Goal: Task Accomplishment & Management: Manage account settings

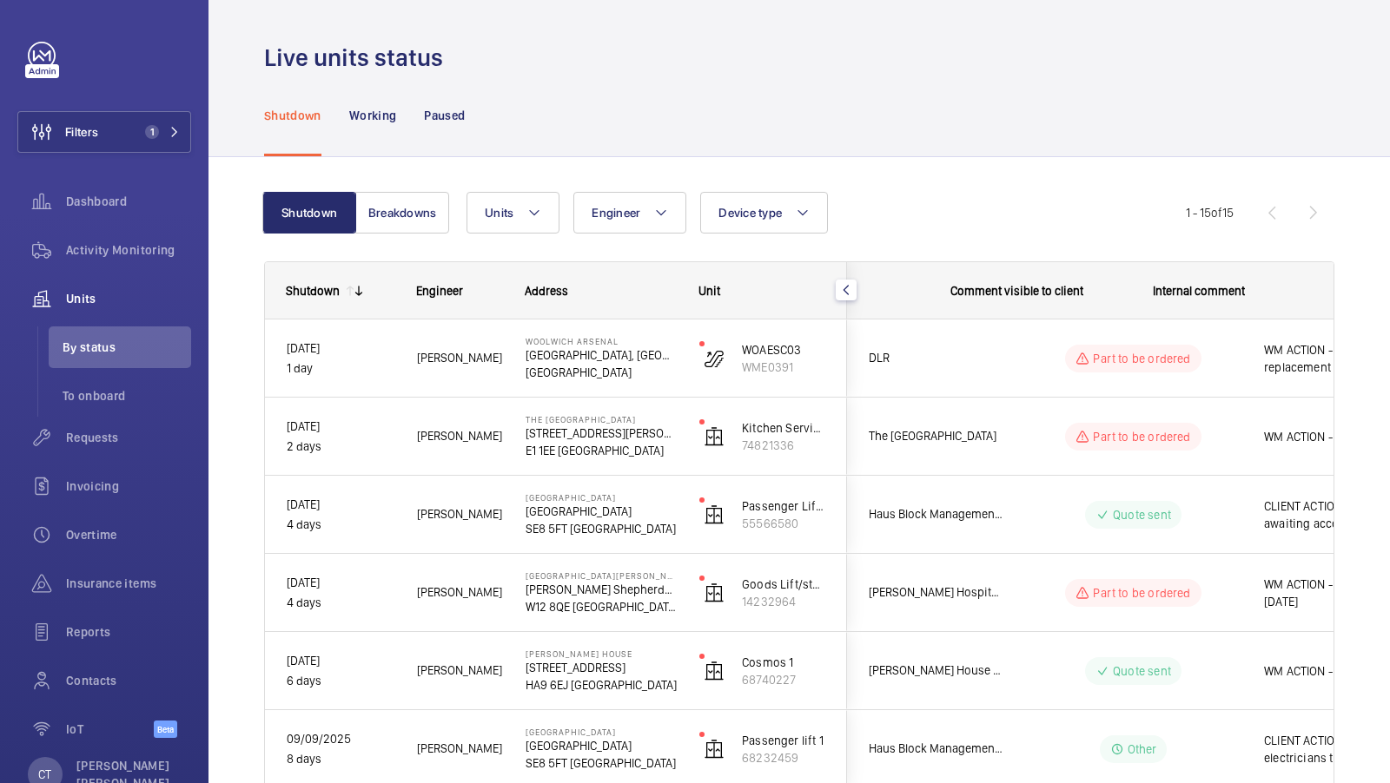
scroll to position [0, 313]
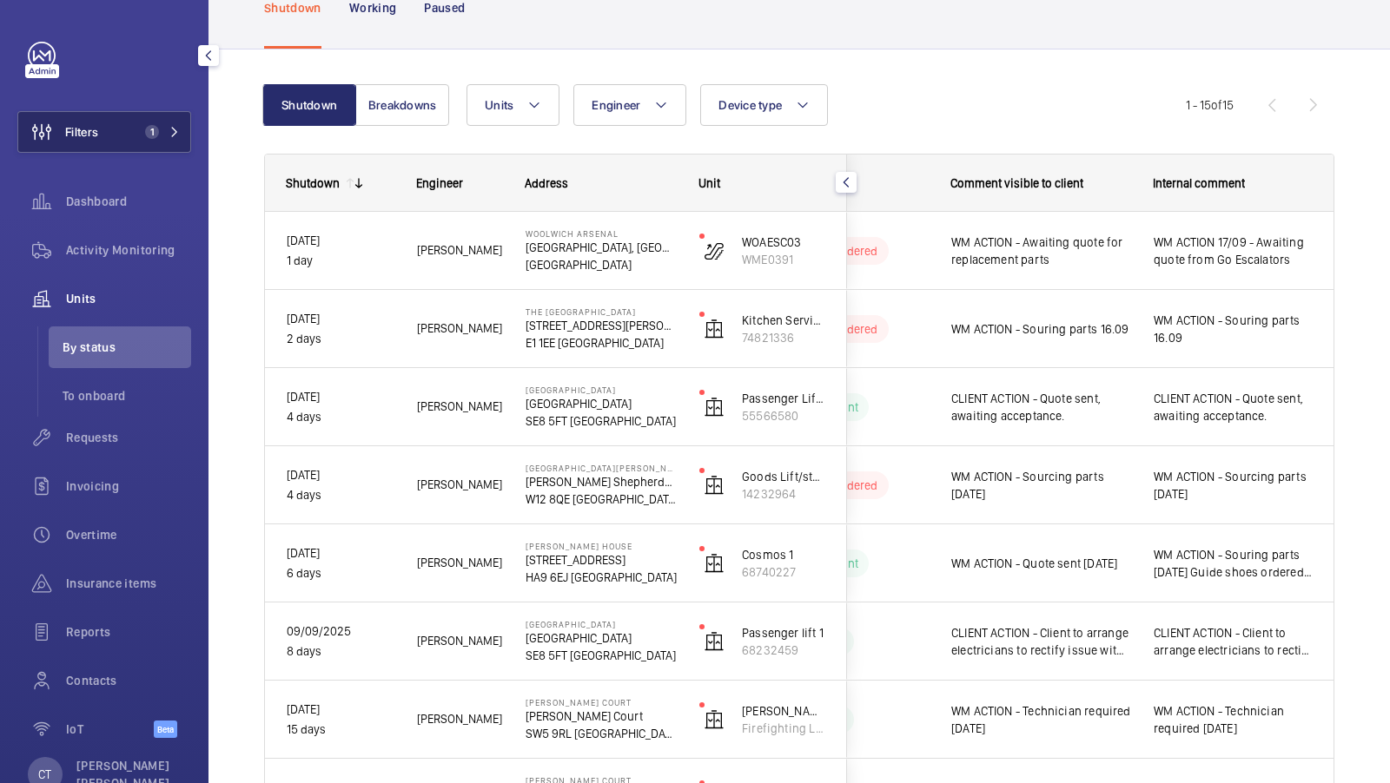
click at [160, 116] on button "Filters 1" at bounding box center [104, 132] width 174 height 42
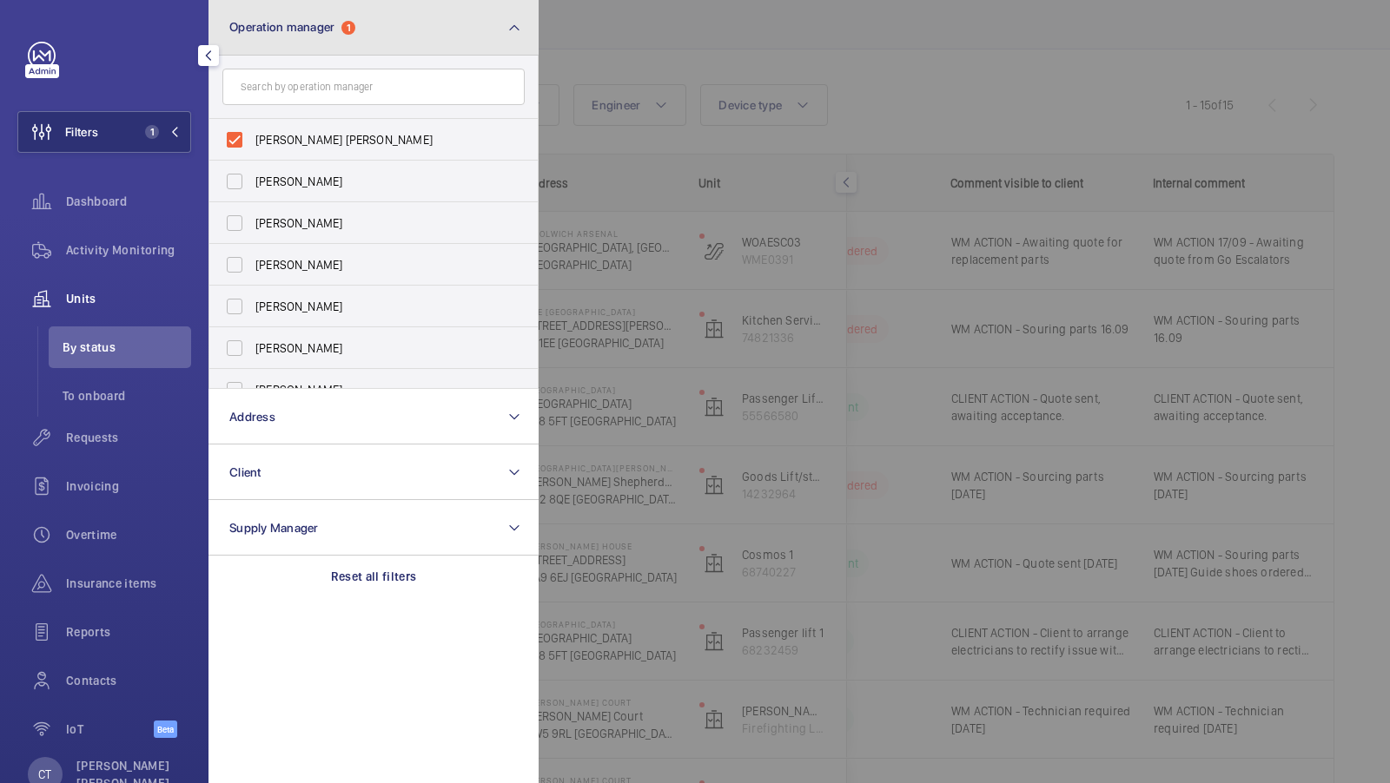
click at [327, 23] on span "Operation manager" at bounding box center [281, 27] width 105 height 14
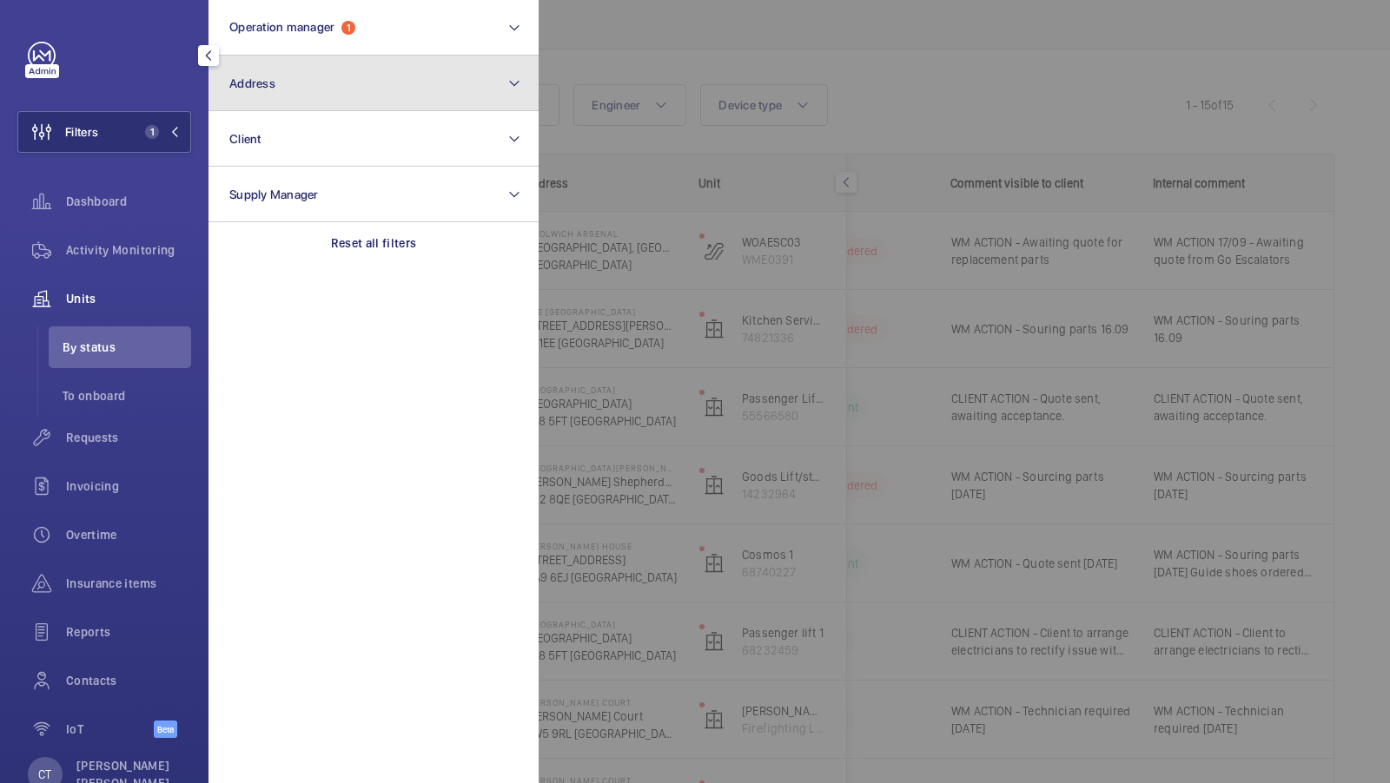
click at [333, 76] on button "Address" at bounding box center [373, 84] width 330 height 56
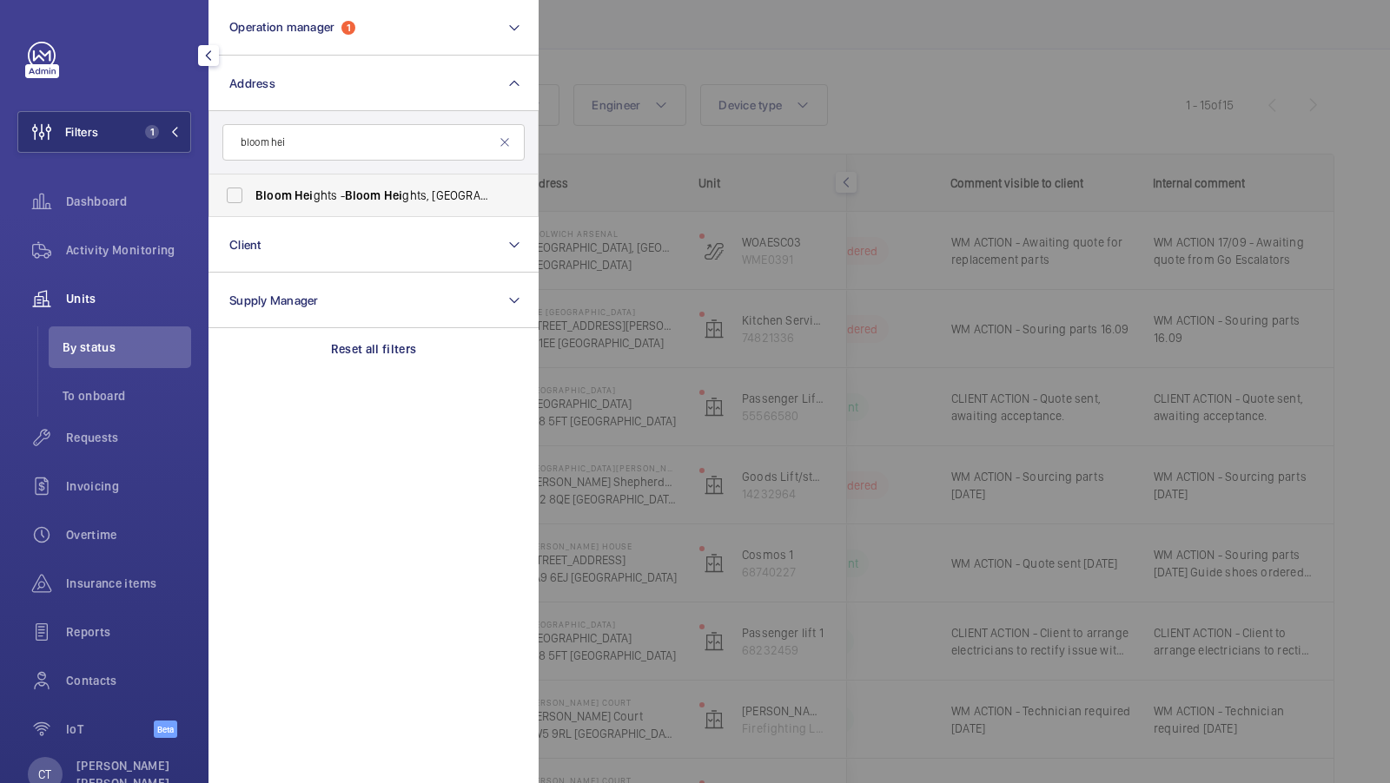
type input "bloom hei"
click at [273, 195] on span "Bloom" at bounding box center [273, 195] width 36 height 14
click at [252, 195] on input "Bloom Hei ghts - Bloom Hei ghts, LONDON SE8 5FT" at bounding box center [234, 195] width 35 height 35
checkbox input "true"
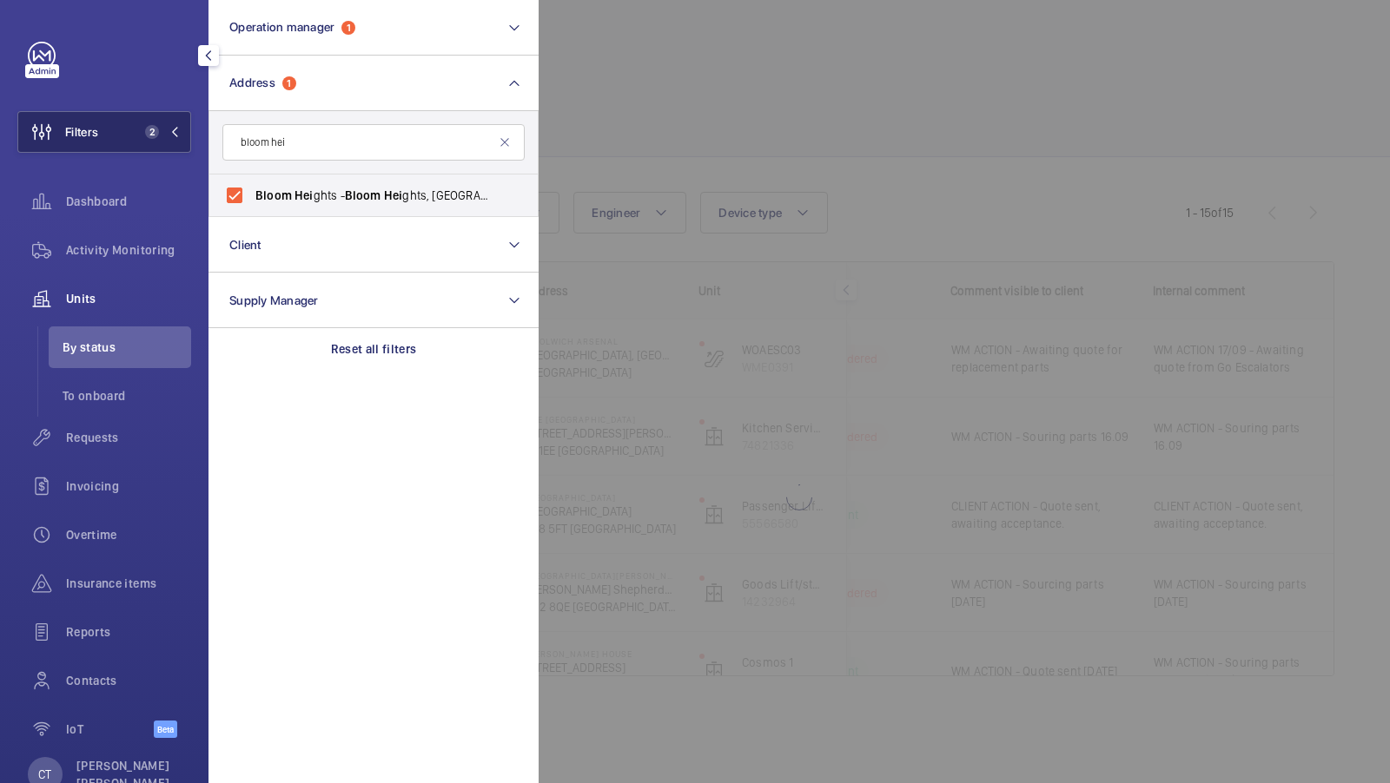
click at [155, 138] on span "2" at bounding box center [148, 132] width 21 height 14
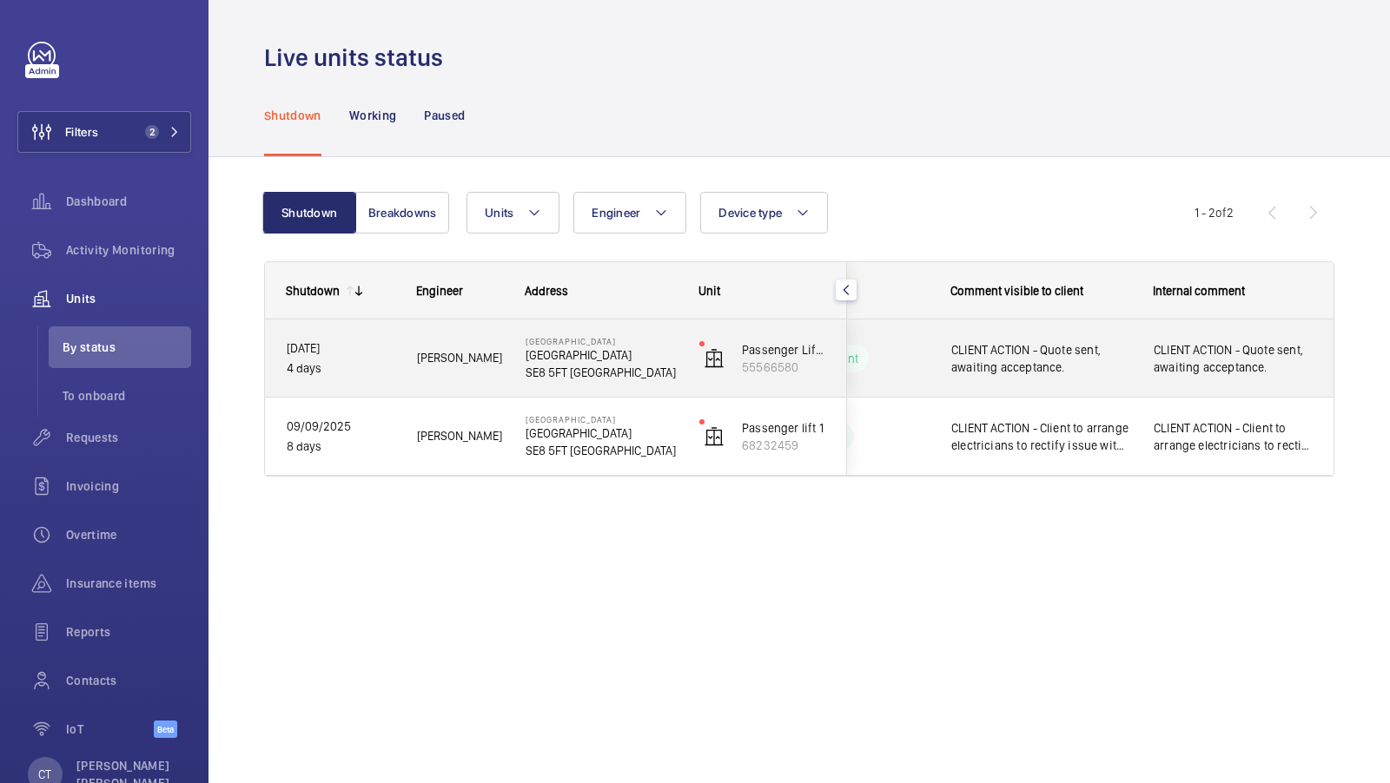
click at [1220, 388] on div "CLIENT ACTION - Quote sent, awaiting acceptance." at bounding box center [1233, 358] width 201 height 75
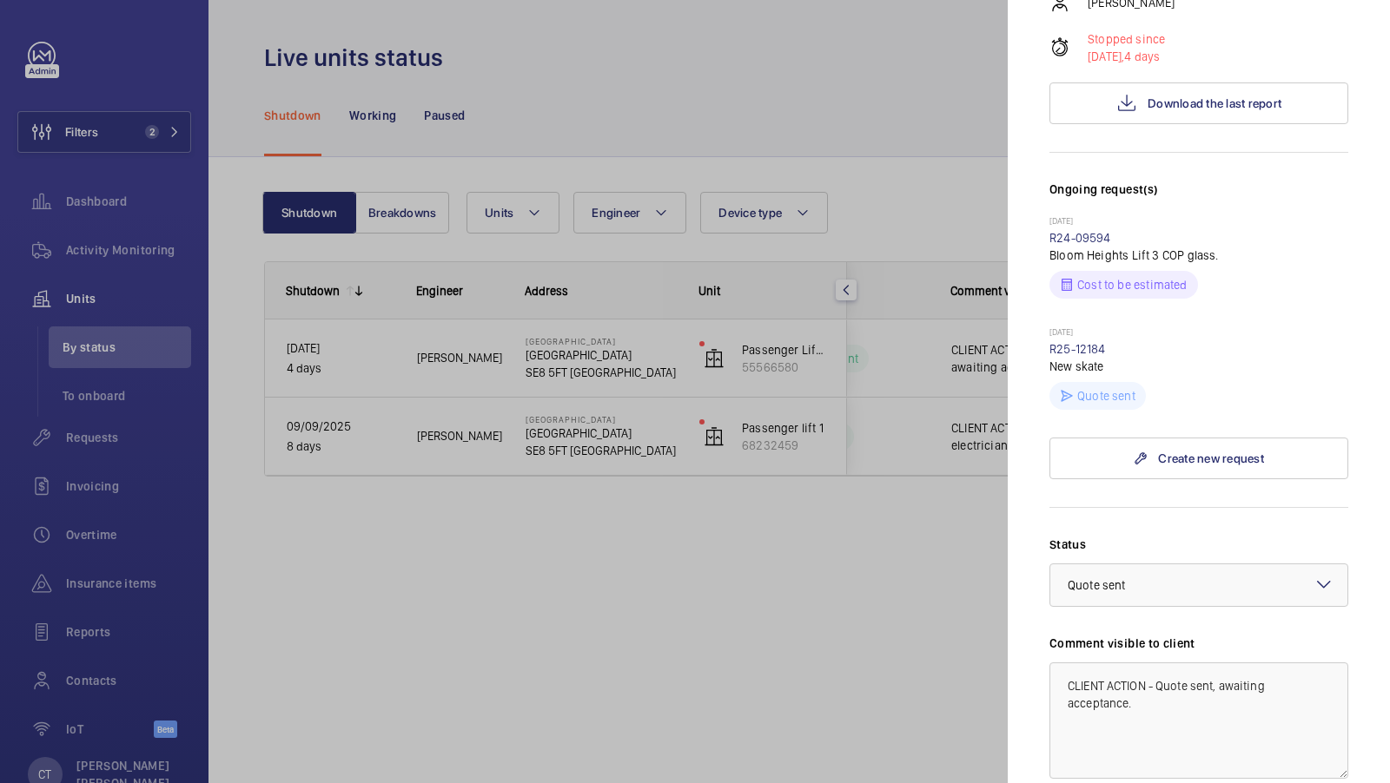
scroll to position [375, 0]
click at [1078, 340] on link "R25-12184" at bounding box center [1077, 347] width 56 height 14
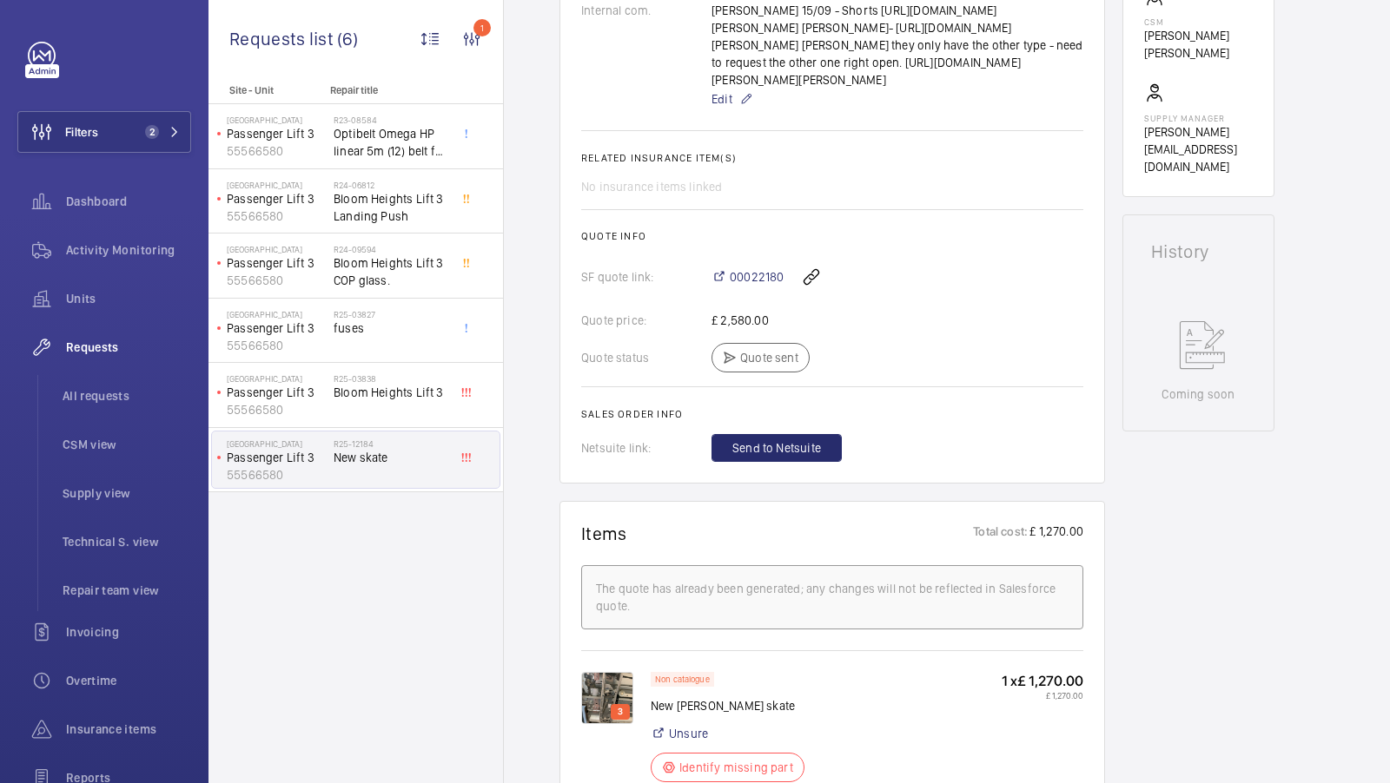
scroll to position [618, 0]
click at [740, 288] on span "00022180" at bounding box center [757, 278] width 54 height 17
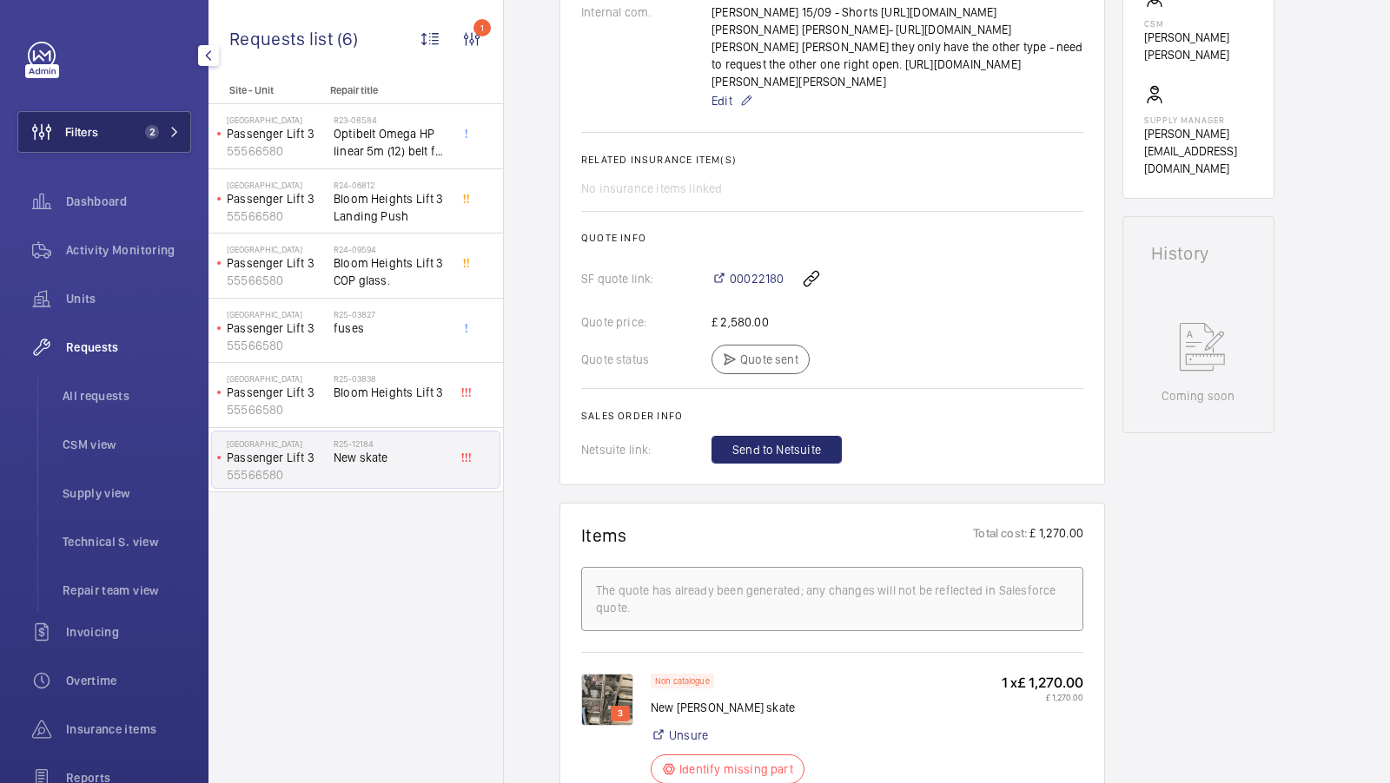
click at [152, 117] on button "Filters 2" at bounding box center [104, 132] width 174 height 42
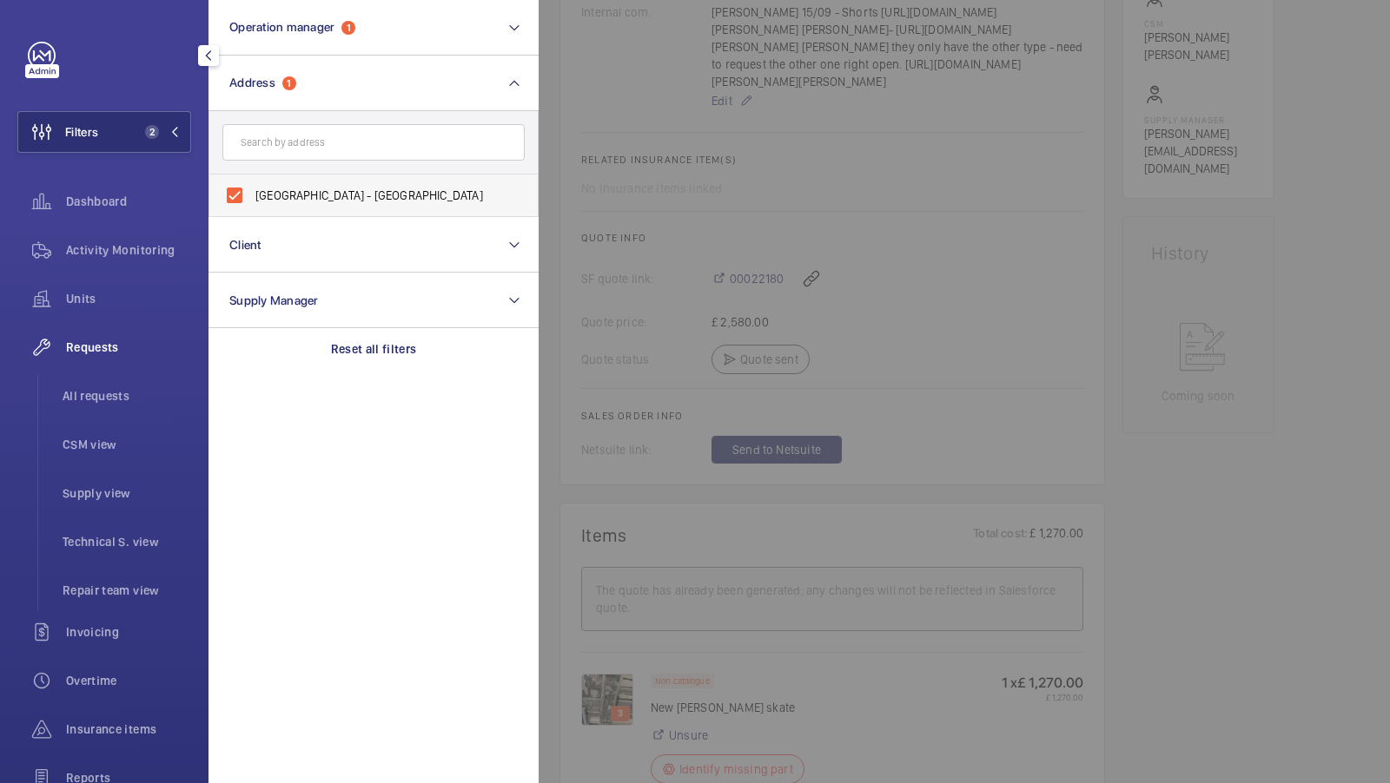
click at [320, 195] on span "[GEOGRAPHIC_DATA] - [GEOGRAPHIC_DATA]" at bounding box center [374, 195] width 239 height 17
click at [252, 195] on input "[GEOGRAPHIC_DATA] - [GEOGRAPHIC_DATA]" at bounding box center [234, 195] width 35 height 35
checkbox input "false"
click at [320, 155] on input "text" at bounding box center [373, 142] width 302 height 36
type input "mama shelter"
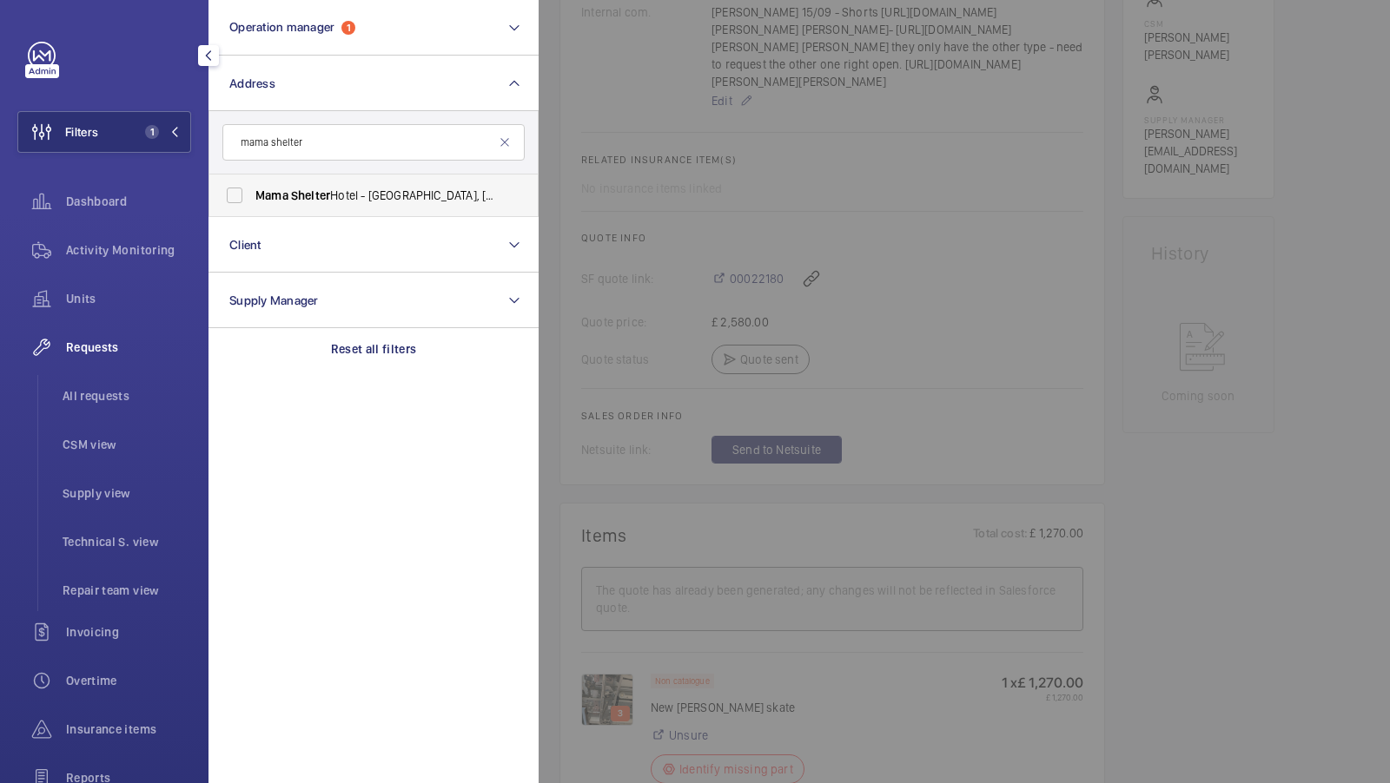
click at [281, 193] on span "Mama" at bounding box center [271, 195] width 33 height 14
click at [252, 193] on input "Mama Shelter Hotel - Shoreditch, LONDON E2 8PP" at bounding box center [234, 195] width 35 height 35
checkbox input "true"
click at [141, 135] on span "2" at bounding box center [148, 132] width 21 height 14
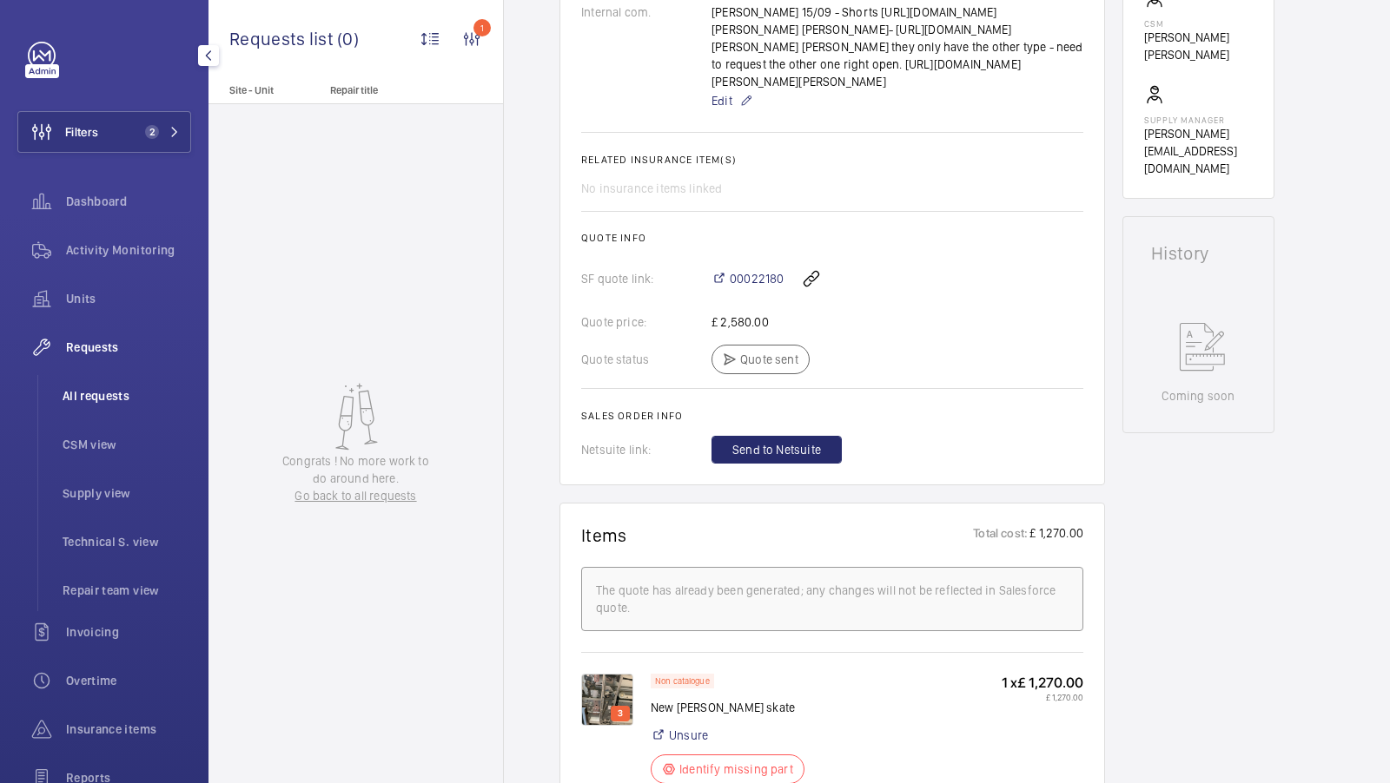
click at [92, 413] on li "All requests" at bounding box center [120, 396] width 142 height 42
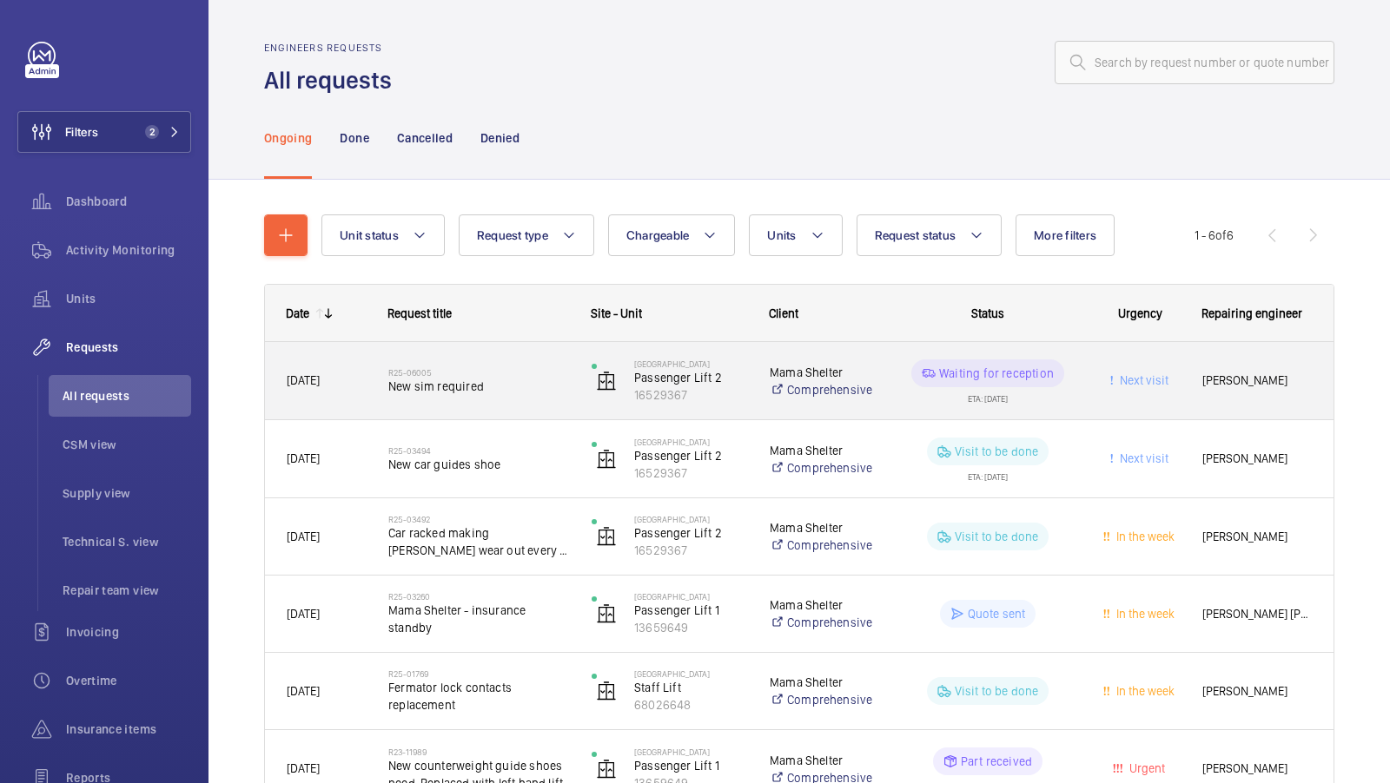
click at [520, 387] on span "New sim required" at bounding box center [478, 386] width 181 height 17
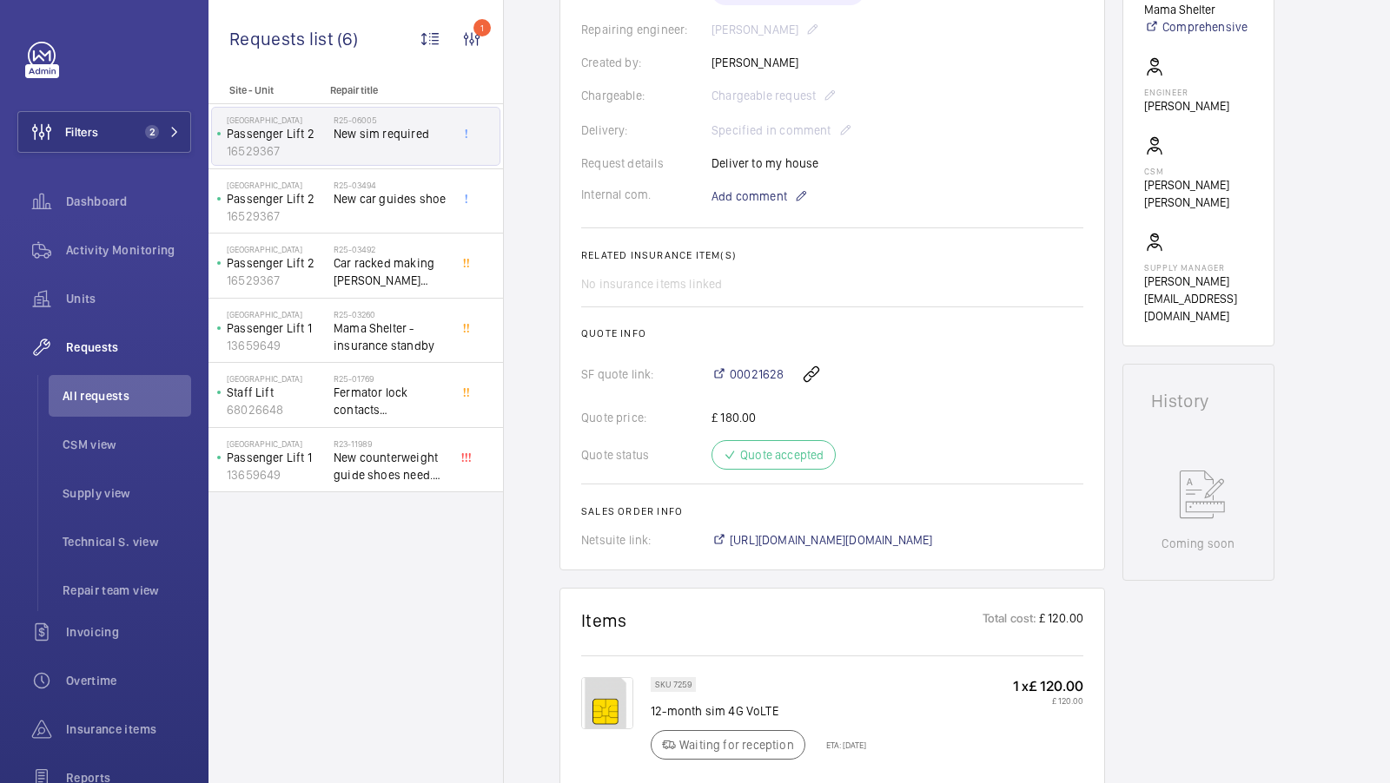
scroll to position [483, 0]
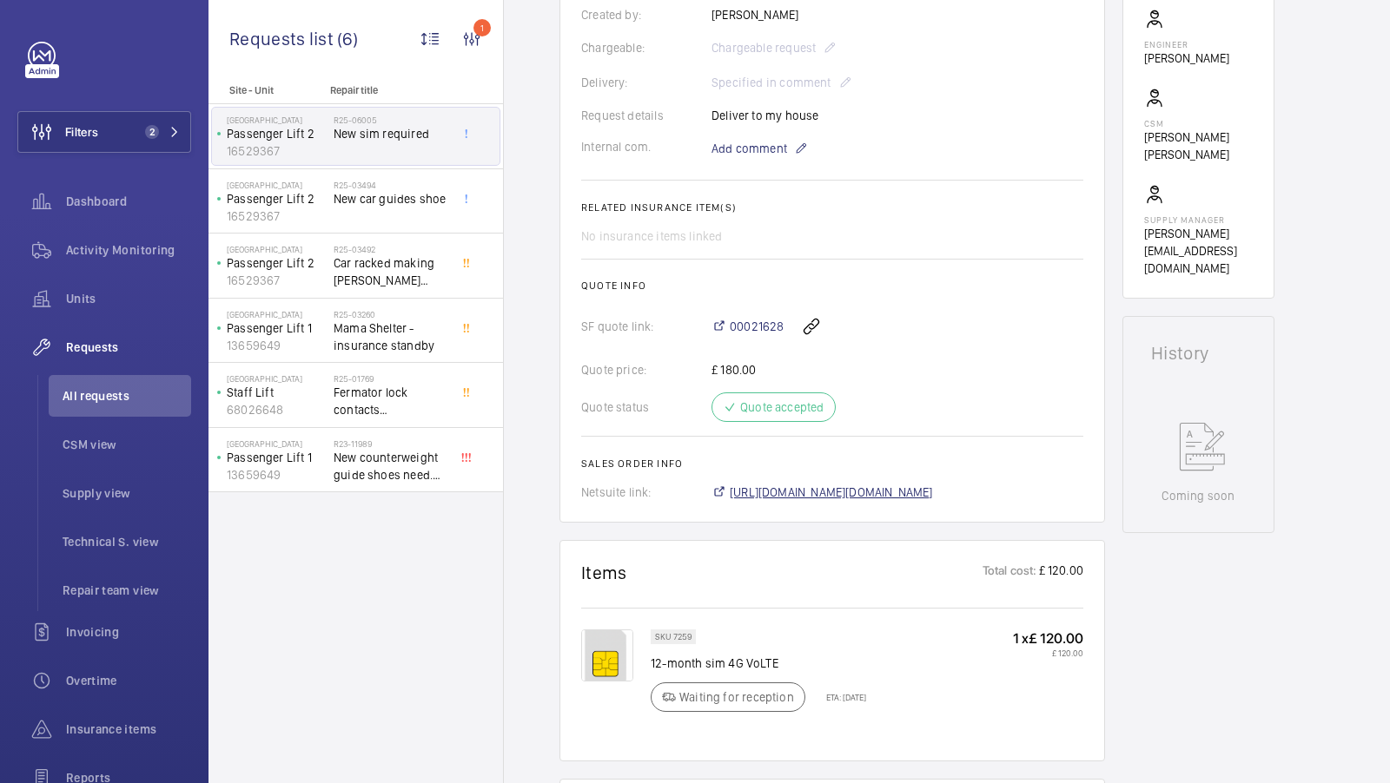
click at [933, 495] on span "https://6461500.app.netsuite.com/app/accounting/transactions/salesord.nl?id=301…" at bounding box center [831, 492] width 203 height 17
click at [93, 394] on span "All requests" at bounding box center [127, 395] width 129 height 17
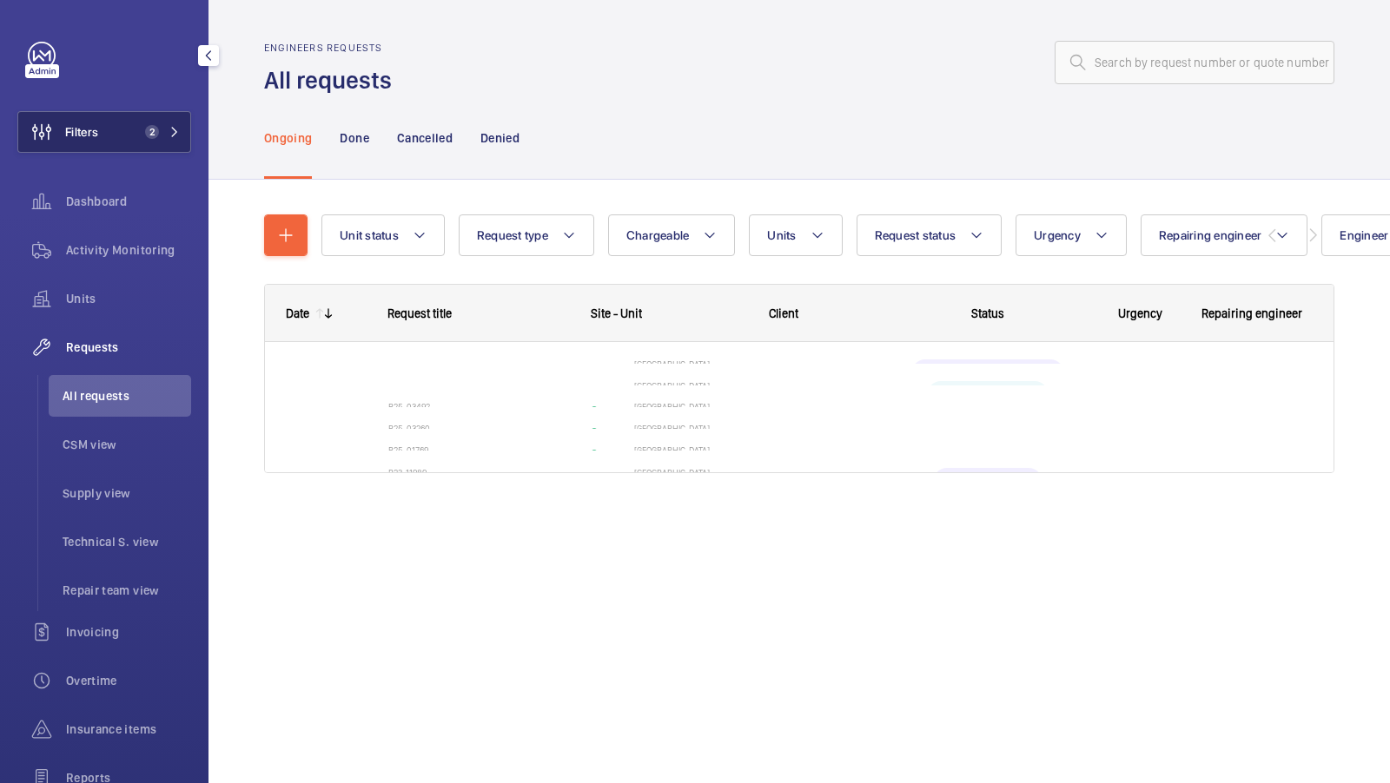
click at [143, 119] on button "Filters 2" at bounding box center [104, 132] width 174 height 42
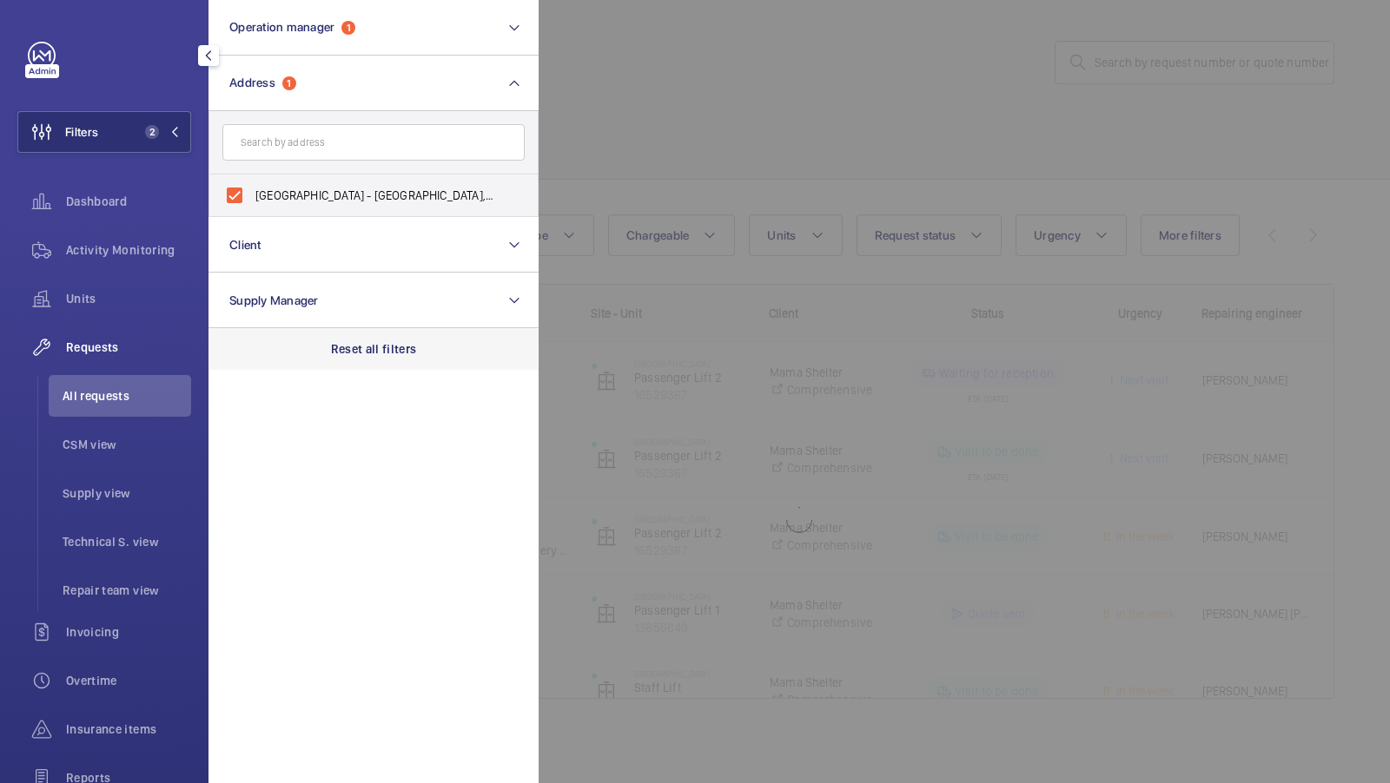
click at [347, 341] on p "Reset all filters" at bounding box center [374, 348] width 86 height 17
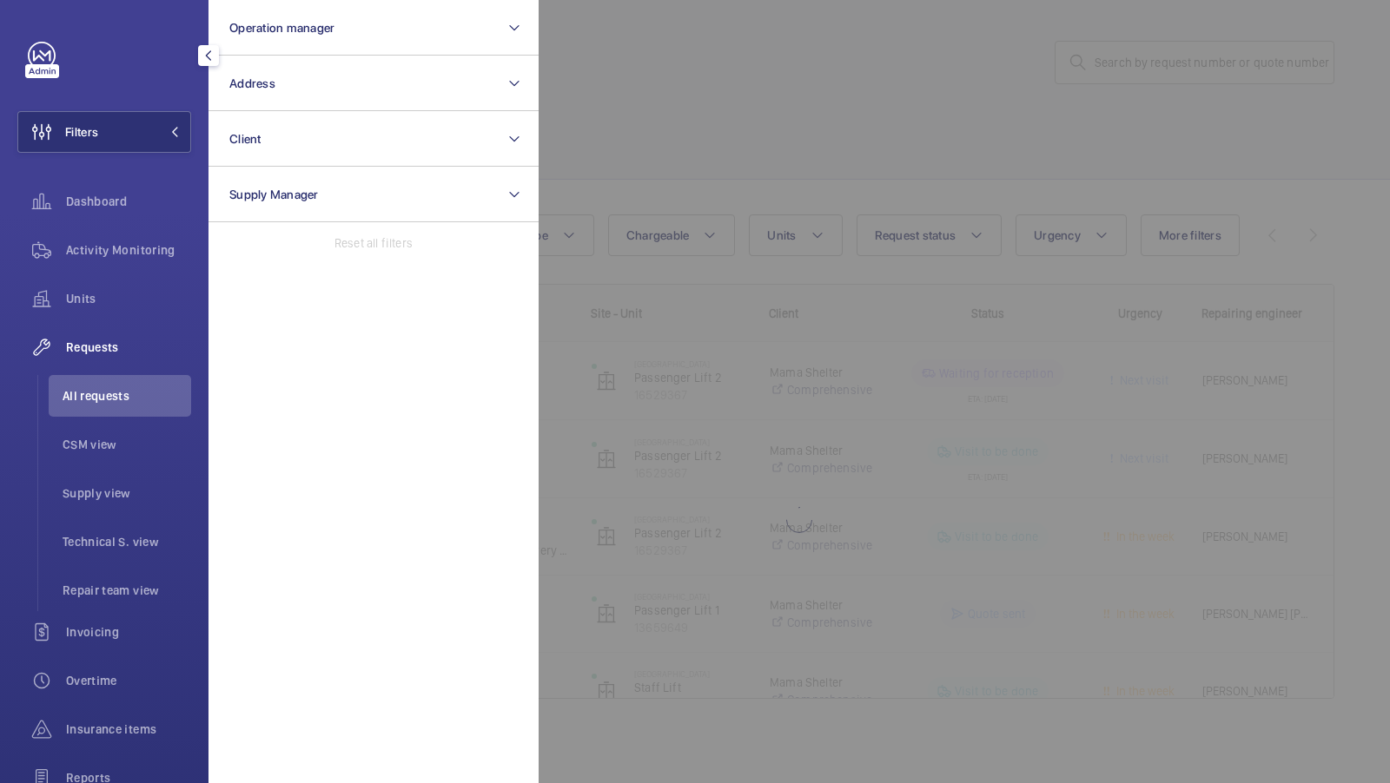
click at [1136, 43] on div at bounding box center [1234, 391] width 1390 height 783
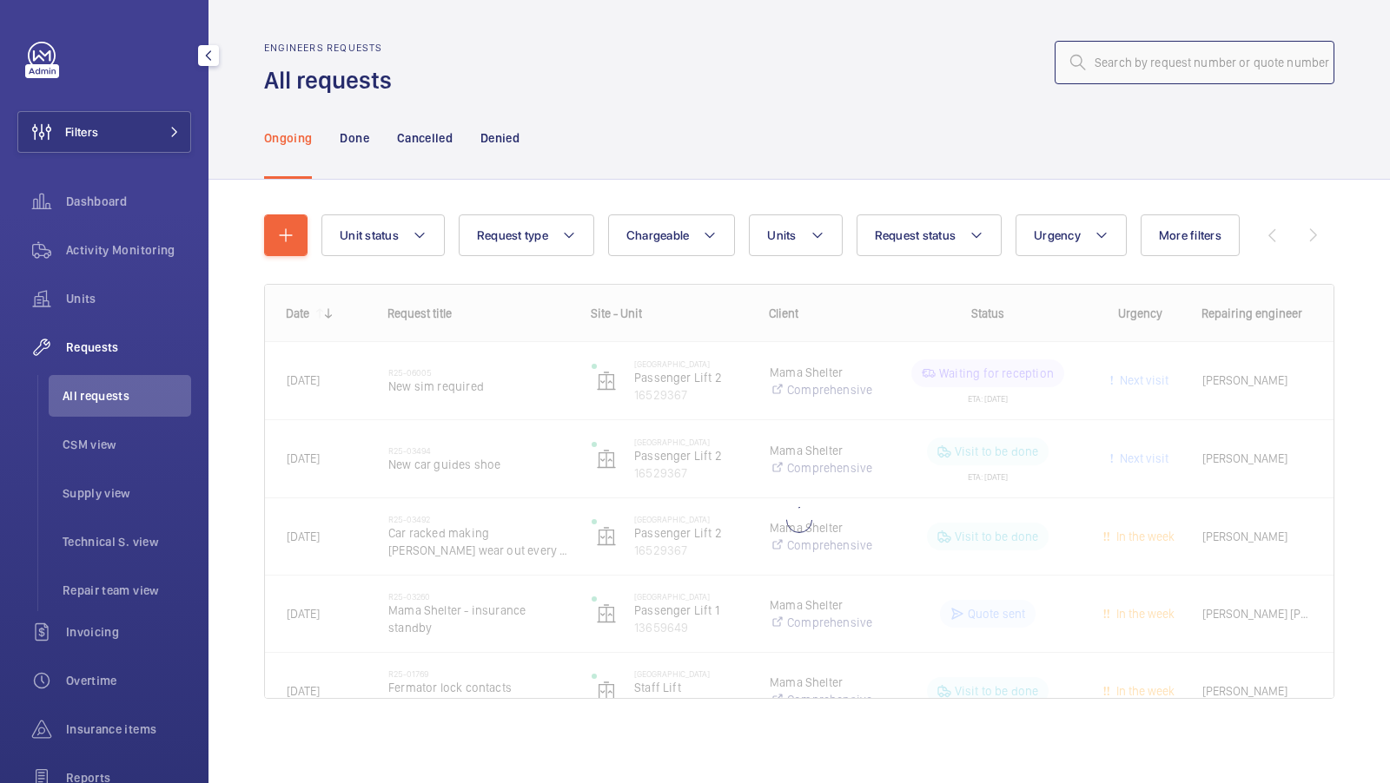
click at [1127, 74] on input "text" at bounding box center [1194, 62] width 280 height 43
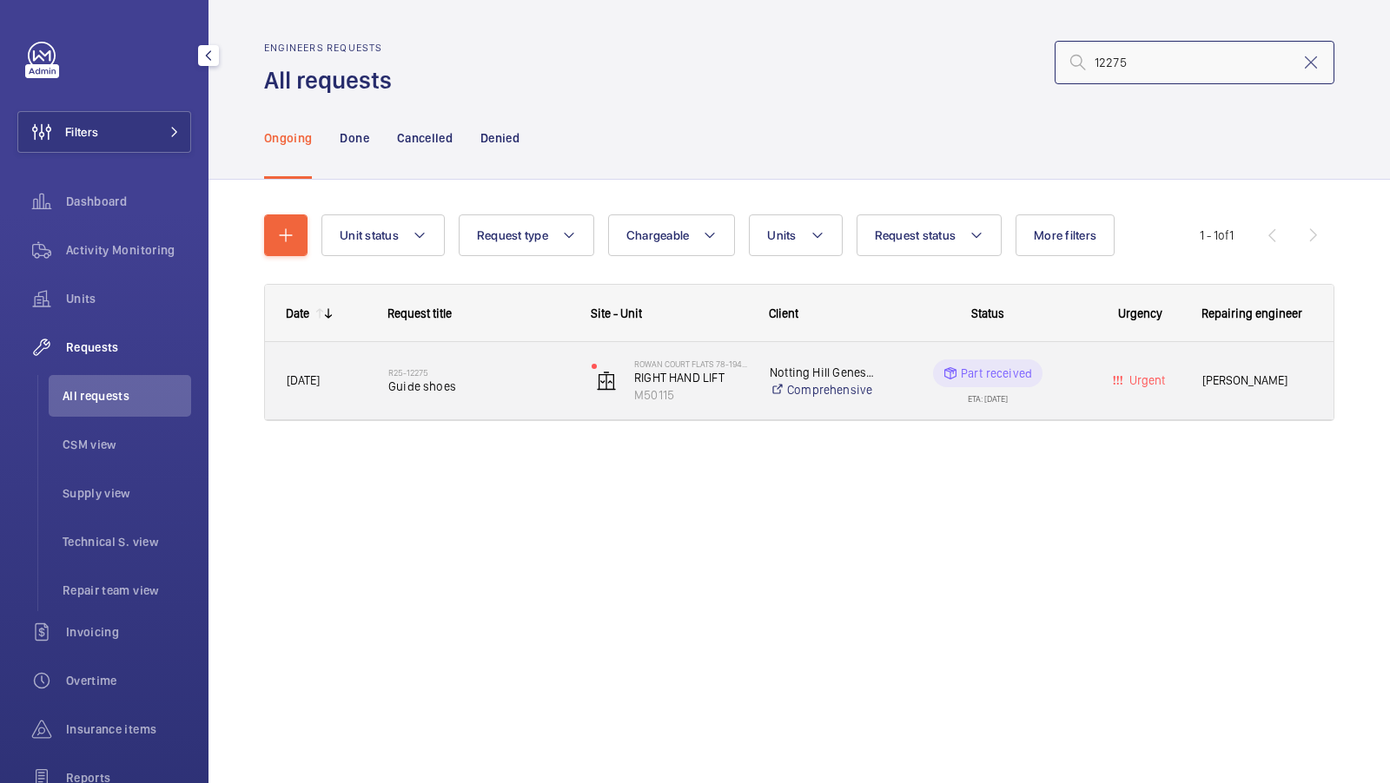
type input "12275"
click at [491, 390] on span "Guide shoes" at bounding box center [478, 386] width 181 height 17
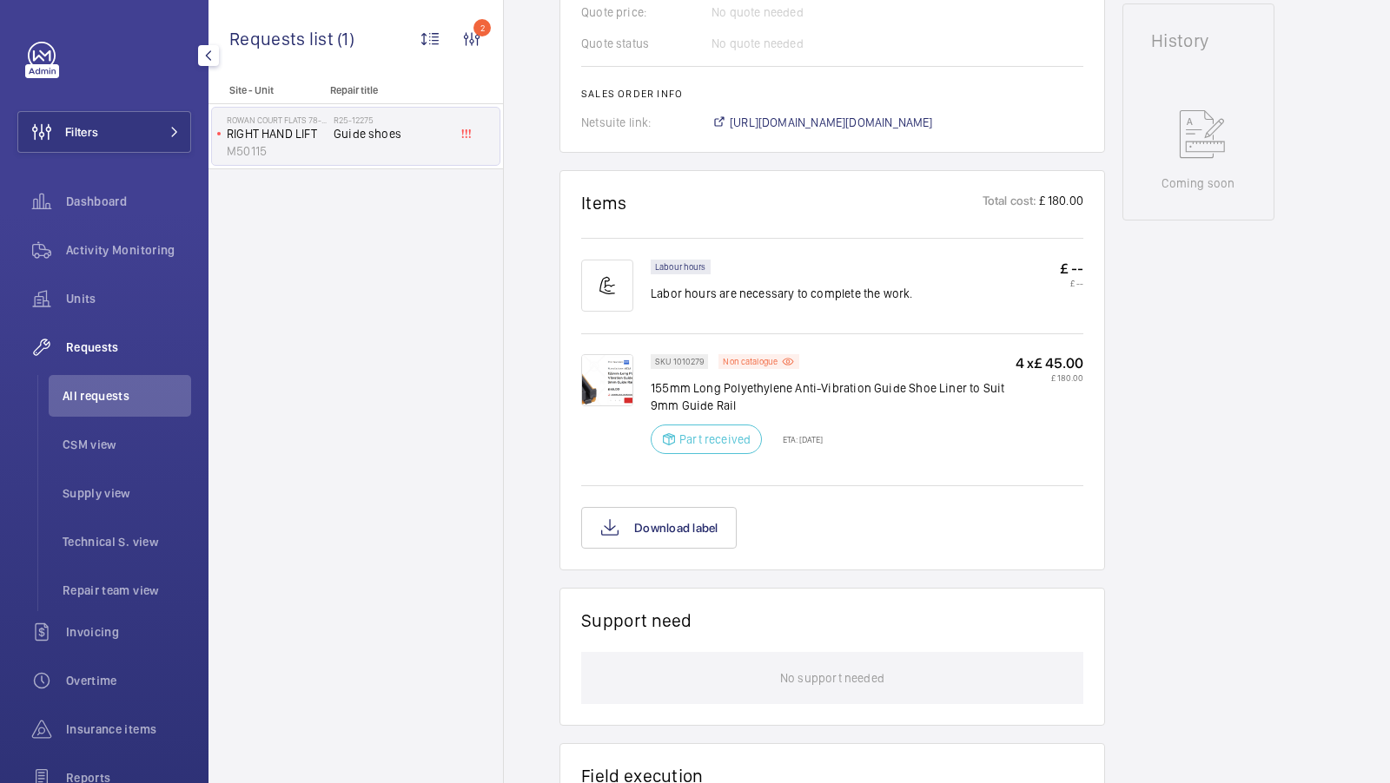
scroll to position [817, 0]
click at [88, 289] on div "Units" at bounding box center [104, 299] width 174 height 42
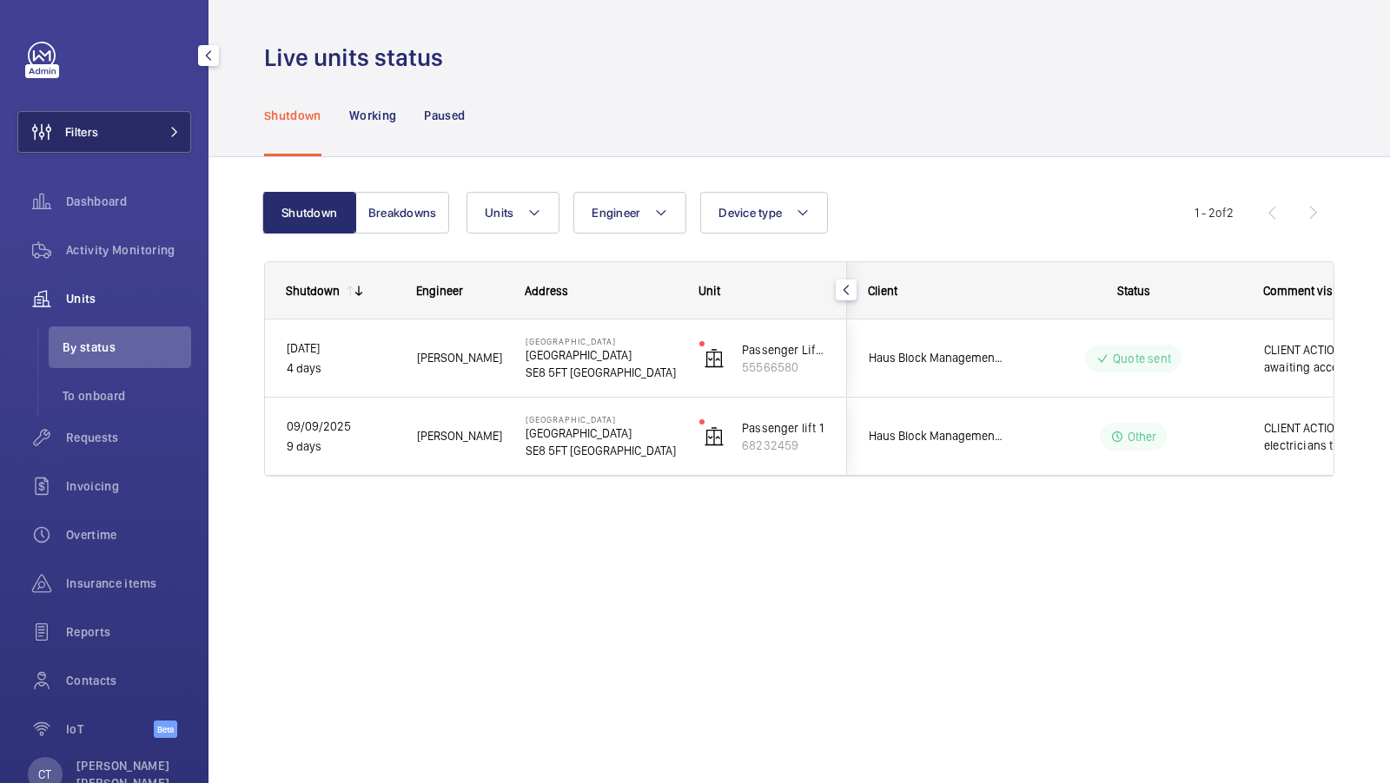
click at [149, 129] on button "Filters" at bounding box center [104, 132] width 174 height 42
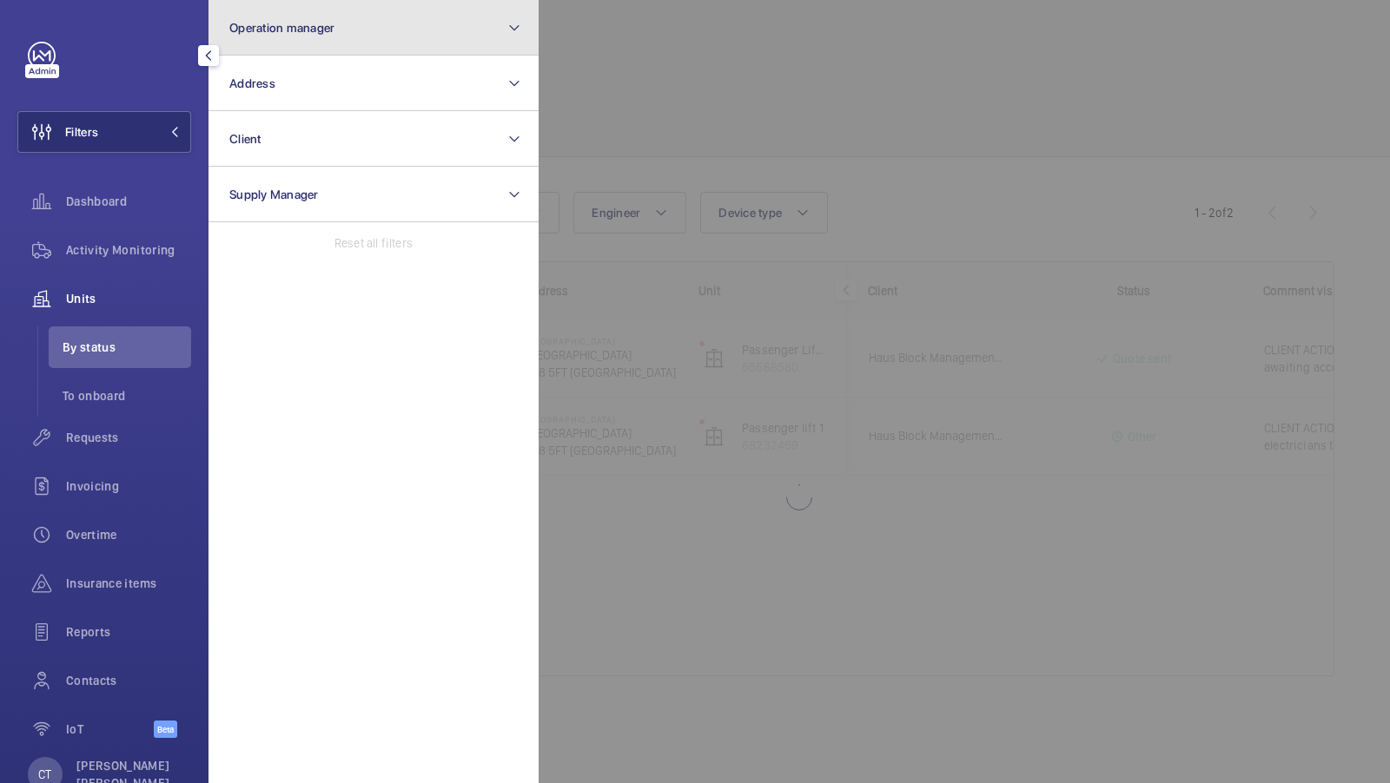
click at [413, 23] on button "Operation manager" at bounding box center [373, 28] width 330 height 56
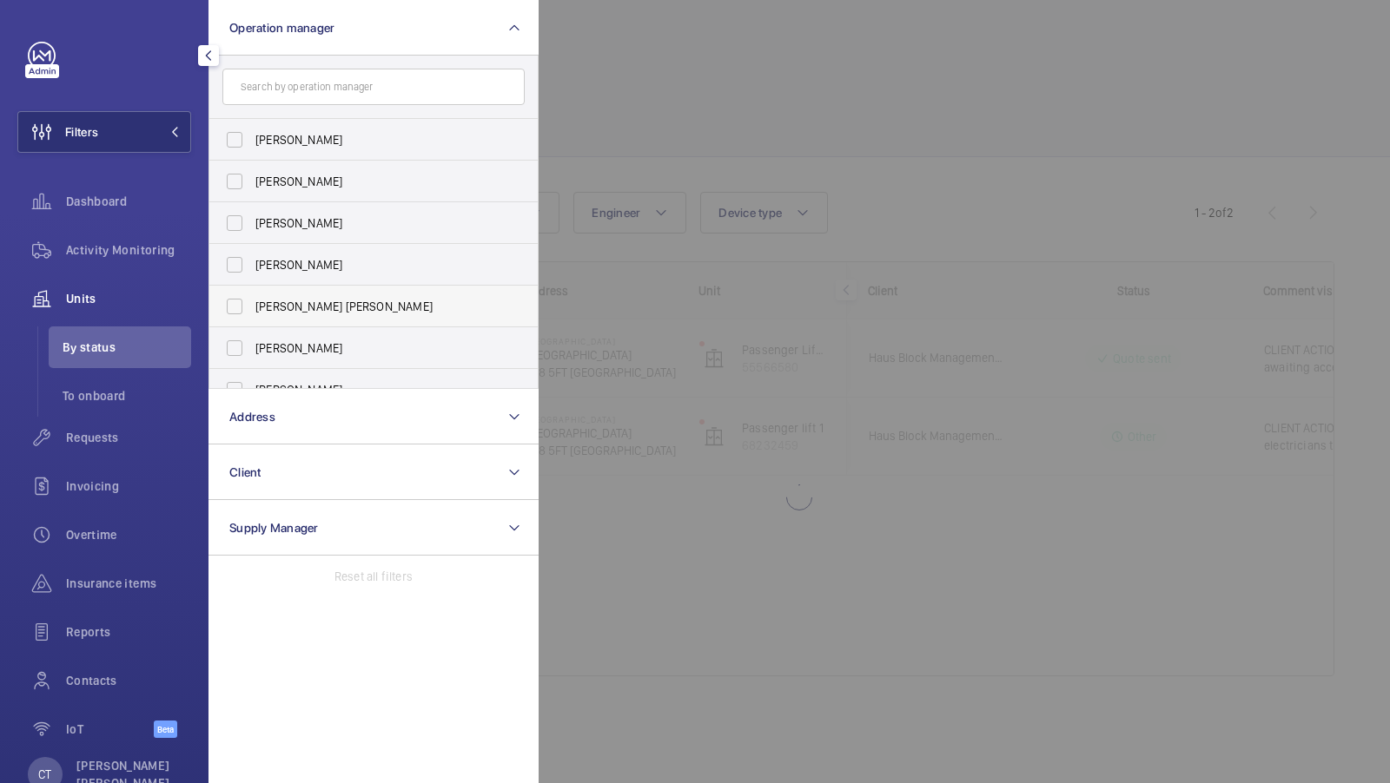
click at [323, 310] on span "[PERSON_NAME] [PERSON_NAME]" at bounding box center [374, 306] width 239 height 17
click at [252, 310] on input "[PERSON_NAME] [PERSON_NAME]" at bounding box center [234, 306] width 35 height 35
checkbox input "true"
click at [164, 123] on button "Filters 1" at bounding box center [104, 132] width 174 height 42
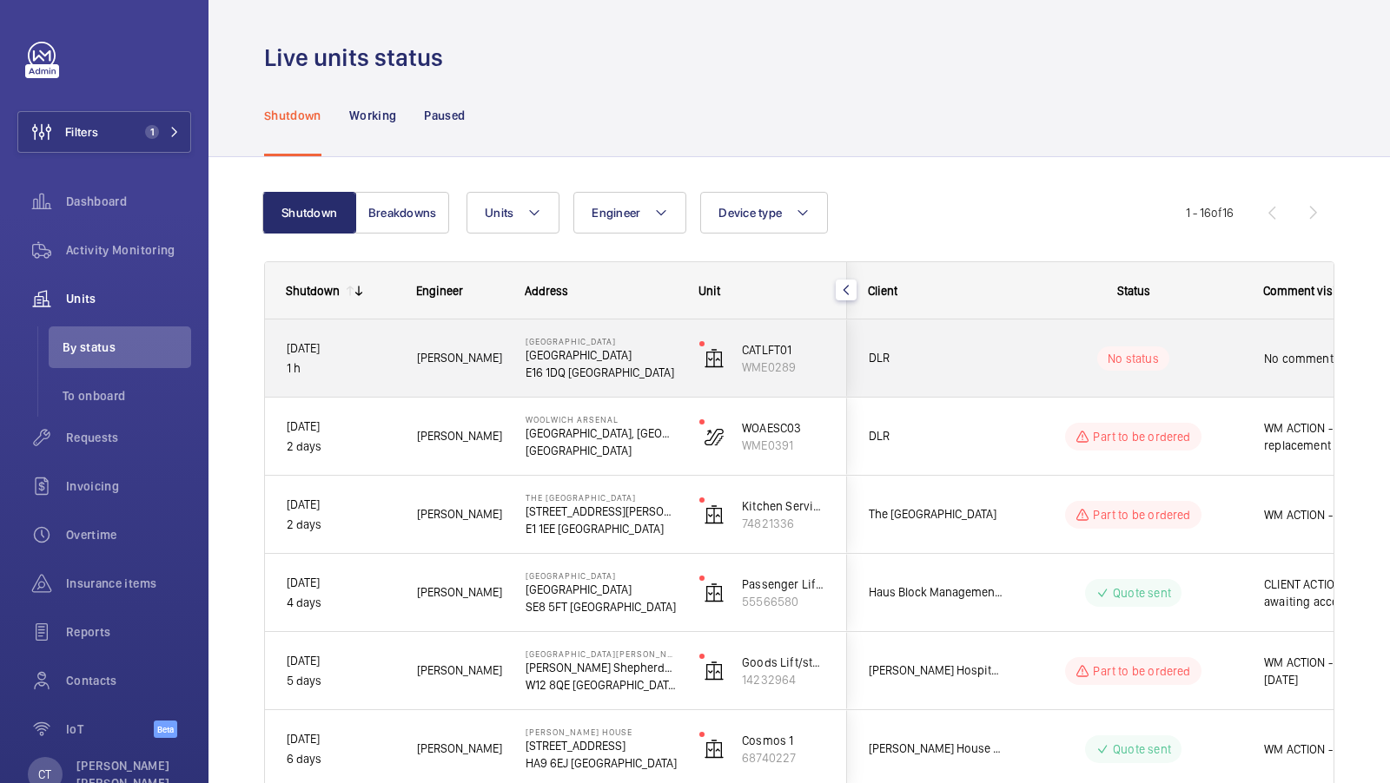
scroll to position [0, 313]
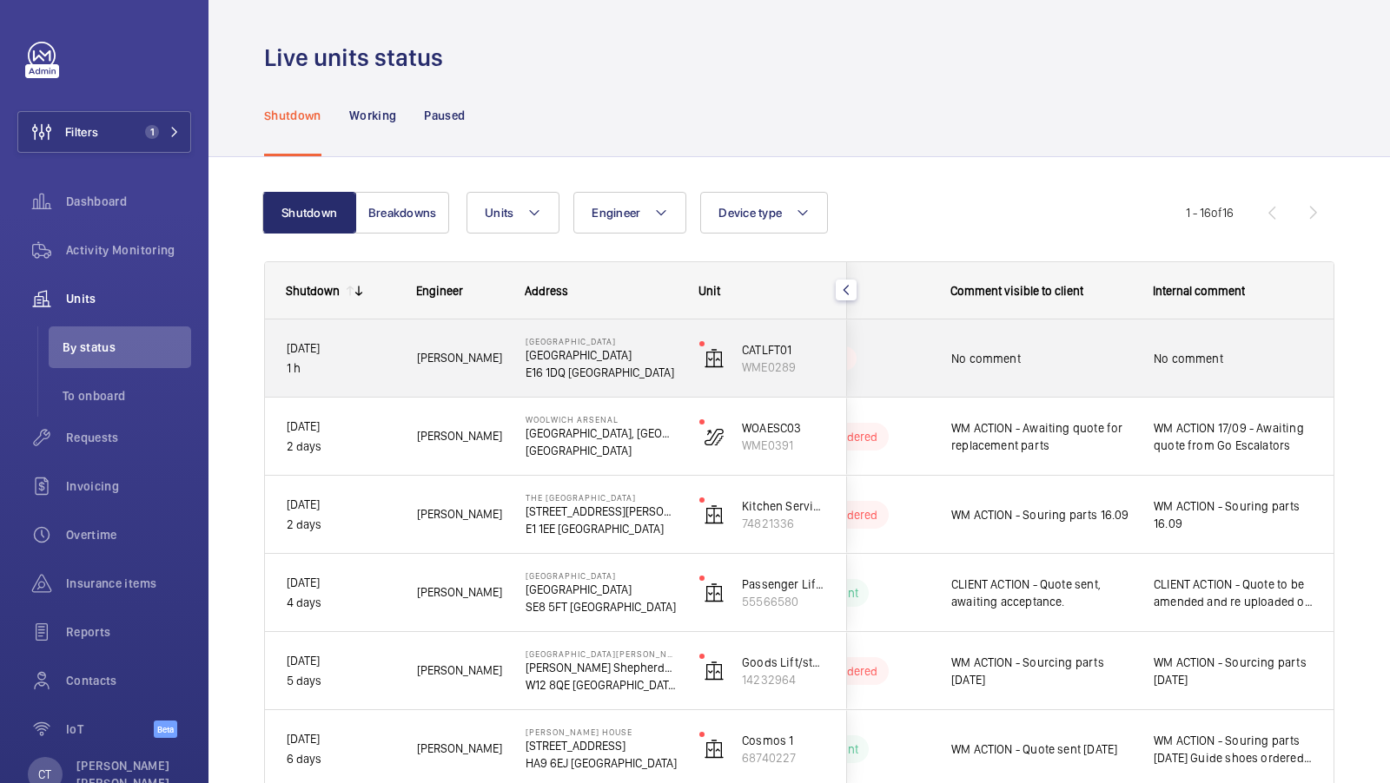
click at [1210, 357] on span "No comment" at bounding box center [1233, 358] width 159 height 17
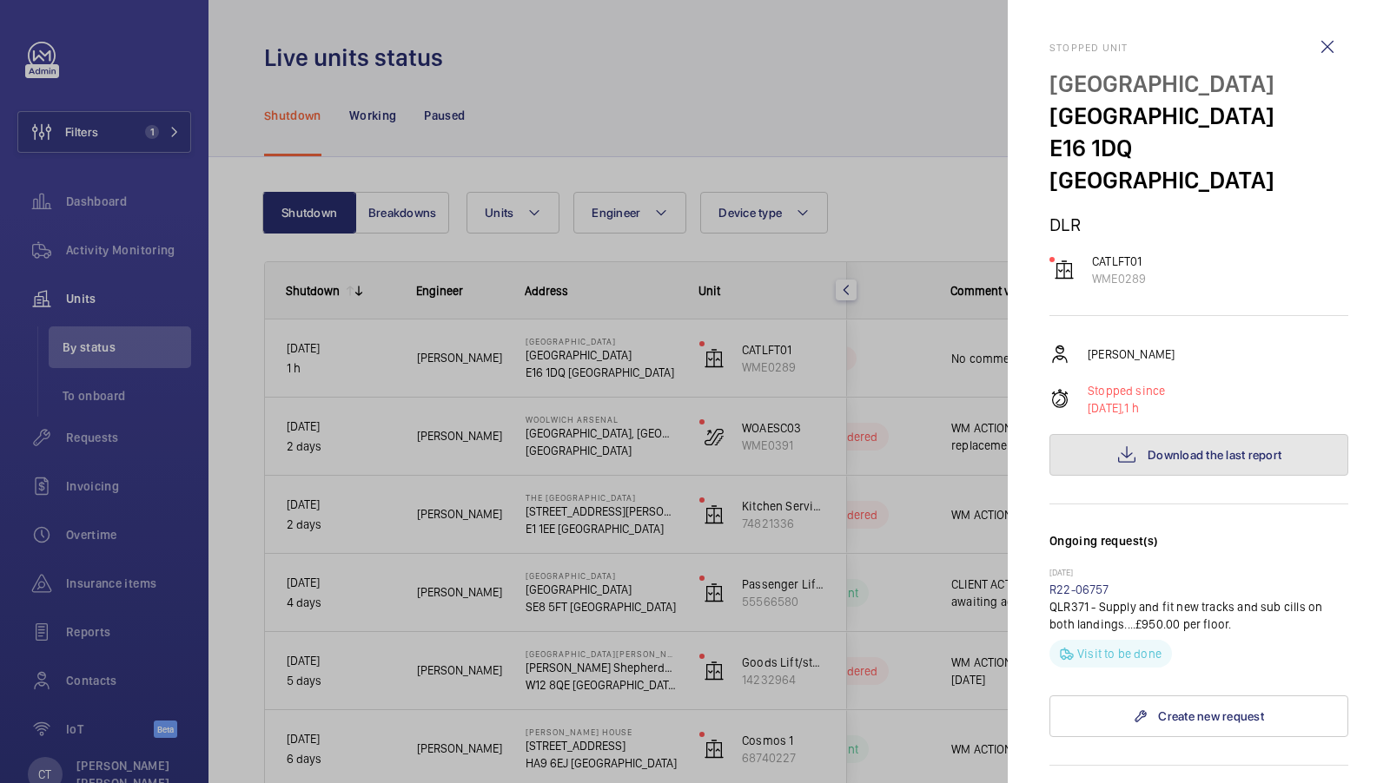
click at [1246, 448] on span "Download the last report" at bounding box center [1214, 455] width 134 height 14
click at [895, 435] on div at bounding box center [695, 391] width 1390 height 783
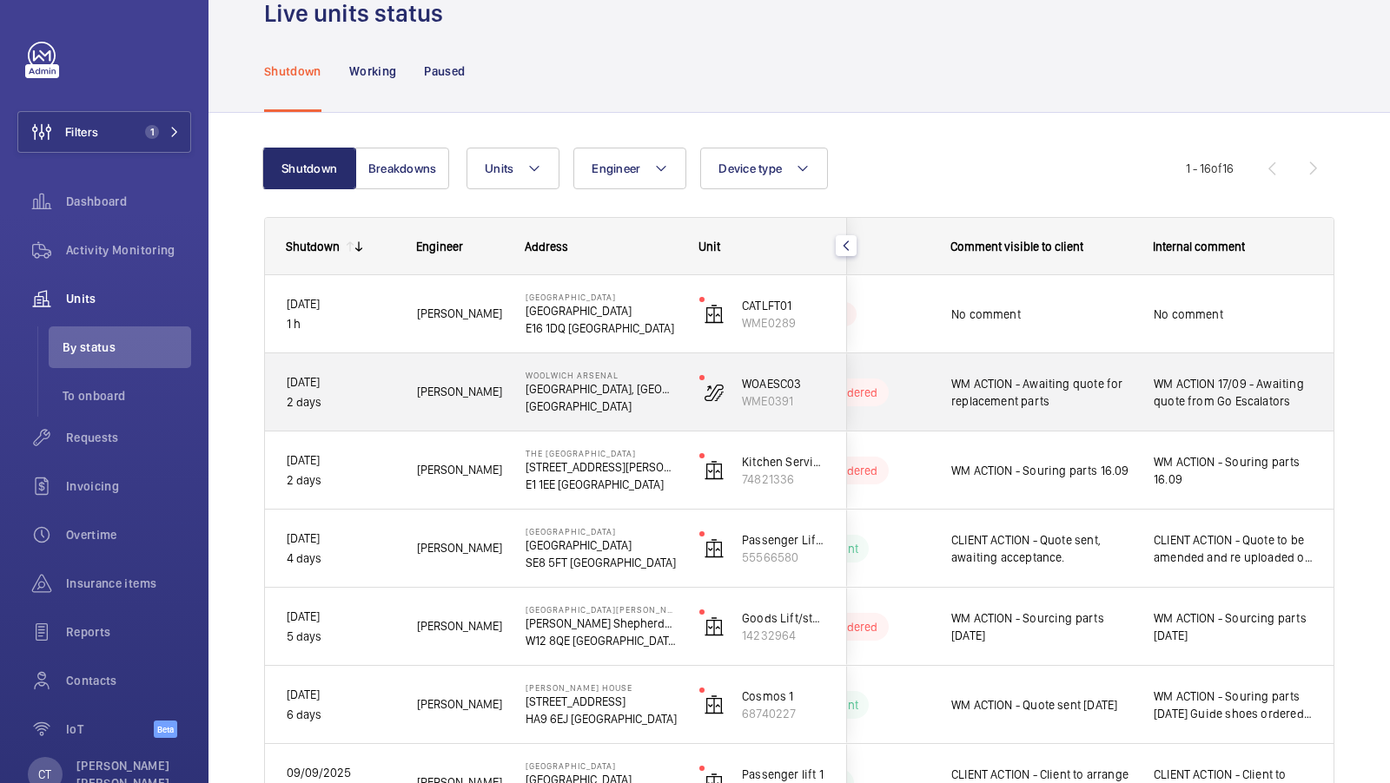
scroll to position [49, 0]
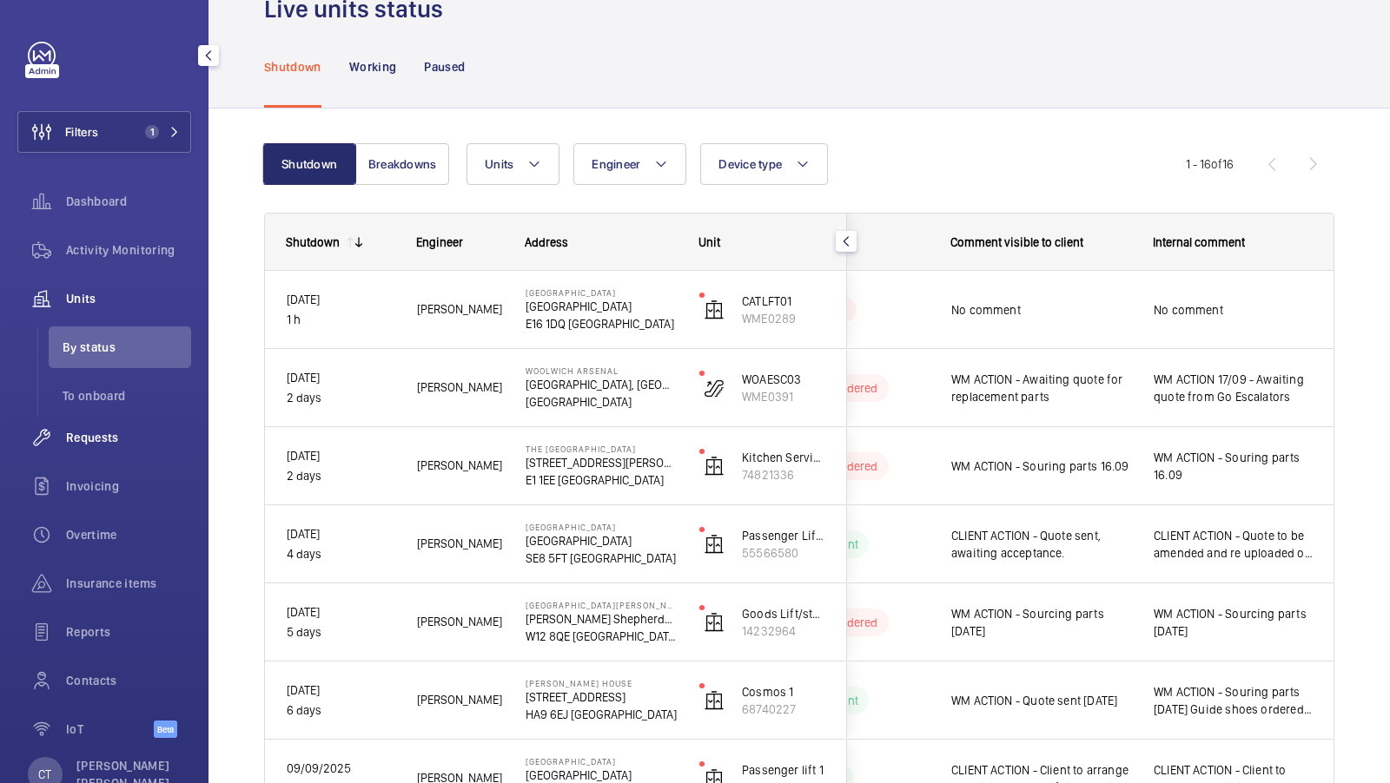
click at [93, 430] on span "Requests" at bounding box center [128, 437] width 125 height 17
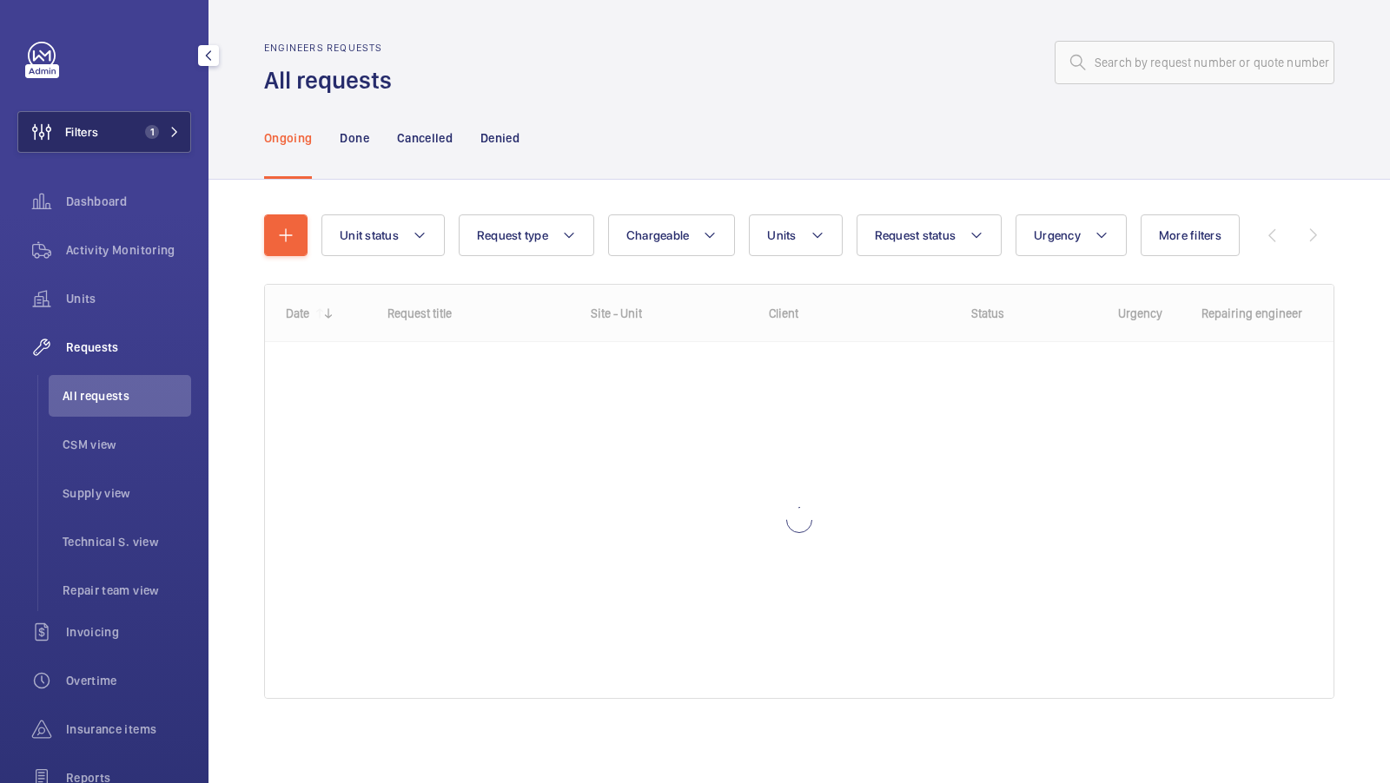
click at [132, 123] on button "Filters 1" at bounding box center [104, 132] width 174 height 42
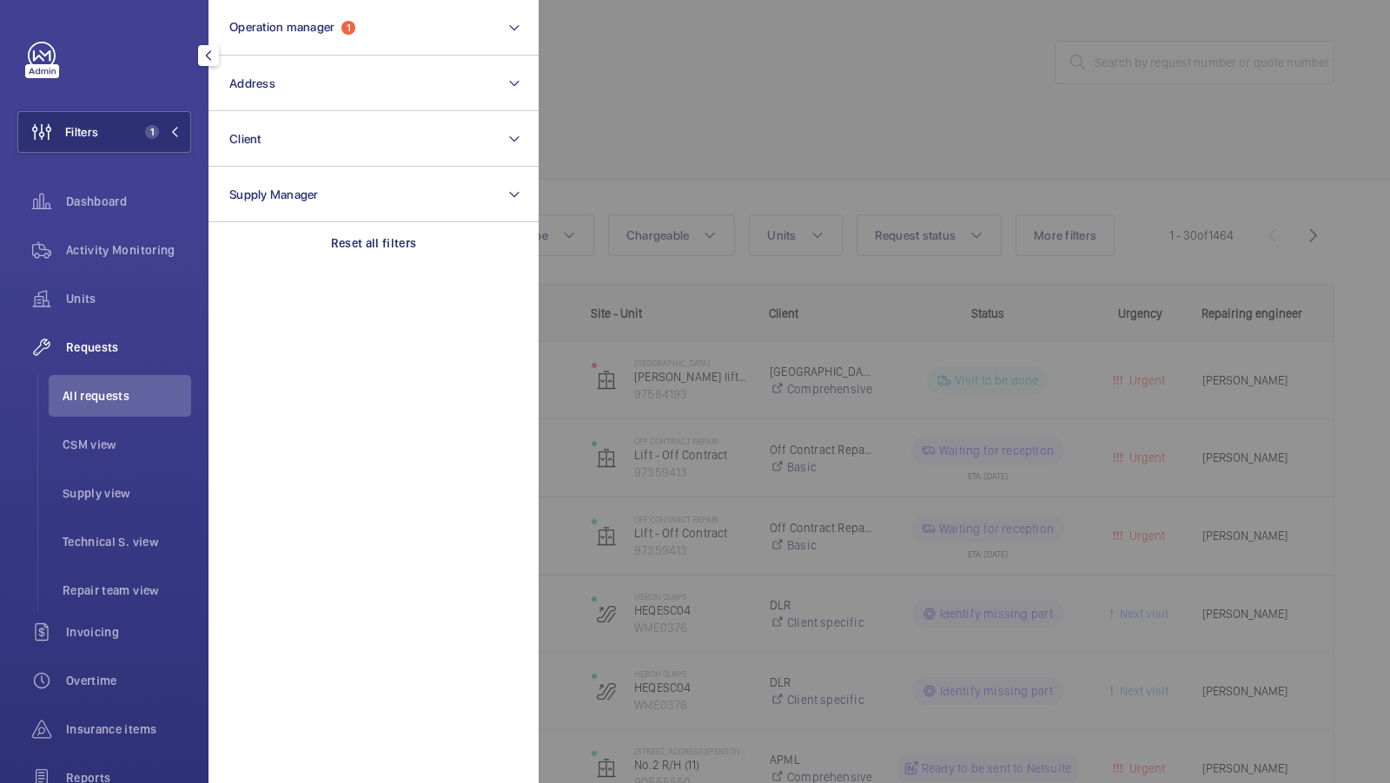
click at [1214, 141] on div at bounding box center [1234, 391] width 1390 height 783
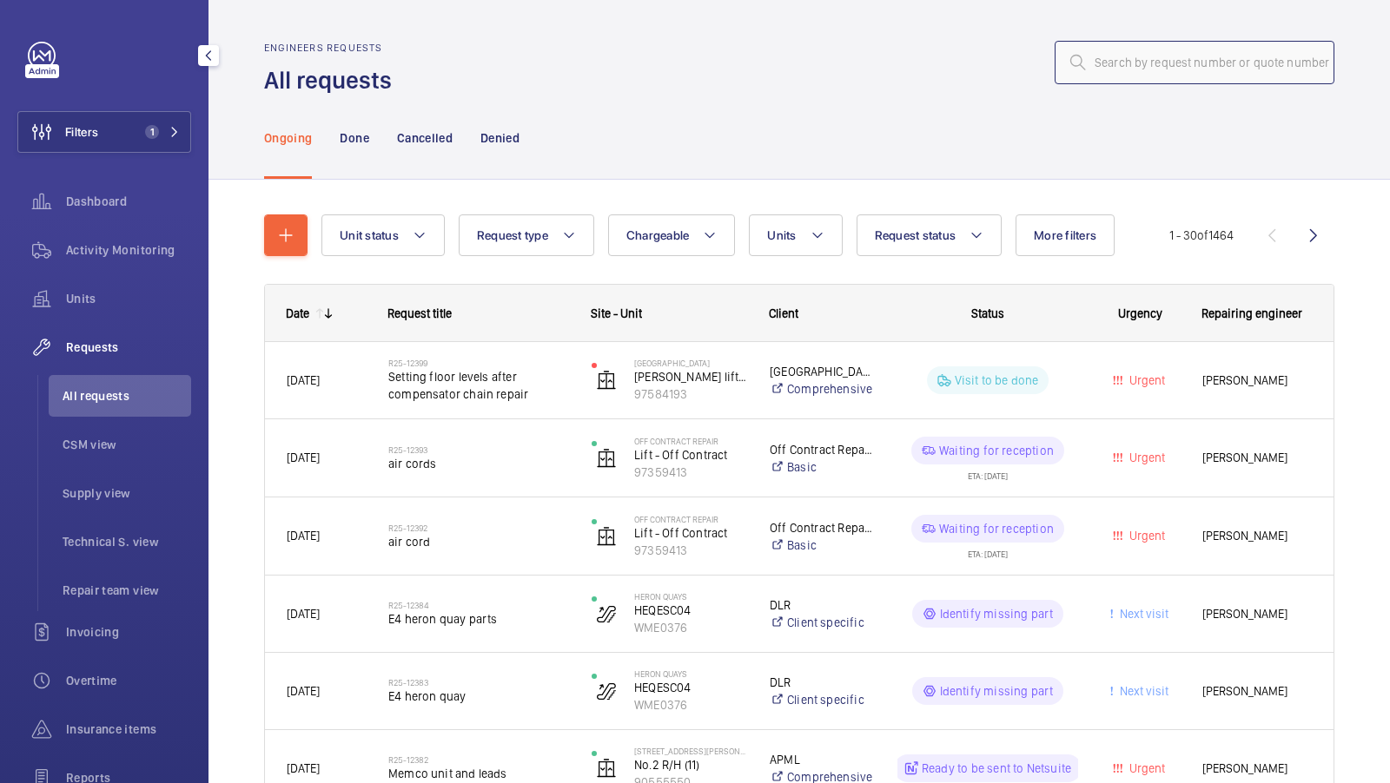
click at [1167, 67] on input "text" at bounding box center [1194, 62] width 280 height 43
paste input "R24-09867"
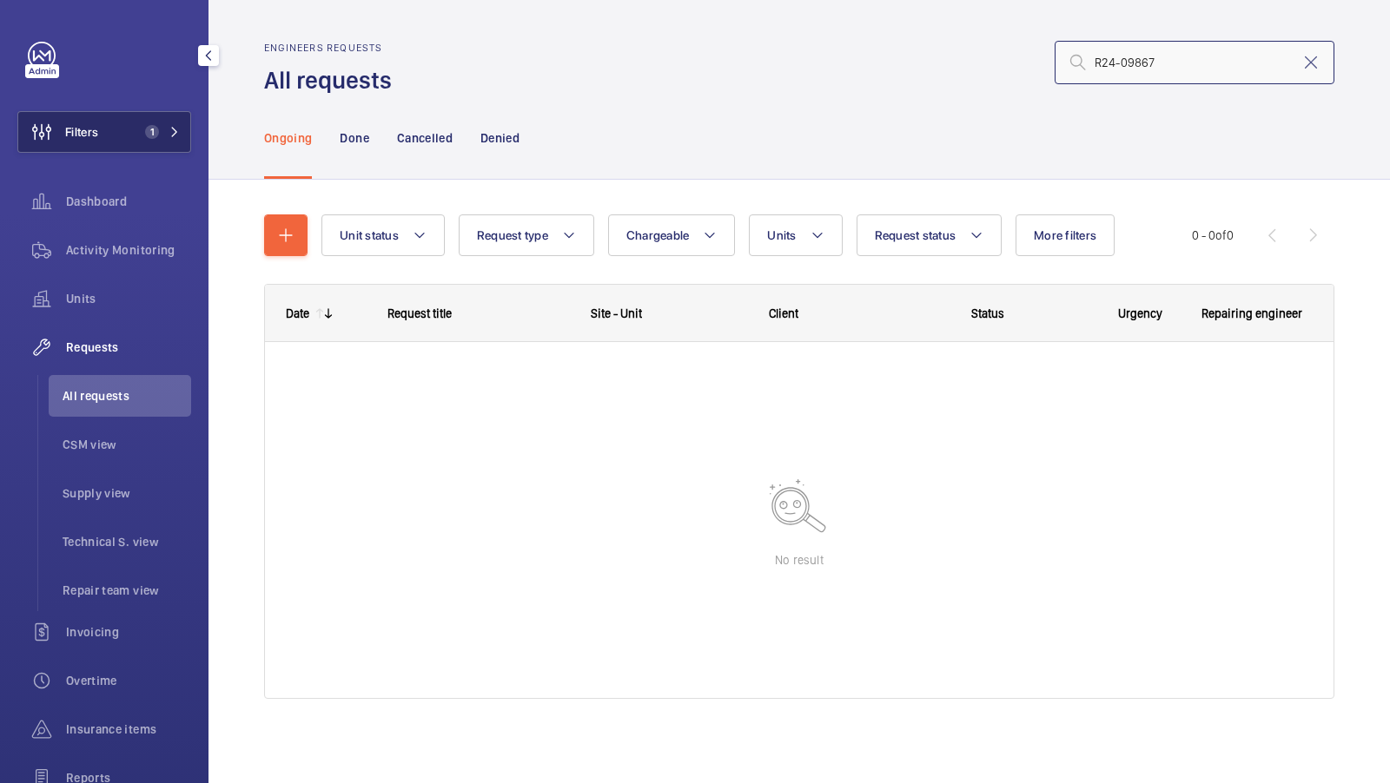
type input "R24-09867"
click at [170, 120] on button "Filters 1" at bounding box center [104, 132] width 174 height 42
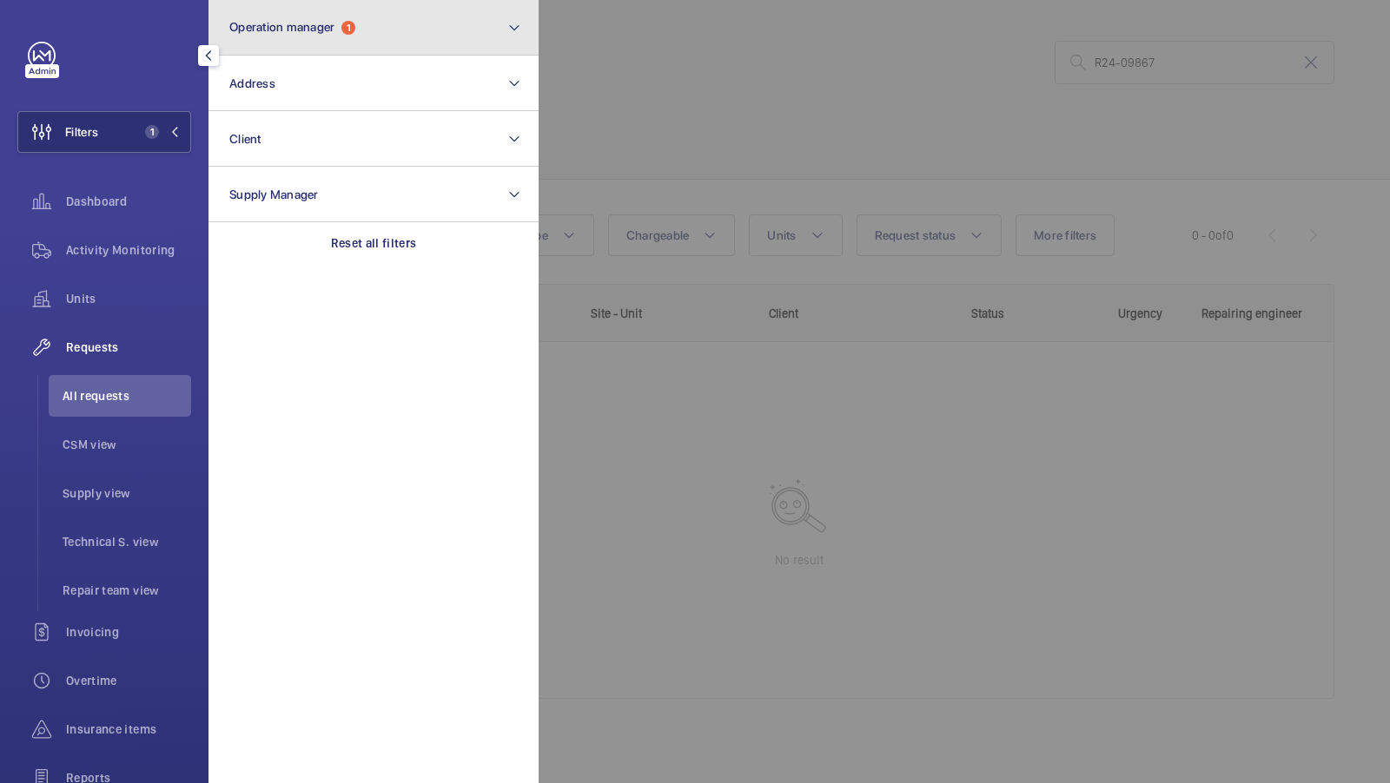
click at [341, 36] on button "Operation manager 1" at bounding box center [373, 28] width 330 height 56
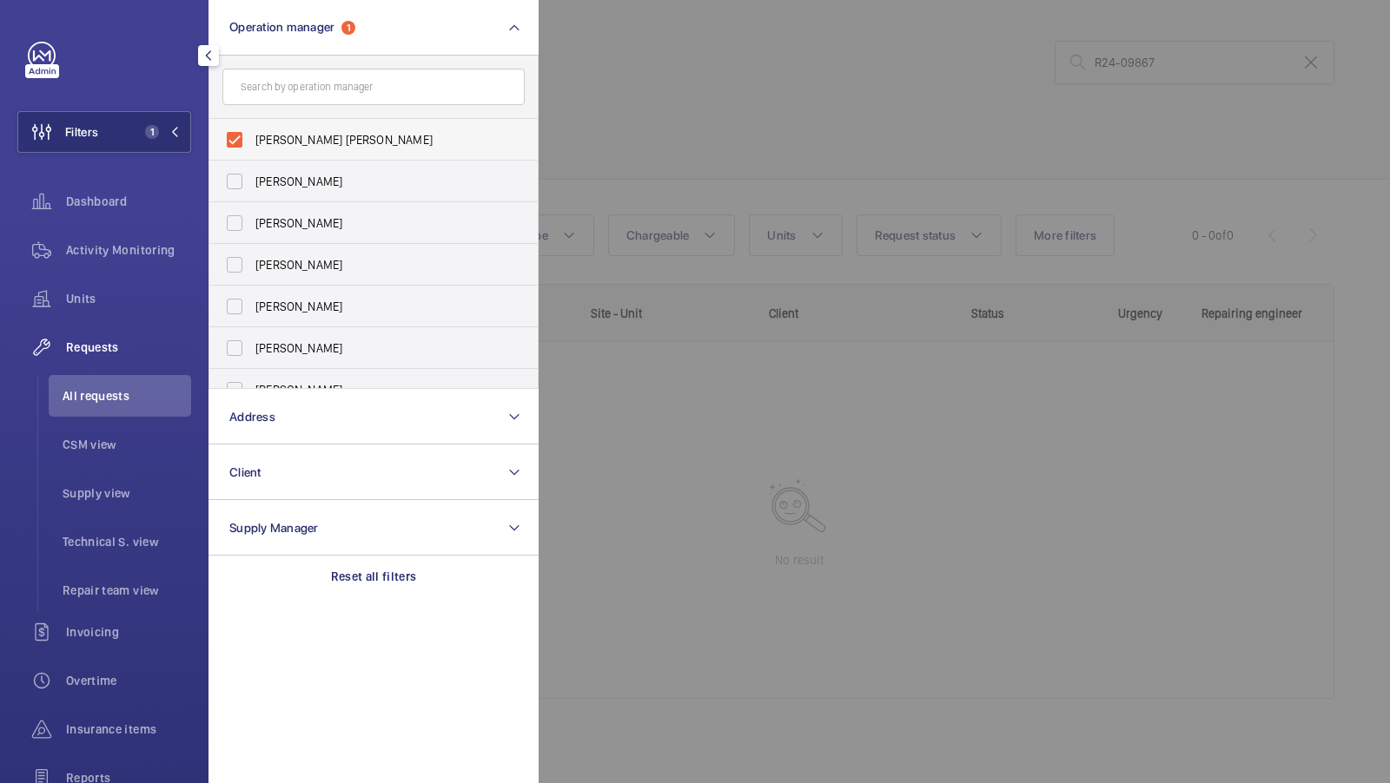
click at [294, 149] on label "[PERSON_NAME] [PERSON_NAME]" at bounding box center [360, 140] width 302 height 42
click at [252, 149] on input "[PERSON_NAME] [PERSON_NAME]" at bounding box center [234, 139] width 35 height 35
checkbox input "false"
click at [97, 123] on span "Filters" at bounding box center [81, 131] width 33 height 17
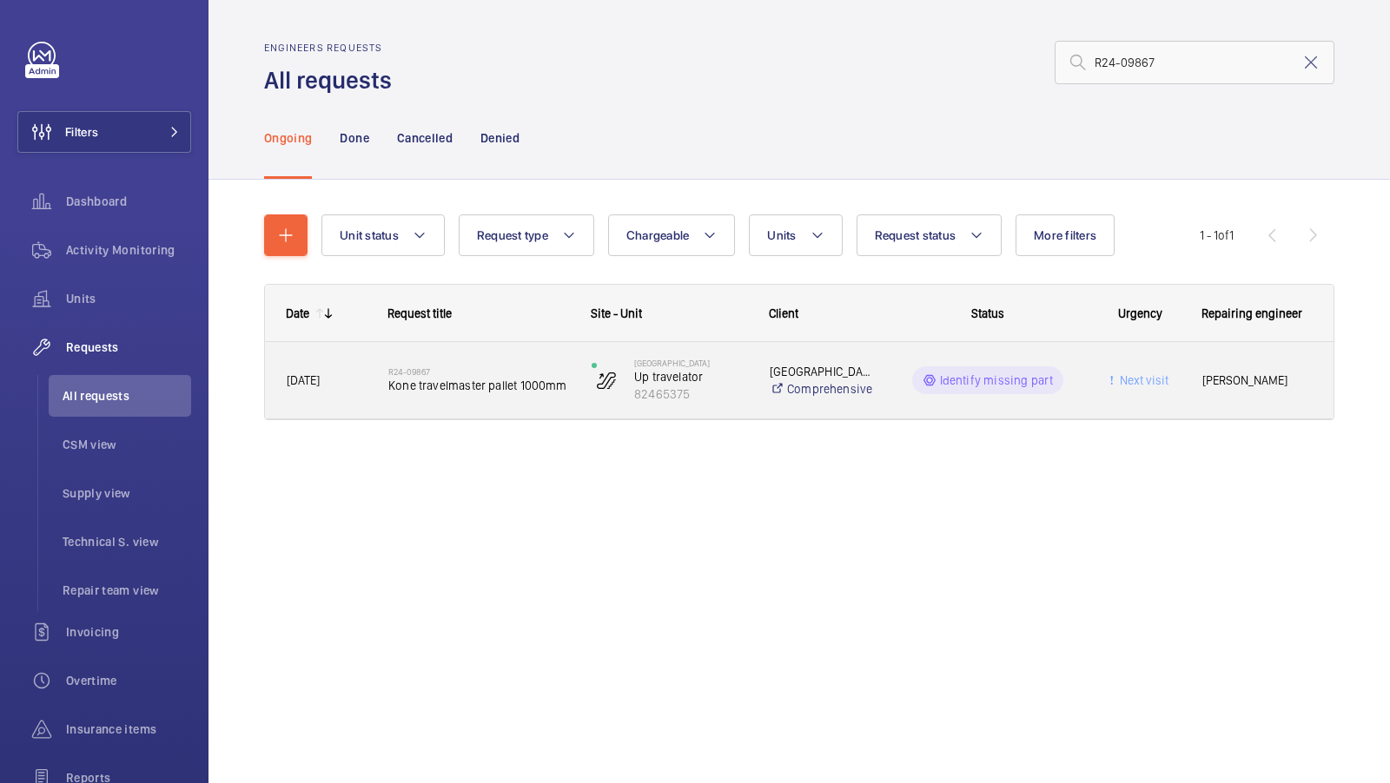
click at [480, 390] on span "Kone travelmaster pallet 1000mm" at bounding box center [478, 385] width 181 height 17
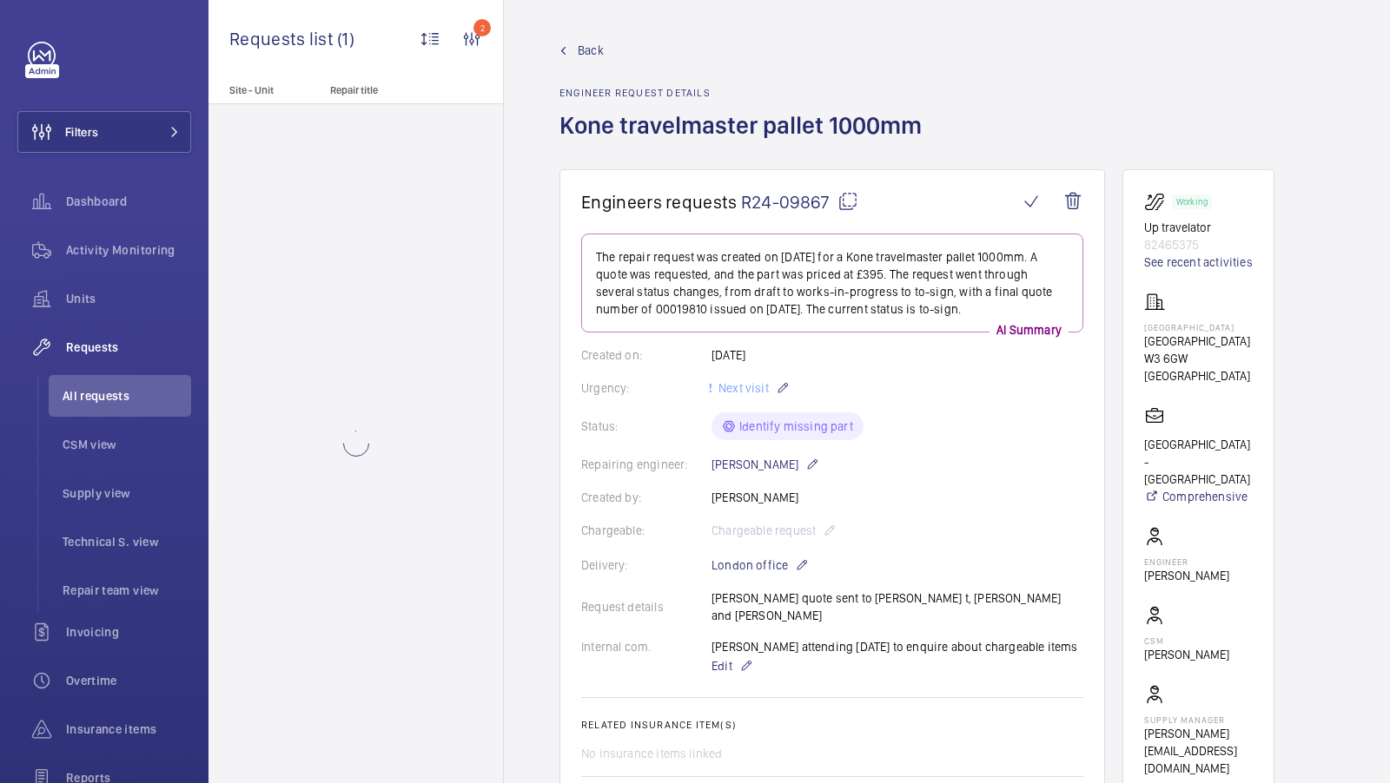
click at [843, 195] on mat-icon at bounding box center [847, 201] width 21 height 21
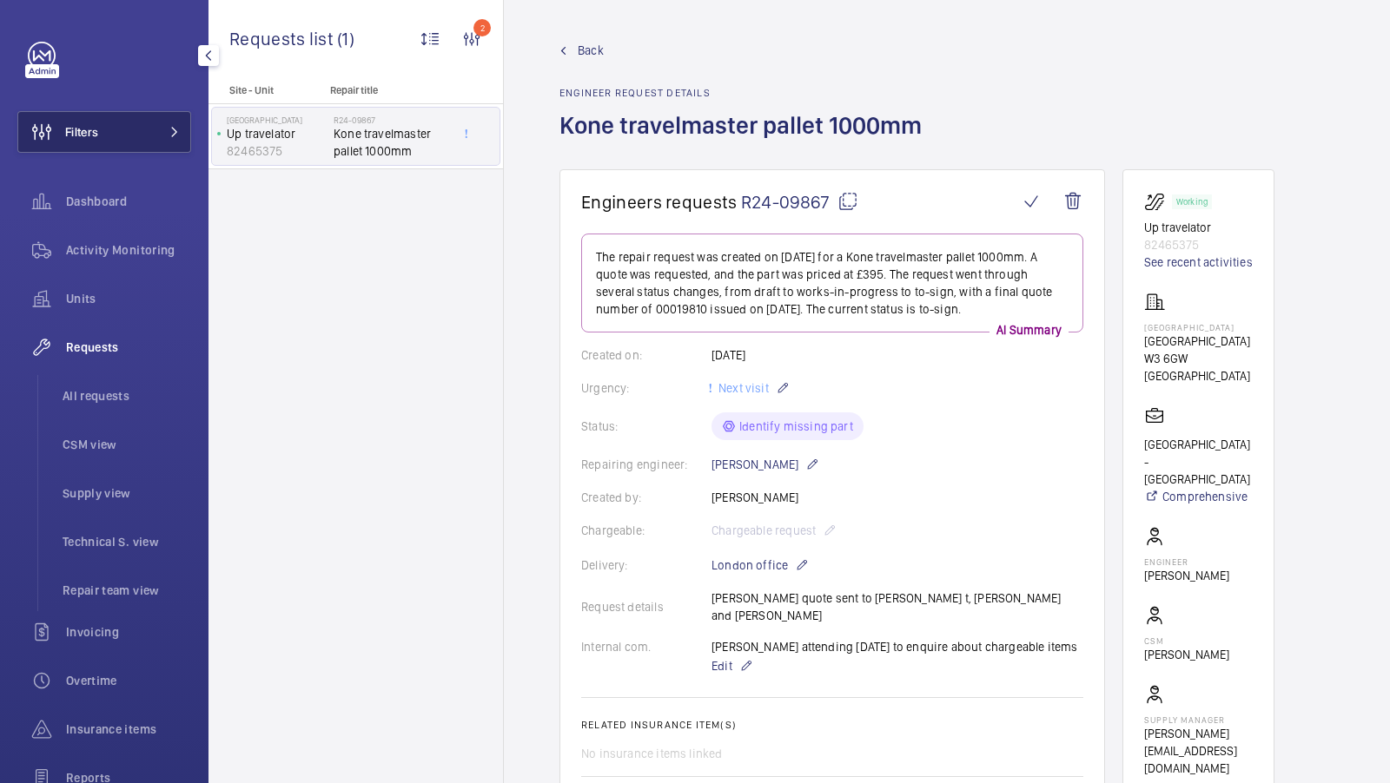
click at [143, 128] on button "Filters" at bounding box center [104, 132] width 174 height 42
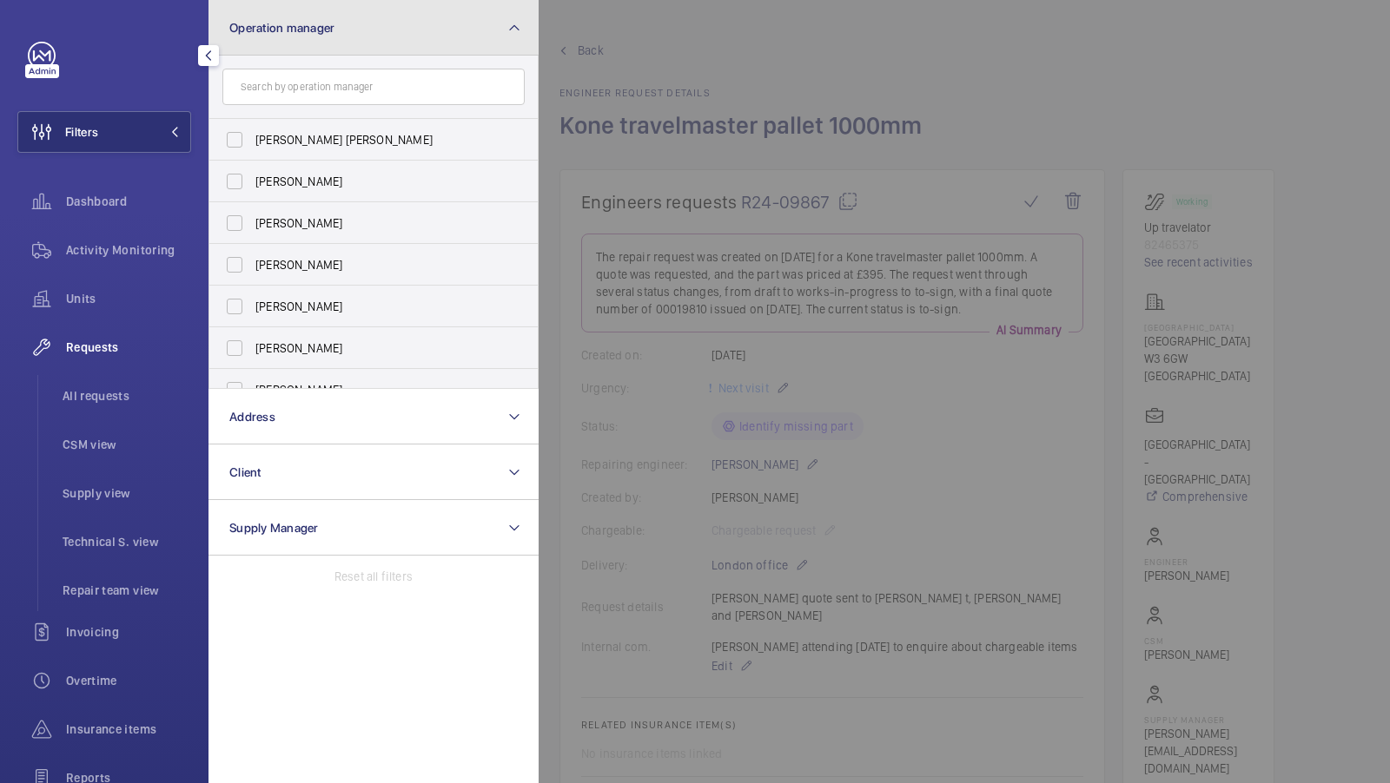
click at [379, 5] on button "Operation manager" at bounding box center [373, 28] width 330 height 56
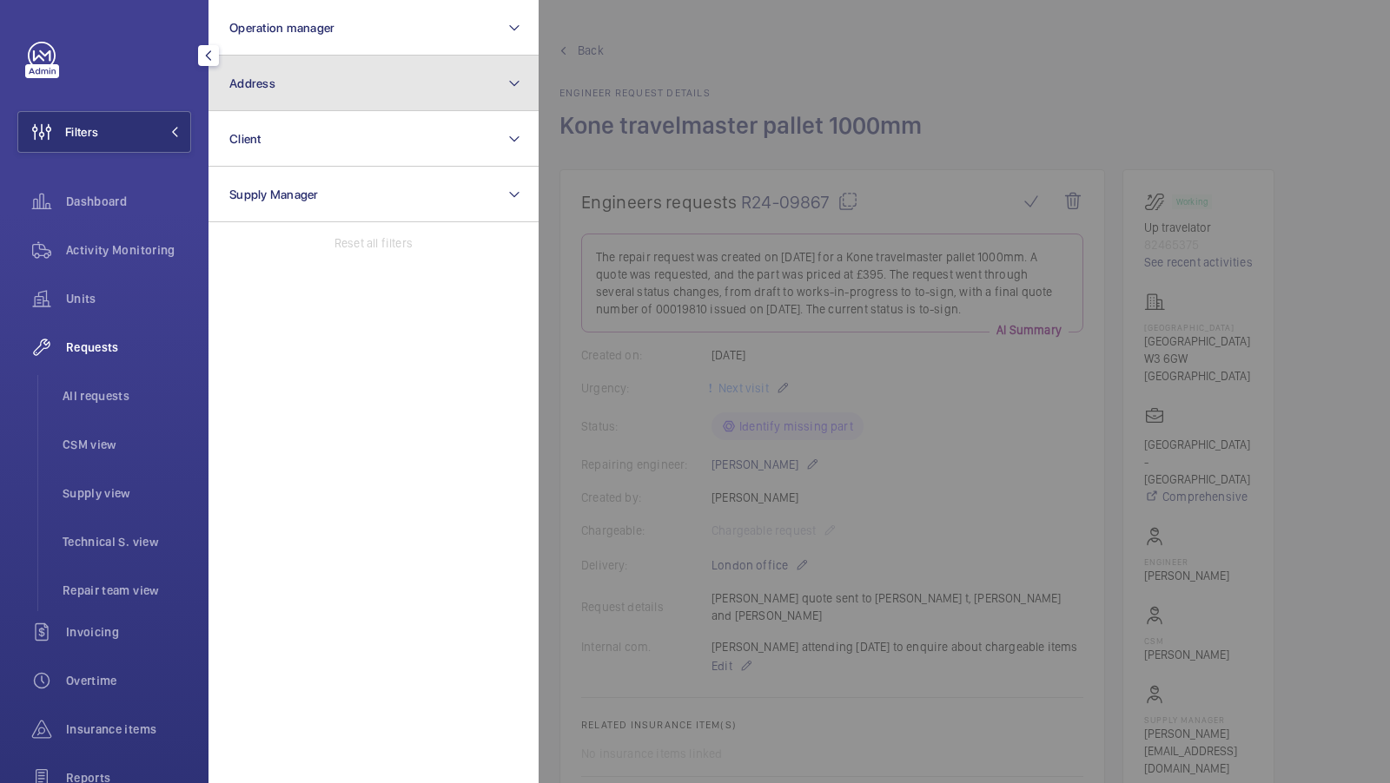
click at [312, 73] on button "Address" at bounding box center [373, 84] width 330 height 56
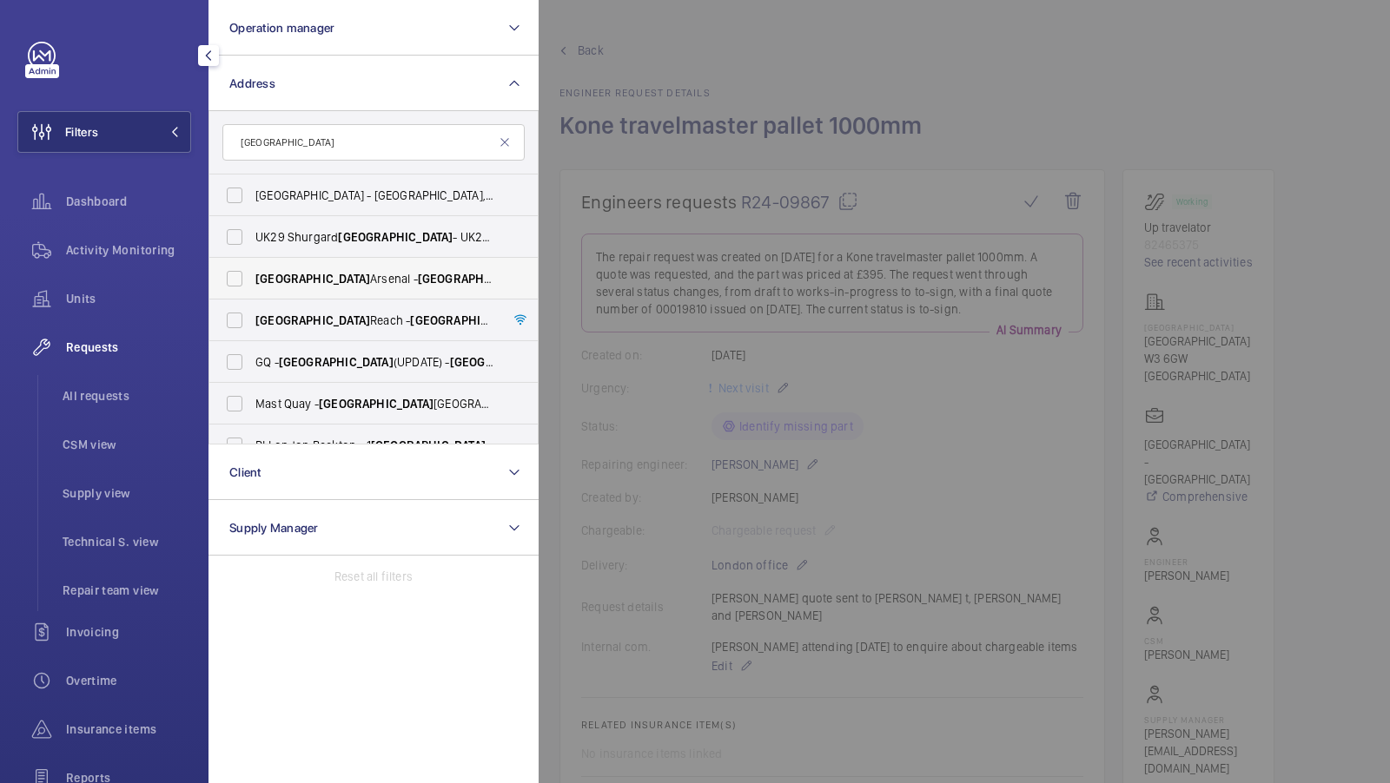
type input "woolwich"
click at [418, 272] on span "Woolwich" at bounding box center [475, 279] width 115 height 14
click at [252, 271] on input "Woolwich Arsenal - Woolwich Arsenal, Woolwich New Road, LONDON SE18 6EU" at bounding box center [234, 278] width 35 height 35
checkbox input "true"
click at [149, 144] on button "Filters 1" at bounding box center [104, 132] width 174 height 42
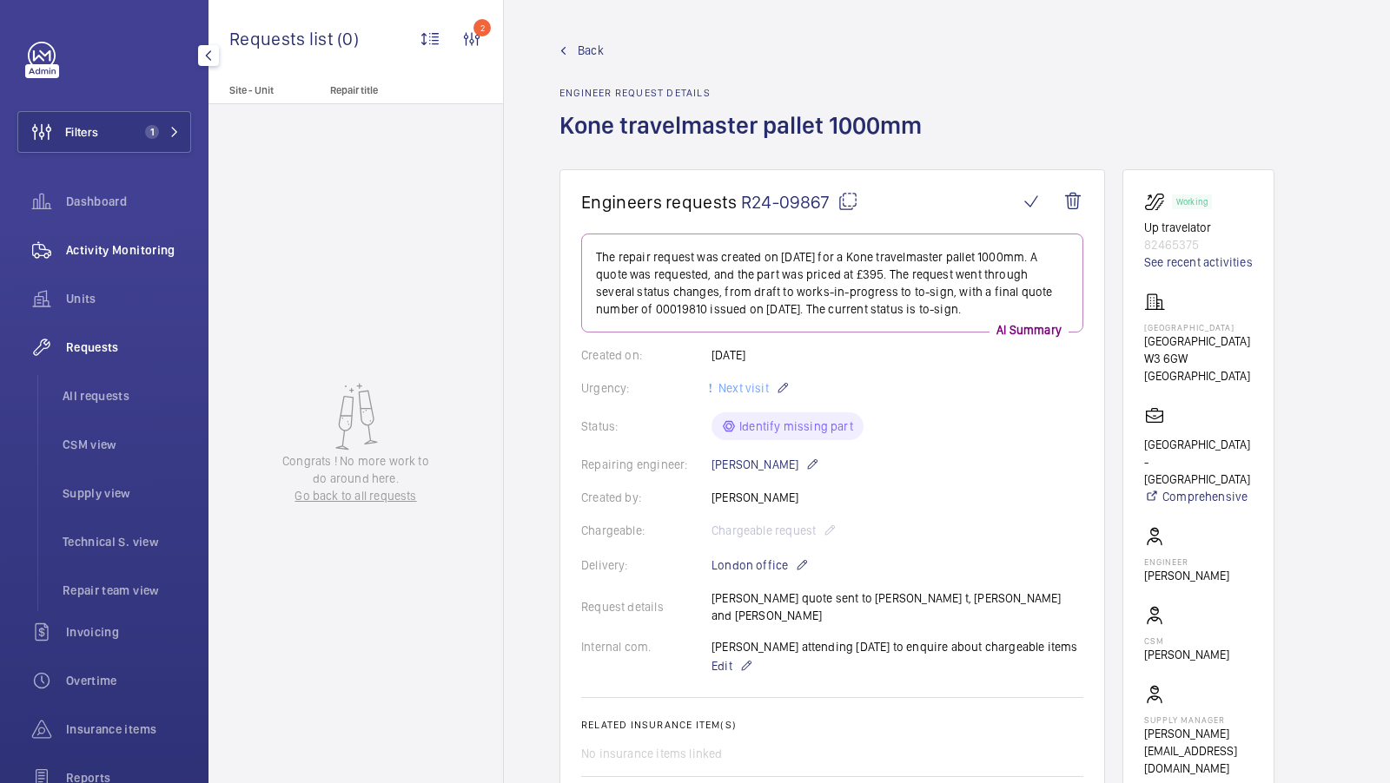
click at [112, 263] on div "Activity Monitoring" at bounding box center [104, 250] width 174 height 42
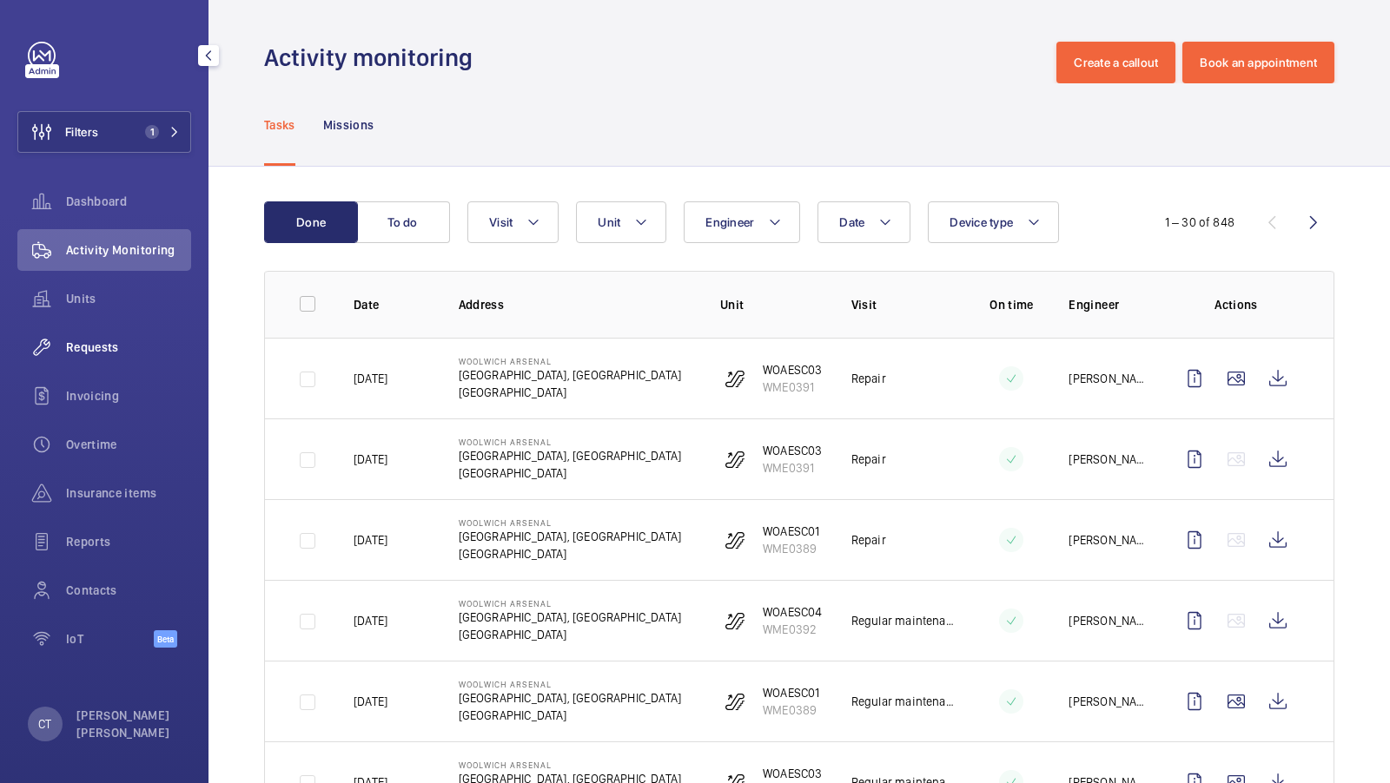
click at [92, 342] on span "Requests" at bounding box center [128, 347] width 125 height 17
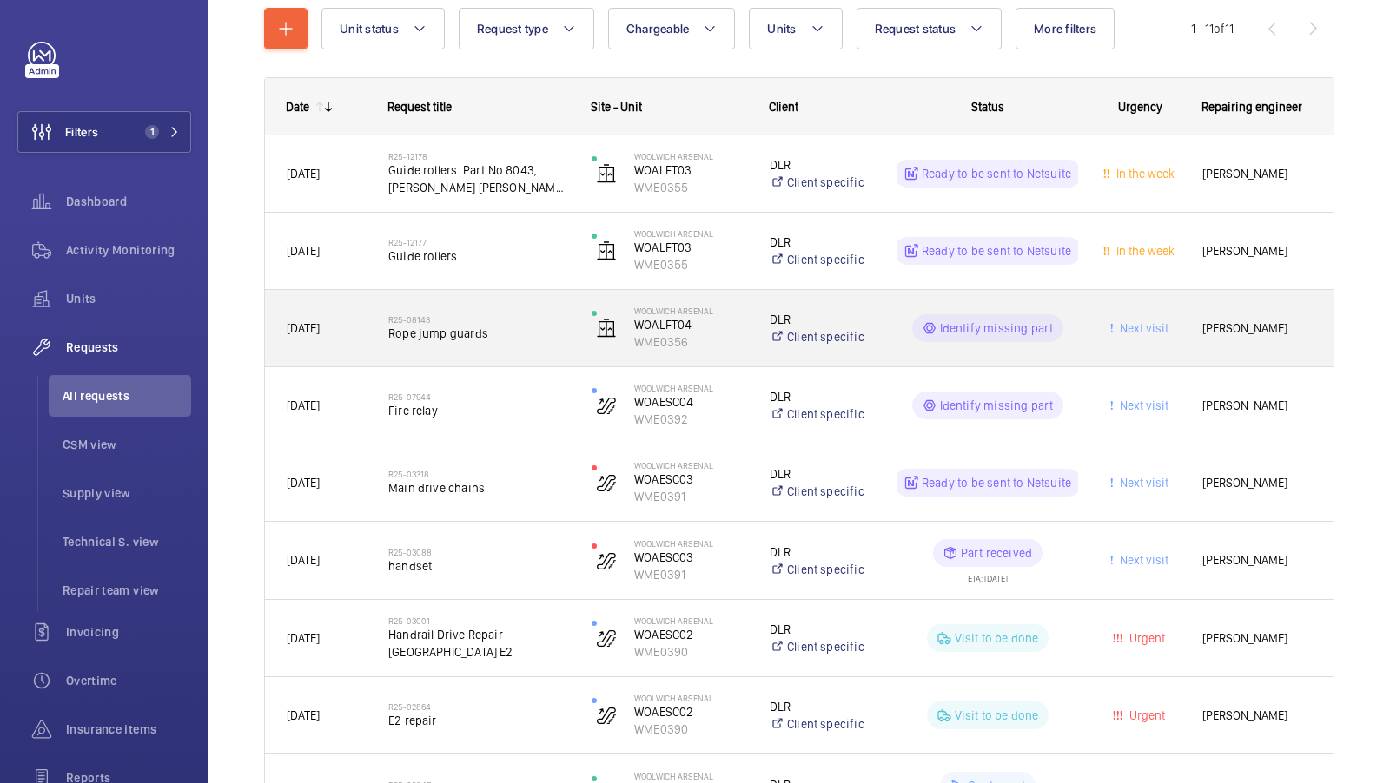
scroll to position [259, 0]
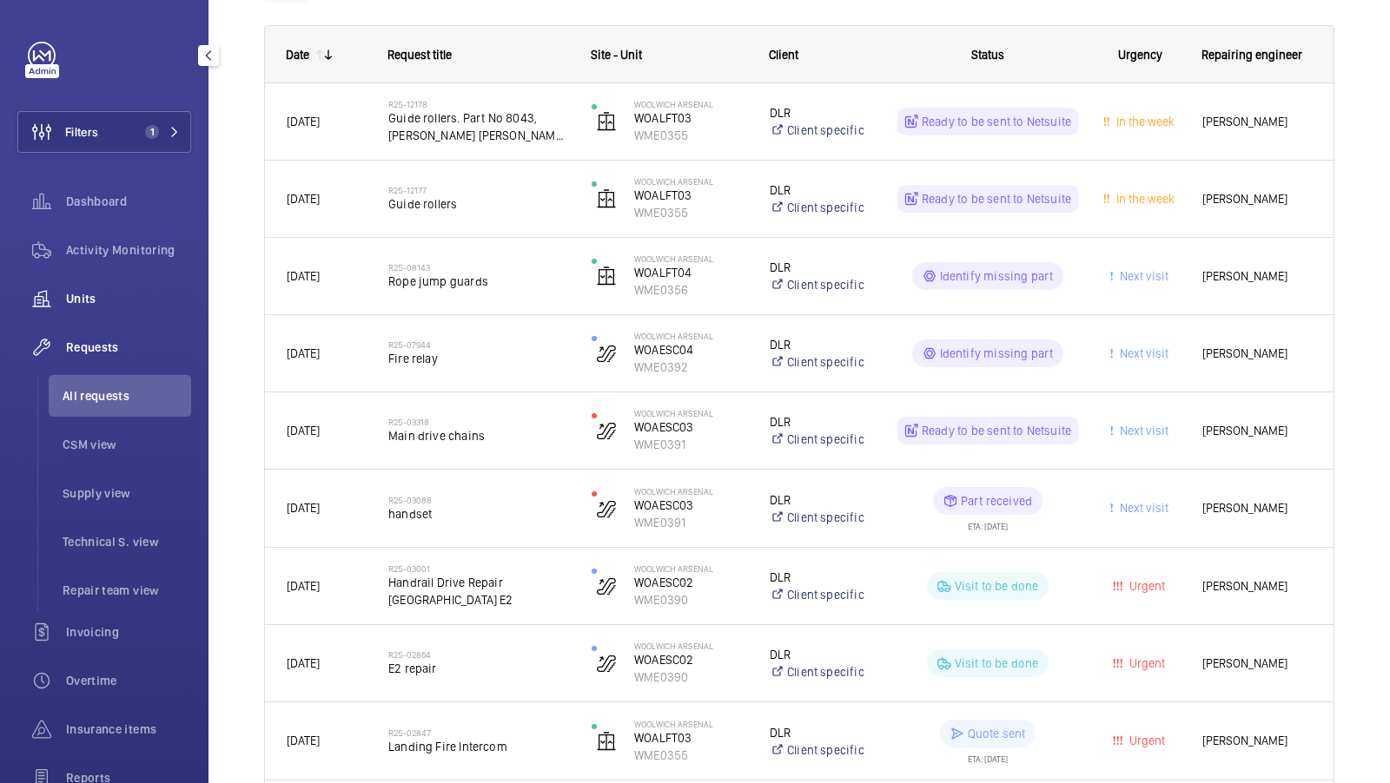
click at [107, 300] on span "Units" at bounding box center [128, 298] width 125 height 17
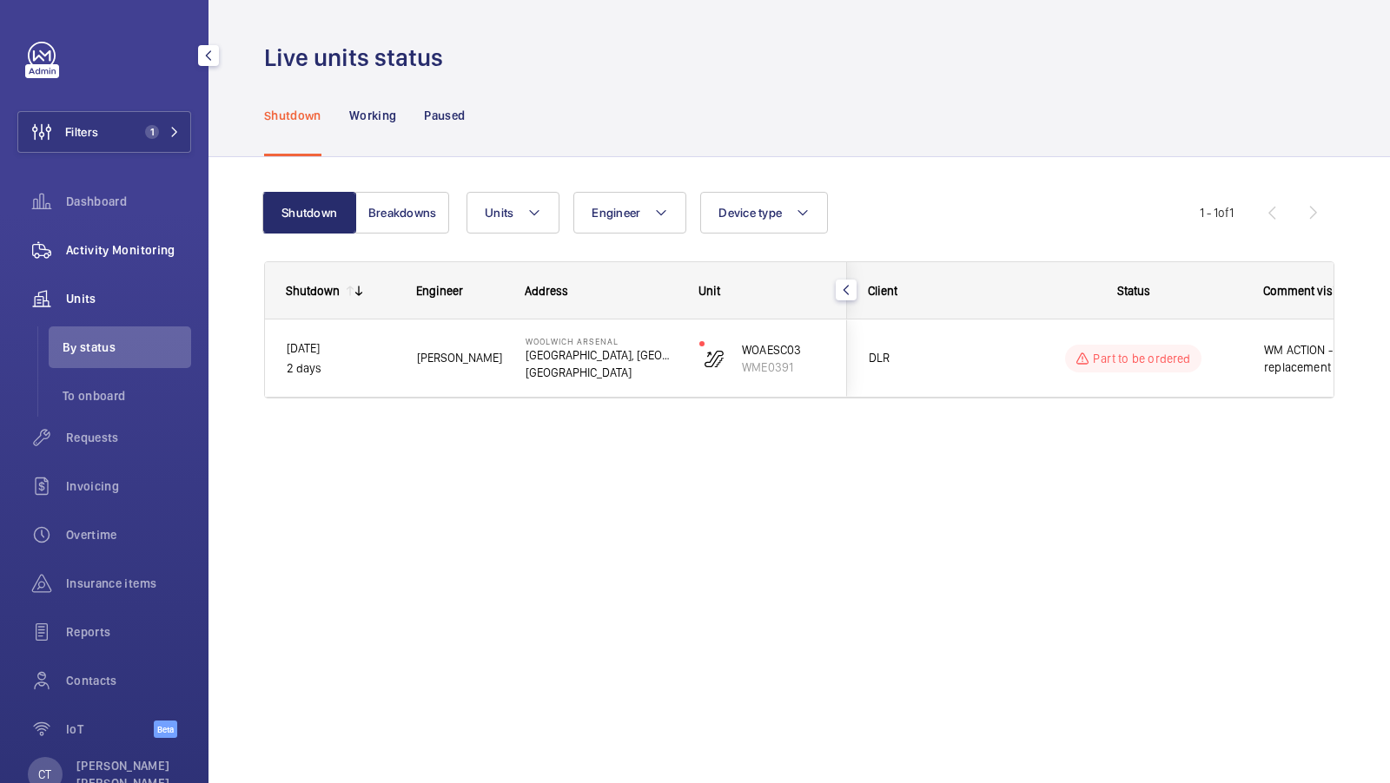
click at [138, 248] on span "Activity Monitoring" at bounding box center [128, 249] width 125 height 17
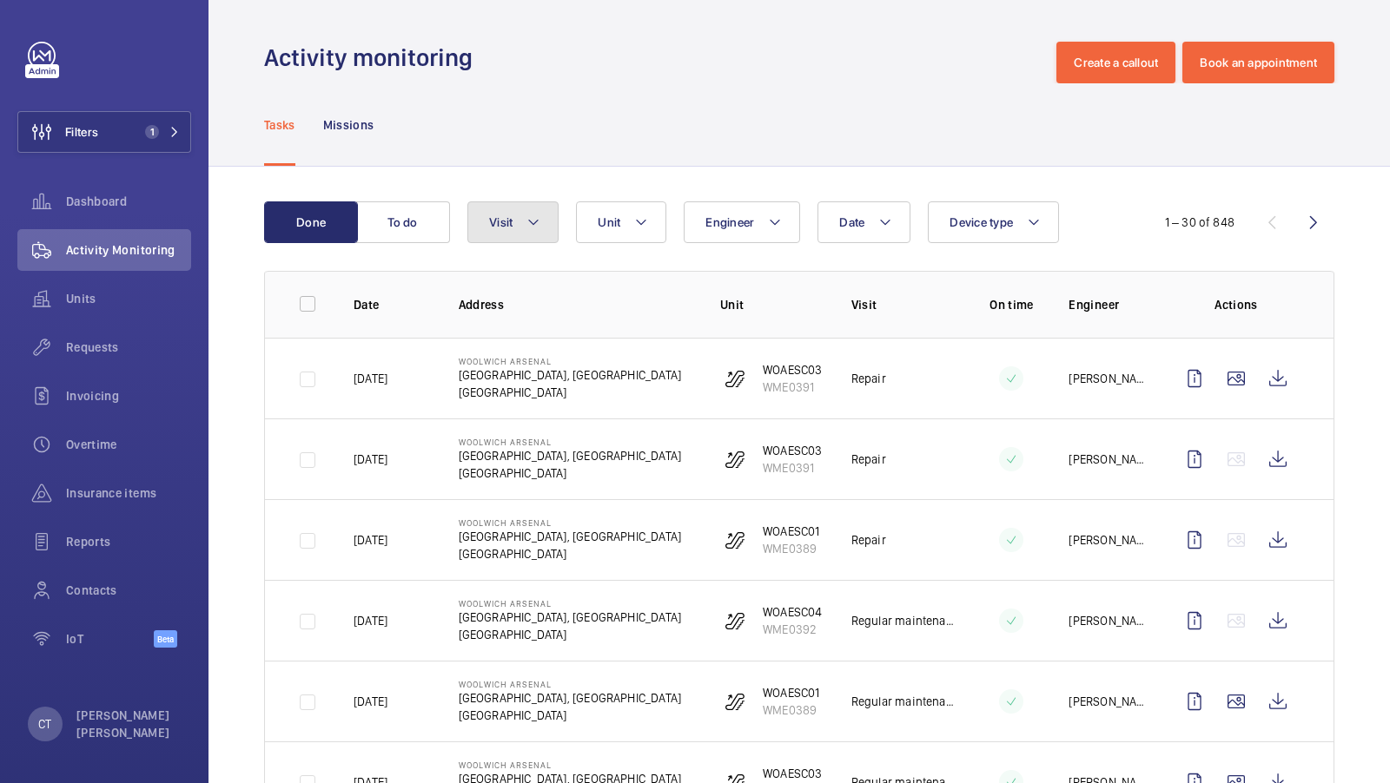
click at [545, 209] on button "Visit" at bounding box center [512, 223] width 91 height 42
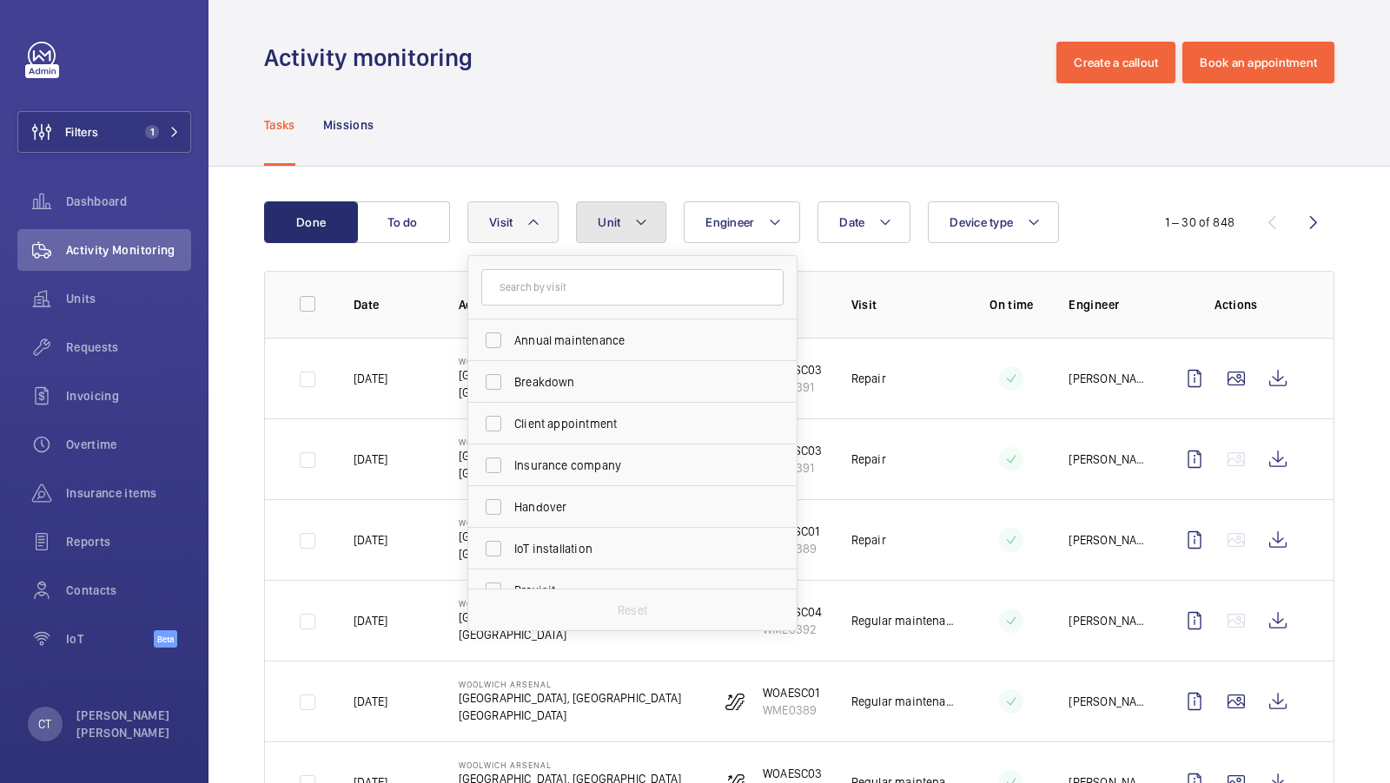
click at [631, 211] on button "Unit" at bounding box center [621, 223] width 90 height 42
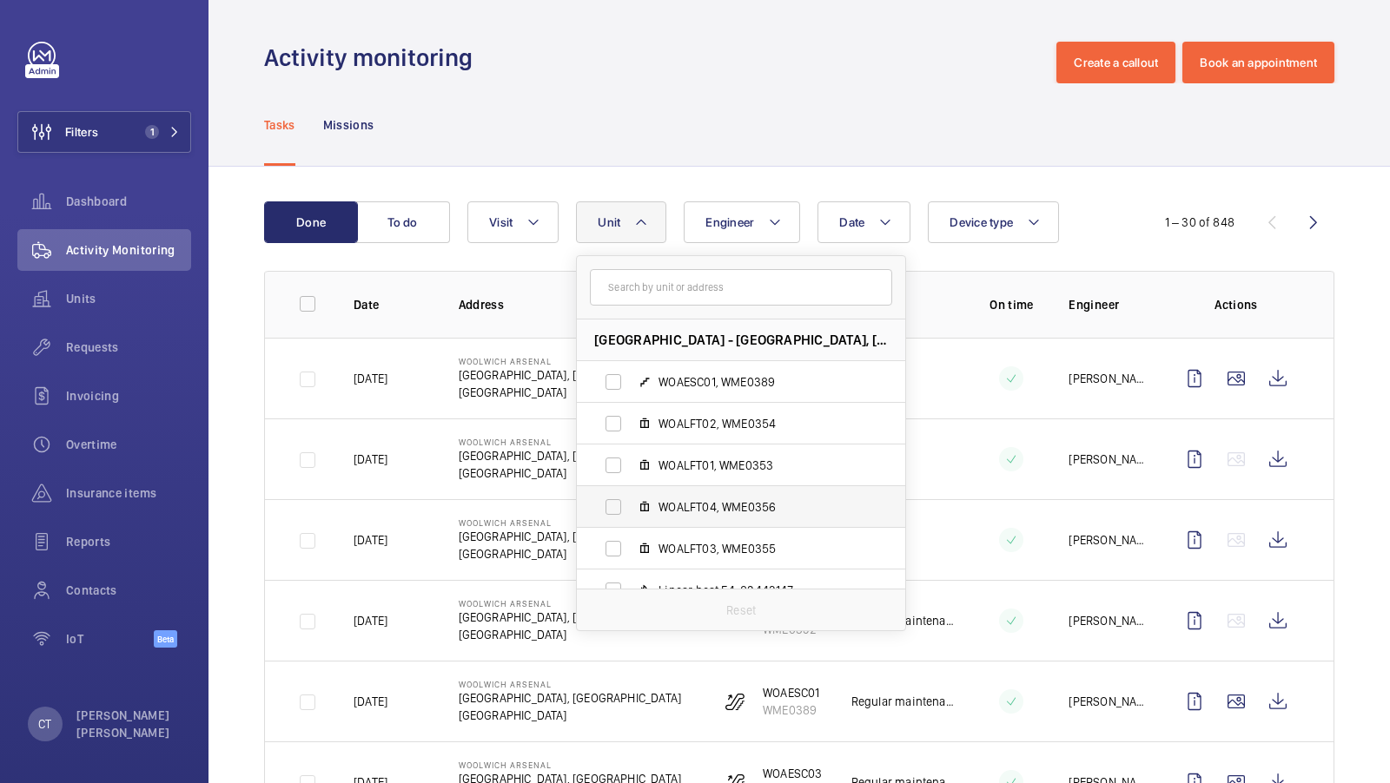
scroll to position [70, 0]
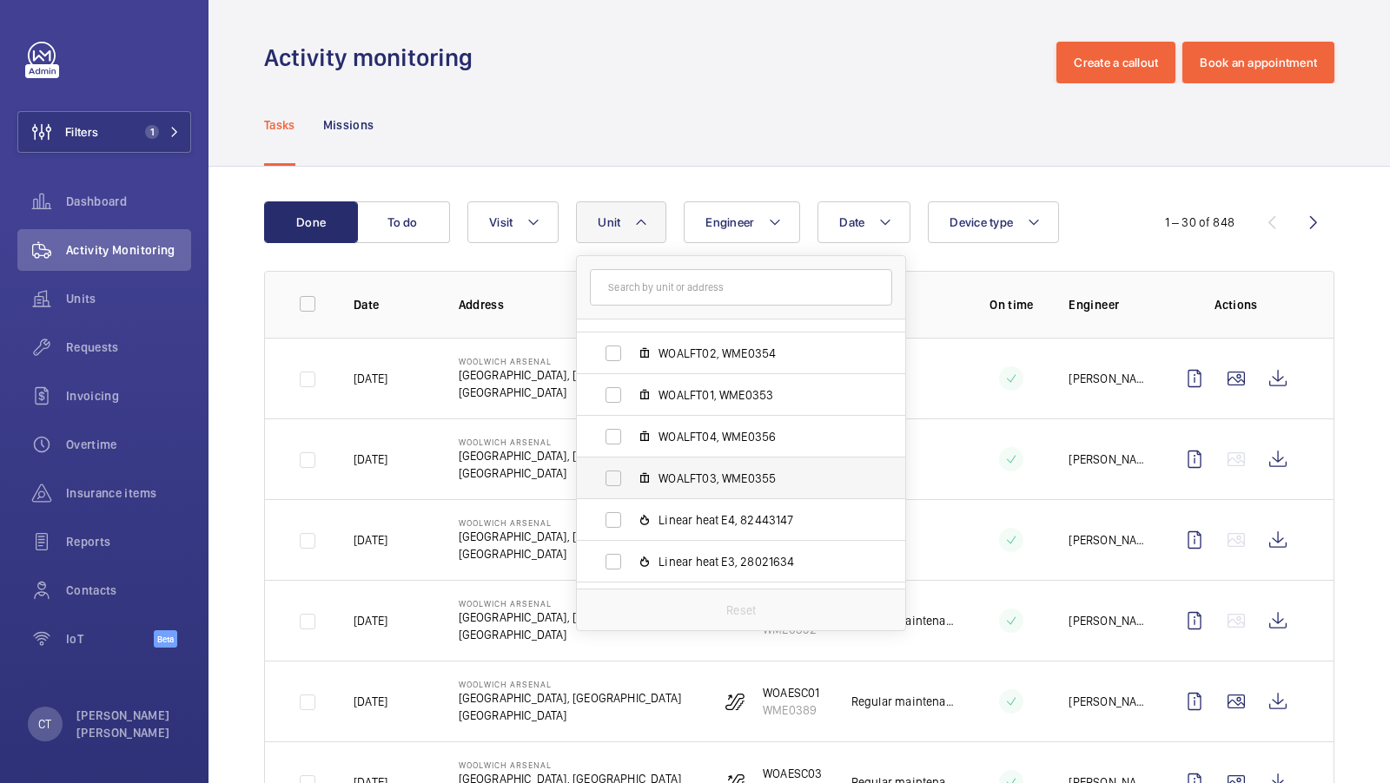
click at [724, 485] on span "WOALFT03, WME0355" at bounding box center [759, 478] width 202 height 17
click at [631, 485] on input "WOALFT03, WME0355" at bounding box center [613, 478] width 35 height 35
checkbox input "true"
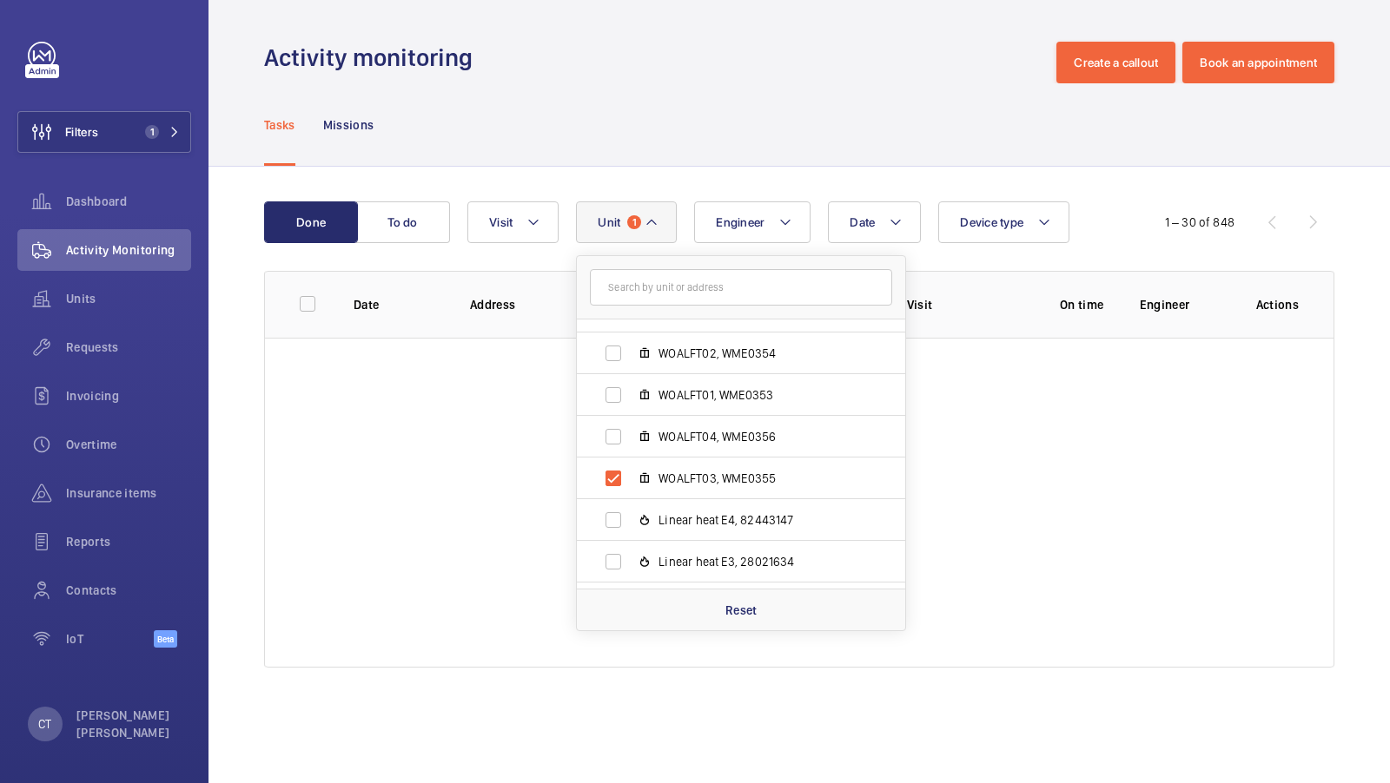
click at [1020, 179] on div "Done To do Date Engineer Unit 1 Woolwich Arsenal - Woolwich Arsenal, Woolwich N…" at bounding box center [798, 438] width 1181 height 543
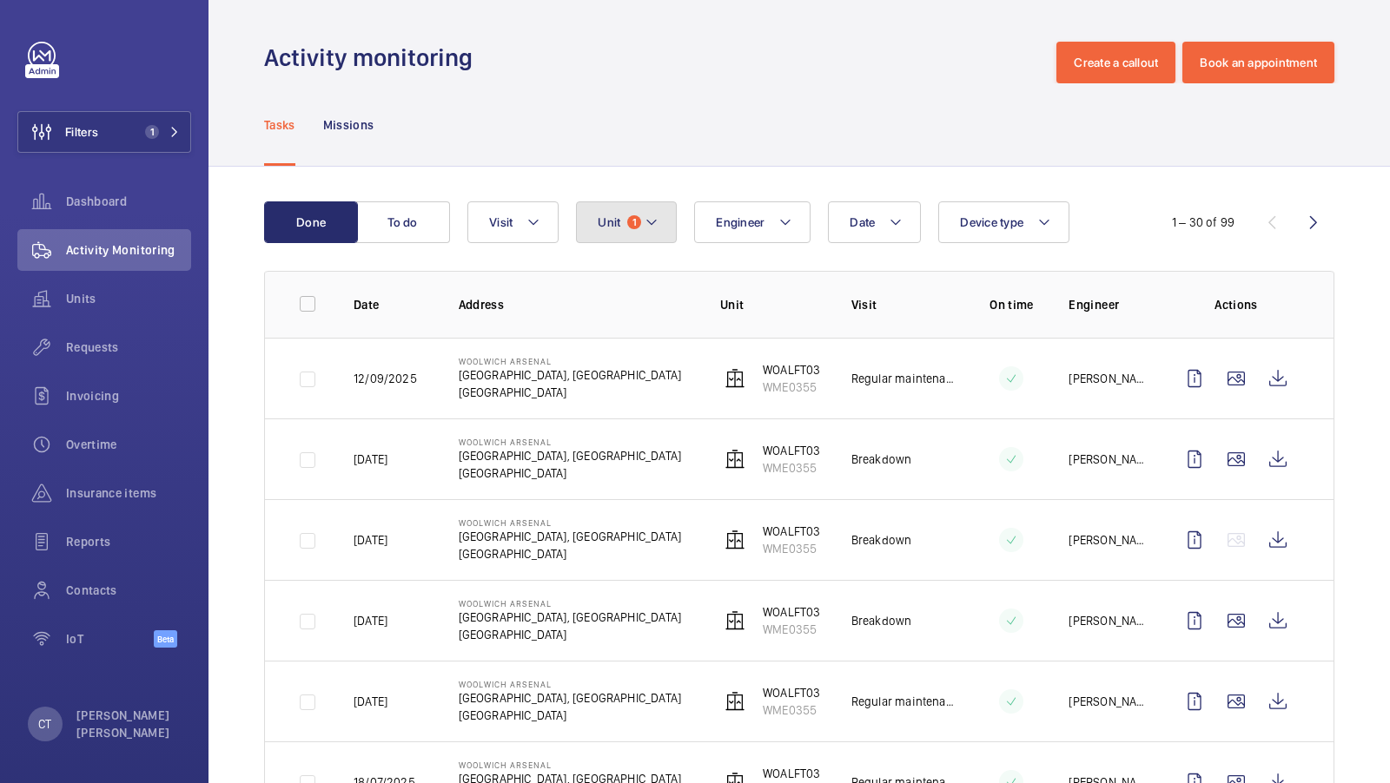
click at [630, 205] on button "Unit 1" at bounding box center [626, 223] width 101 height 42
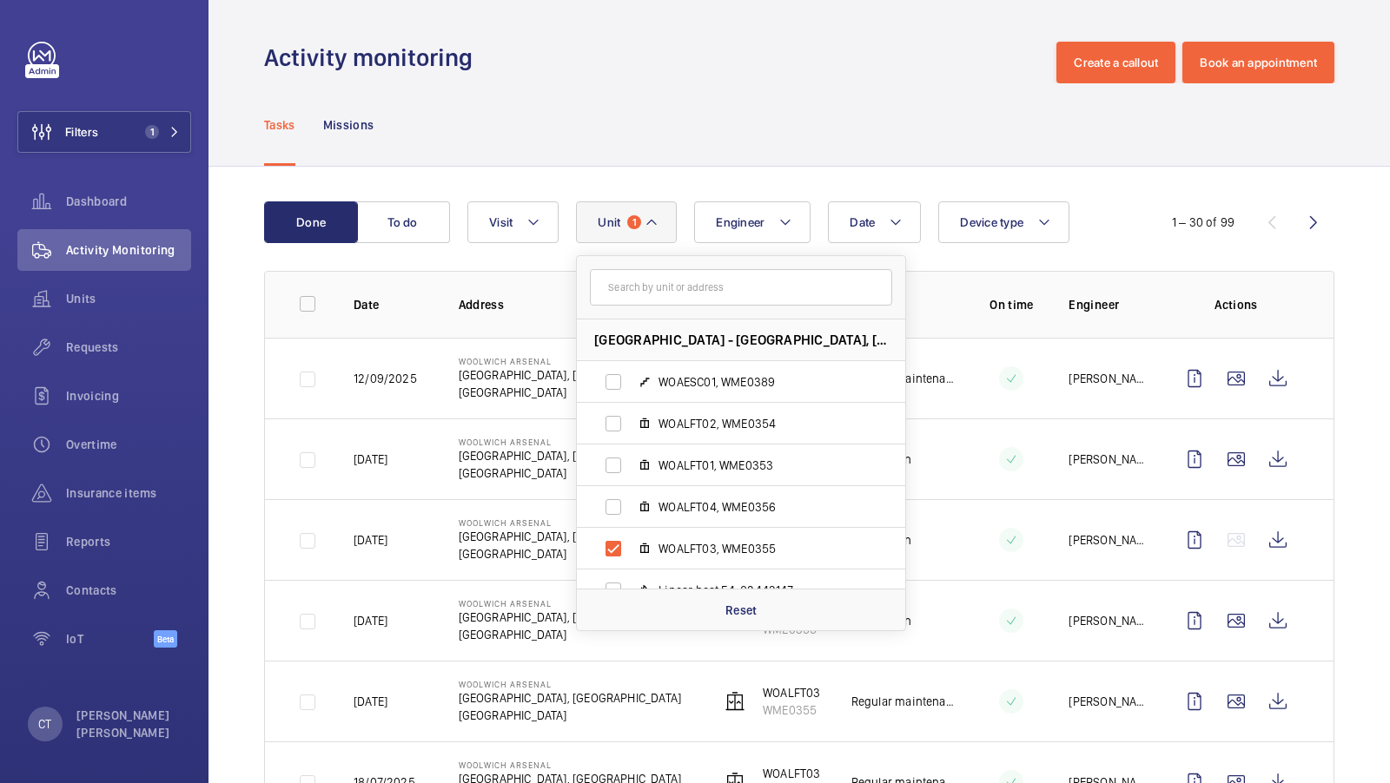
click at [896, 144] on div "Tasks Missions" at bounding box center [799, 124] width 1070 height 83
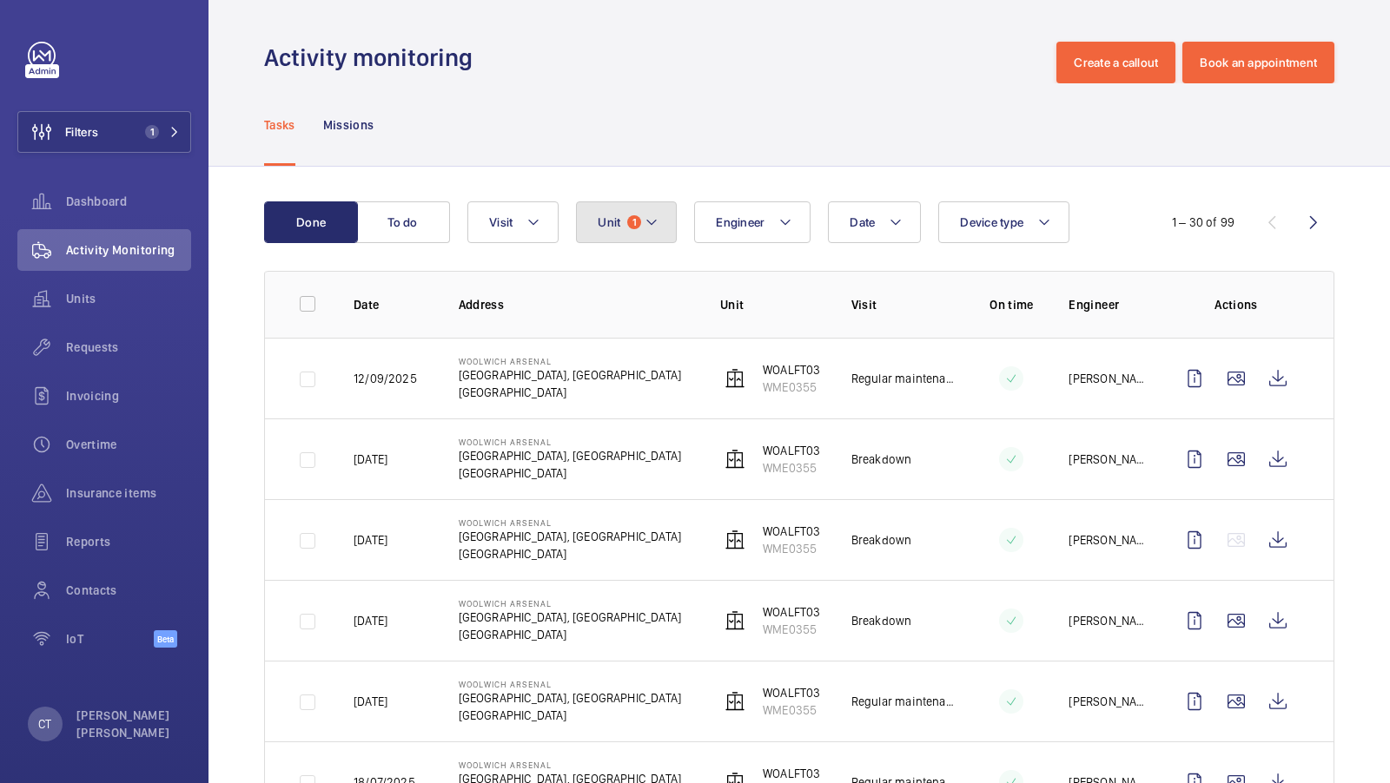
click at [623, 202] on button "Unit 1" at bounding box center [626, 223] width 101 height 42
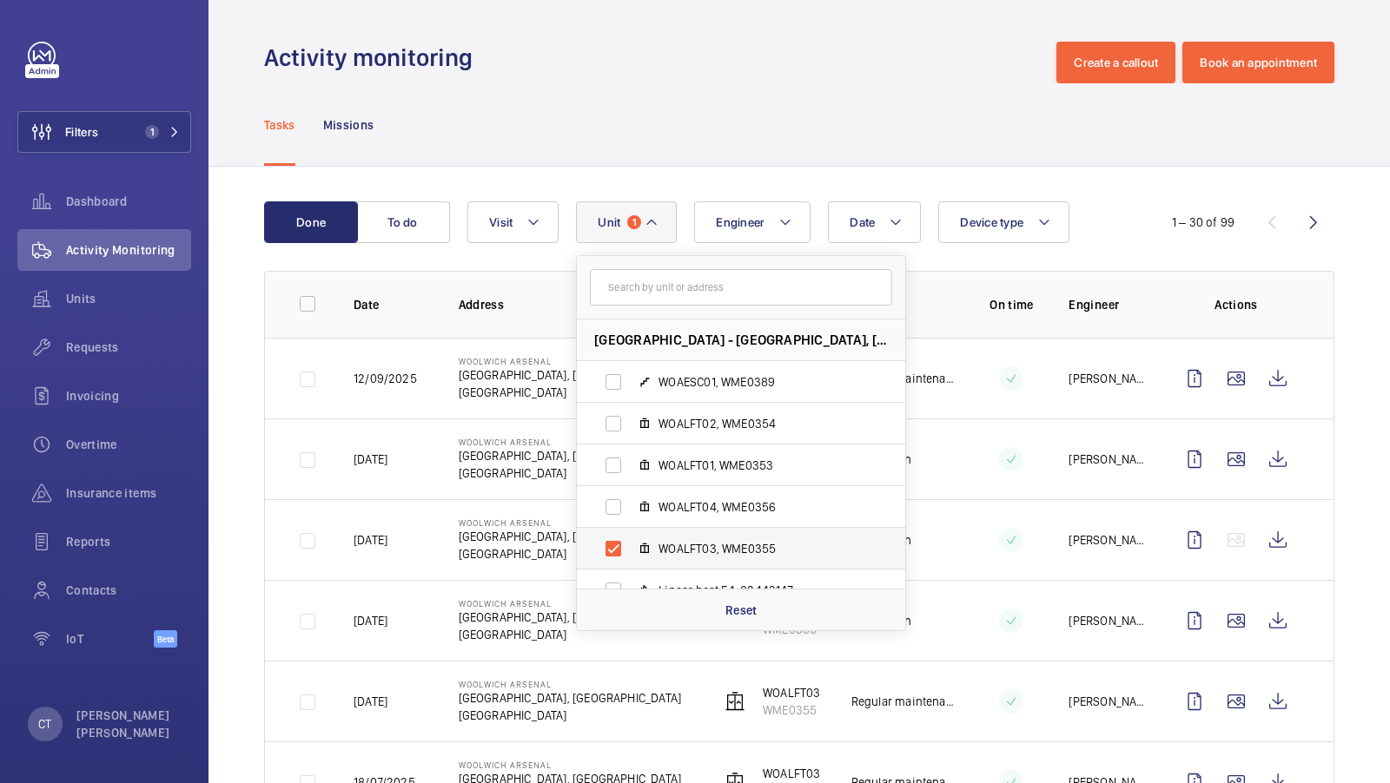
click at [732, 541] on span "WOALFT03, WME0355" at bounding box center [759, 548] width 202 height 17
click at [631, 541] on input "WOALFT03, WME0355" at bounding box center [613, 549] width 35 height 35
checkbox input "false"
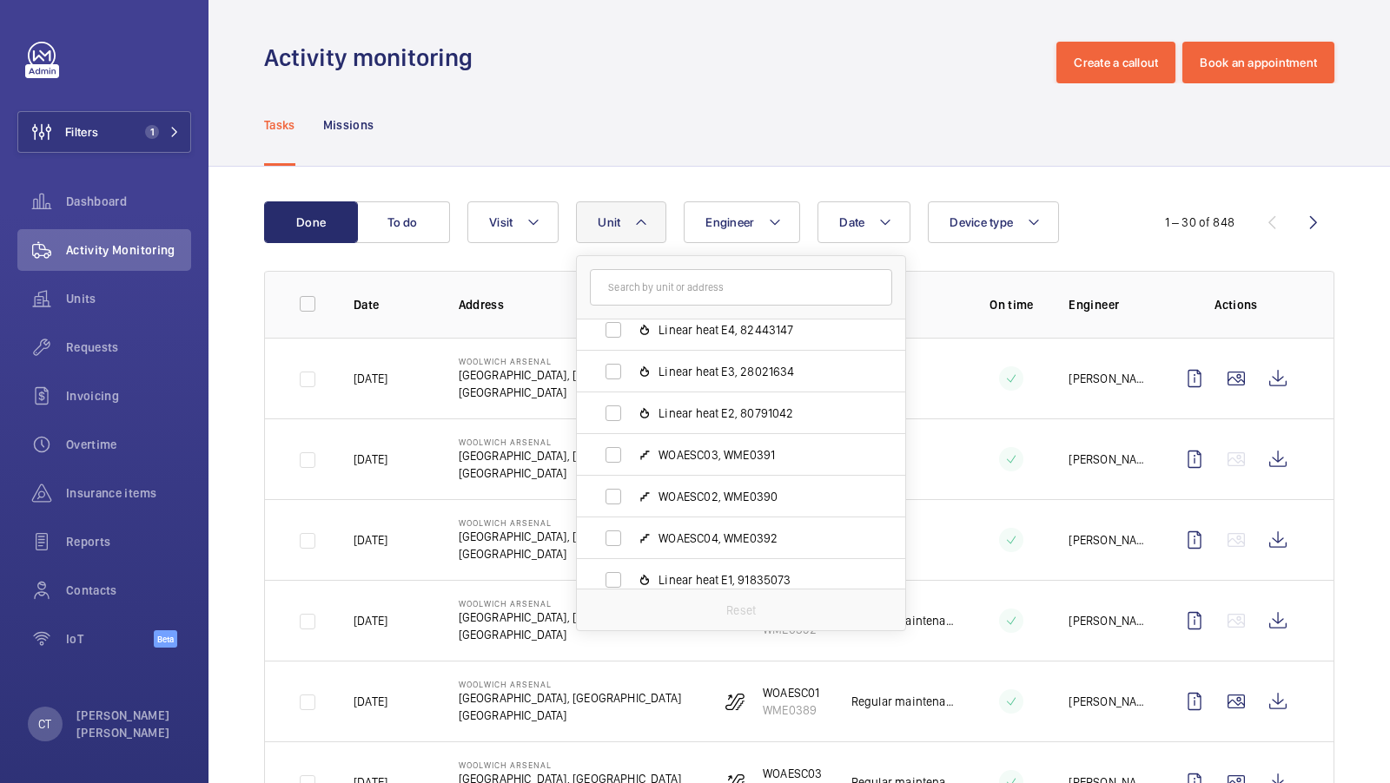
scroll to position [272, 0]
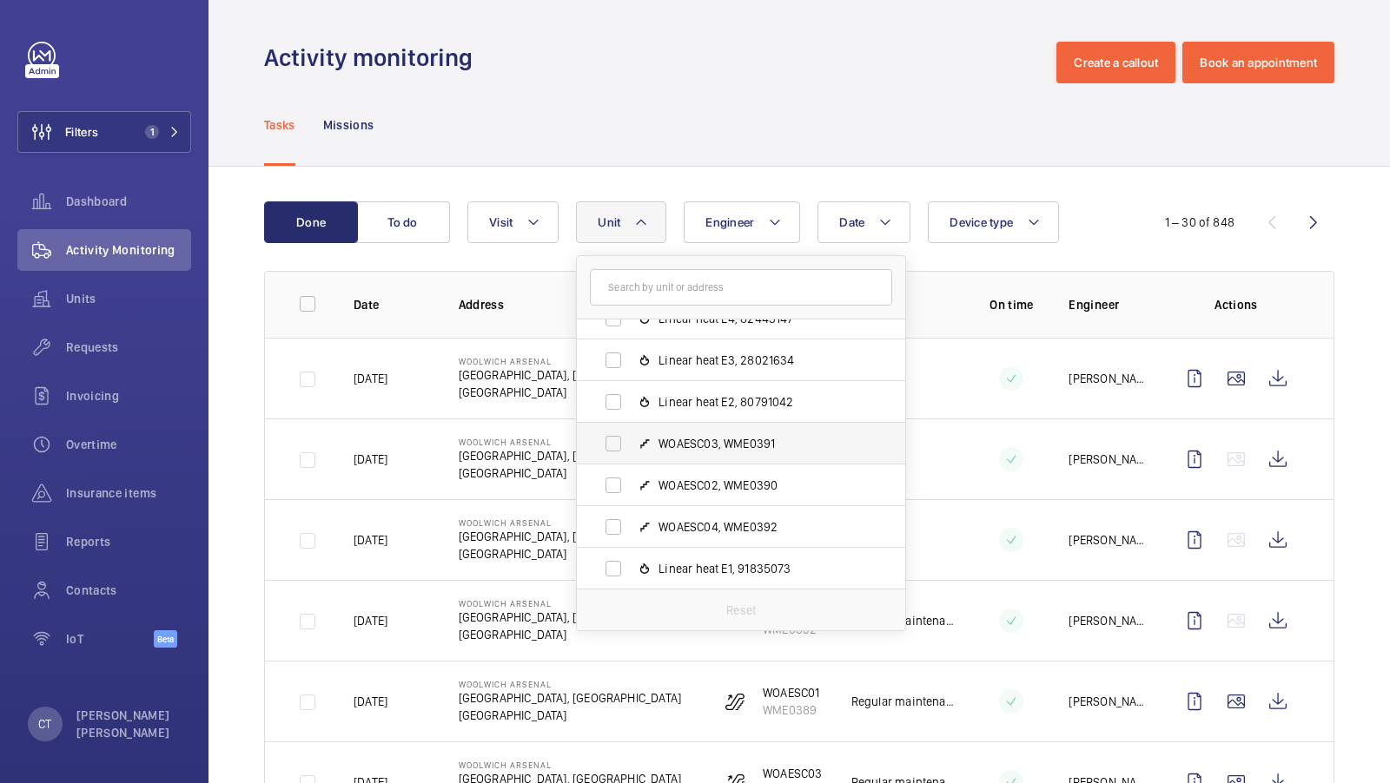
click at [752, 442] on span "WOAESC03, WME0391" at bounding box center [759, 443] width 202 height 17
click at [631, 442] on input "WOAESC03, WME0391" at bounding box center [613, 443] width 35 height 35
checkbox input "true"
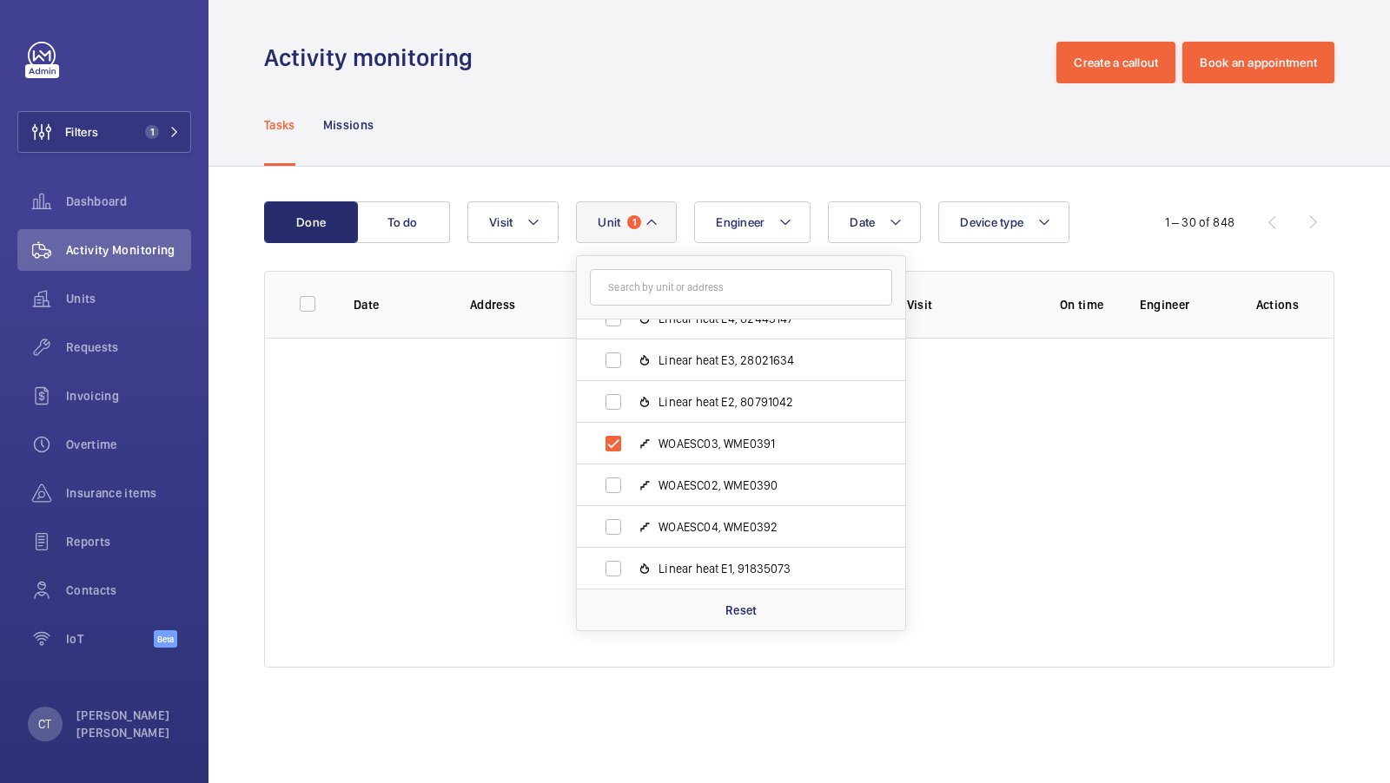
click at [856, 160] on div "Tasks Missions" at bounding box center [799, 124] width 1070 height 83
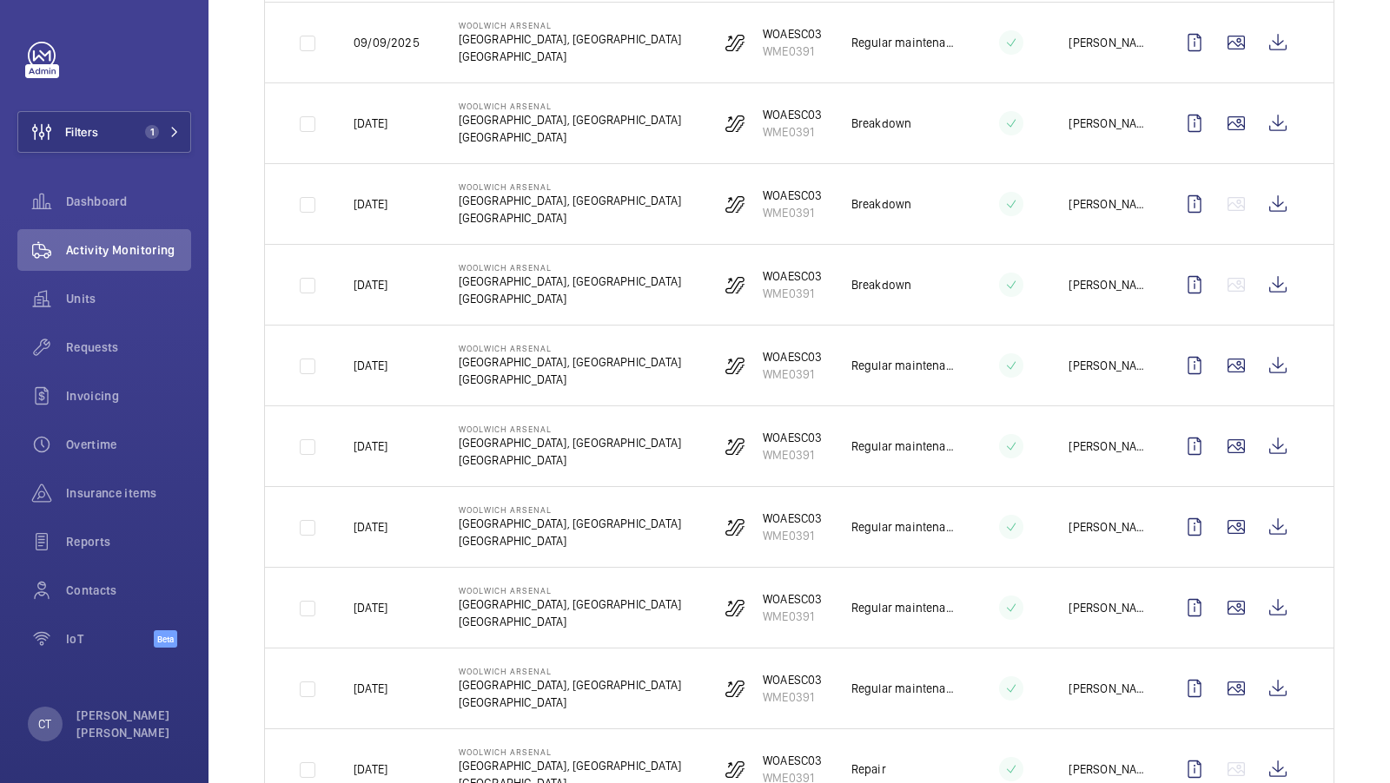
scroll to position [667, 0]
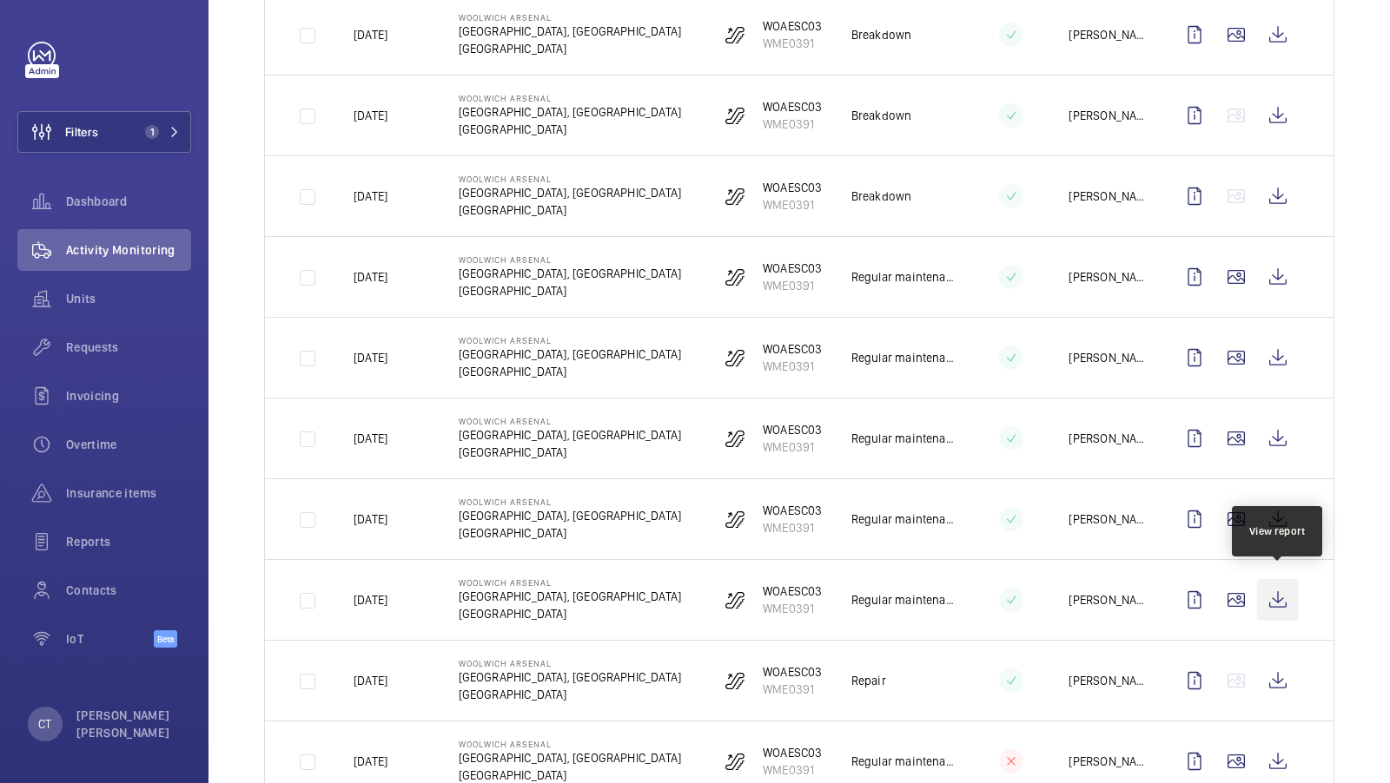
click at [1281, 587] on wm-front-icon-button at bounding box center [1278, 600] width 42 height 42
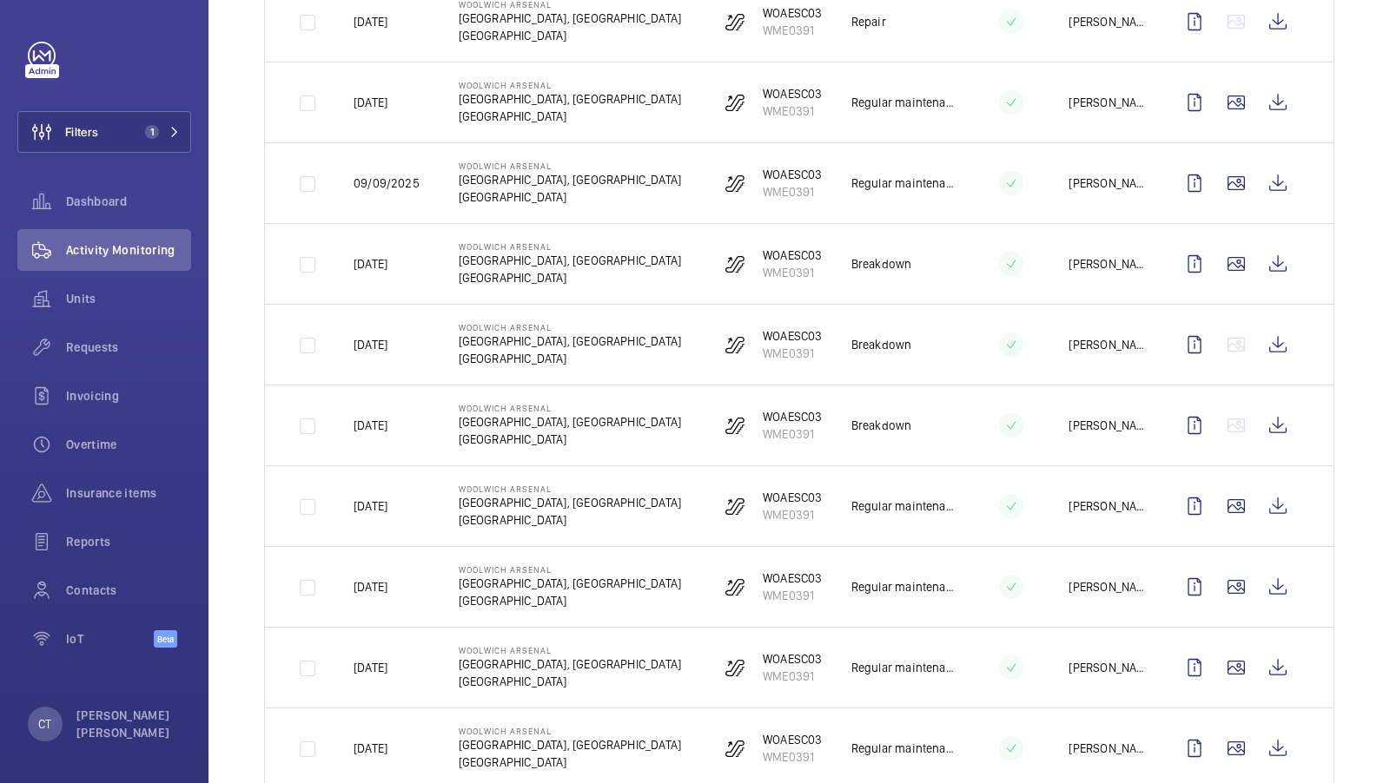
scroll to position [100, 0]
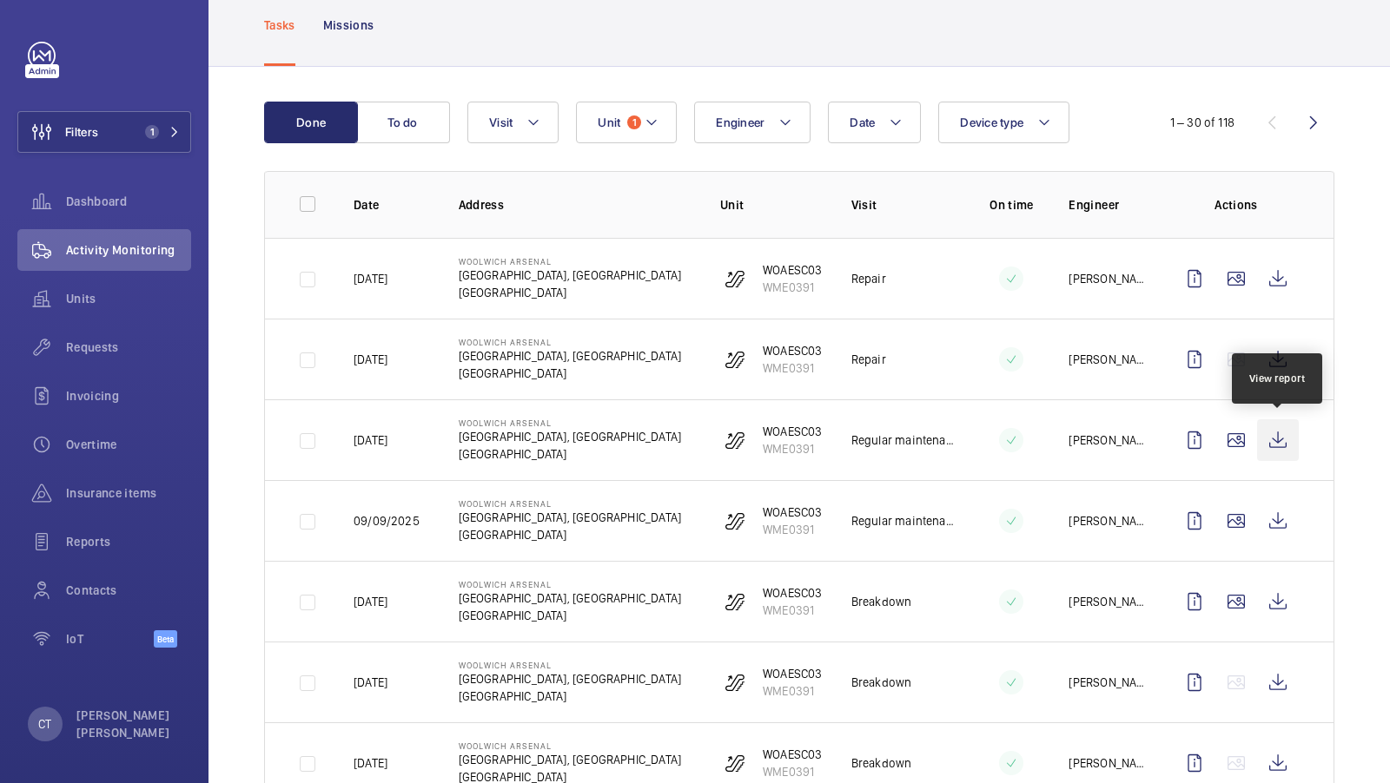
click at [1283, 446] on wm-front-icon-button at bounding box center [1278, 441] width 42 height 42
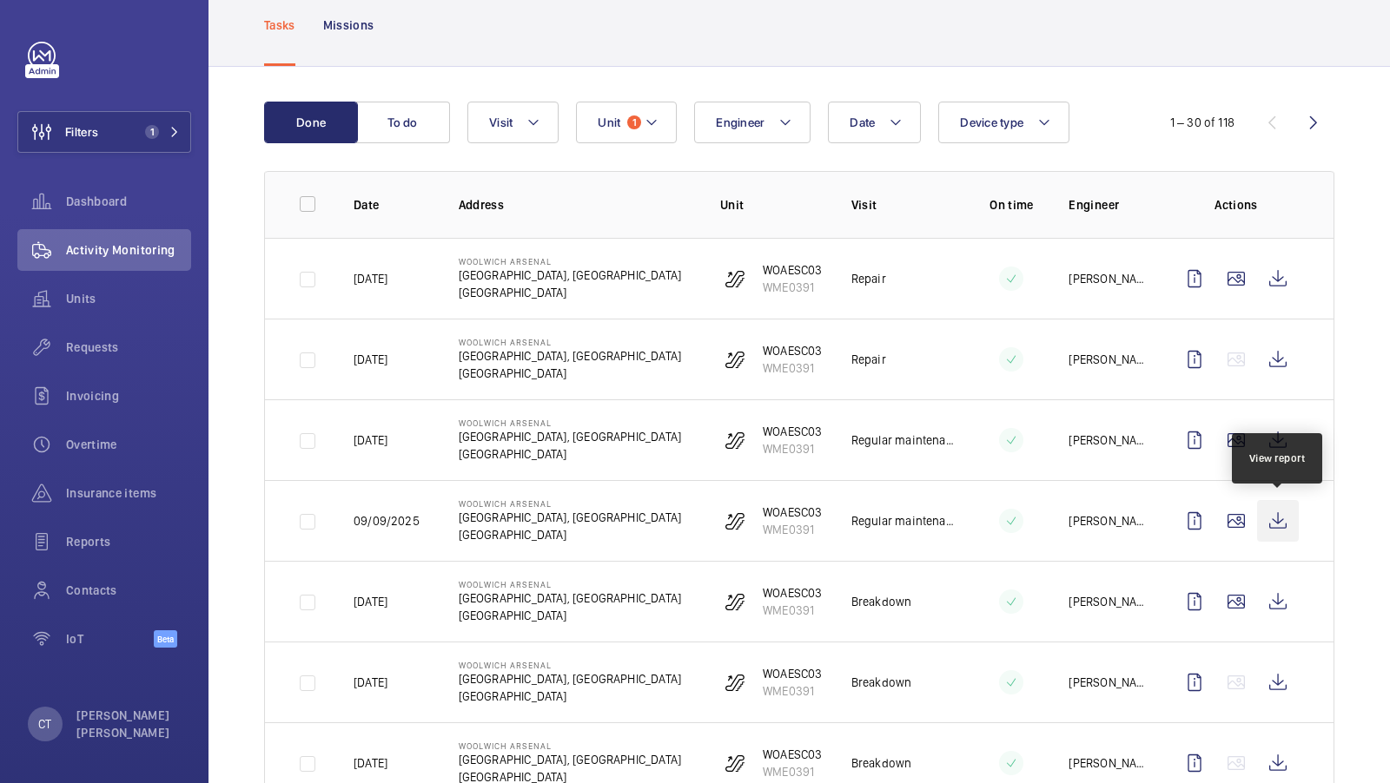
click at [1274, 511] on wm-front-icon-button at bounding box center [1278, 521] width 42 height 42
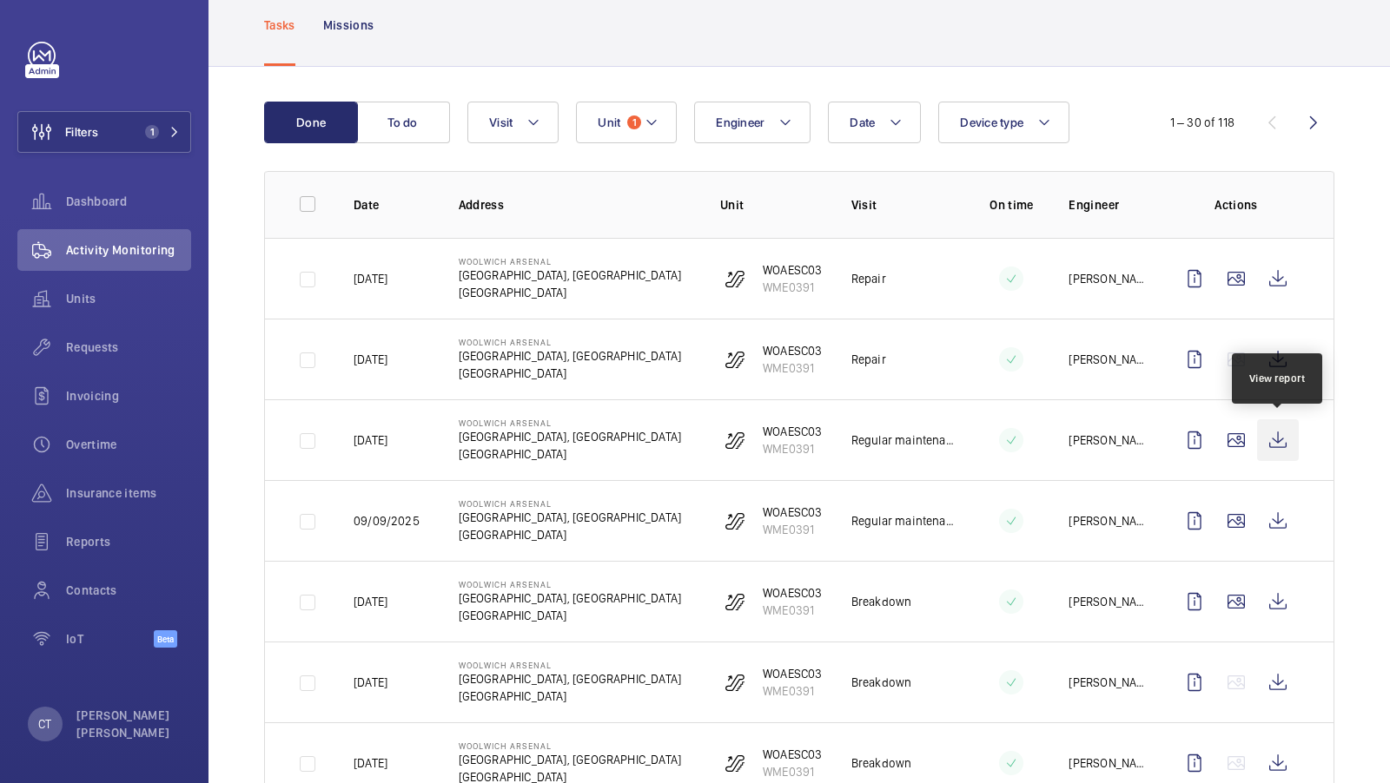
click at [1289, 435] on wm-front-icon-button at bounding box center [1278, 441] width 42 height 42
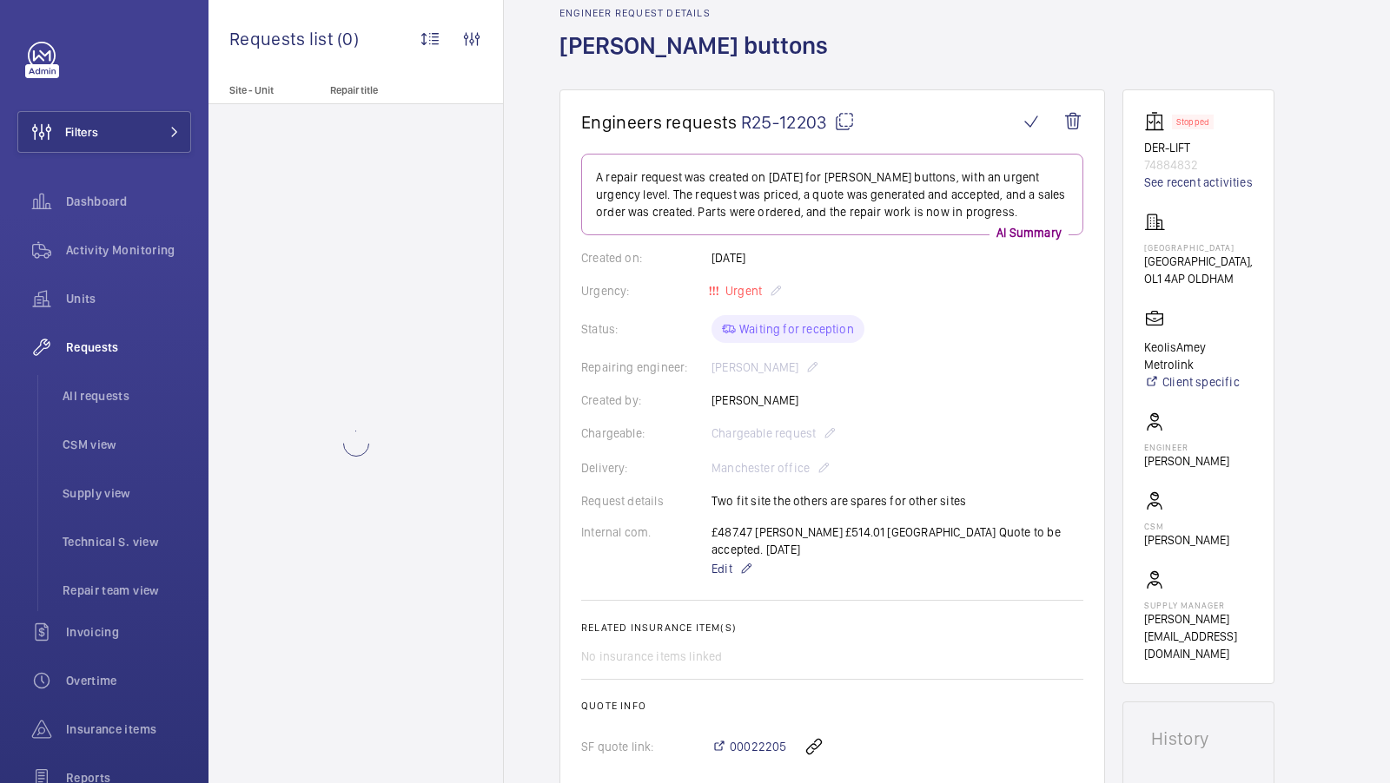
scroll to position [139, 0]
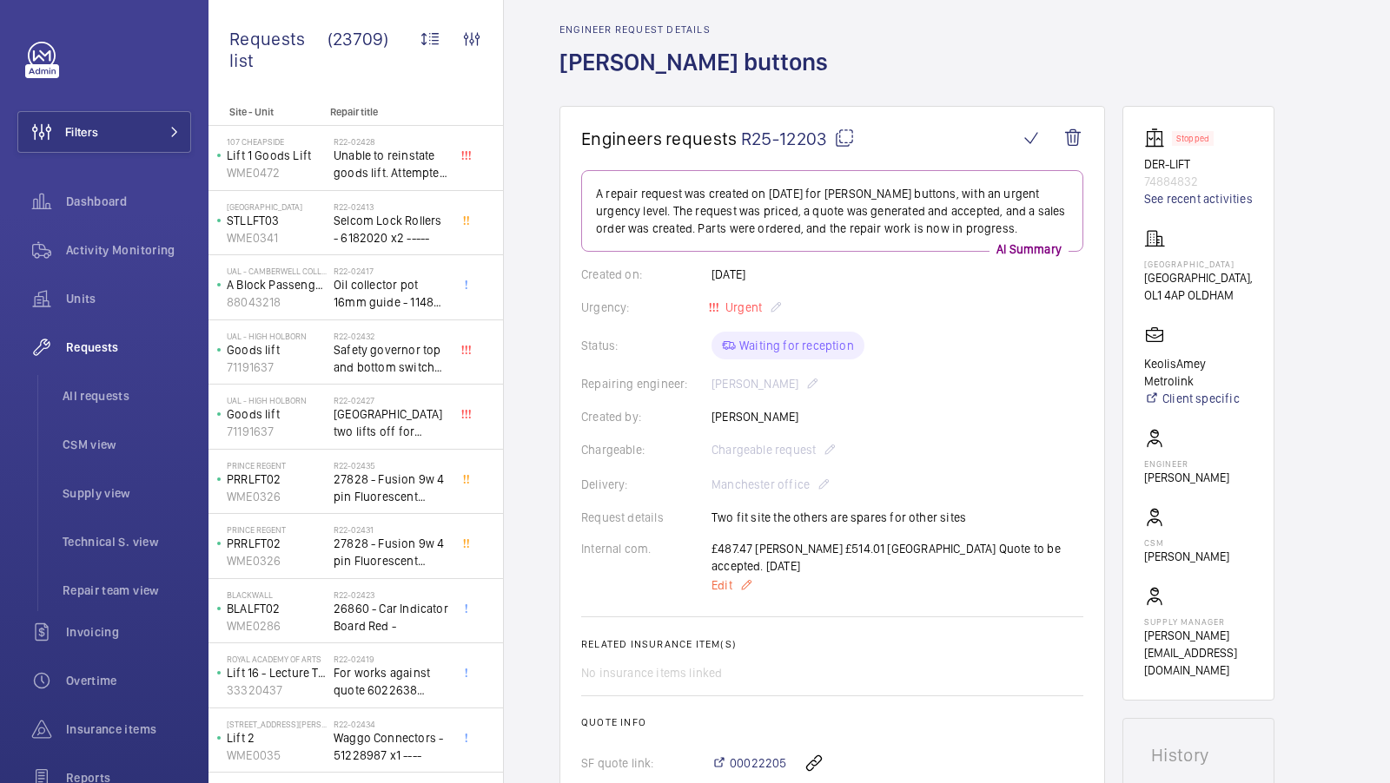
scroll to position [50, 0]
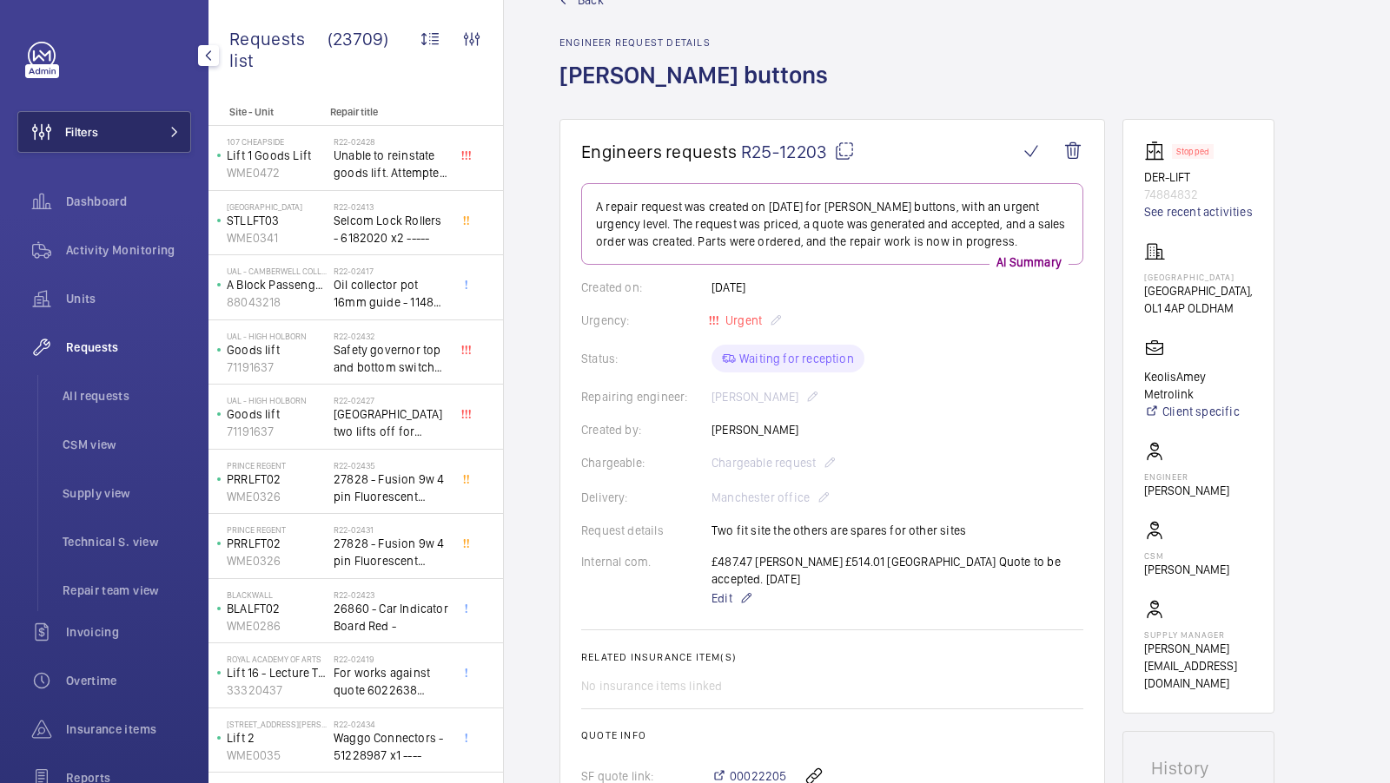
click at [143, 133] on button "Filters" at bounding box center [104, 132] width 174 height 42
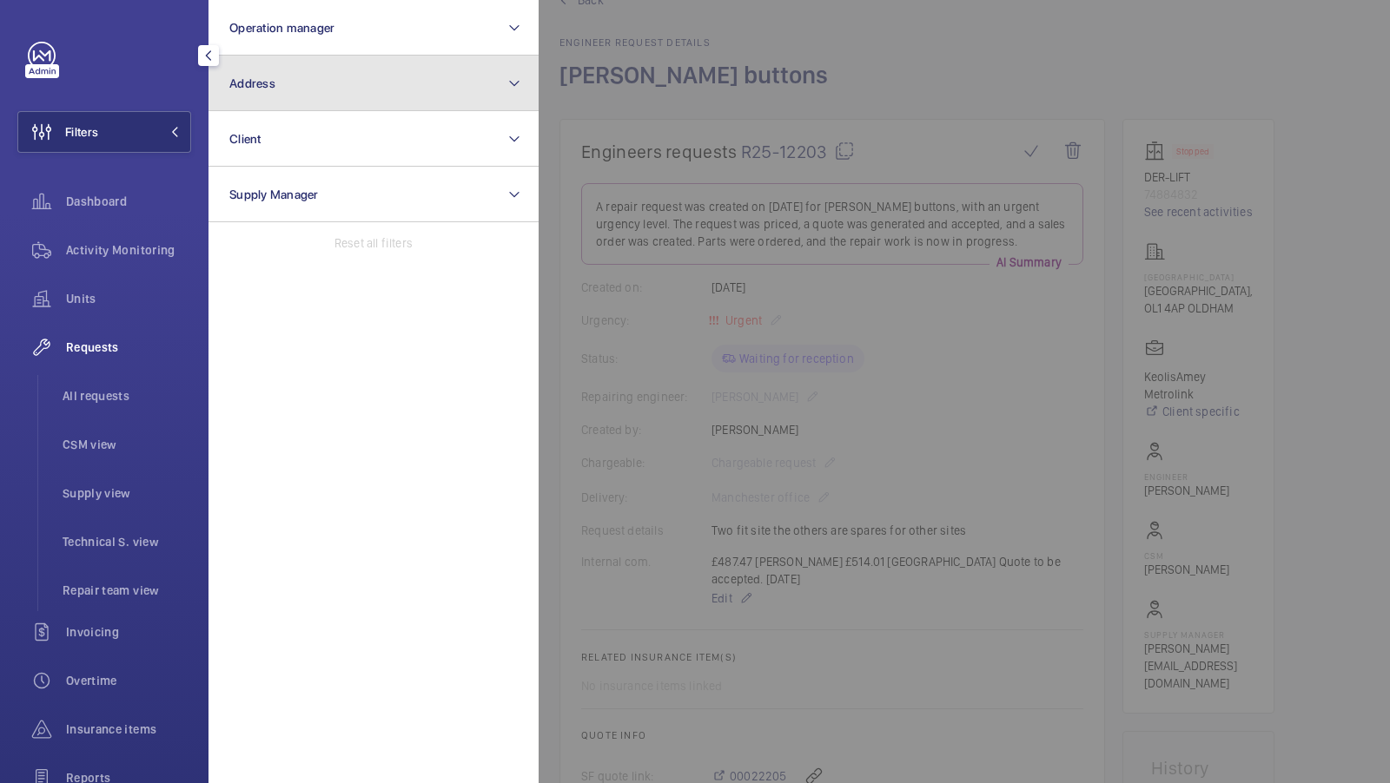
click at [312, 63] on button "Address" at bounding box center [373, 84] width 330 height 56
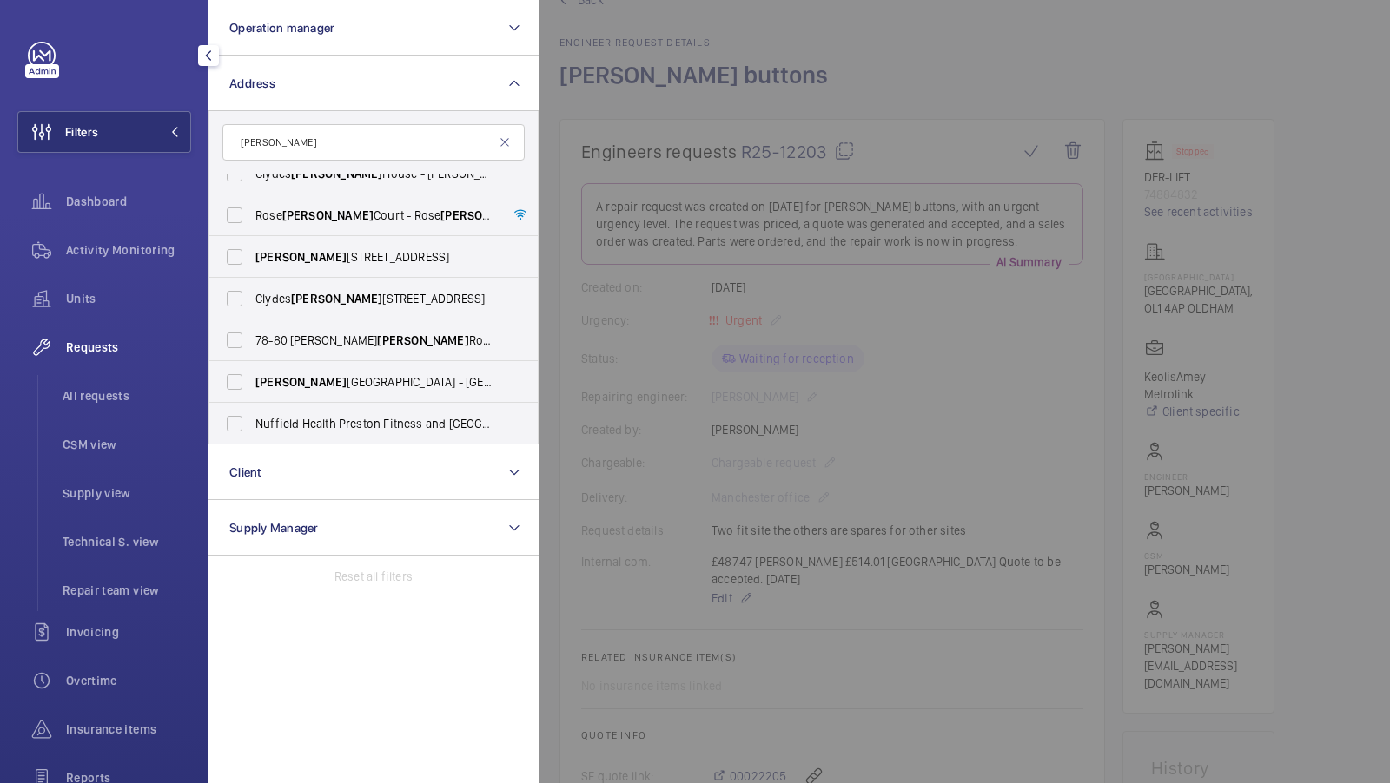
scroll to position [270, 0]
type input "dale"
click at [304, 367] on label "Dale Hill Hotel and Golf Club - Ticehurst, WADHURST TN5 7DQ" at bounding box center [360, 384] width 302 height 42
click at [252, 367] on input "Dale Hill Hotel and Golf Club - Ticehurst, WADHURST TN5 7DQ" at bounding box center [234, 384] width 35 height 35
checkbox input "true"
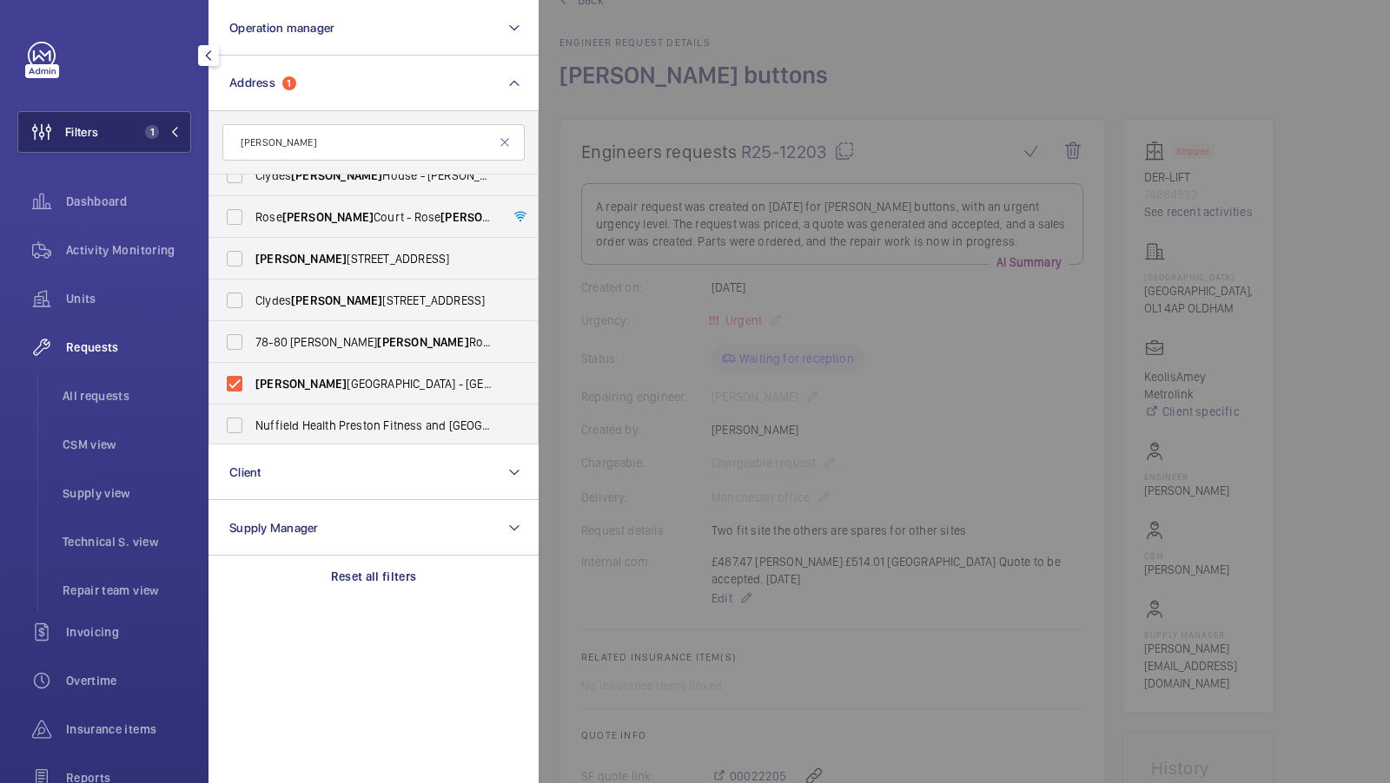
click at [119, 124] on button "Filters 1" at bounding box center [104, 132] width 174 height 42
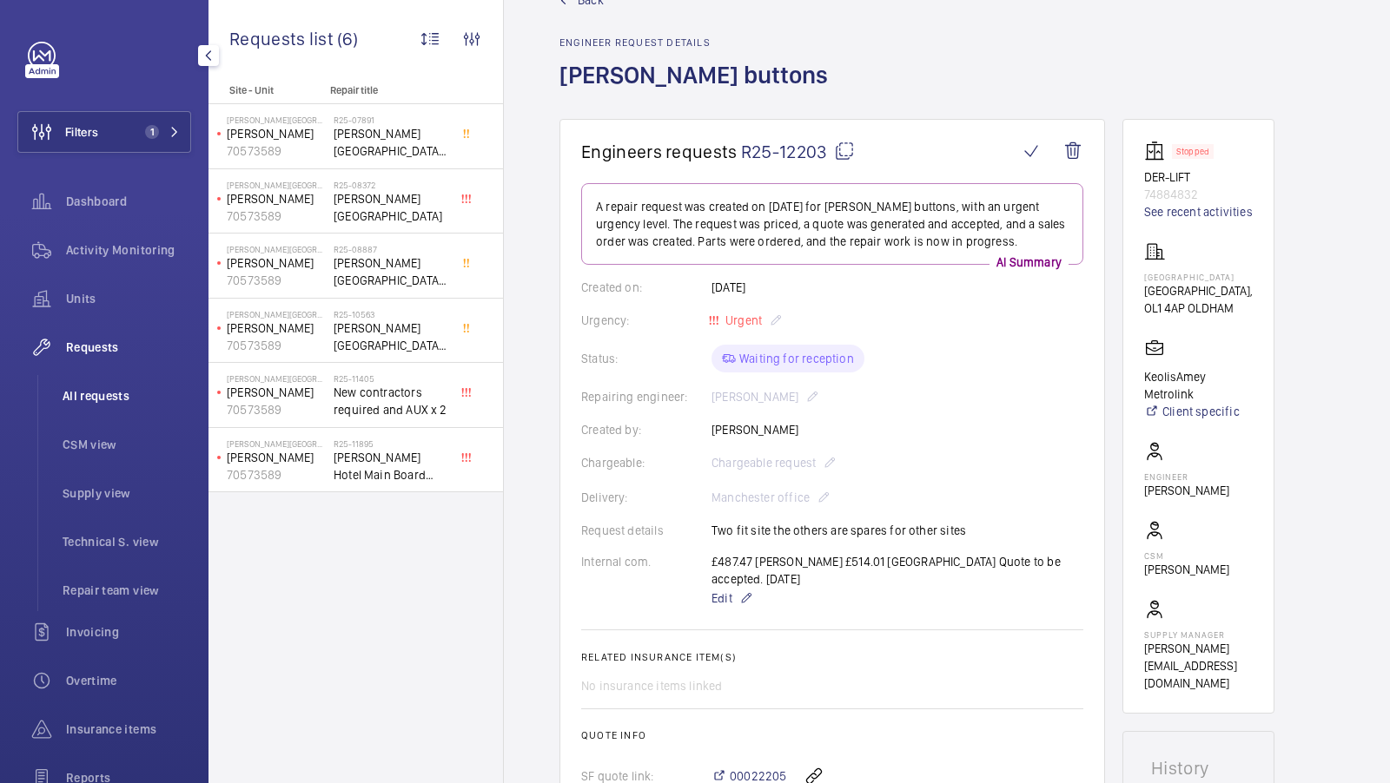
click at [97, 407] on li "All requests" at bounding box center [120, 396] width 142 height 42
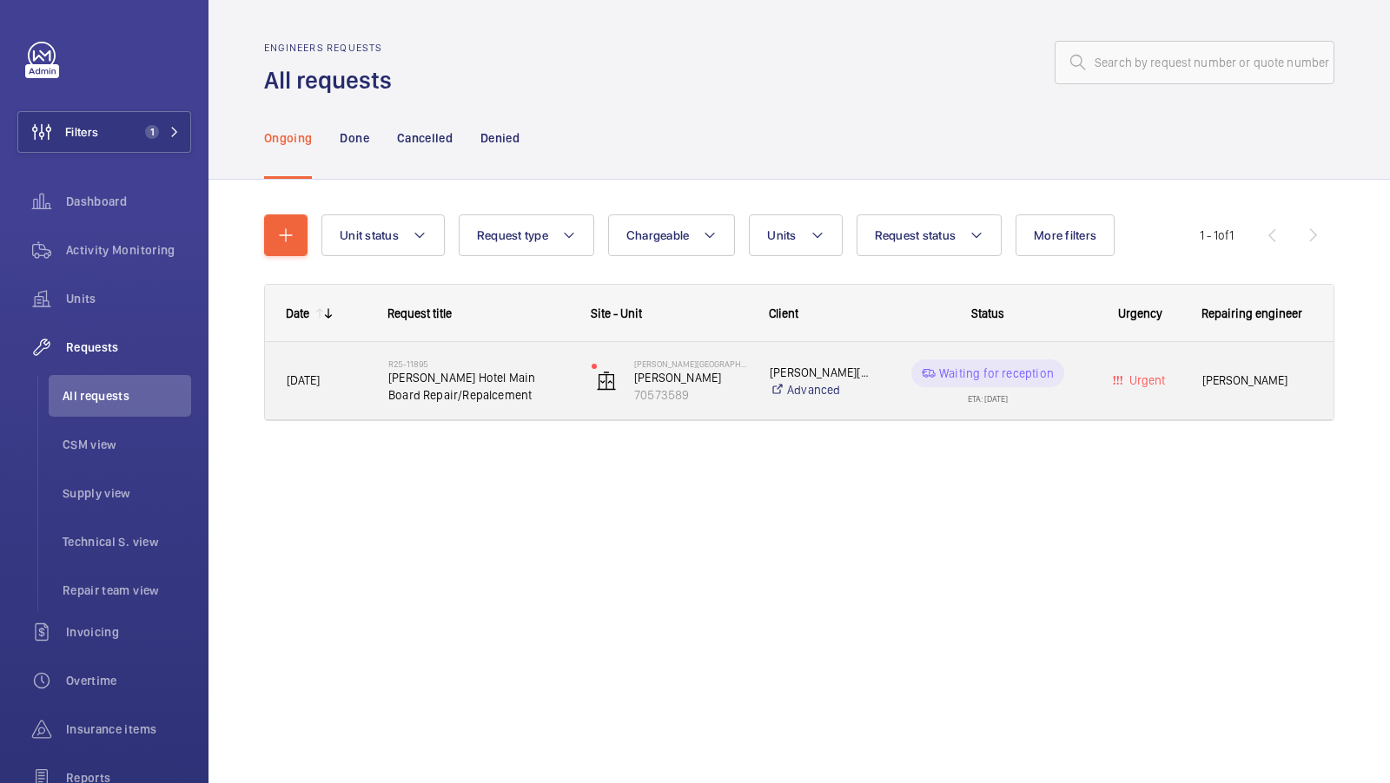
click at [499, 370] on span "Dale Hill Hotel Main Board Repair/Repalcement" at bounding box center [478, 386] width 181 height 35
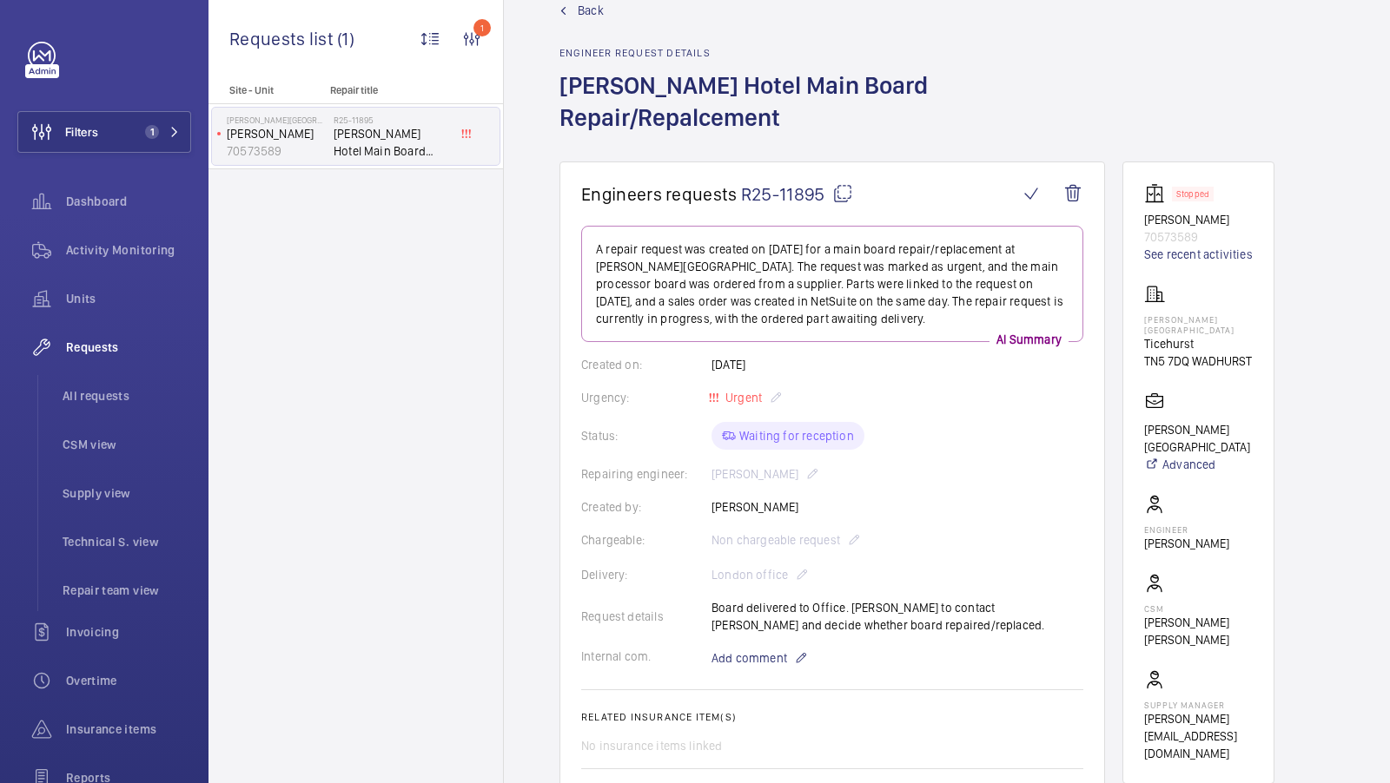
scroll to position [42, 0]
click at [587, 3] on span "Back" at bounding box center [591, 8] width 26 height 17
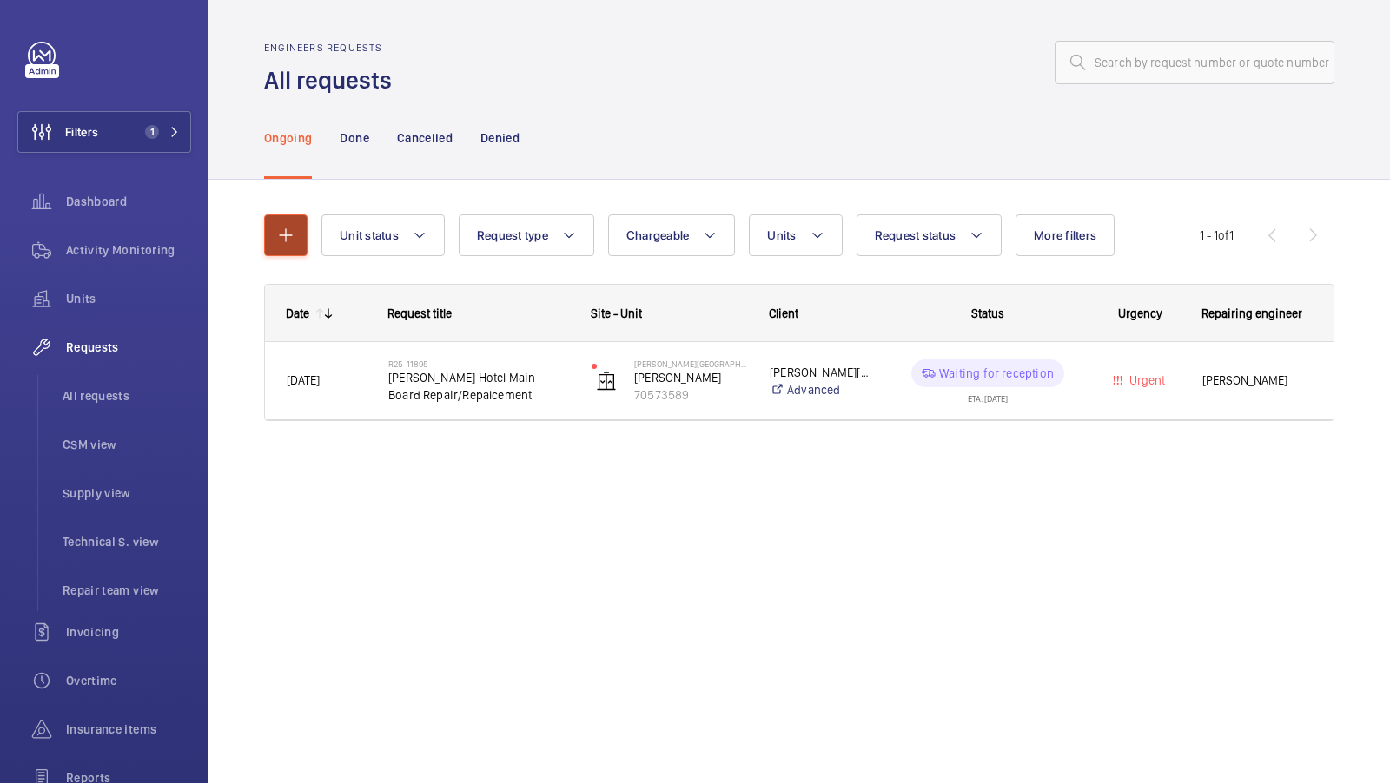
click at [267, 215] on button "button" at bounding box center [285, 236] width 43 height 42
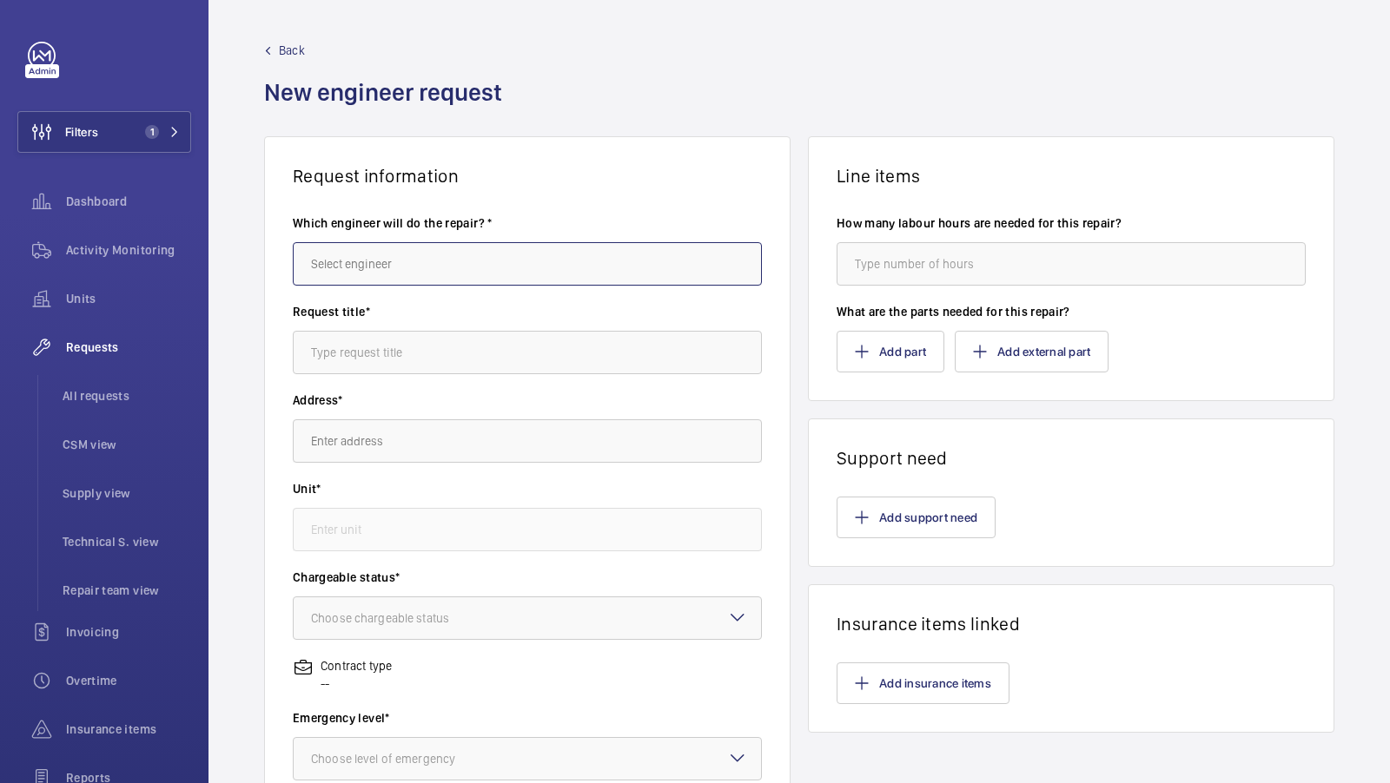
click at [392, 256] on input "text" at bounding box center [527, 263] width 469 height 43
click at [406, 329] on mat-option "[PERSON_NAME]" at bounding box center [528, 316] width 468 height 42
type input "[PERSON_NAME]"
click at [377, 347] on input "text" at bounding box center [527, 352] width 469 height 43
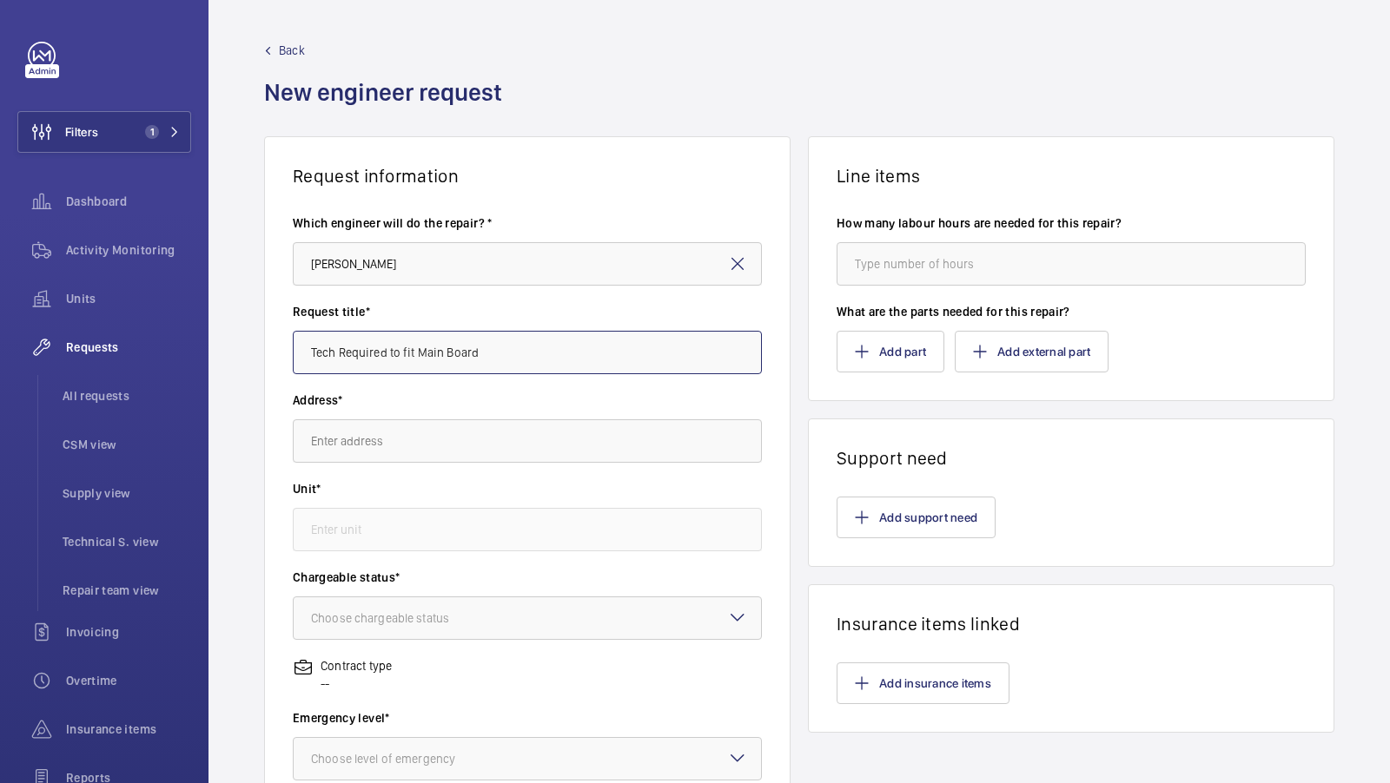
type input "Tech Required to fit Main Board"
click at [374, 442] on input "text" at bounding box center [527, 441] width 469 height 43
click at [406, 498] on span "Dale Hill Hotel and Golf Club Ticehurst, TN5 7DQ WADHURST" at bounding box center [408, 493] width 195 height 17
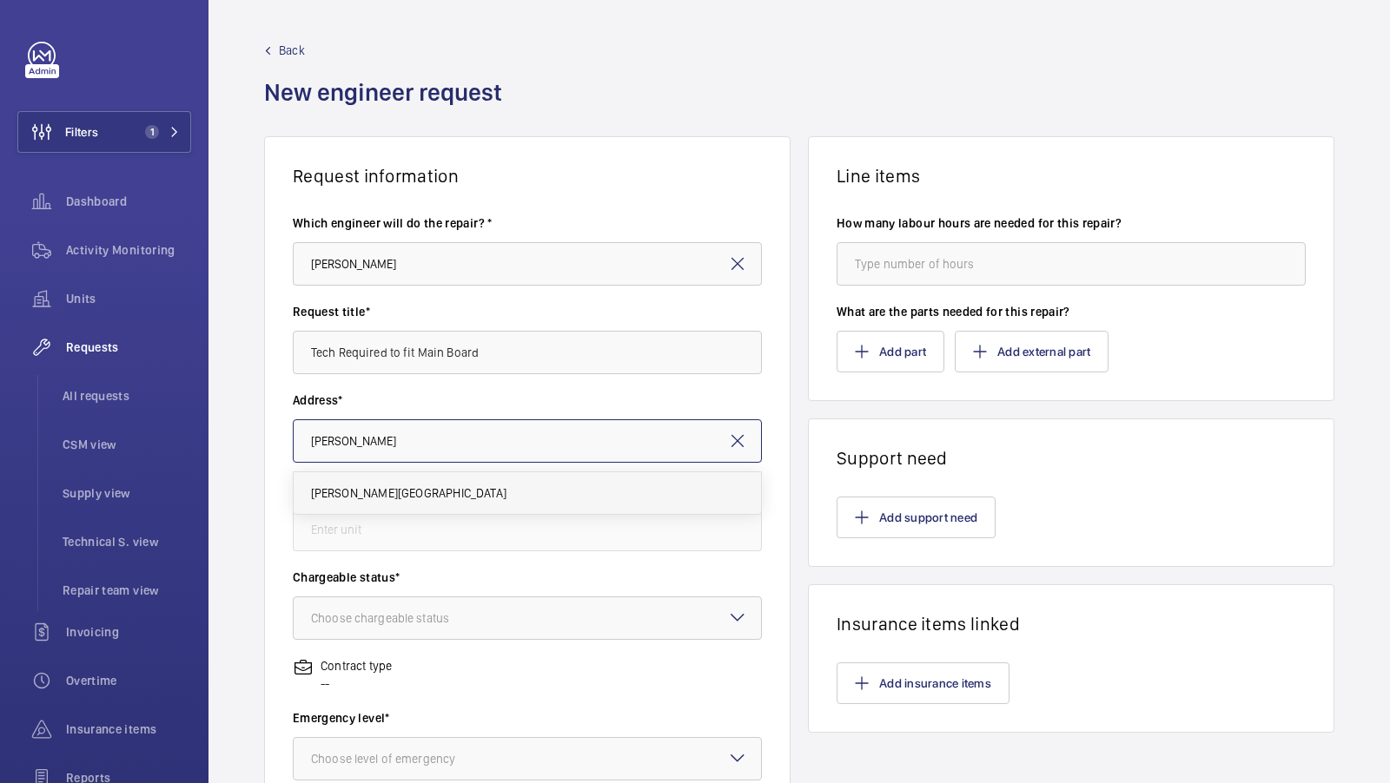
type input "Dale Hill Hotel and Golf Club Ticehurst, TN5 7DQ WADHURST"
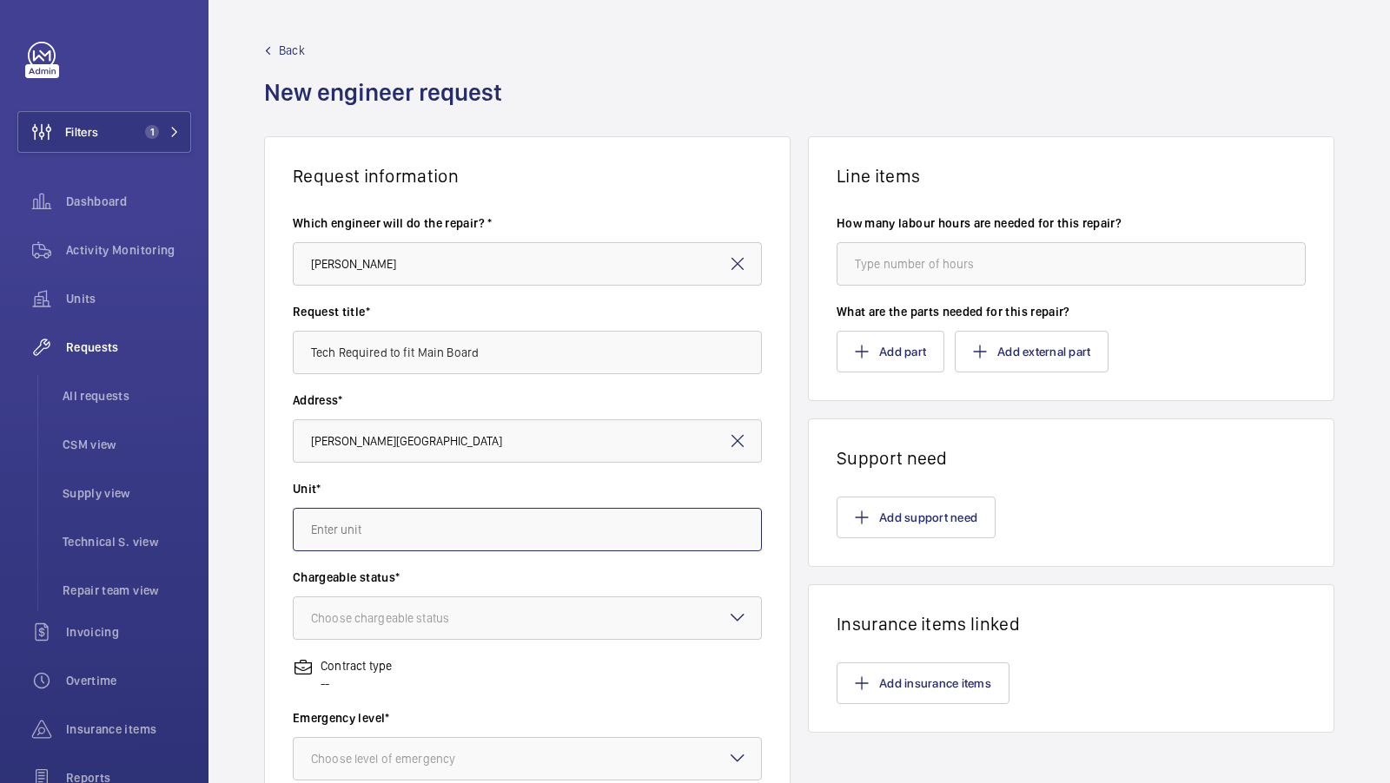
click at [353, 520] on input "text" at bounding box center [527, 529] width 469 height 43
click at [420, 572] on mat-option "70573589 - Kleeman" at bounding box center [528, 582] width 468 height 42
type input "70573589 - Kleeman"
click at [409, 613] on div "Choose chargeable status" at bounding box center [402, 618] width 182 height 17
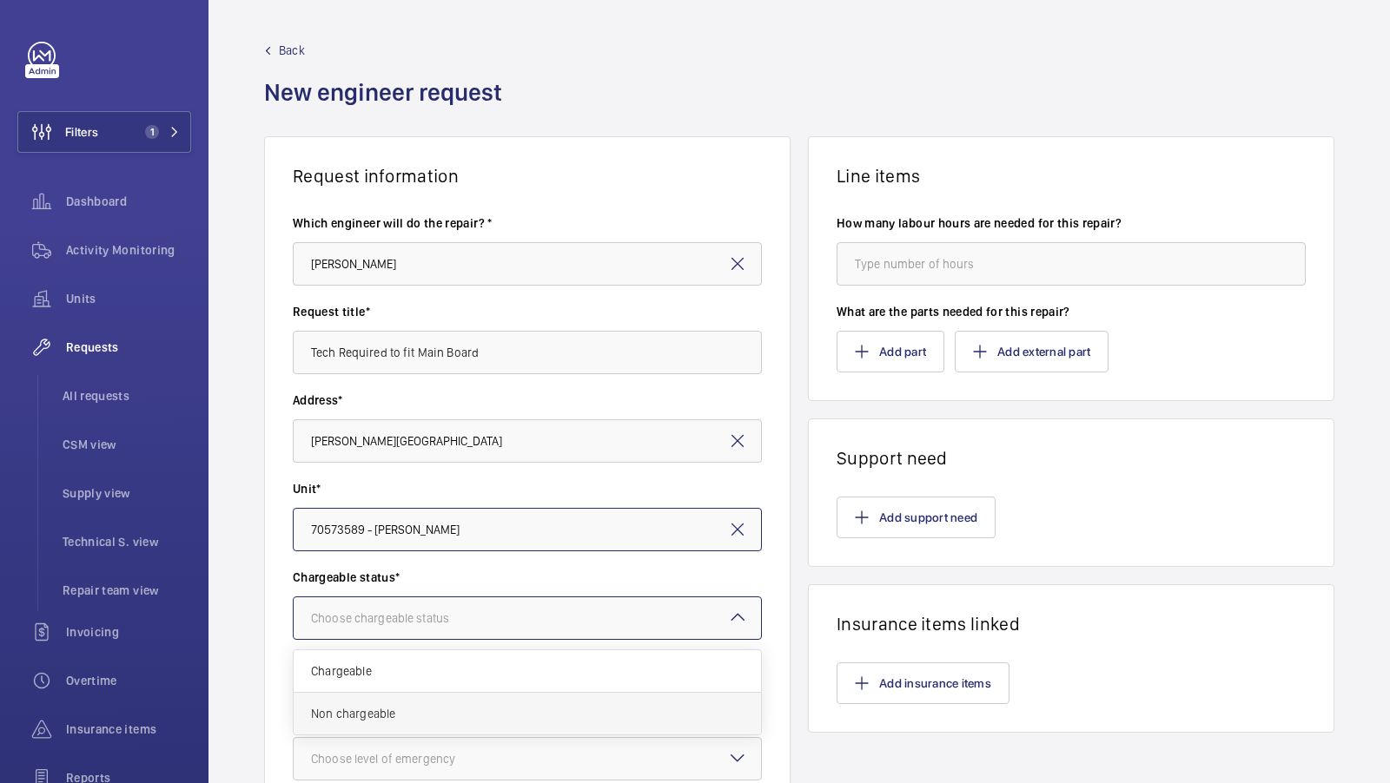
click at [376, 701] on div "Non chargeable" at bounding box center [527, 714] width 467 height 42
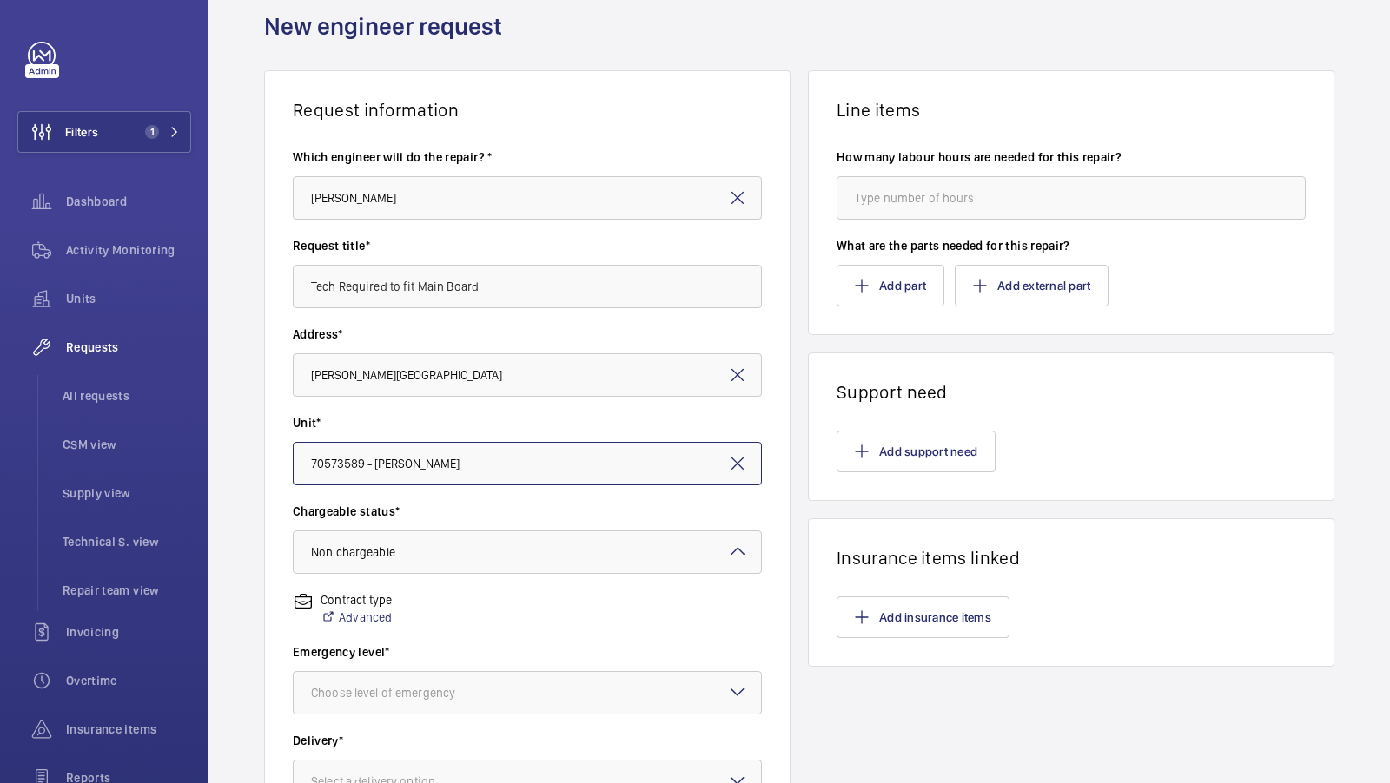
scroll to position [129, 0]
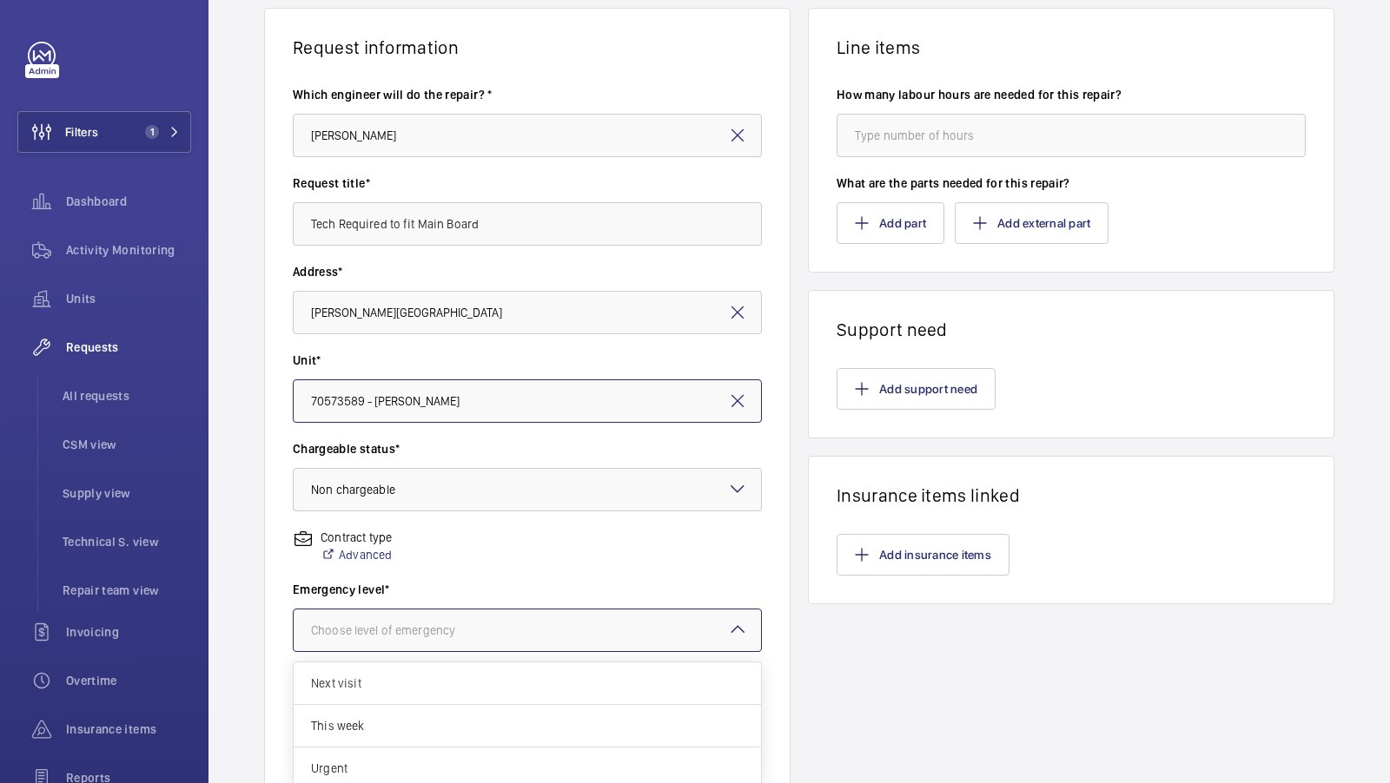
click at [439, 646] on div at bounding box center [527, 631] width 467 height 42
click at [374, 760] on span "Urgent" at bounding box center [527, 768] width 433 height 17
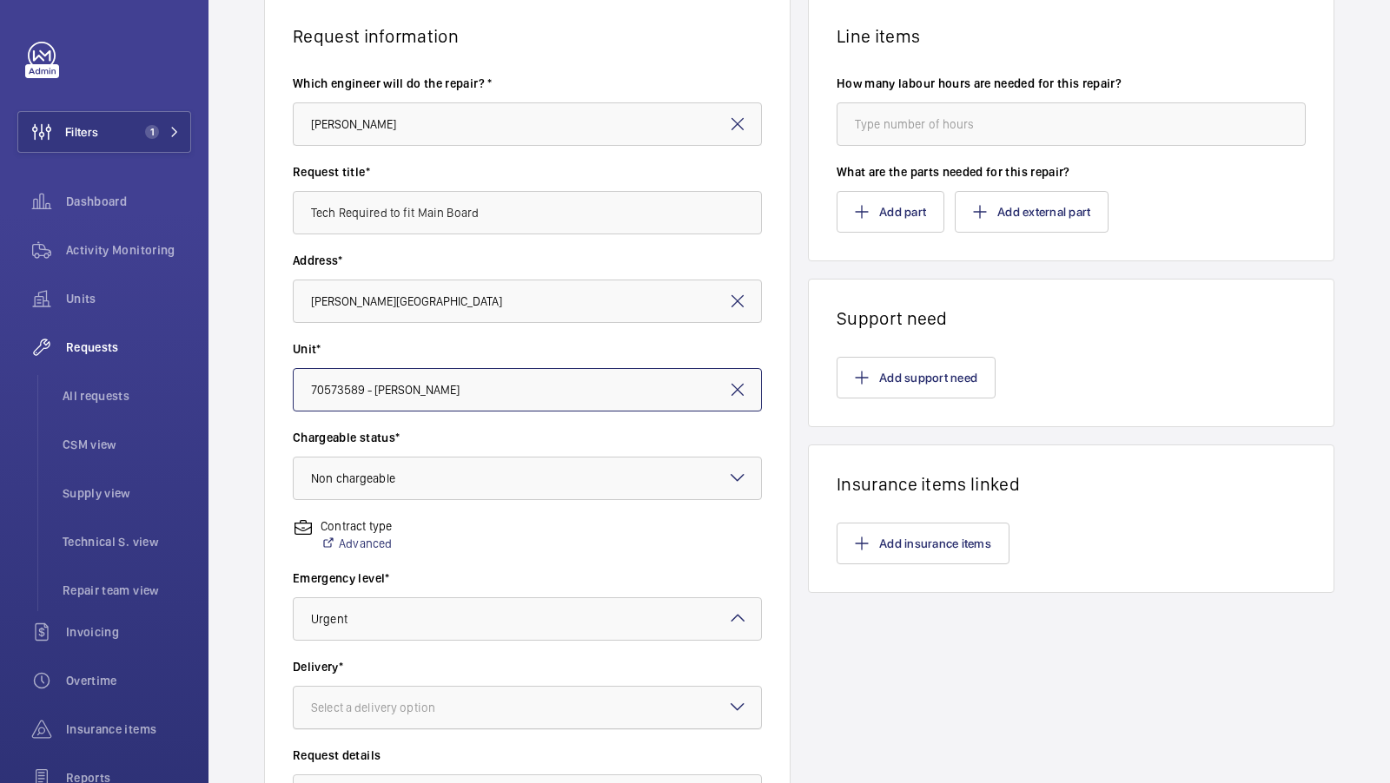
click at [407, 722] on div at bounding box center [527, 708] width 467 height 42
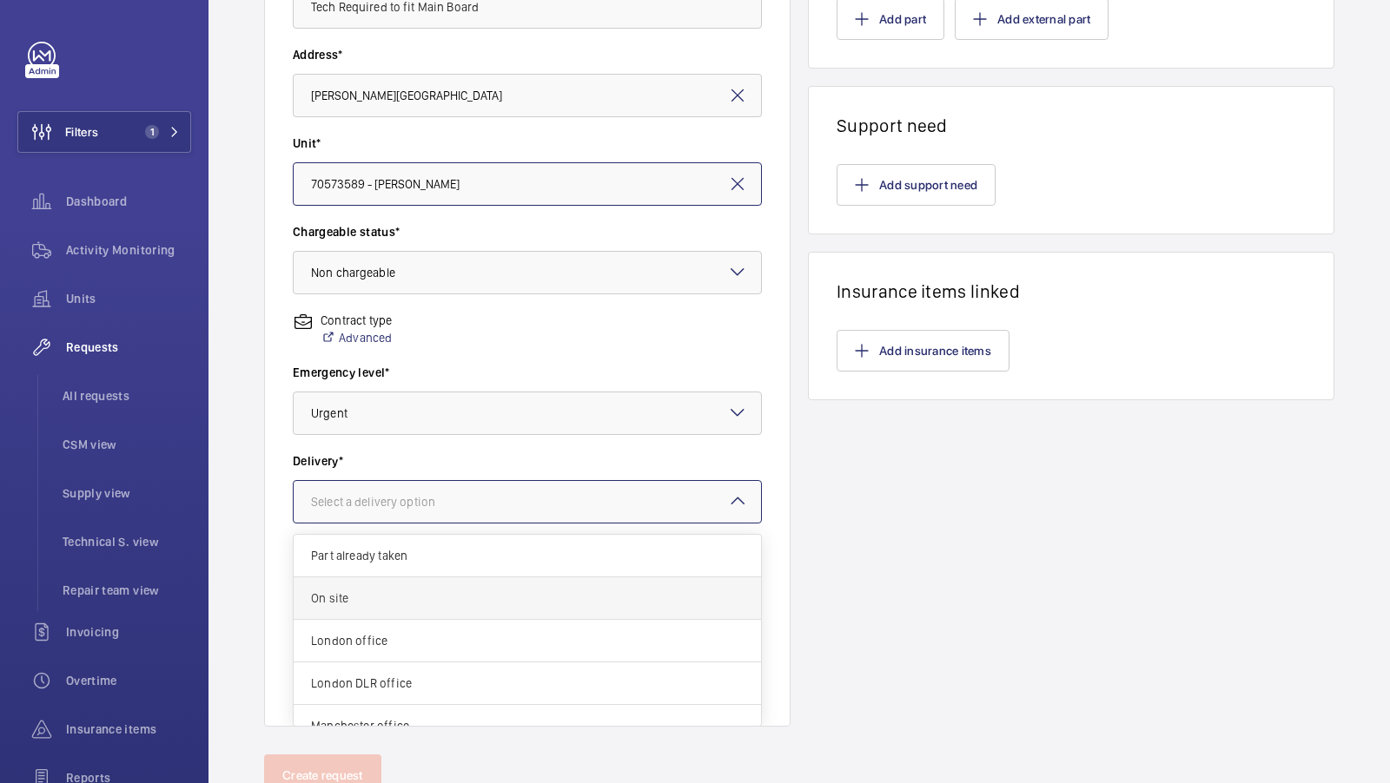
scroll to position [61, 0]
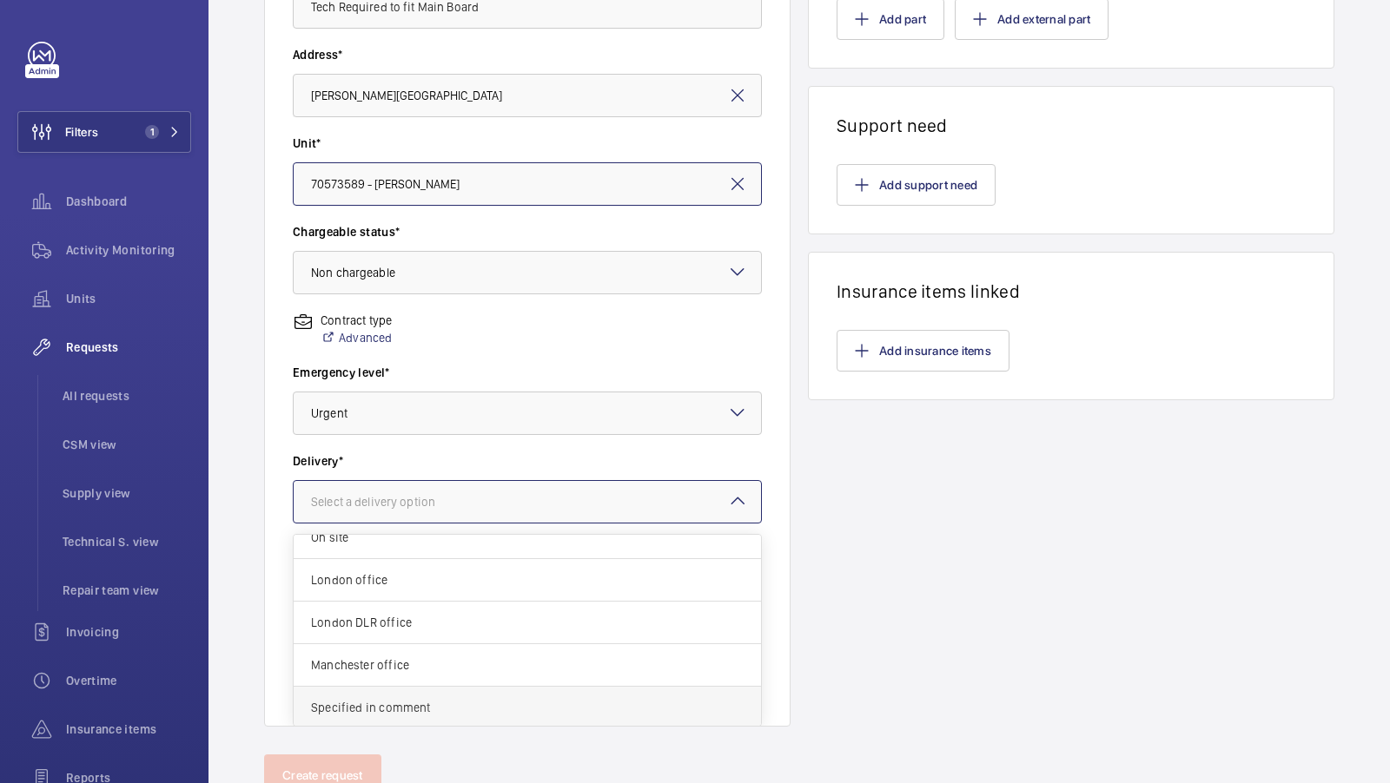
click at [407, 710] on span "Specified in comment" at bounding box center [527, 707] width 433 height 17
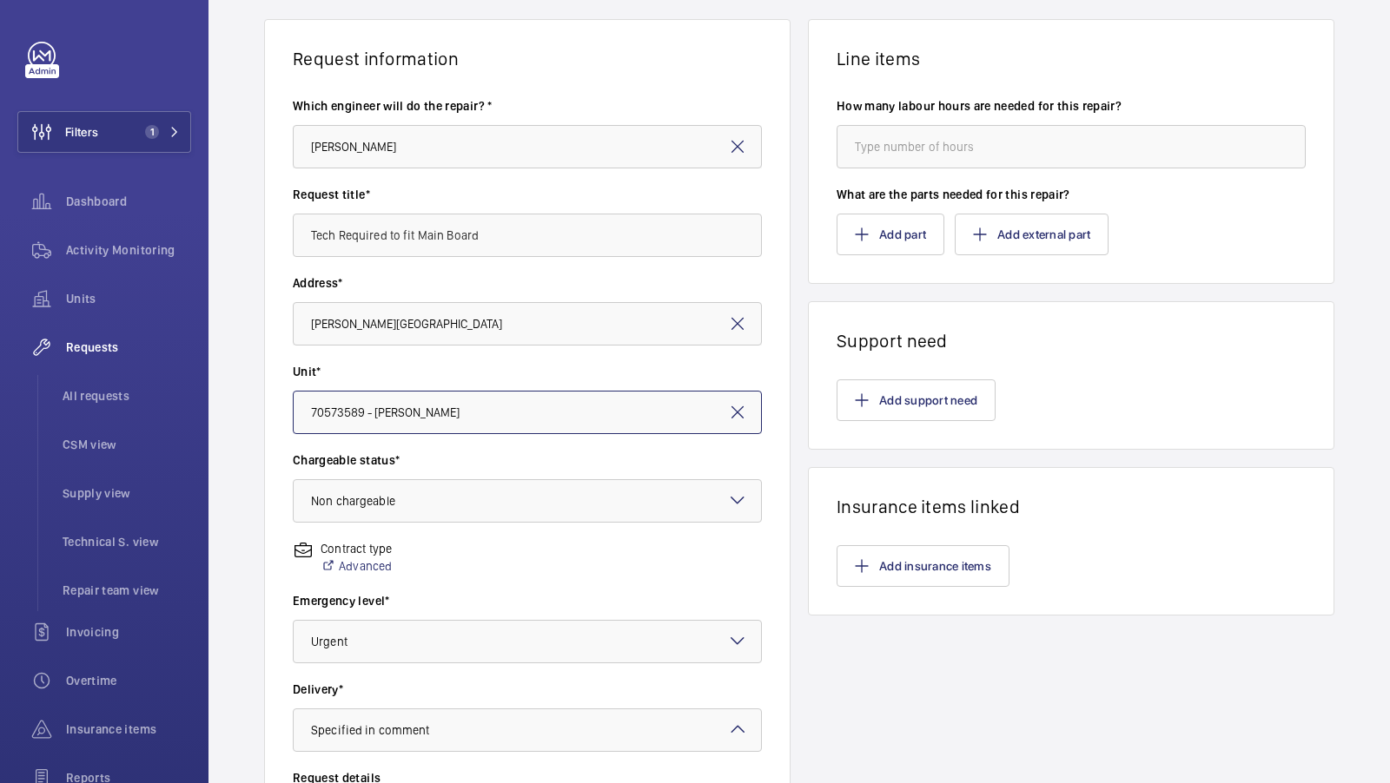
scroll to position [63, 0]
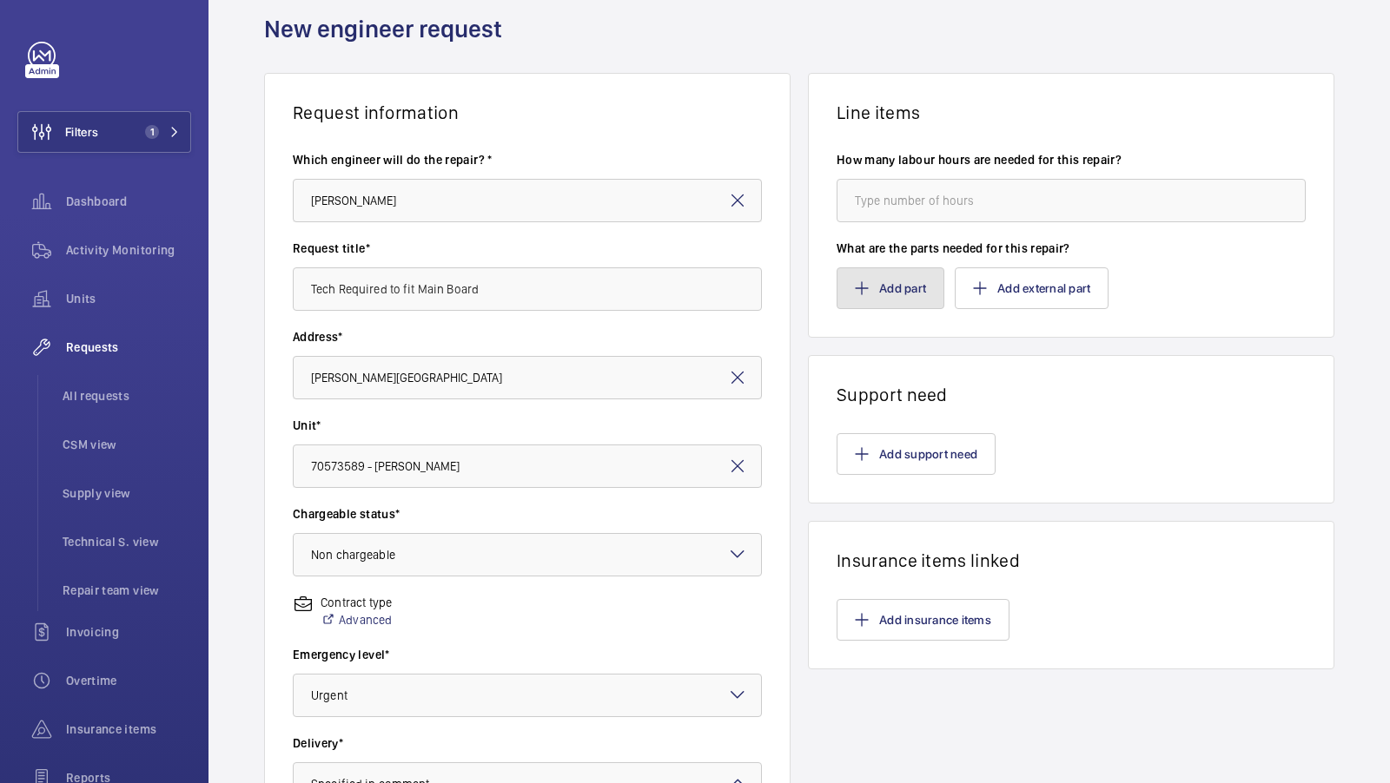
click at [893, 278] on button "Add part" at bounding box center [890, 289] width 108 height 42
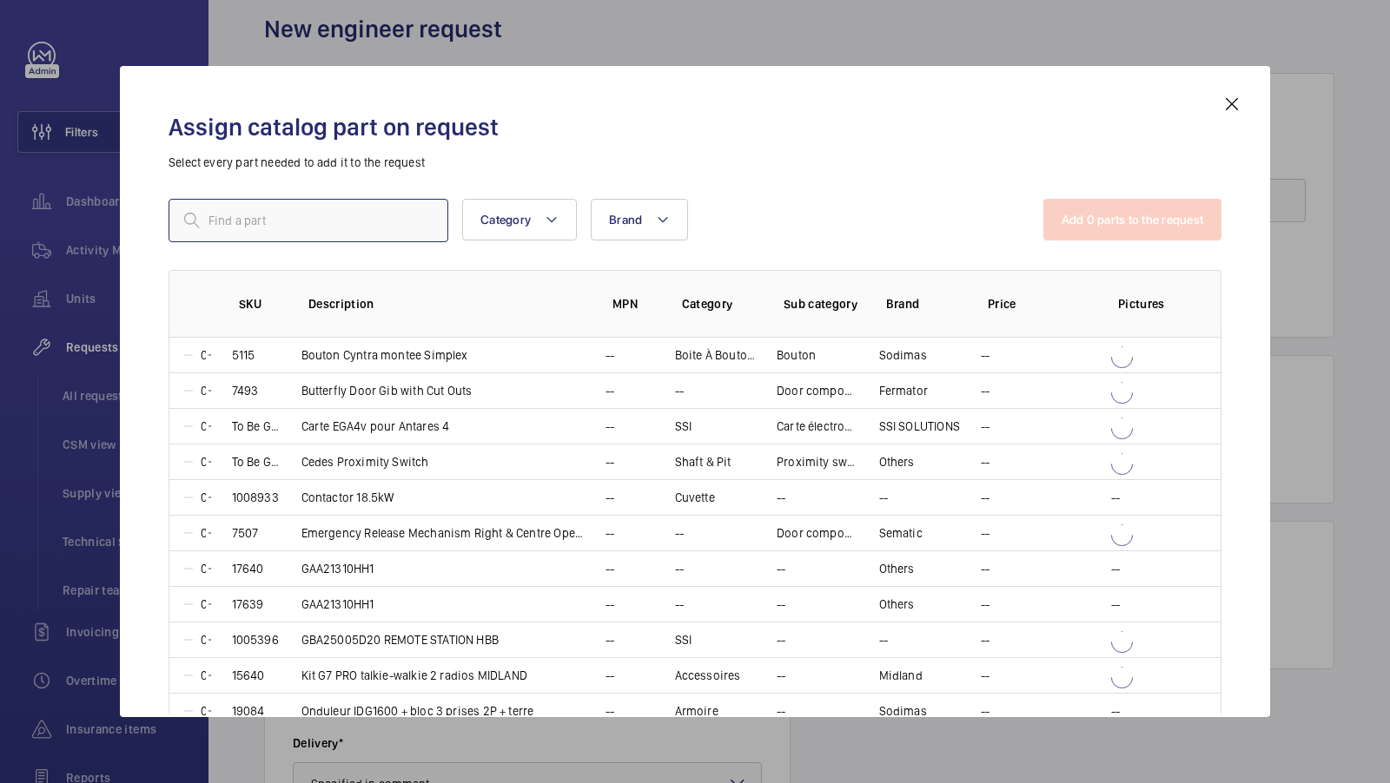
click at [308, 220] on input "text" at bounding box center [309, 220] width 280 height 43
click at [1233, 104] on mat-icon at bounding box center [1231, 104] width 21 height 21
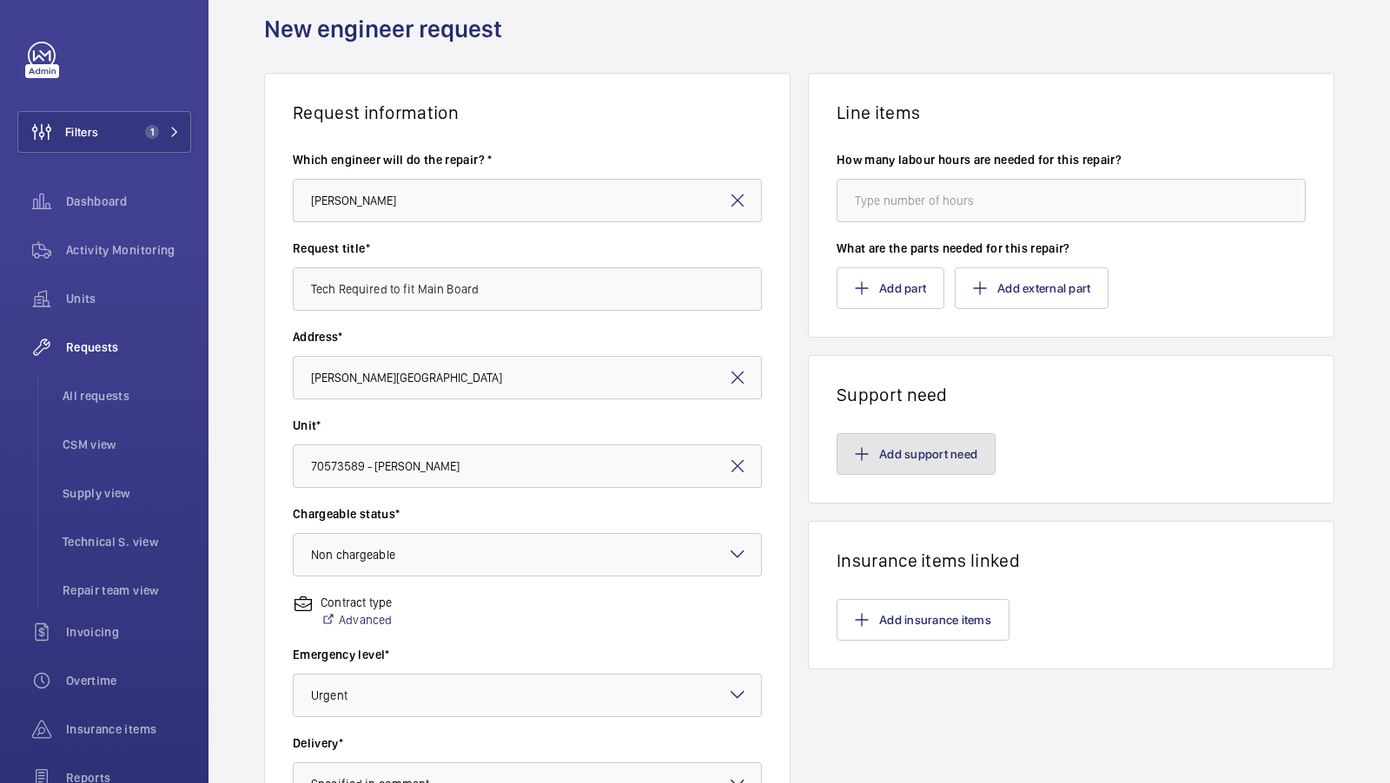
click at [924, 447] on button "Add support need" at bounding box center [915, 454] width 159 height 42
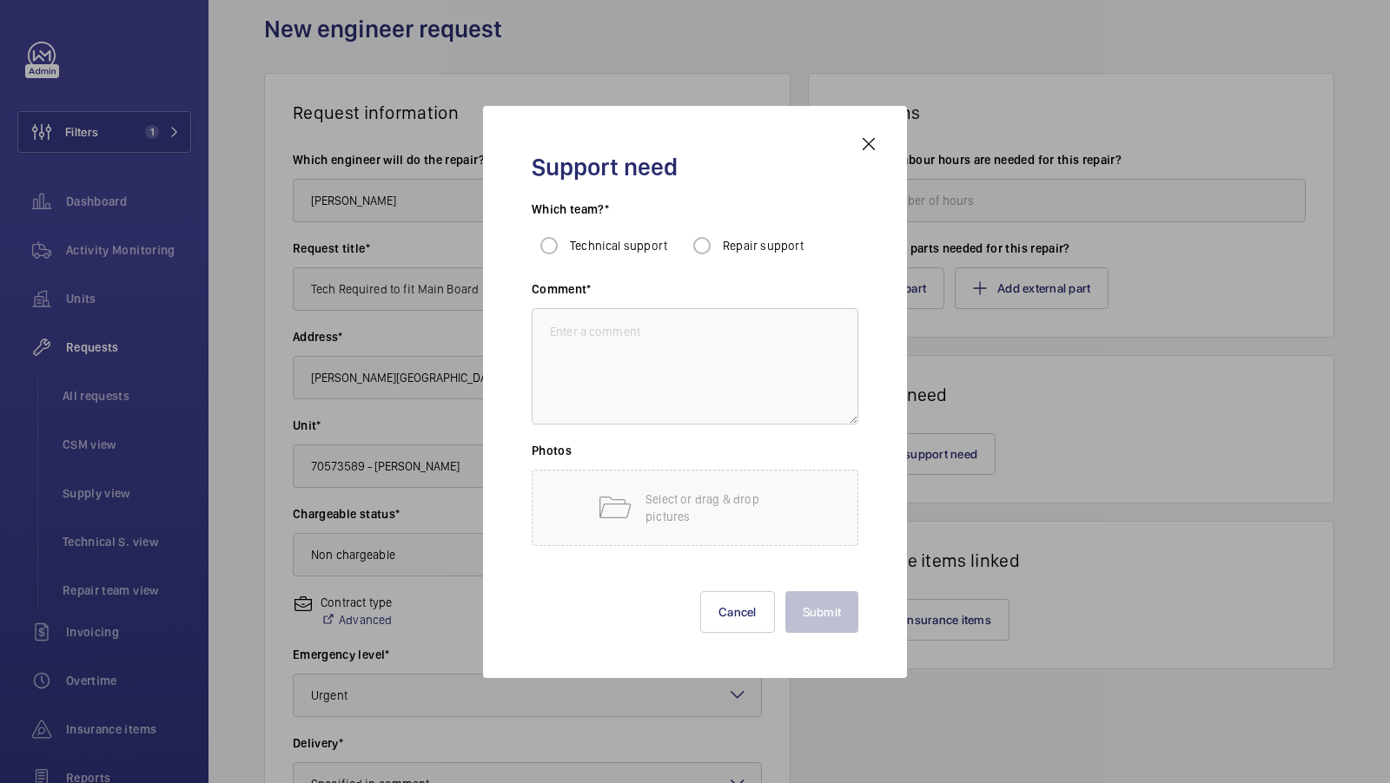
click at [592, 248] on span "Technical support" at bounding box center [618, 246] width 97 height 14
click at [566, 248] on input "Technical support" at bounding box center [549, 245] width 35 height 35
radio input "true"
click at [572, 356] on textarea at bounding box center [695, 366] width 327 height 116
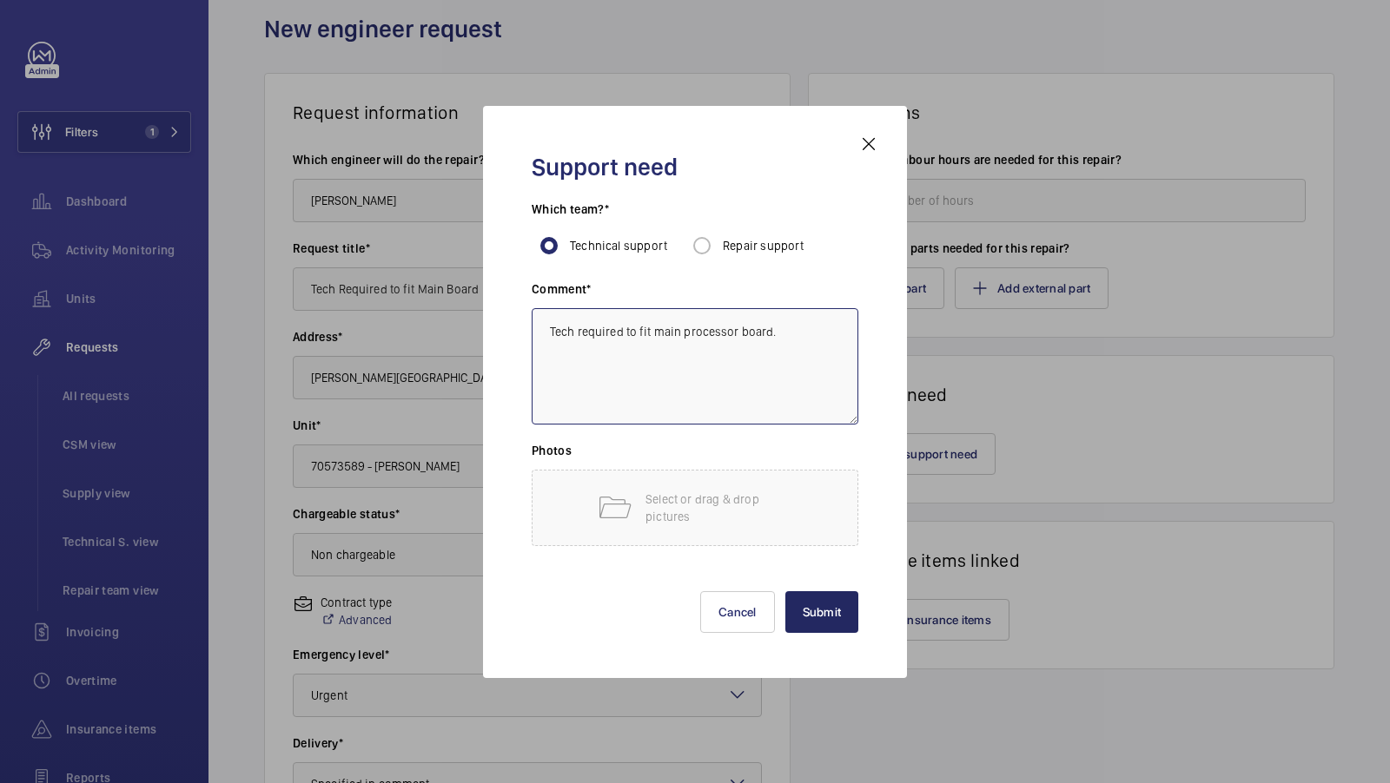
type textarea "Tech required to fit main processor board."
click at [820, 603] on button "Submit" at bounding box center [822, 613] width 74 height 42
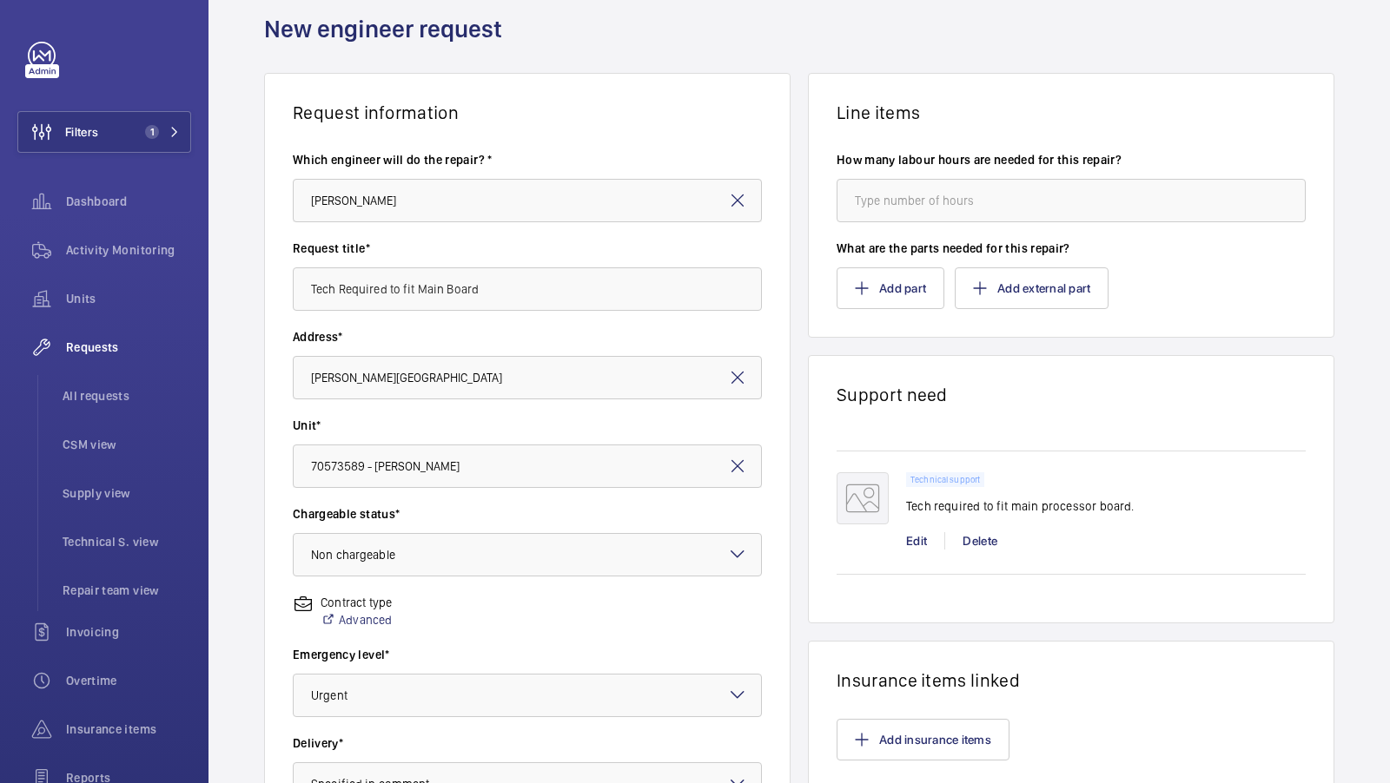
scroll to position [400, 0]
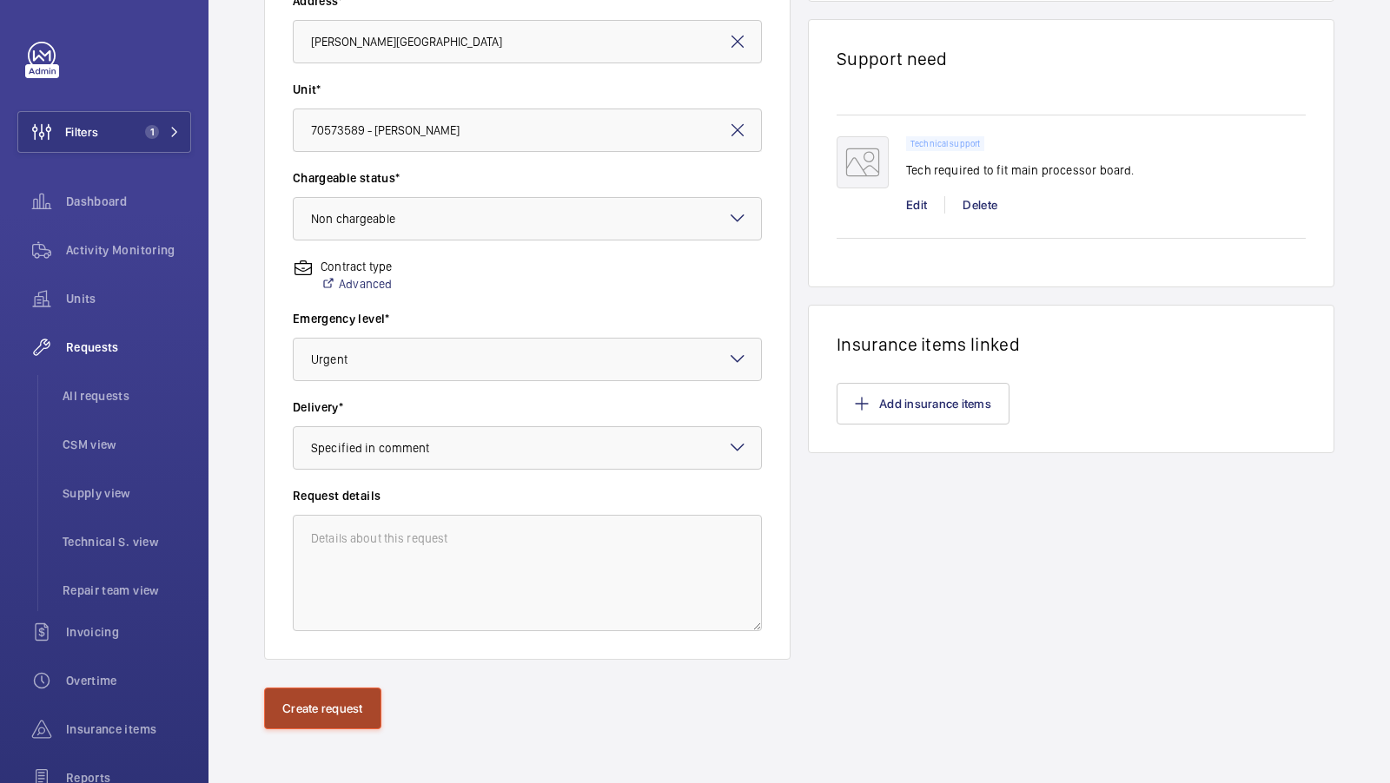
click at [354, 688] on button "Create request" at bounding box center [322, 709] width 117 height 42
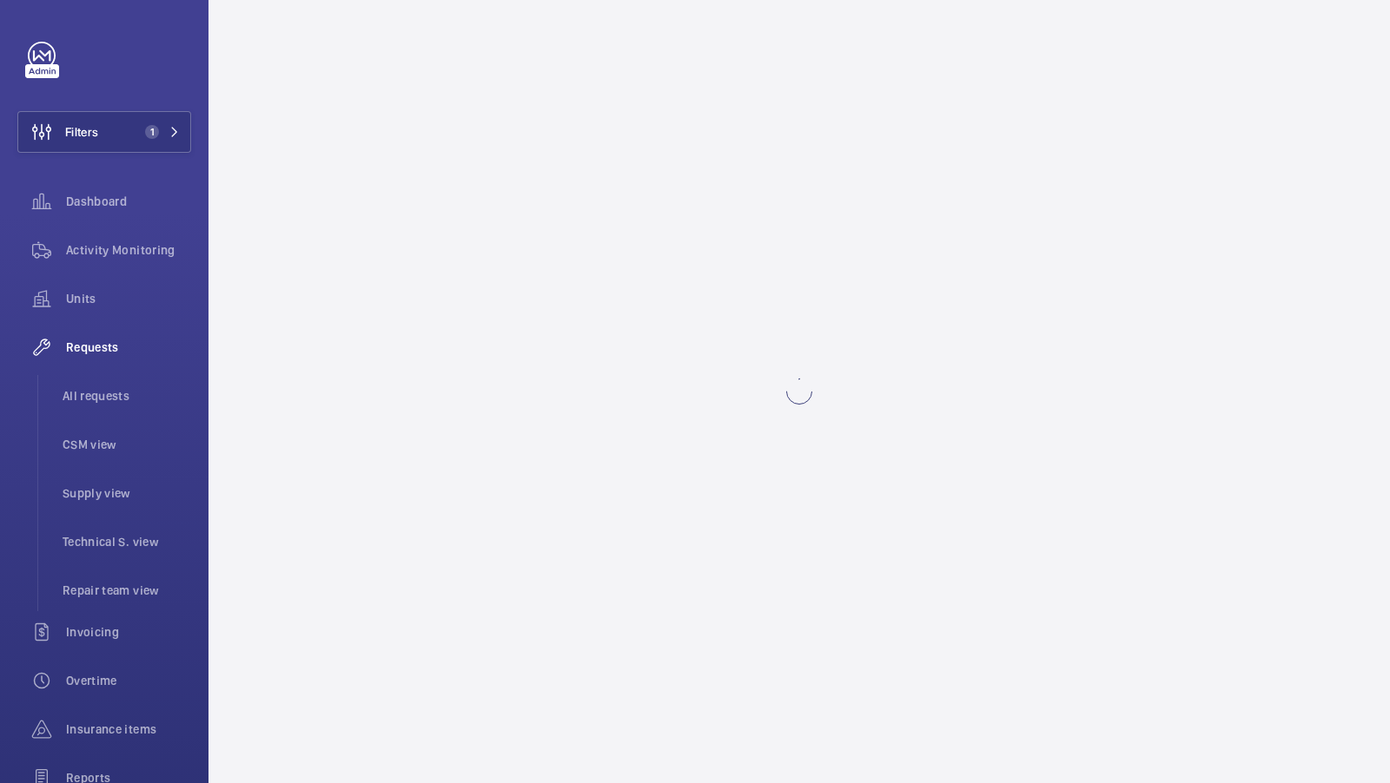
scroll to position [0, 0]
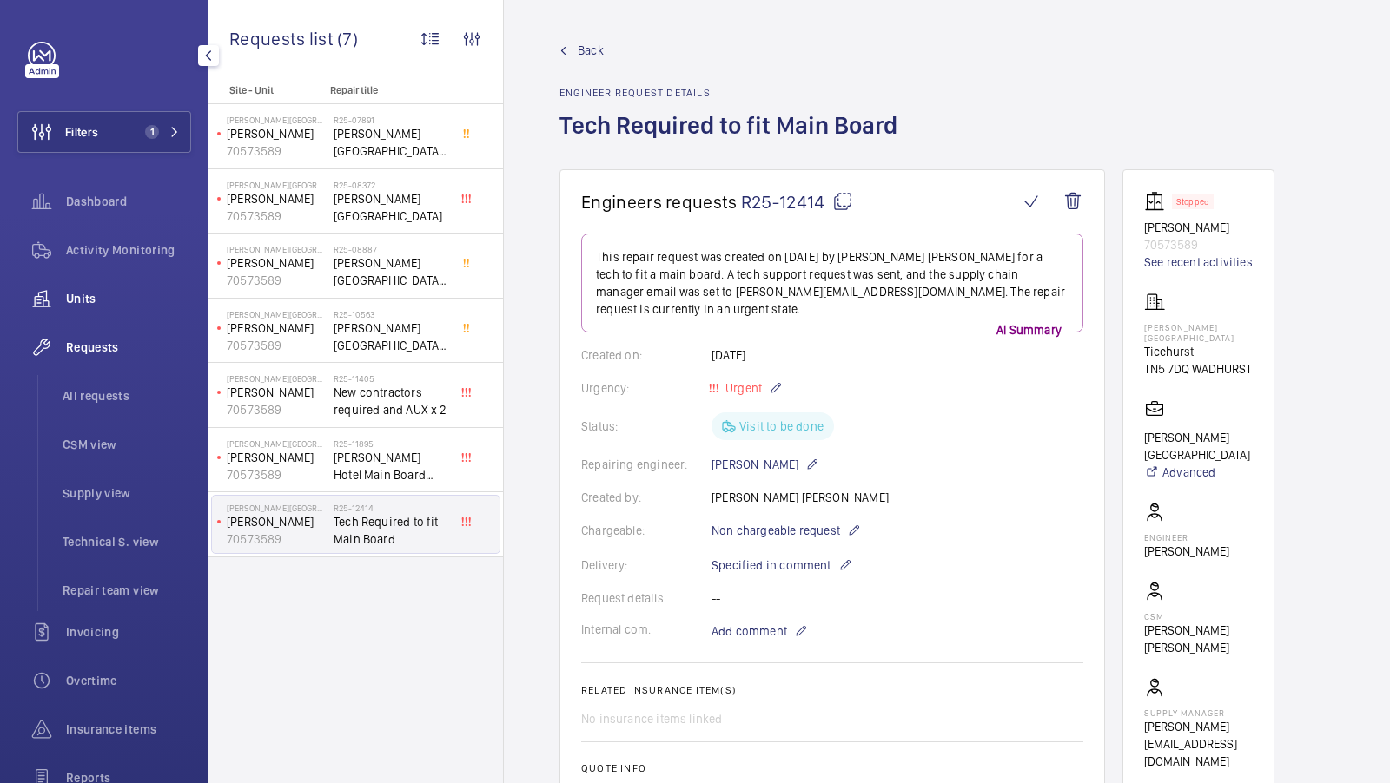
click at [98, 295] on span "Units" at bounding box center [128, 298] width 125 height 17
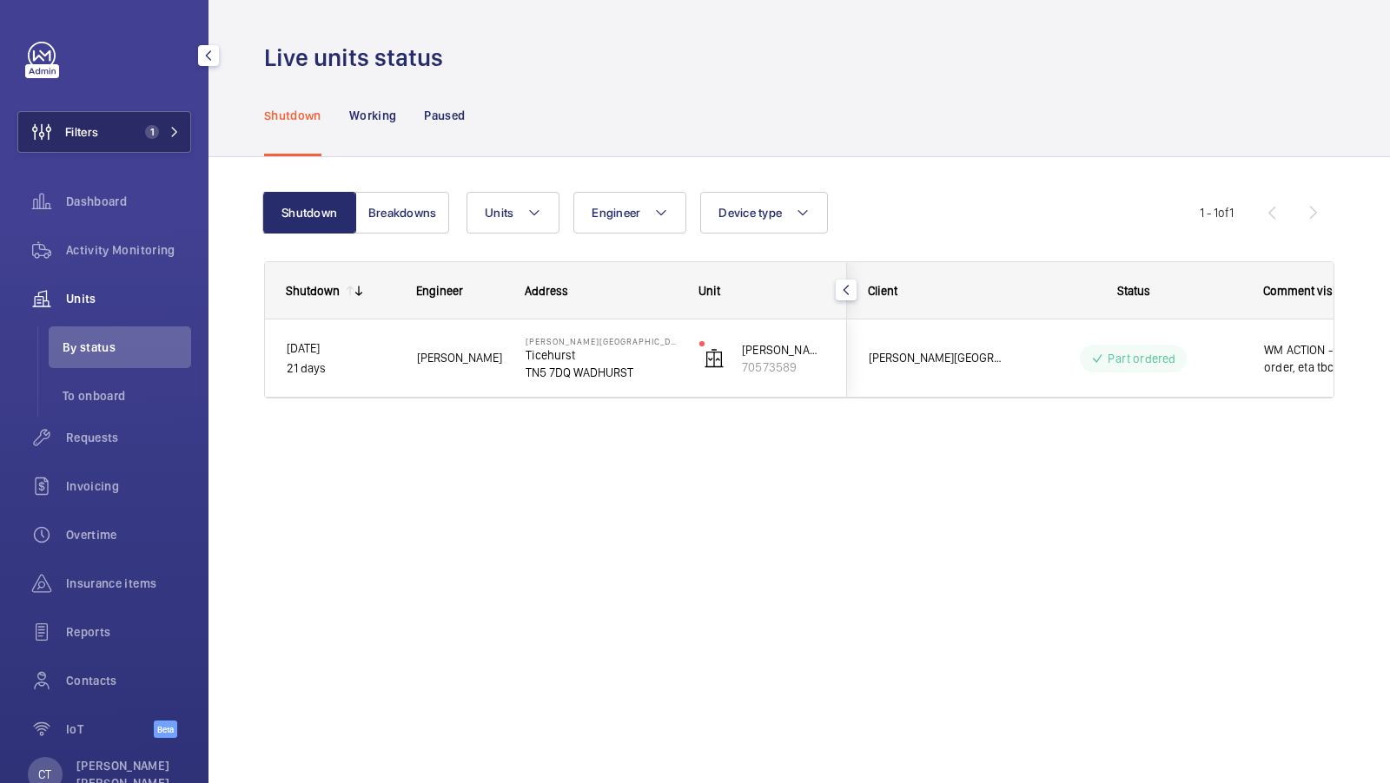
click at [173, 150] on button "Filters 1" at bounding box center [104, 132] width 174 height 42
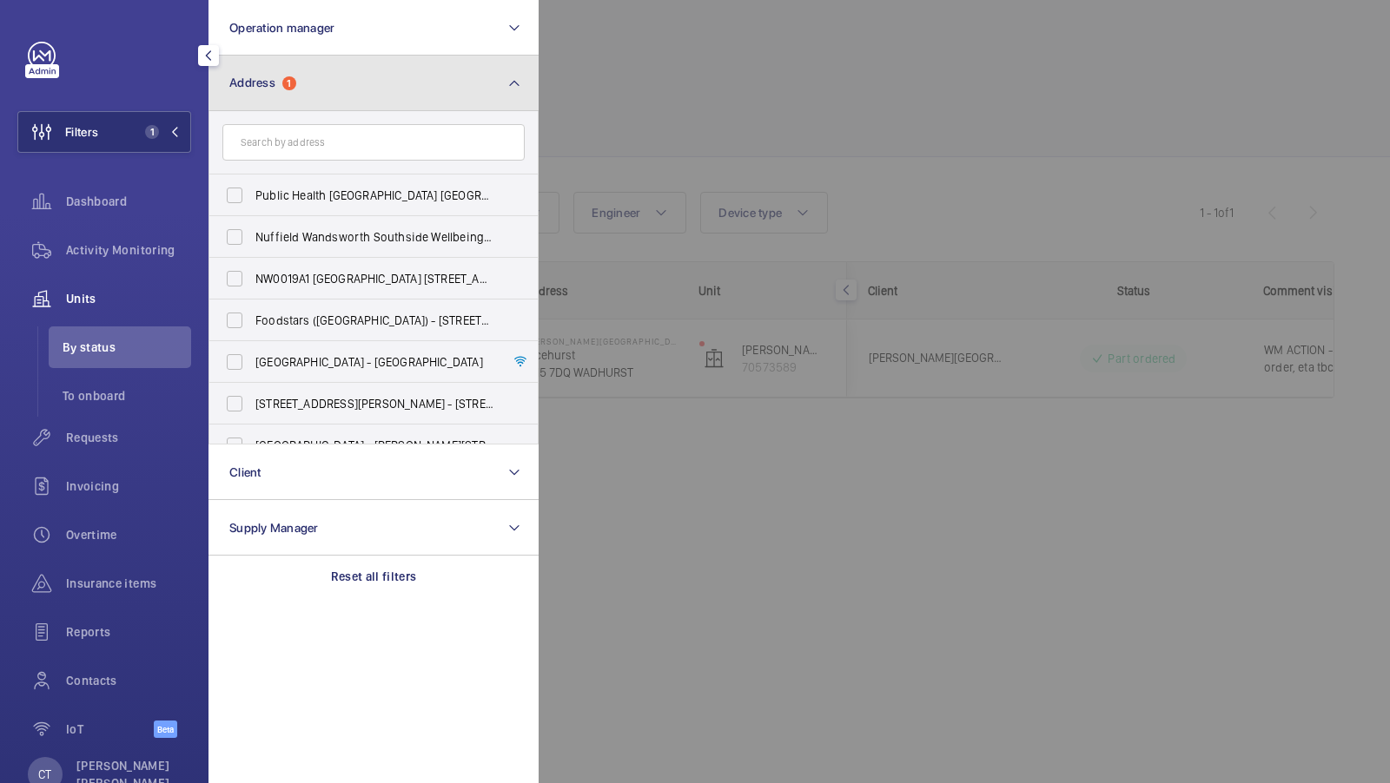
click at [355, 88] on button "Address 1" at bounding box center [373, 84] width 330 height 56
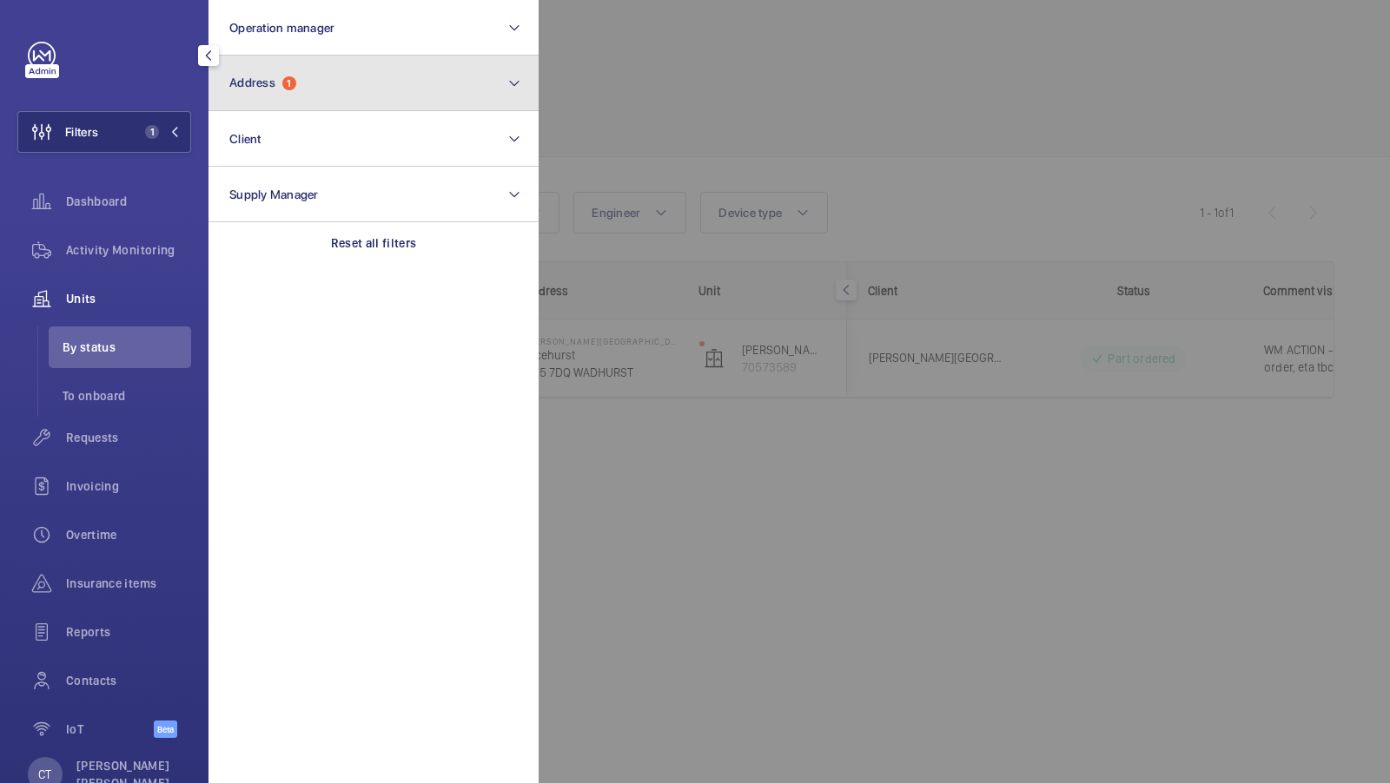
click at [333, 82] on button "Address 1" at bounding box center [373, 84] width 330 height 56
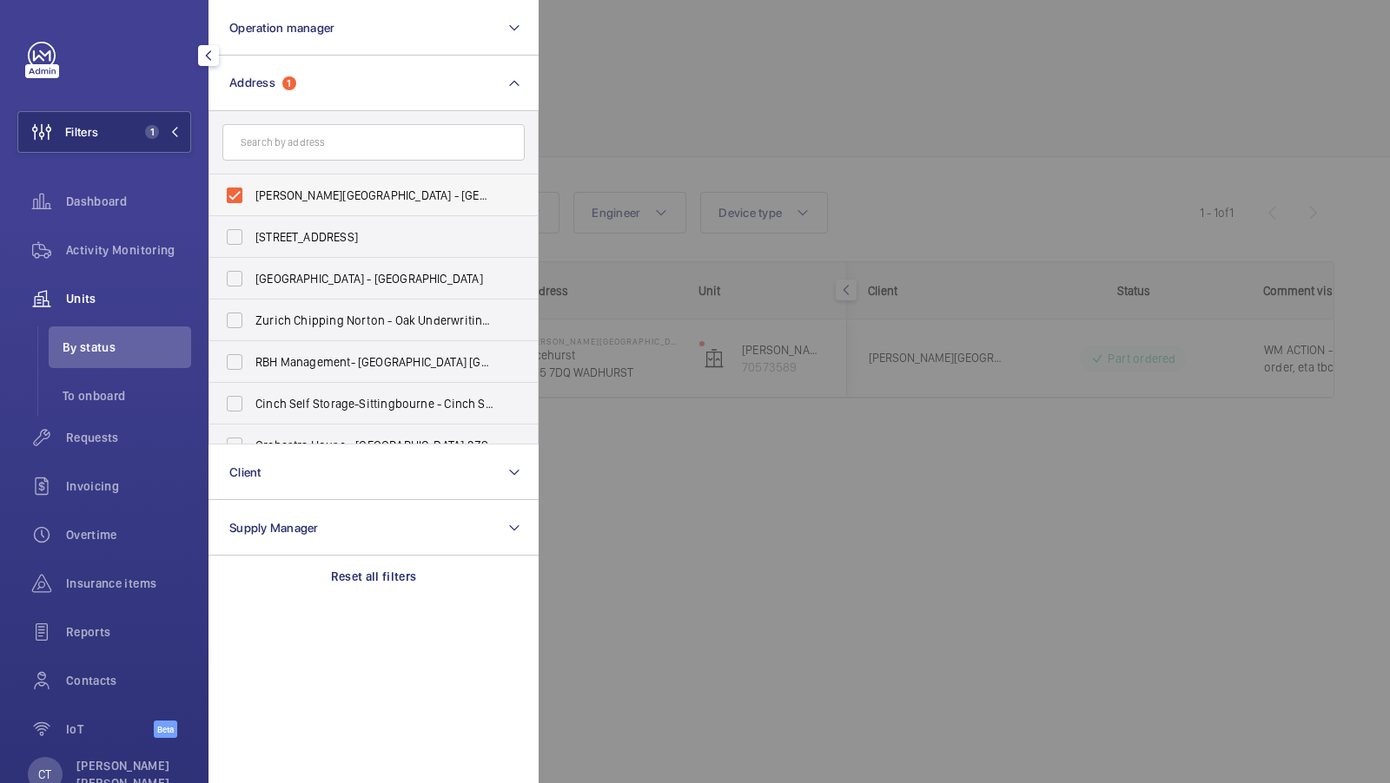
click at [315, 199] on span "Dale Hill Hotel and Golf Club - Ticehurst, WADHURST TN5 7DQ" at bounding box center [374, 195] width 239 height 17
click at [252, 199] on input "Dale Hill Hotel and Golf Club - Ticehurst, WADHURST TN5 7DQ" at bounding box center [234, 195] width 35 height 35
checkbox input "false"
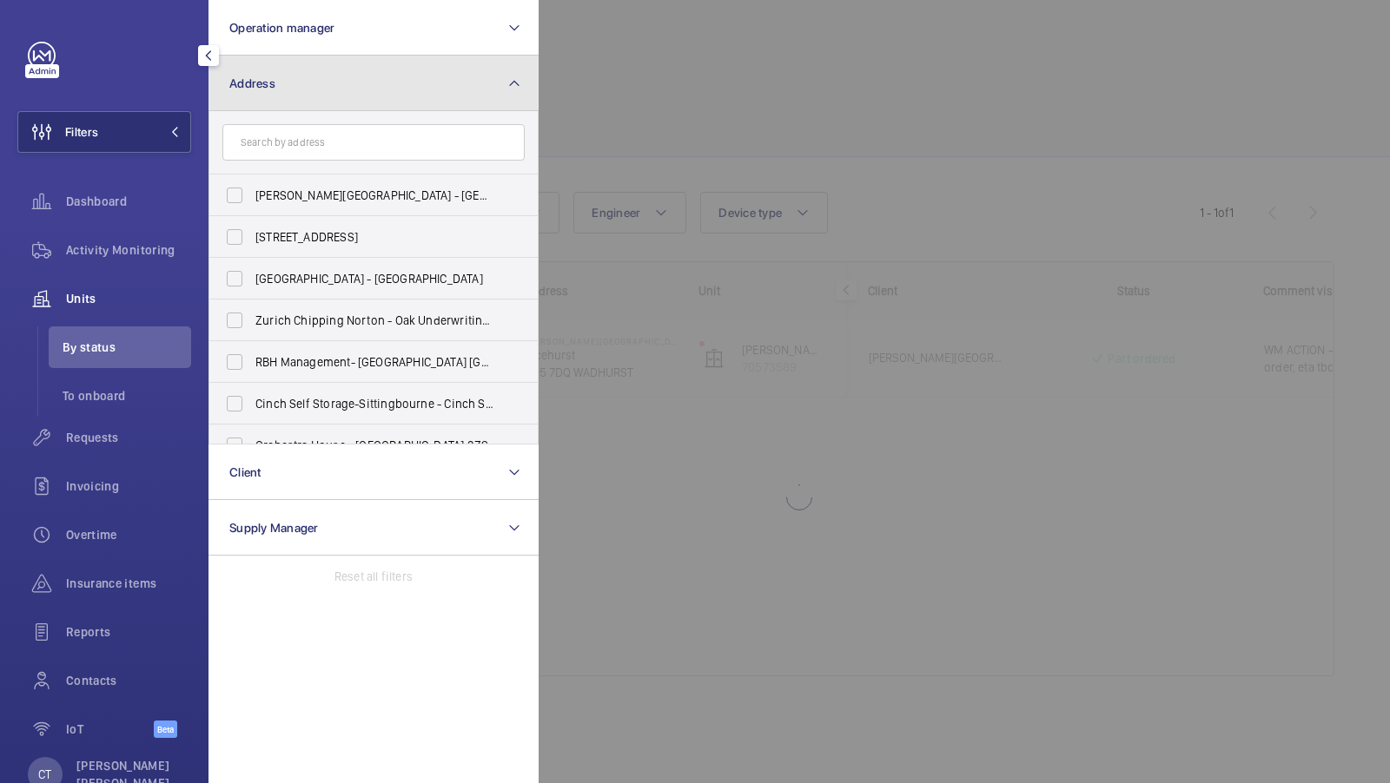
click at [400, 98] on button "Address" at bounding box center [373, 84] width 330 height 56
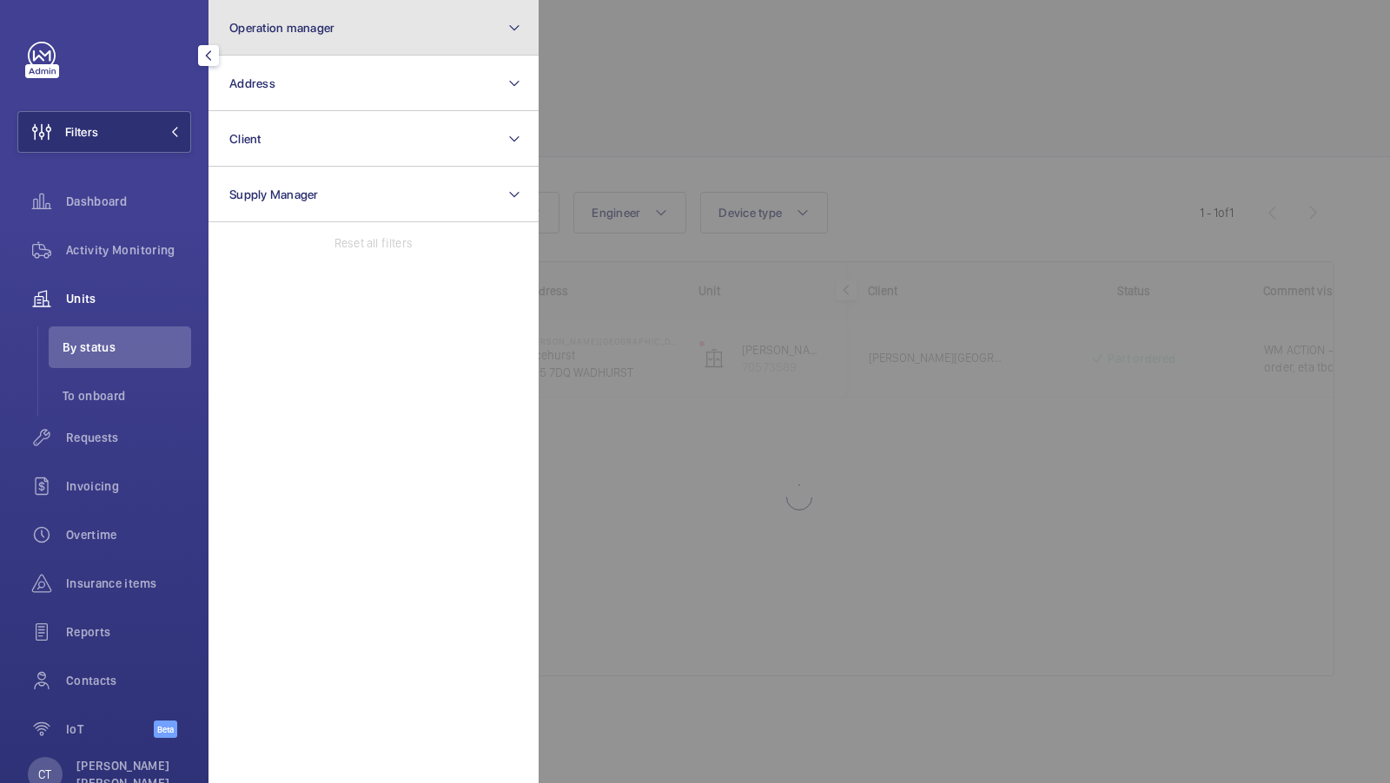
click at [373, 17] on button "Operation manager" at bounding box center [373, 28] width 330 height 56
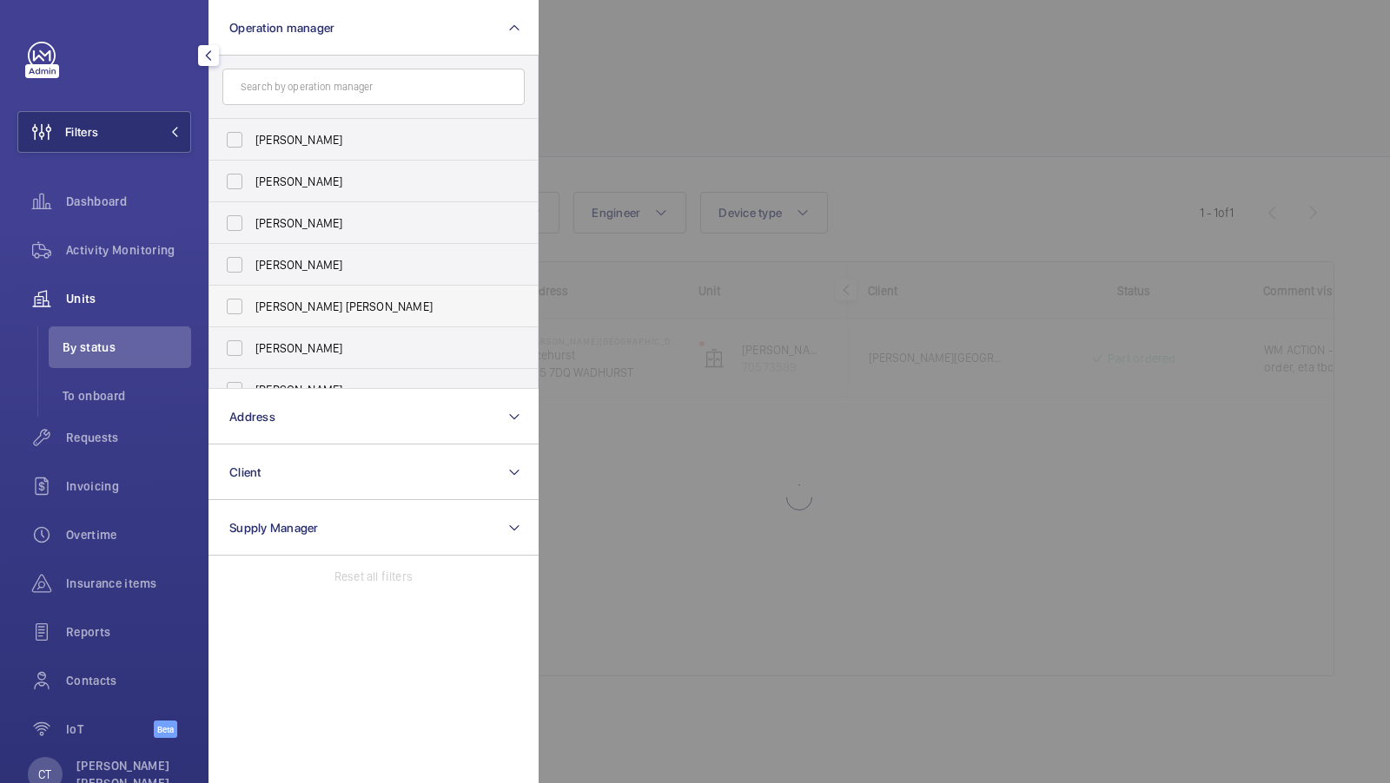
click at [310, 311] on span "[PERSON_NAME] [PERSON_NAME]" at bounding box center [374, 306] width 239 height 17
click at [252, 311] on input "[PERSON_NAME] [PERSON_NAME]" at bounding box center [234, 306] width 35 height 35
checkbox input "true"
click at [167, 133] on span "1" at bounding box center [159, 132] width 42 height 14
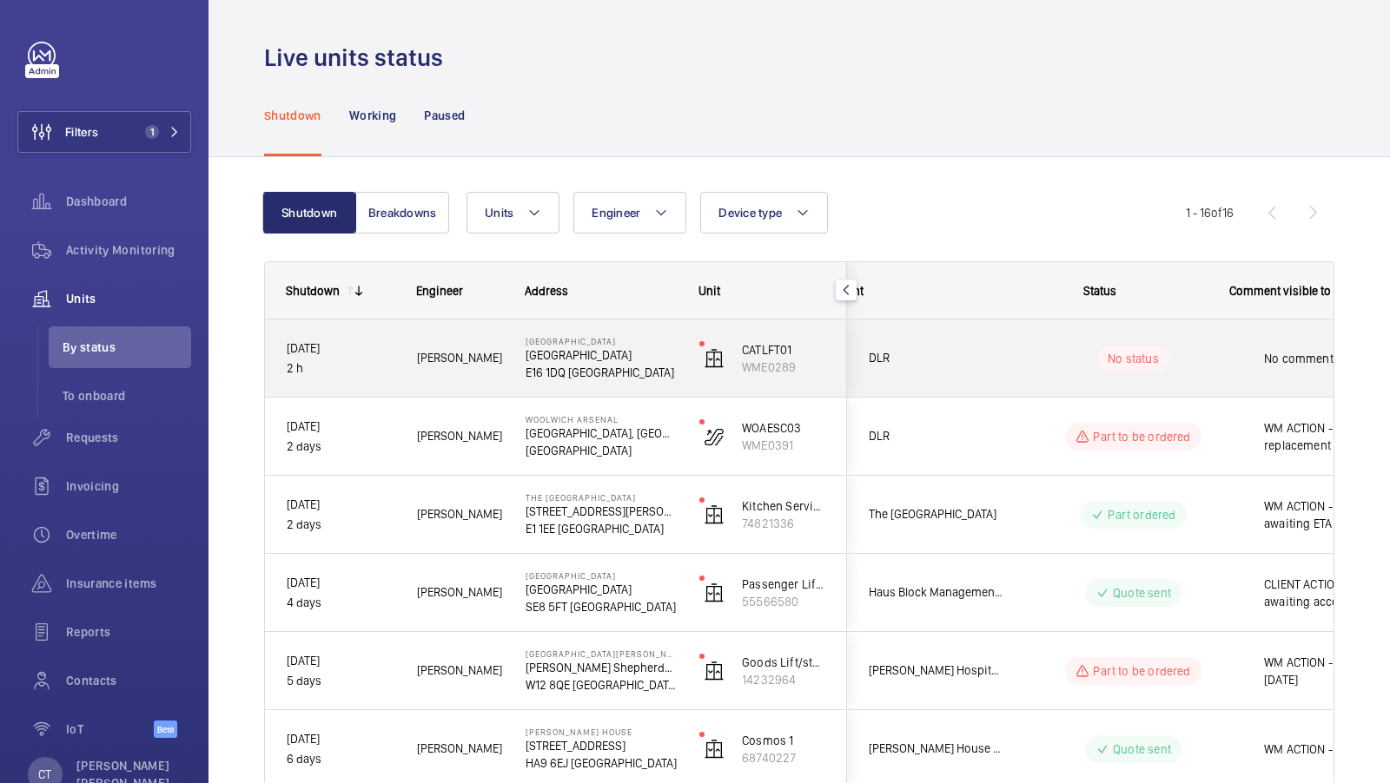
scroll to position [0, 313]
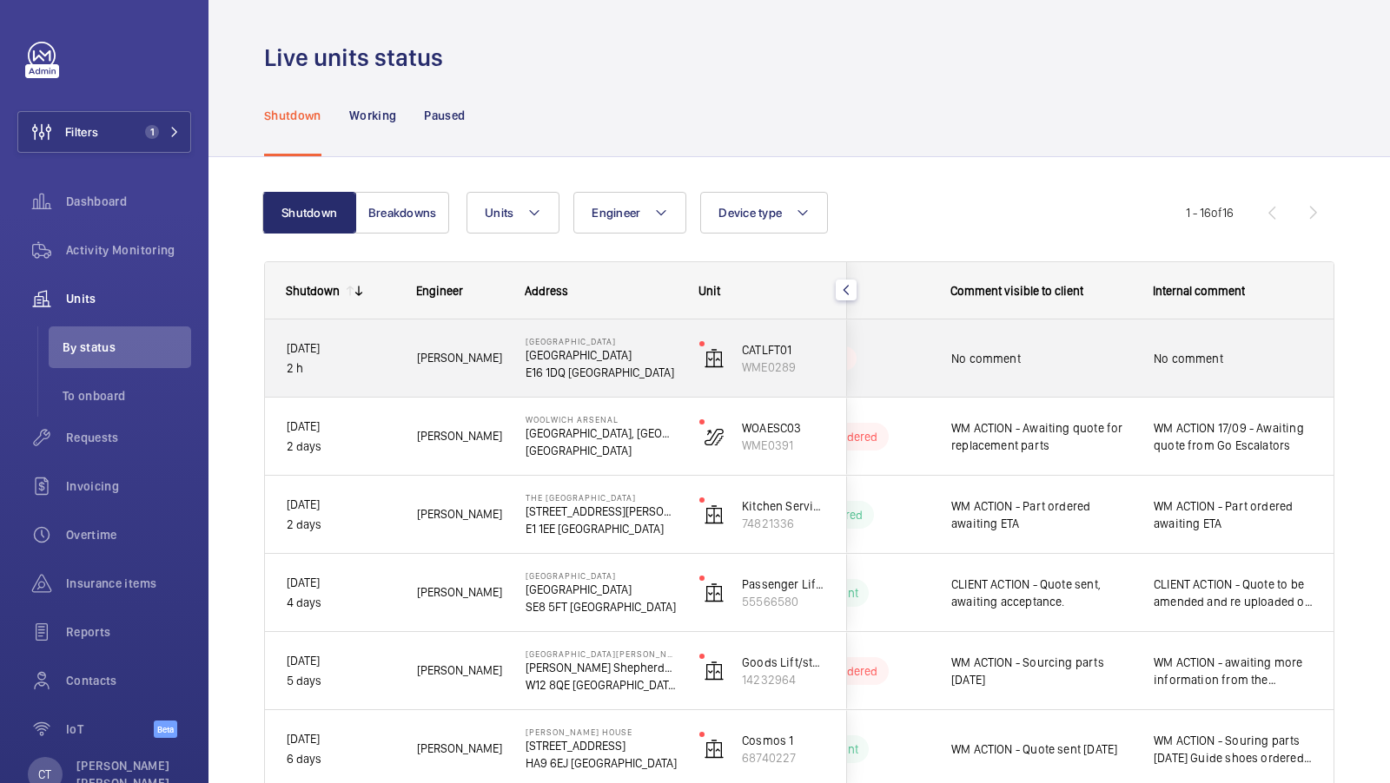
click at [1231, 361] on span "No comment" at bounding box center [1233, 358] width 159 height 17
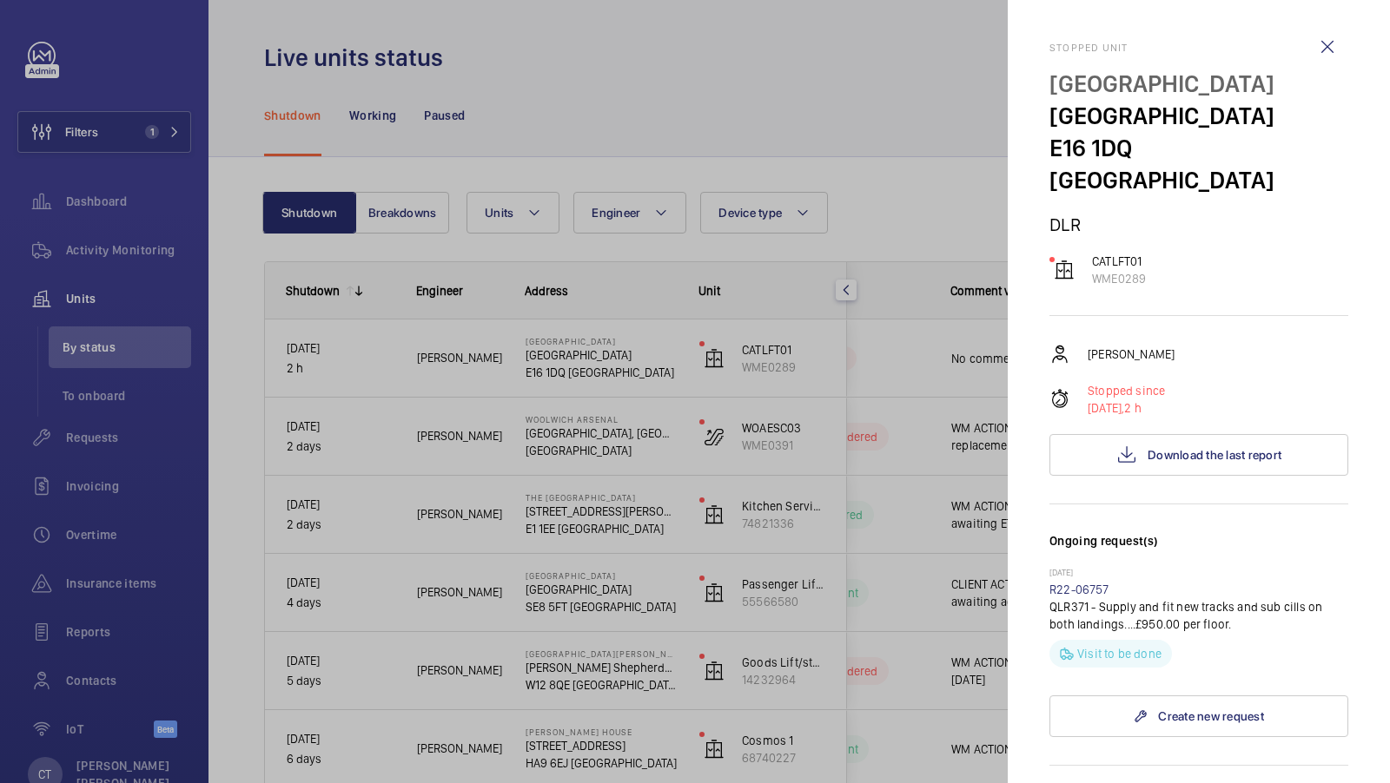
click at [903, 344] on div at bounding box center [695, 391] width 1390 height 783
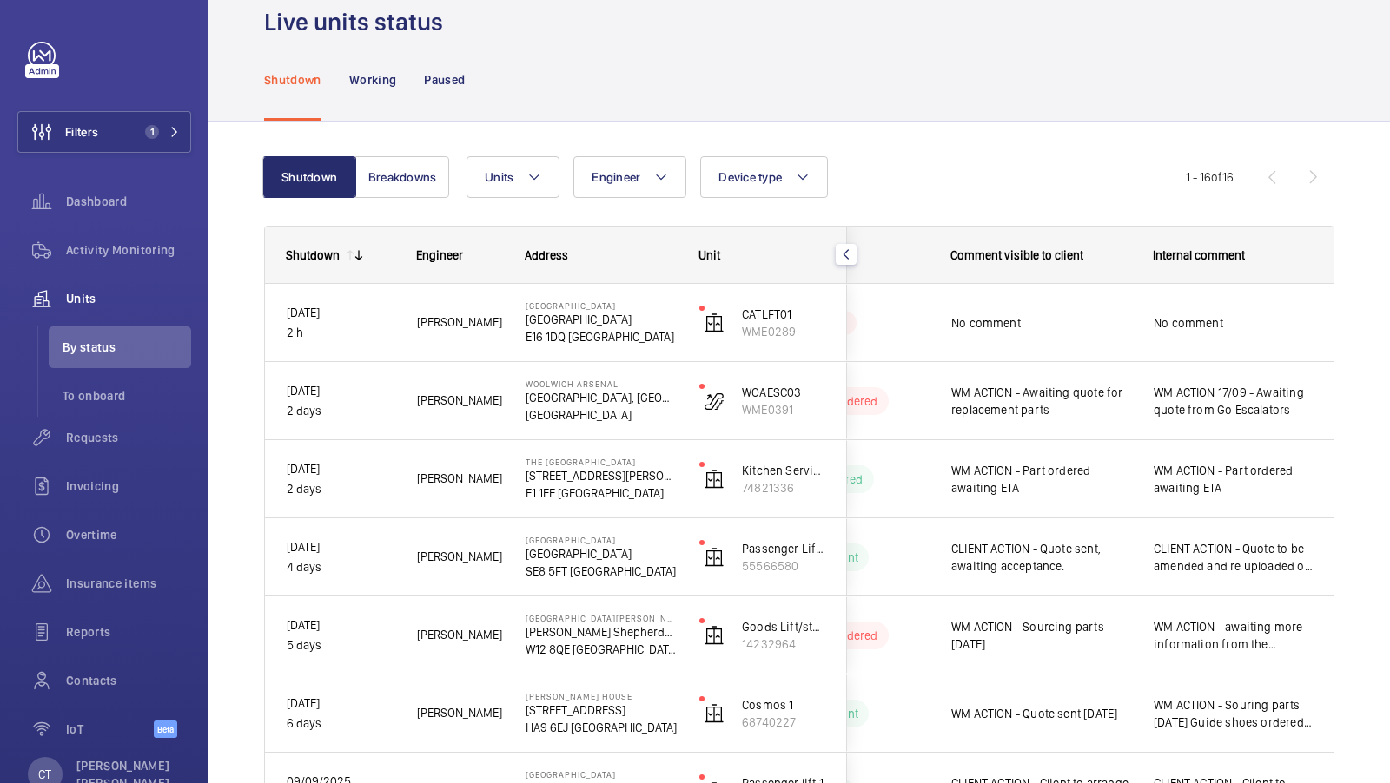
scroll to position [0, 0]
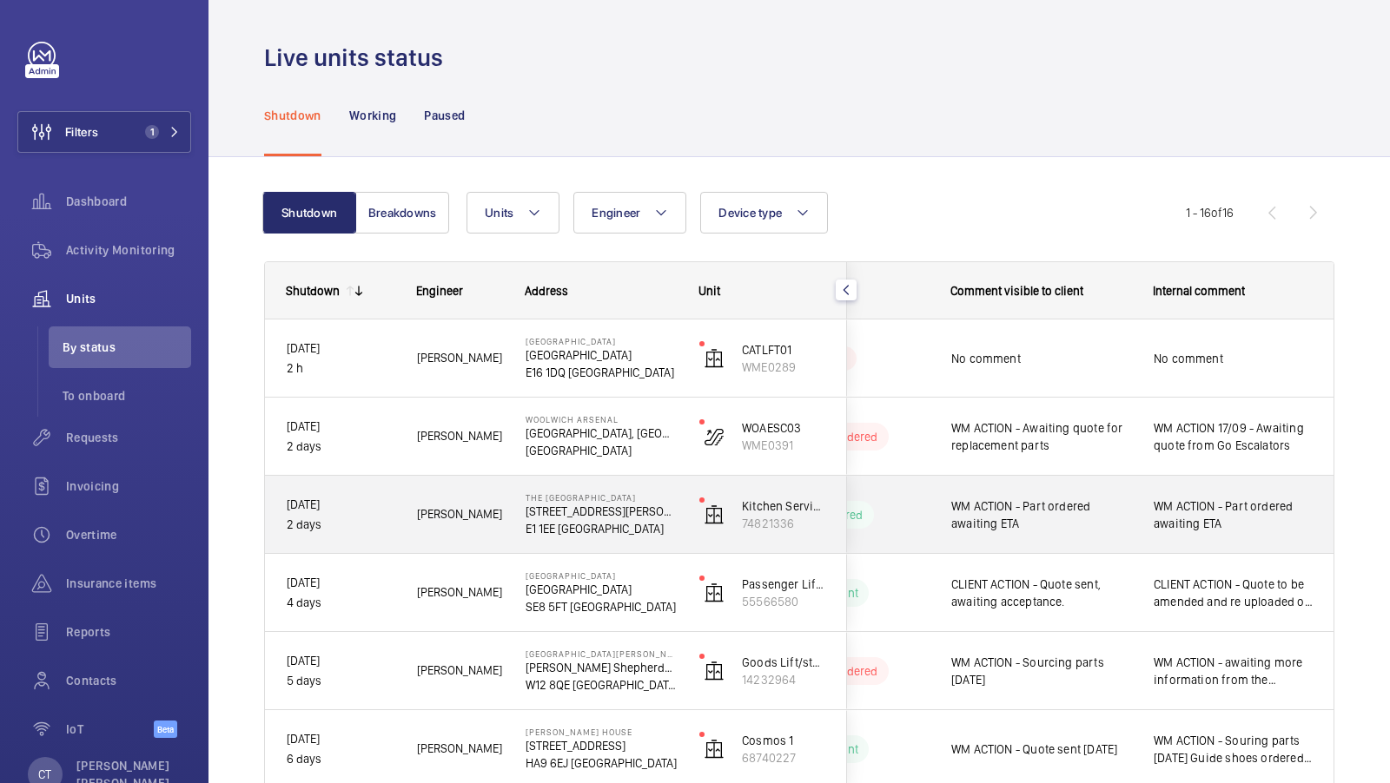
click at [1185, 504] on span "WM ACTION - Part ordered awaiting ETA" at bounding box center [1233, 515] width 159 height 35
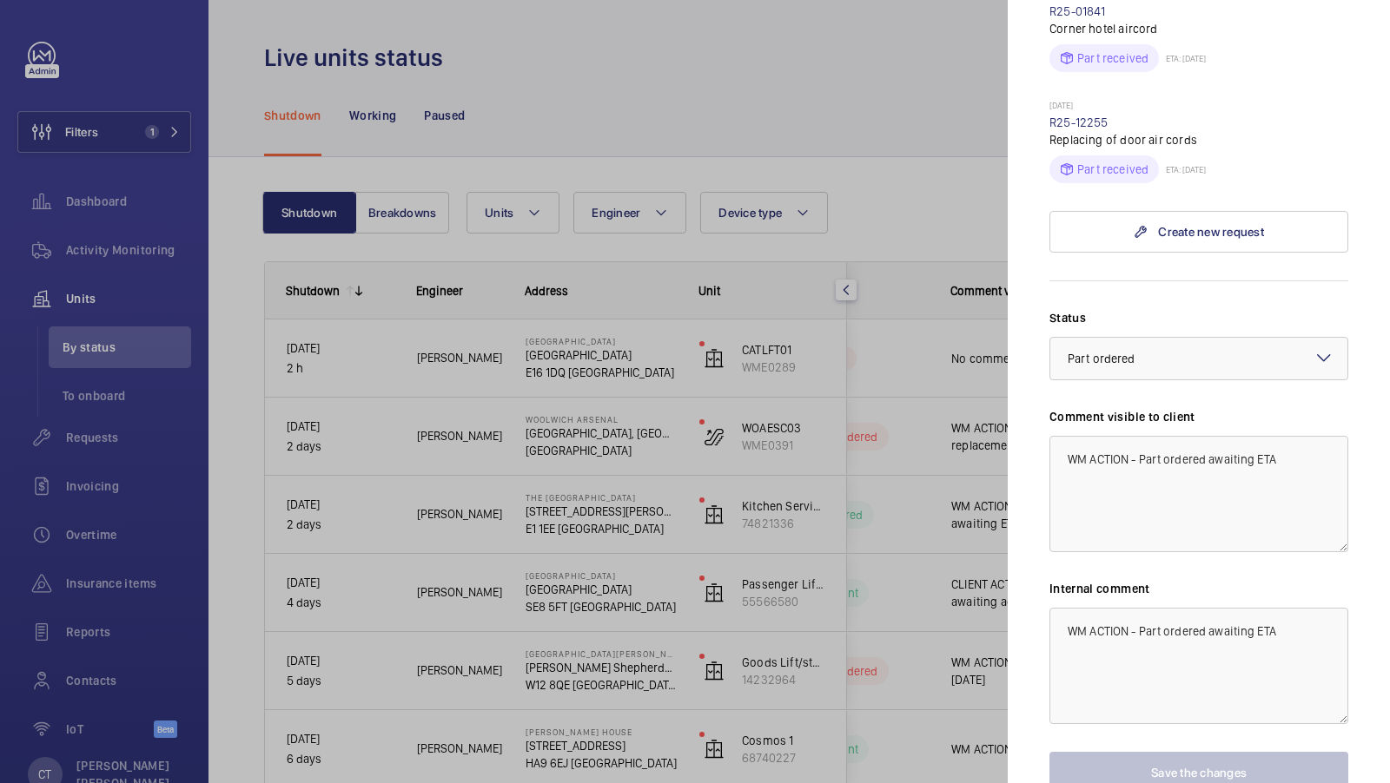
scroll to position [577, 0]
click at [1077, 123] on link "R25-12255" at bounding box center [1078, 124] width 59 height 14
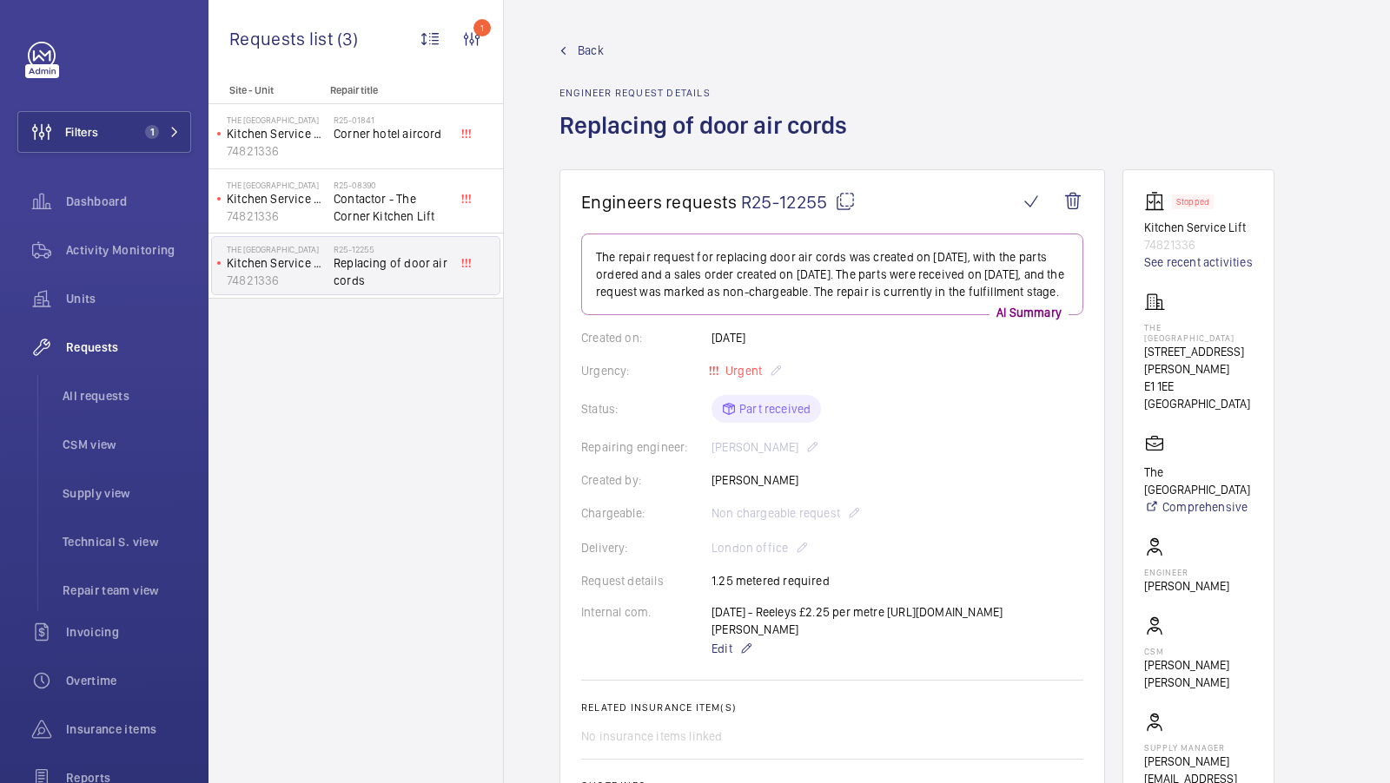
click at [585, 50] on span "Back" at bounding box center [591, 50] width 26 height 17
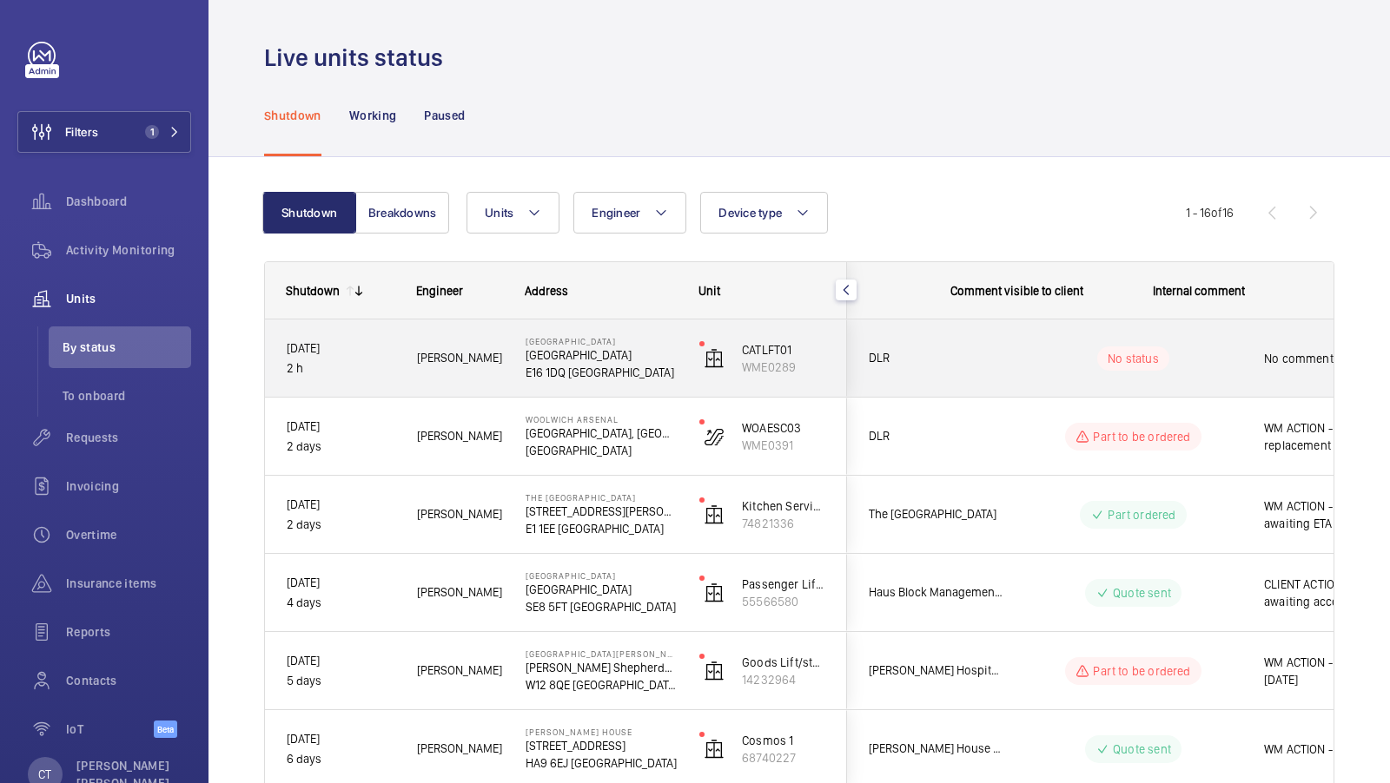
scroll to position [0, 313]
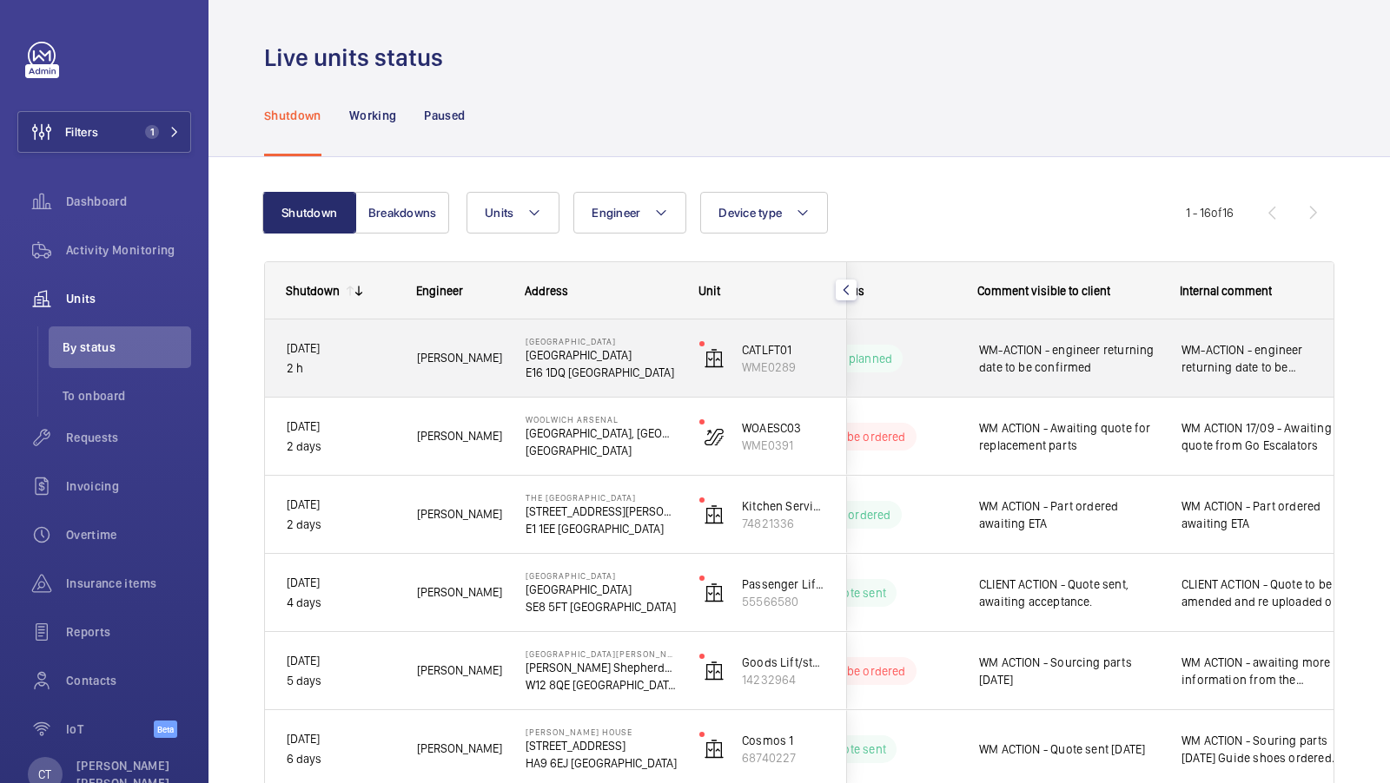
click at [1186, 370] on span "WM-ACTION - engineer returning date to be confirmed" at bounding box center [1260, 358] width 159 height 35
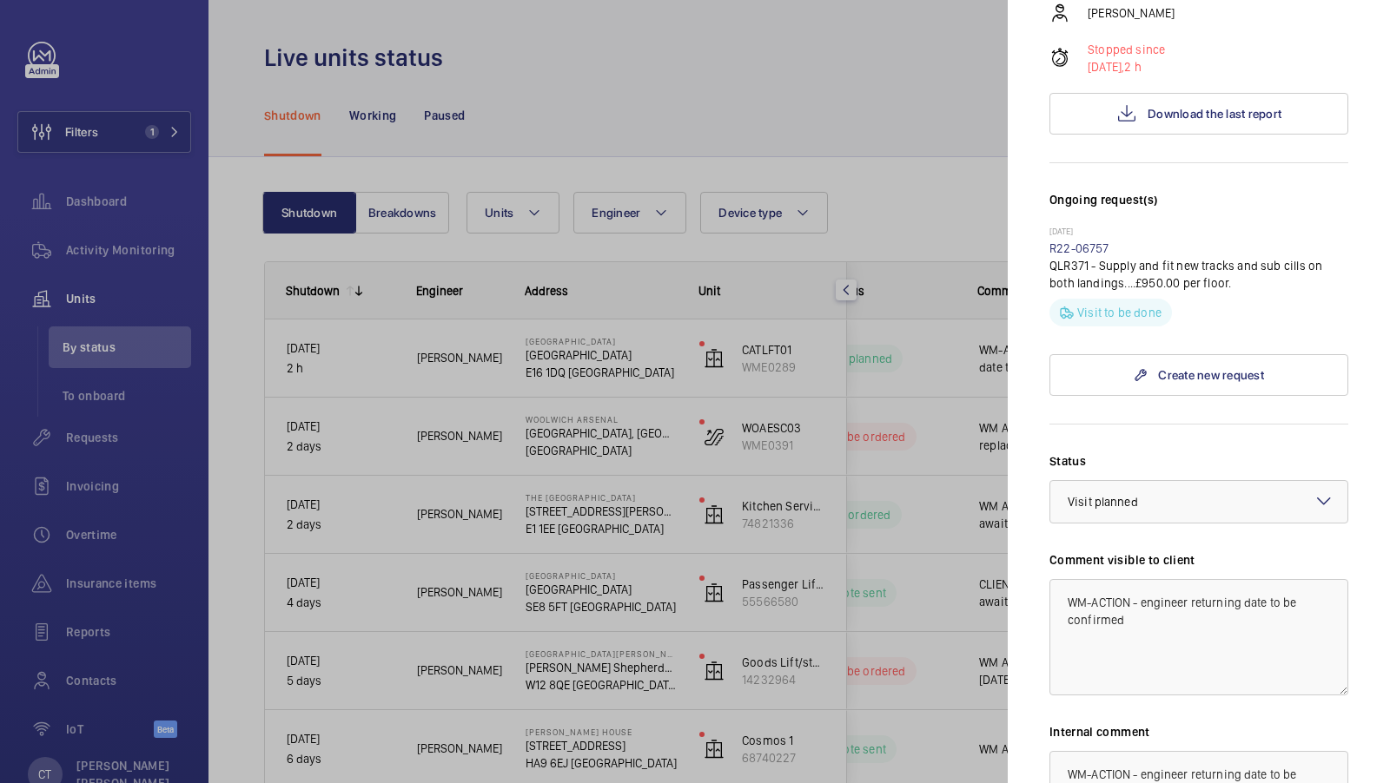
scroll to position [379, 0]
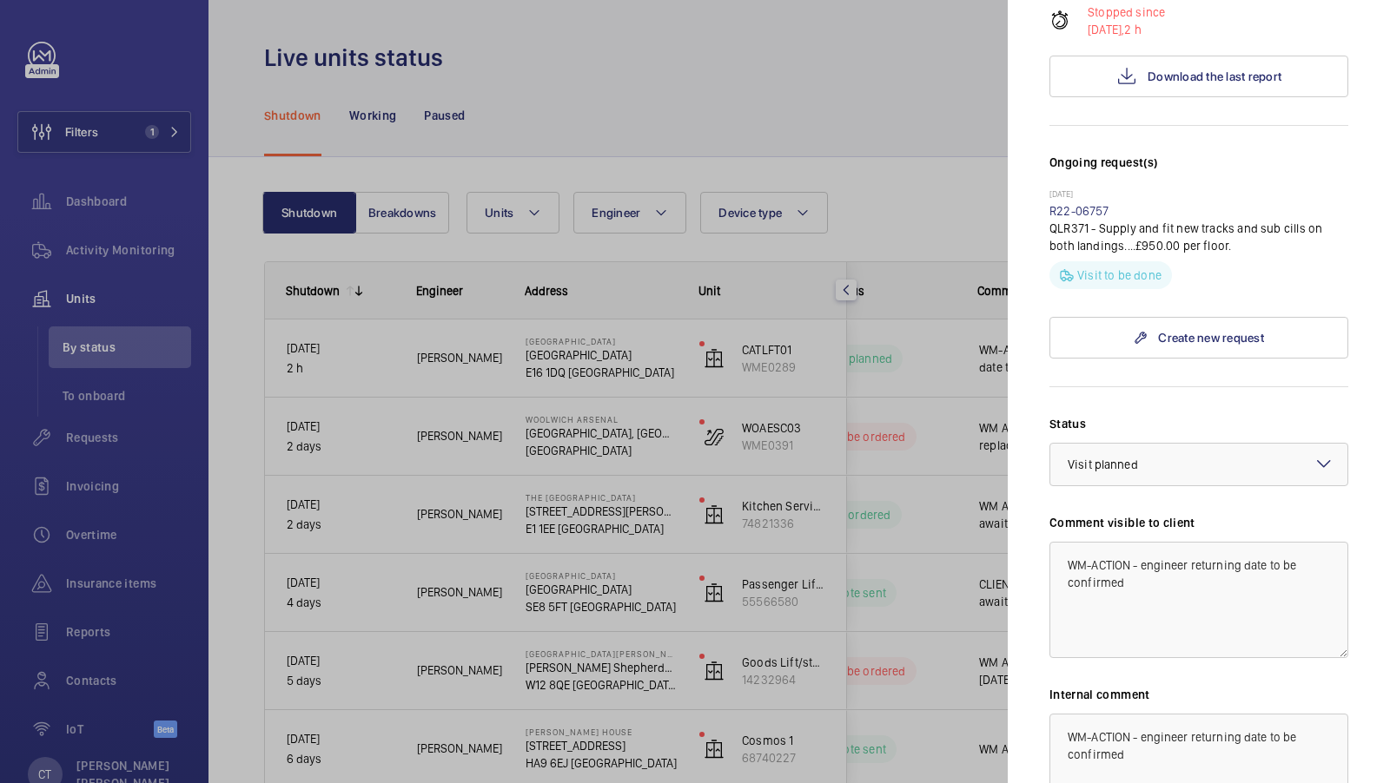
click at [897, 474] on div at bounding box center [695, 391] width 1390 height 783
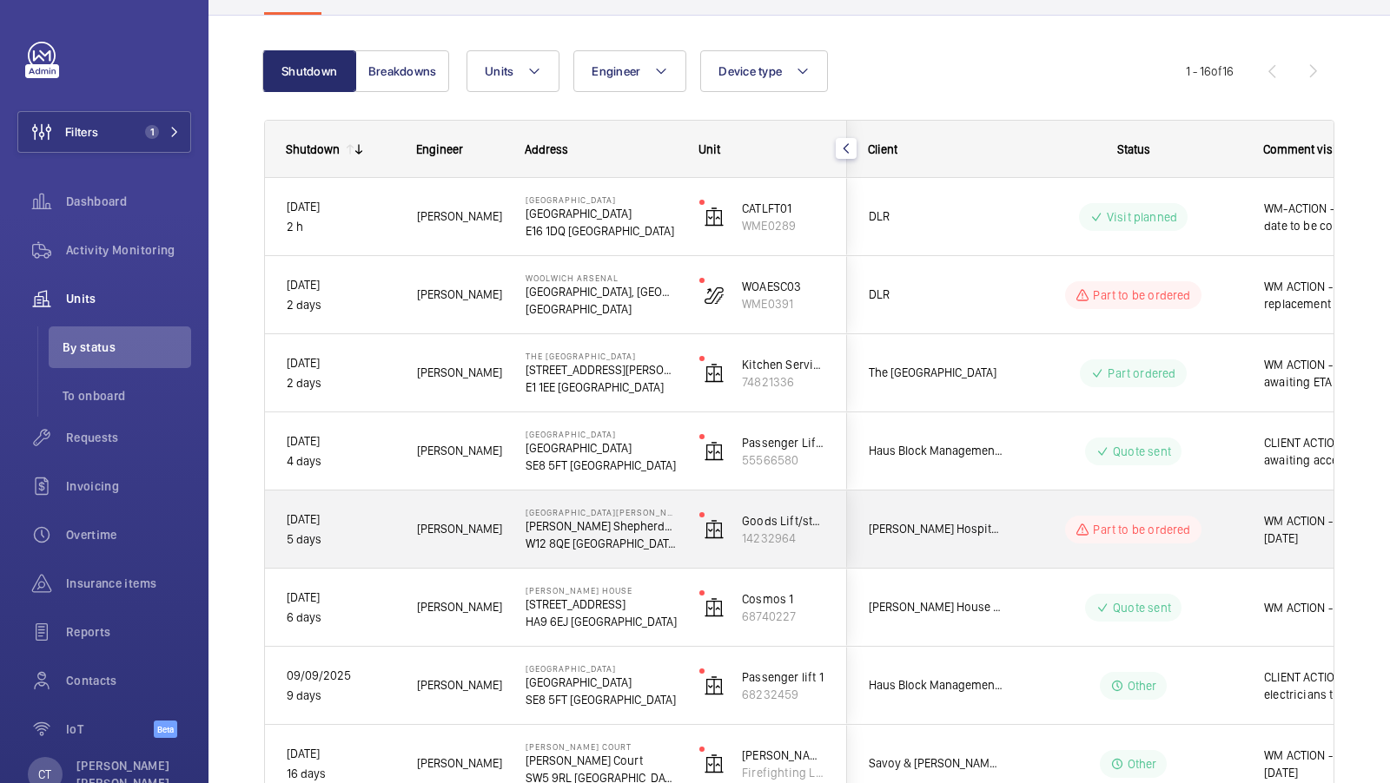
scroll to position [0, 313]
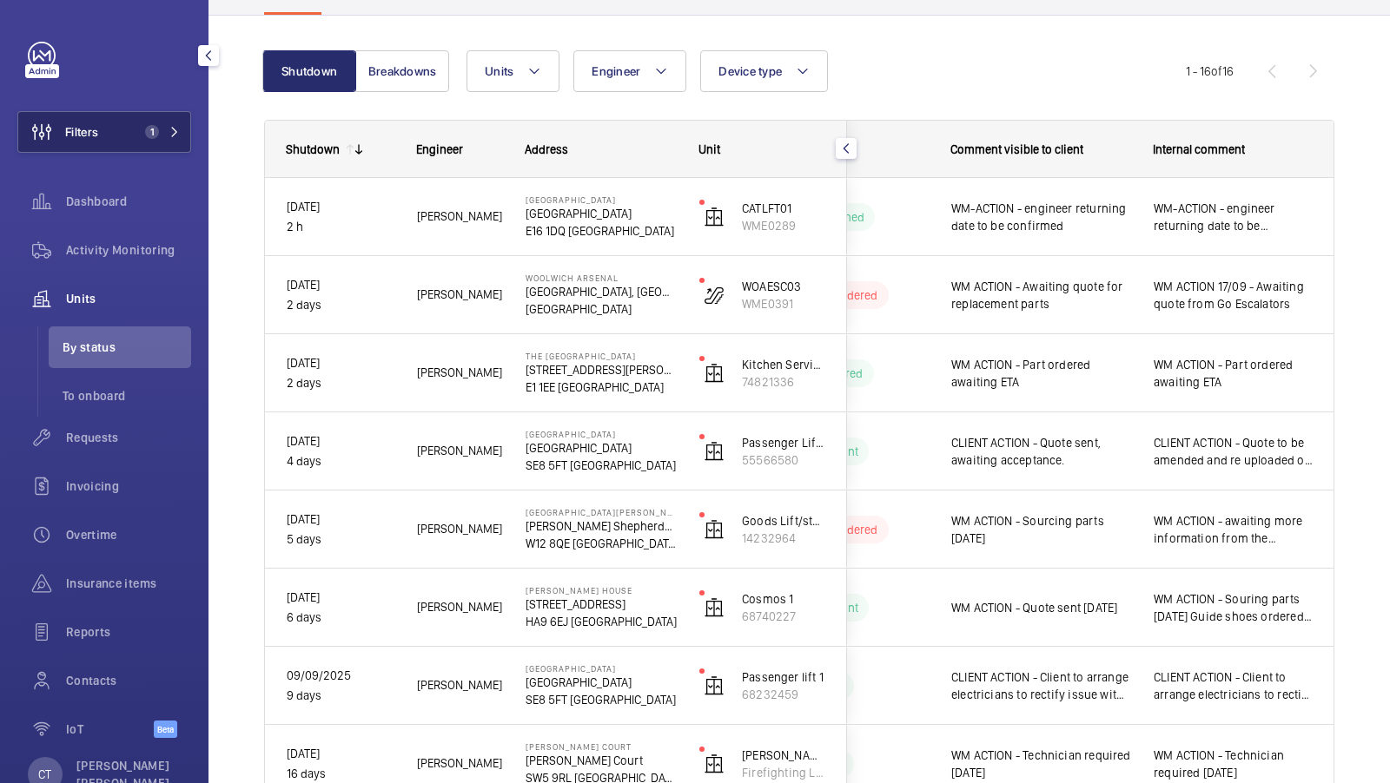
click at [169, 130] on mat-icon at bounding box center [174, 132] width 10 height 10
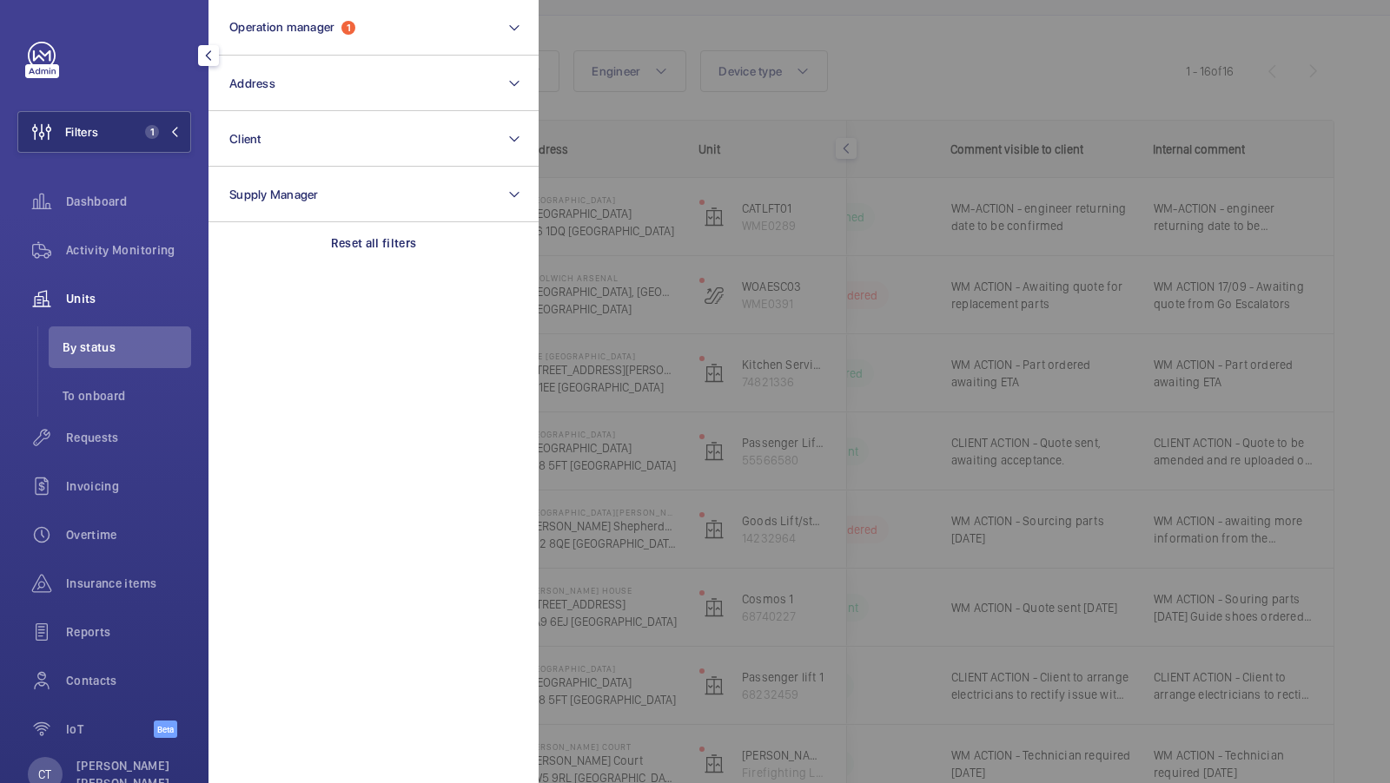
click at [898, 125] on div at bounding box center [1234, 391] width 1390 height 783
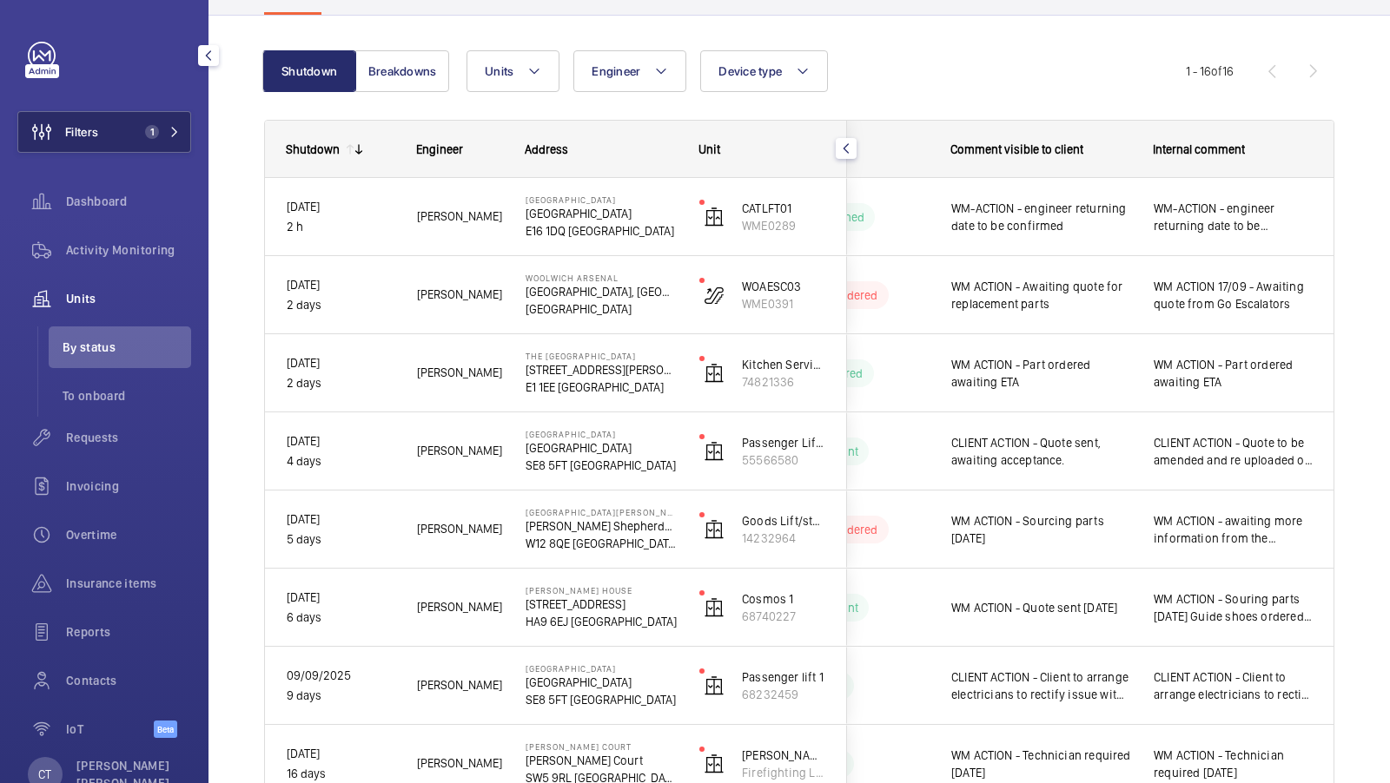
click at [163, 146] on button "Filters 1" at bounding box center [104, 132] width 174 height 42
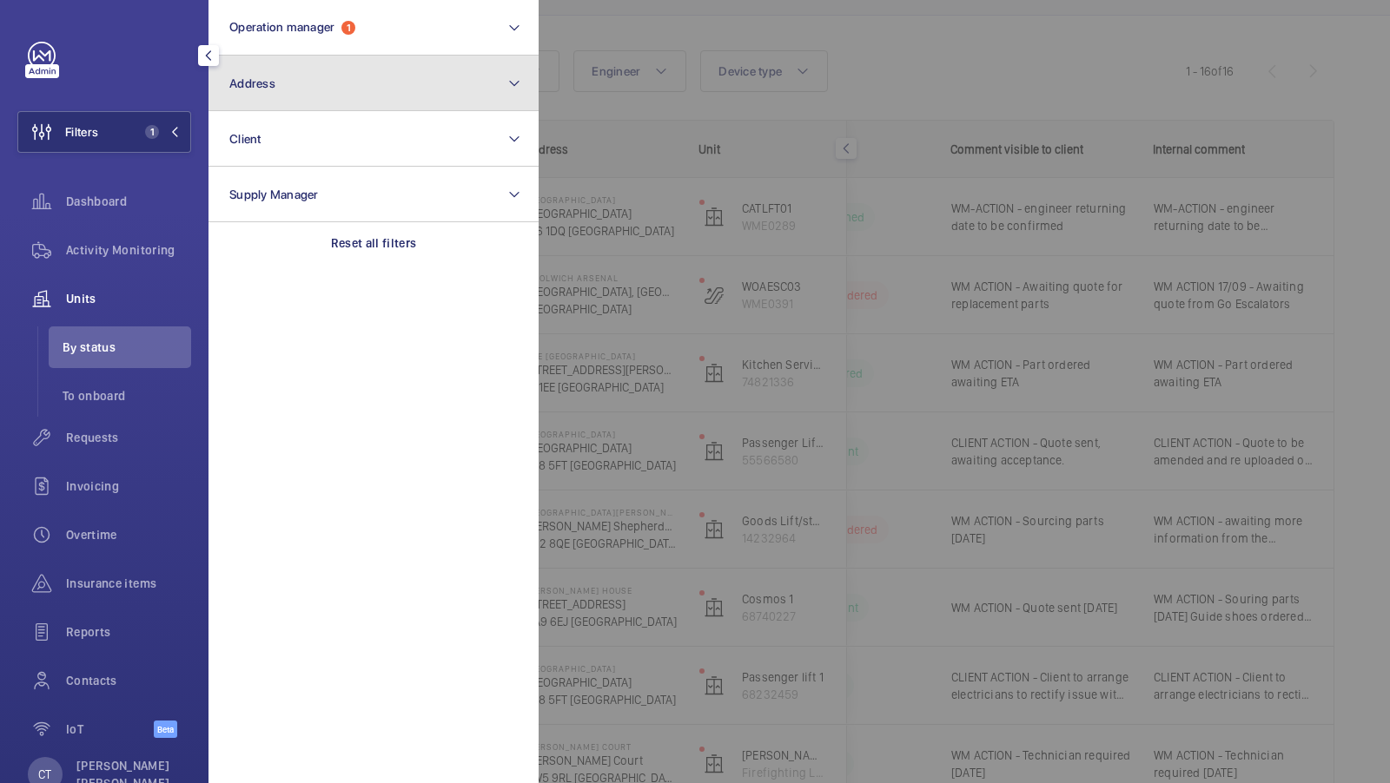
click at [414, 100] on button "Address" at bounding box center [373, 84] width 330 height 56
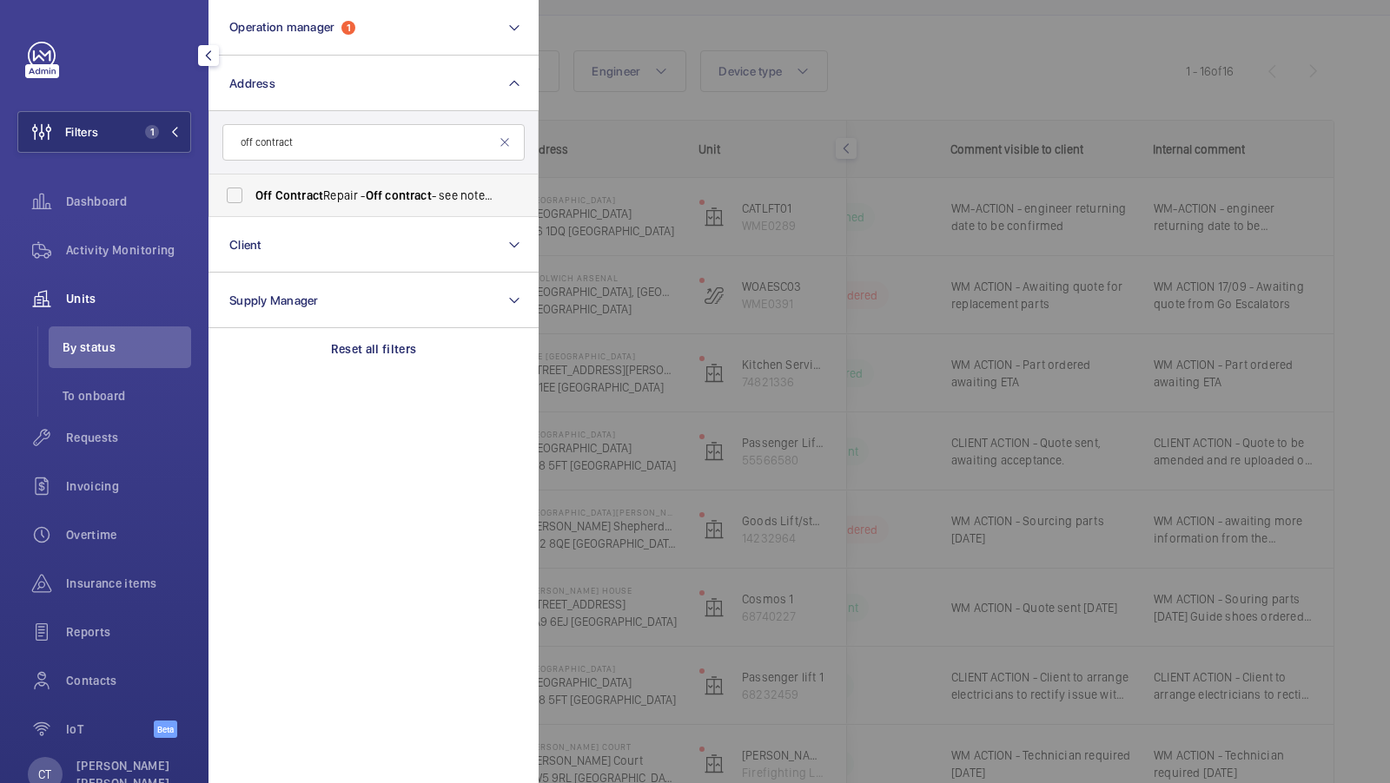
type input "off contract"
click at [314, 215] on label "Off Contract Repair - Off contract - see notes in description, LONDON XXXX" at bounding box center [360, 196] width 302 height 42
click at [252, 213] on input "Off Contract Repair - Off contract - see notes in description, LONDON XXXX" at bounding box center [234, 195] width 35 height 35
checkbox input "true"
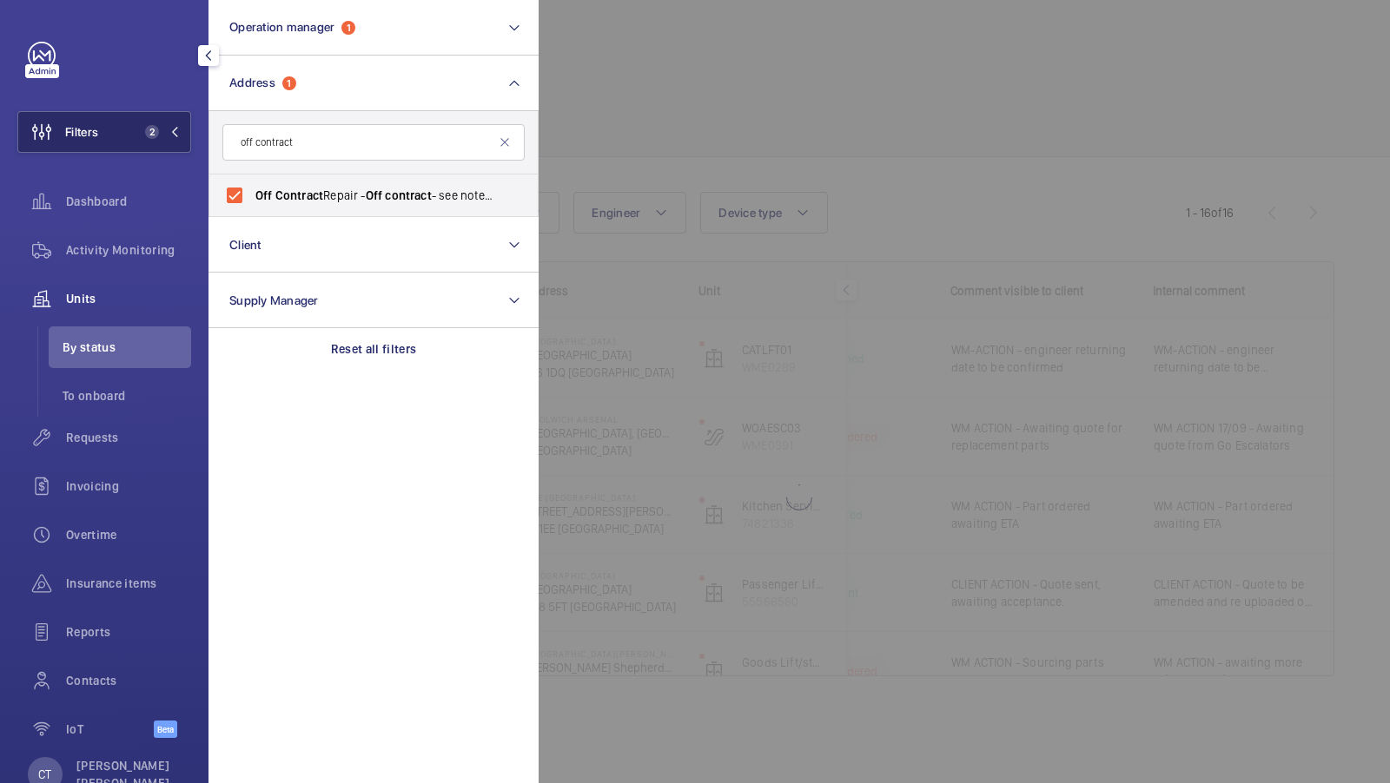
click at [135, 135] on button "Filters 2" at bounding box center [104, 132] width 174 height 42
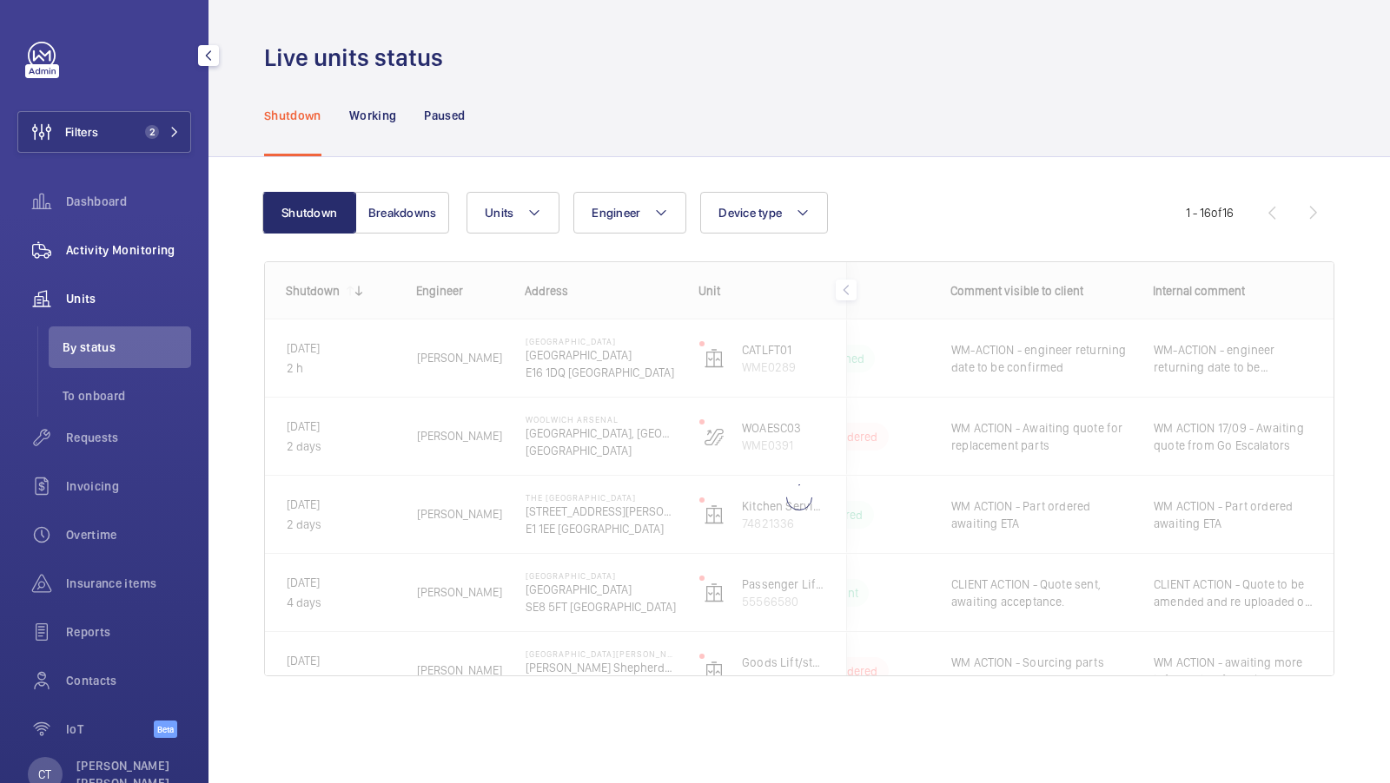
click at [146, 255] on span "Activity Monitoring" at bounding box center [128, 249] width 125 height 17
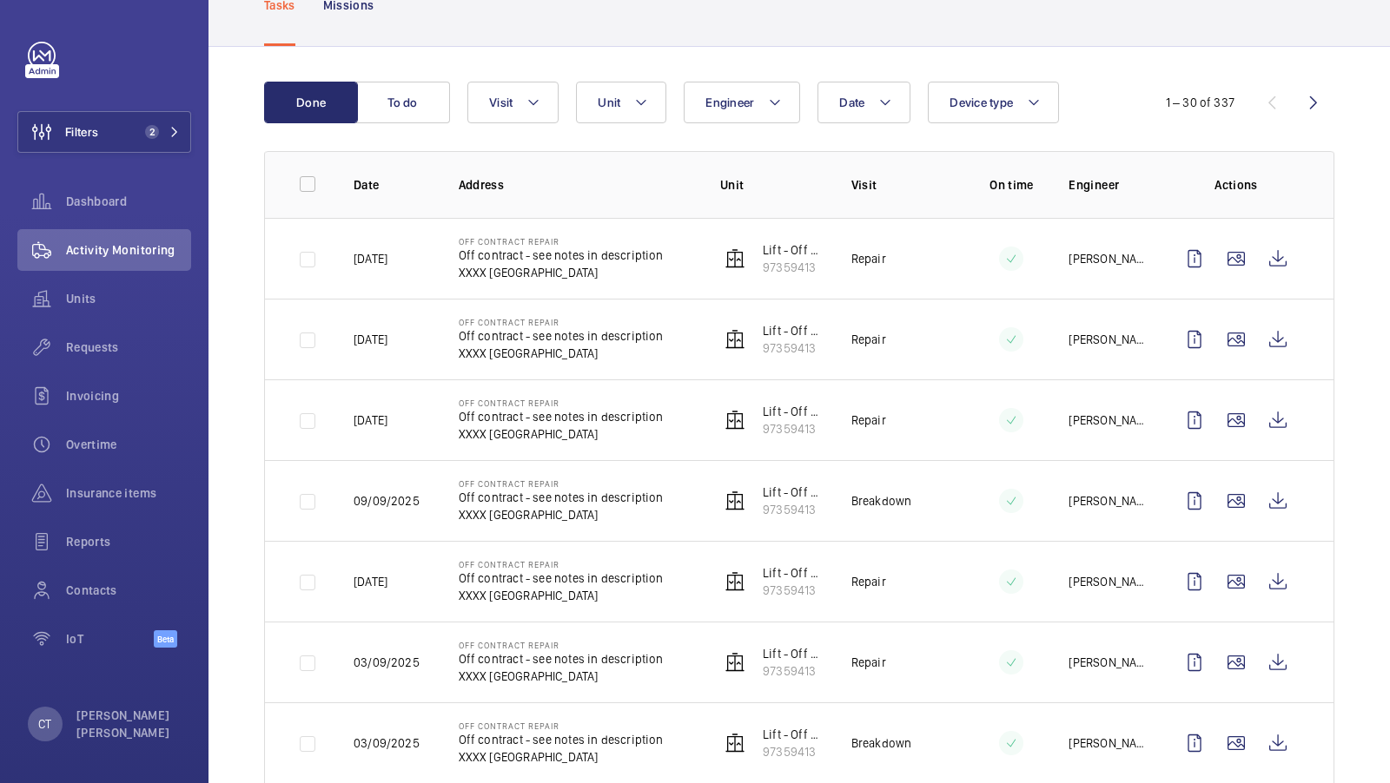
scroll to position [122, 0]
click at [1287, 649] on wm-front-icon-button at bounding box center [1278, 661] width 42 height 42
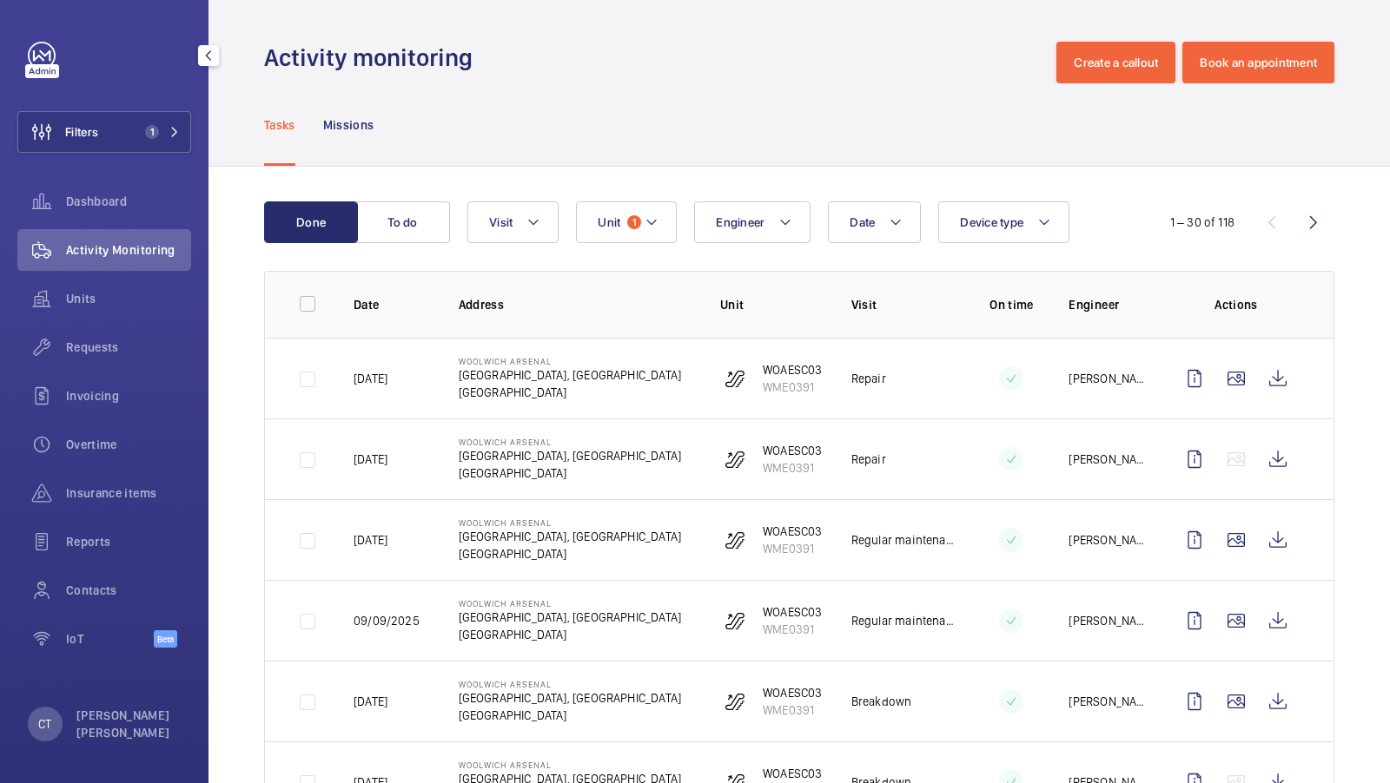
scroll to position [100, 0]
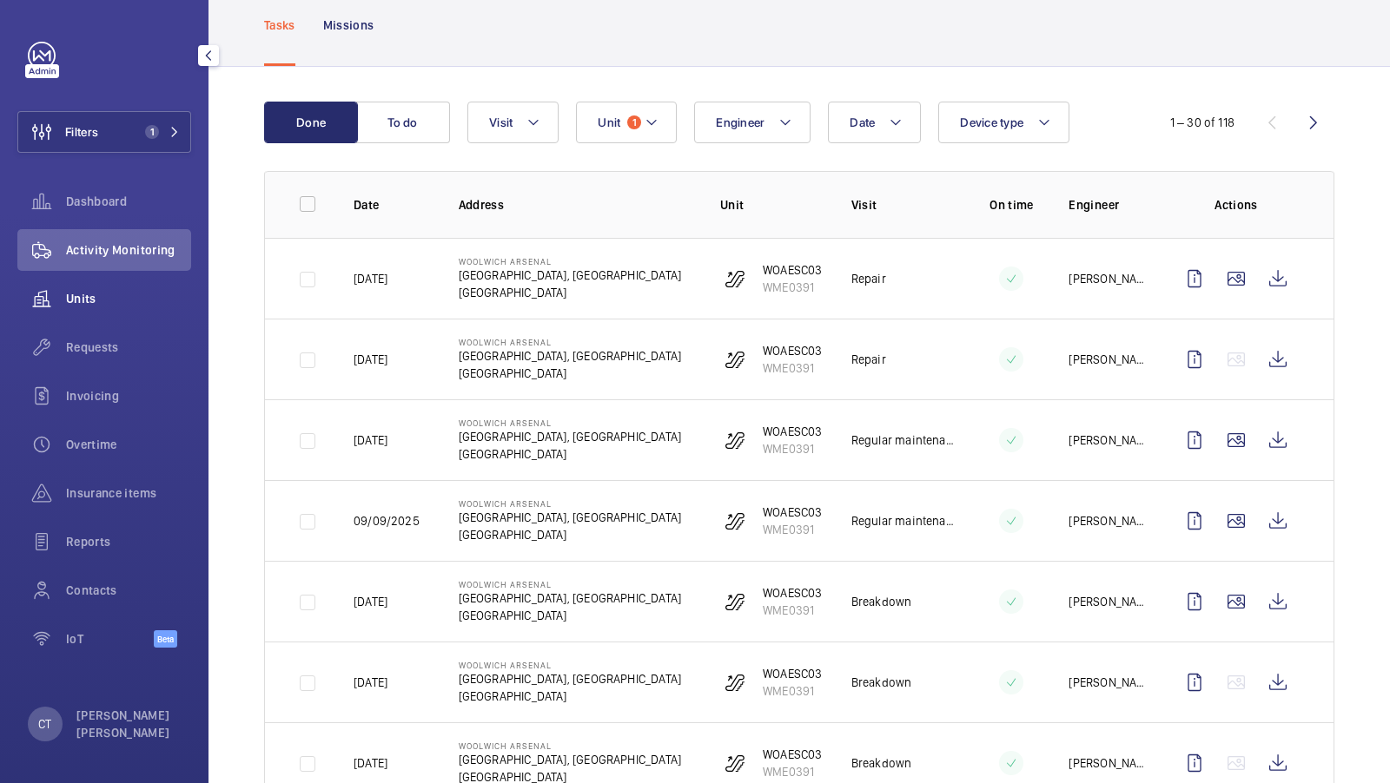
click at [99, 303] on span "Units" at bounding box center [128, 298] width 125 height 17
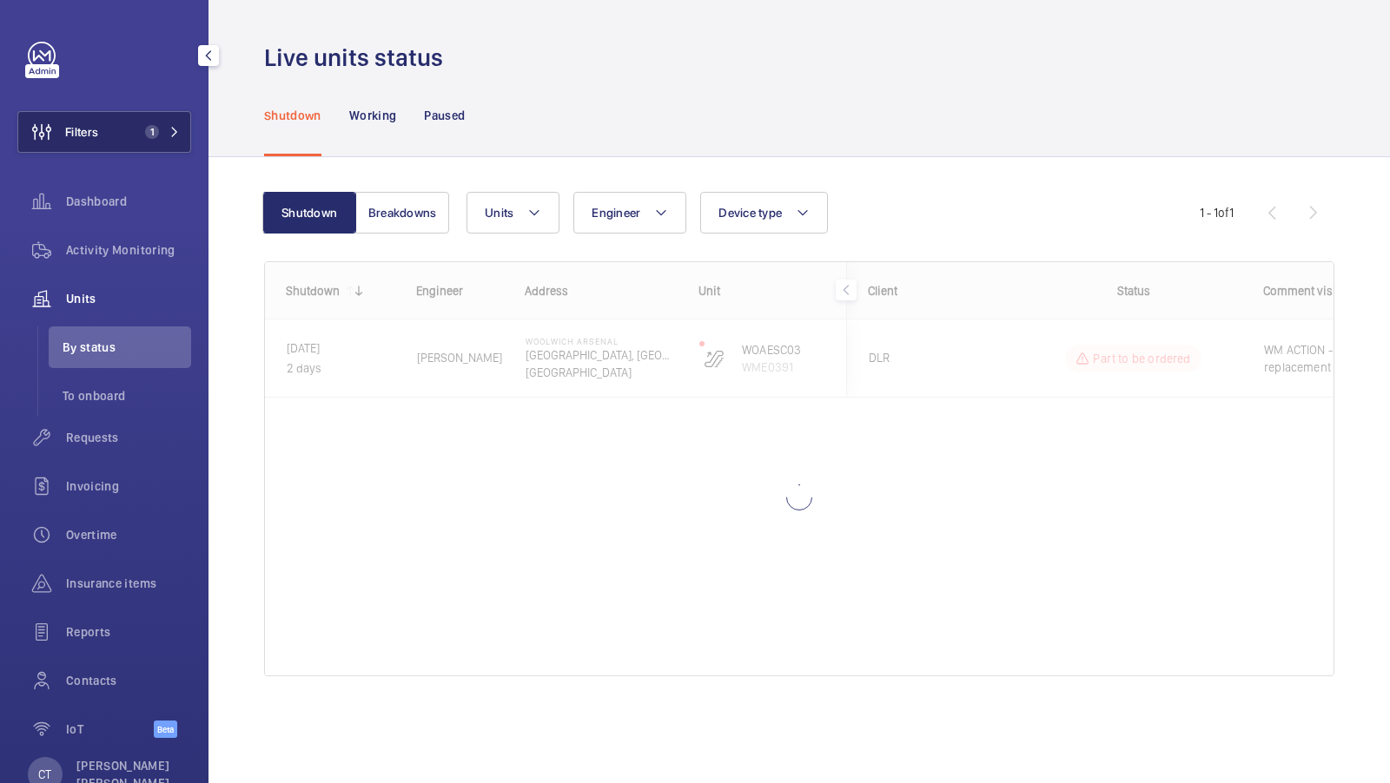
click at [118, 139] on button "Filters 1" at bounding box center [104, 132] width 174 height 42
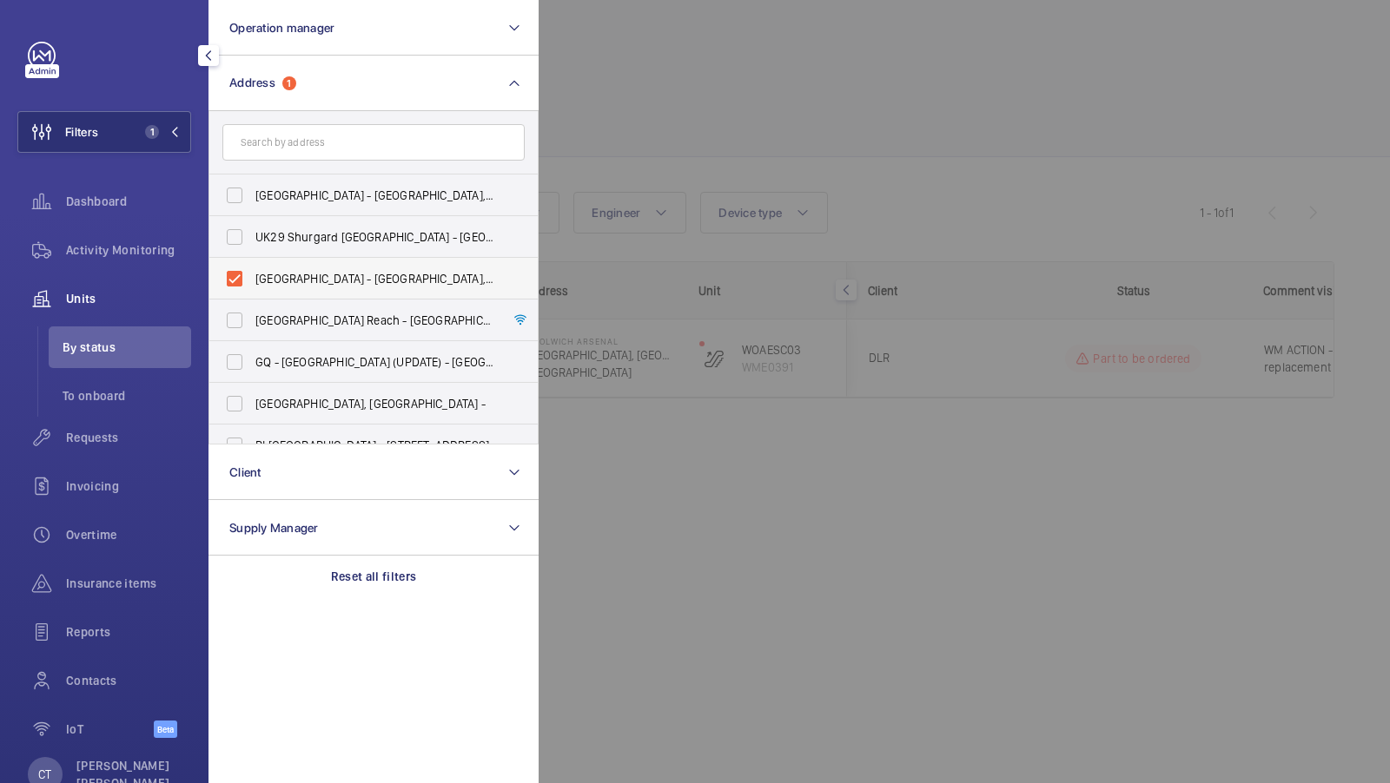
click at [339, 261] on label "[GEOGRAPHIC_DATA] - [GEOGRAPHIC_DATA], [STREET_ADDRESS]" at bounding box center [360, 279] width 302 height 42
click at [252, 261] on input "[GEOGRAPHIC_DATA] - [GEOGRAPHIC_DATA], [STREET_ADDRESS]" at bounding box center [234, 278] width 35 height 35
checkbox input "false"
click at [329, 150] on input "text" at bounding box center [373, 142] width 302 height 36
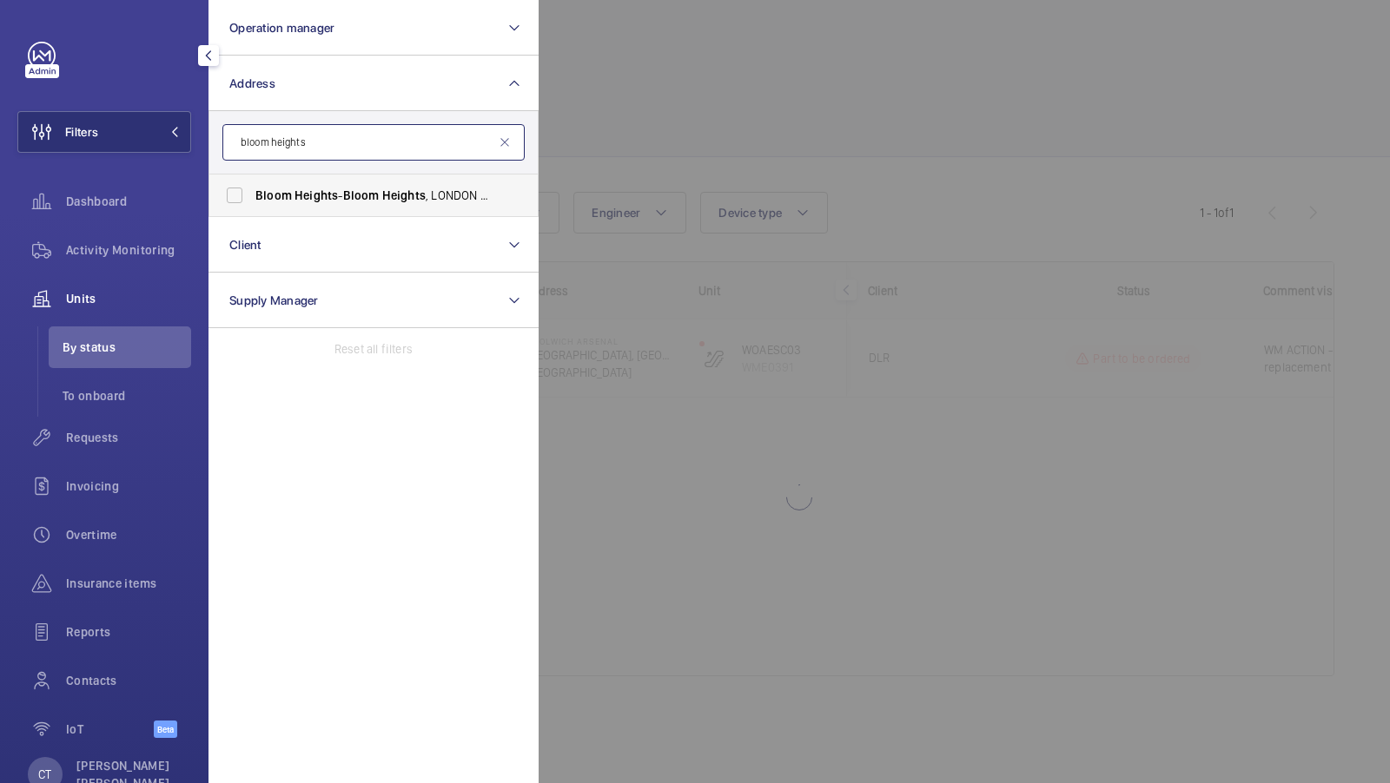
type input "bloom heights"
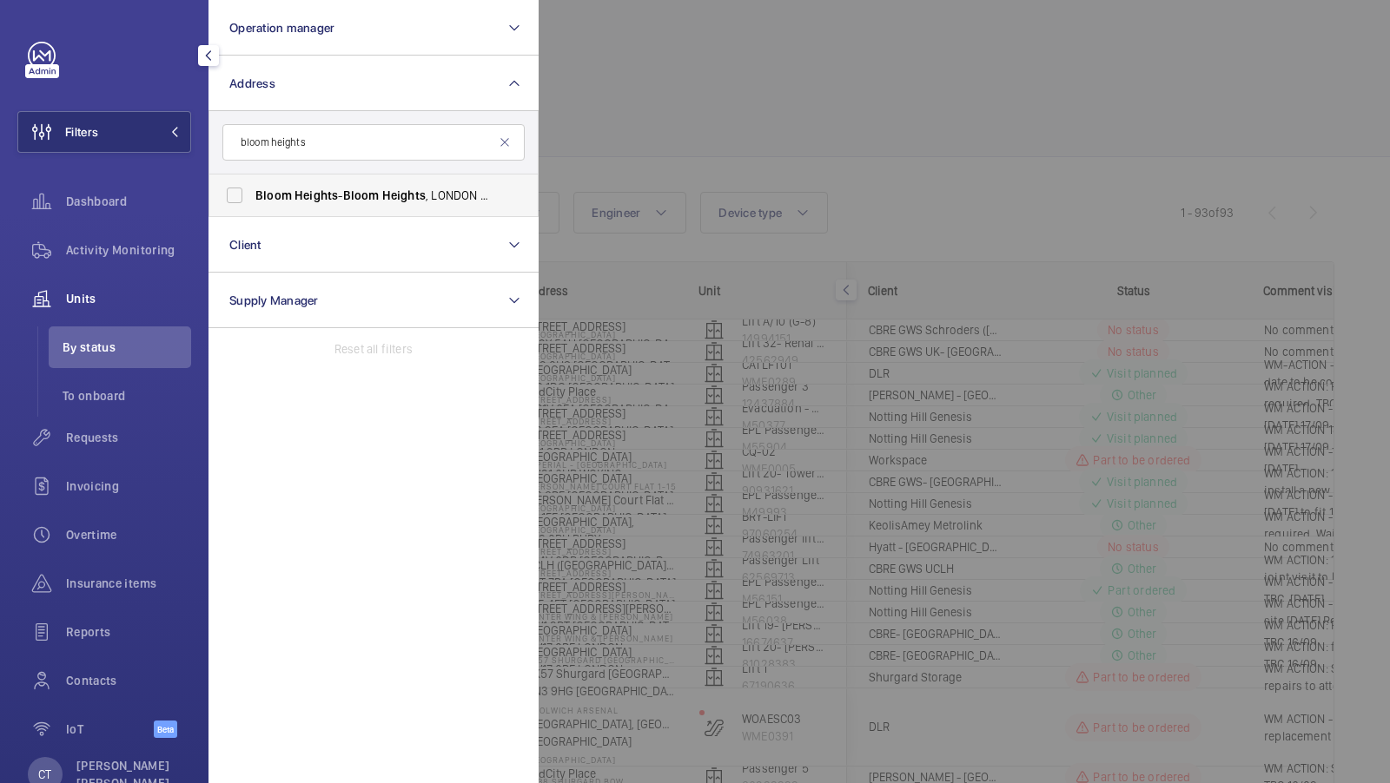
click at [311, 197] on span "Heights" at bounding box center [315, 195] width 43 height 14
click at [252, 197] on input "[GEOGRAPHIC_DATA] - [GEOGRAPHIC_DATA]" at bounding box center [234, 195] width 35 height 35
checkbox input "true"
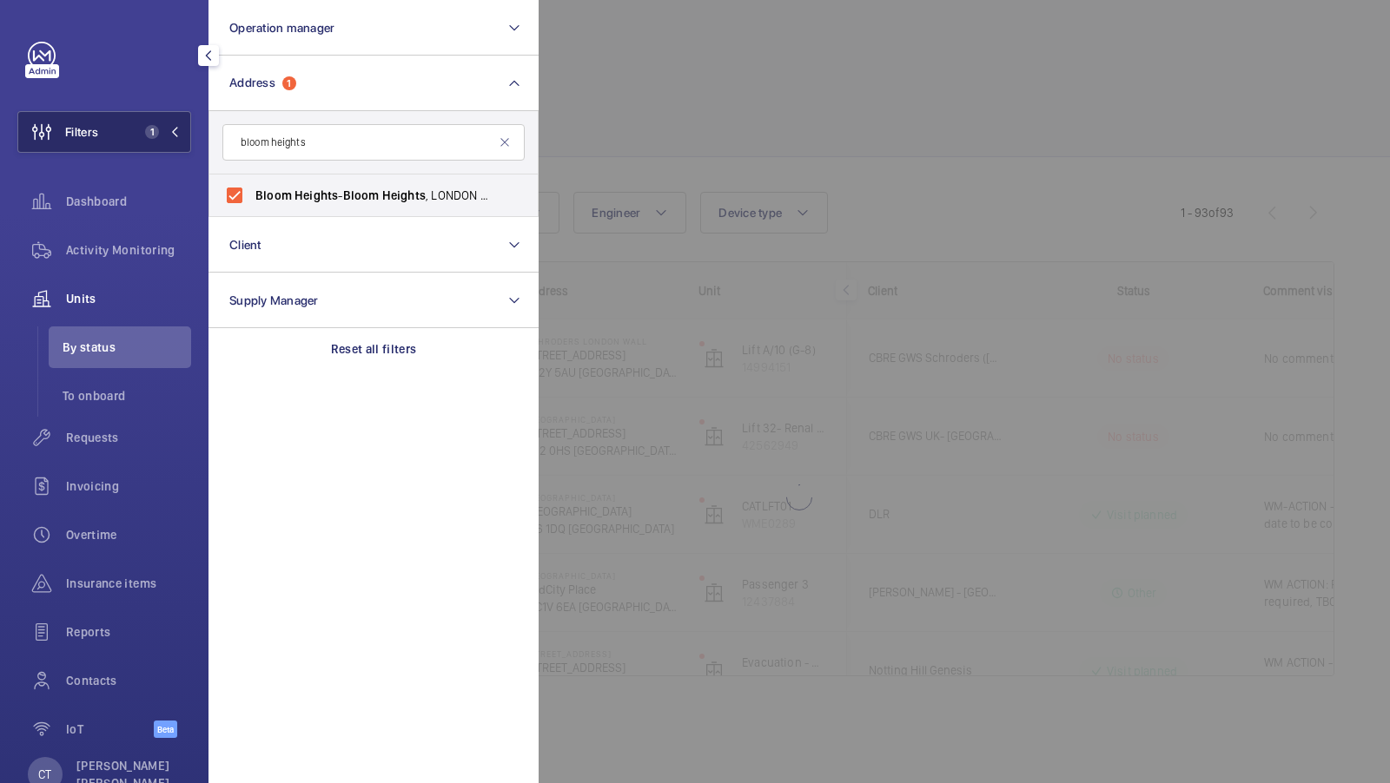
click at [149, 117] on button "Filters 1" at bounding box center [104, 132] width 174 height 42
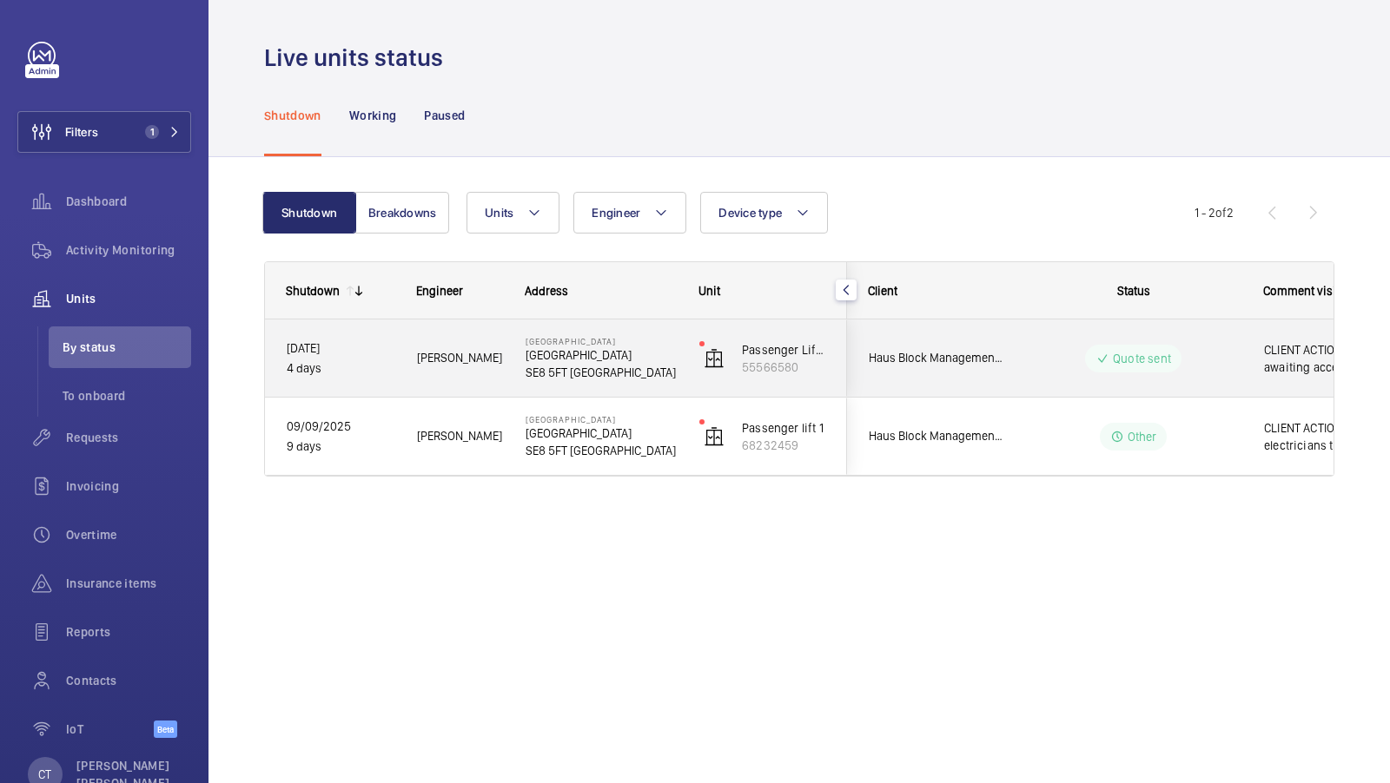
scroll to position [0, 313]
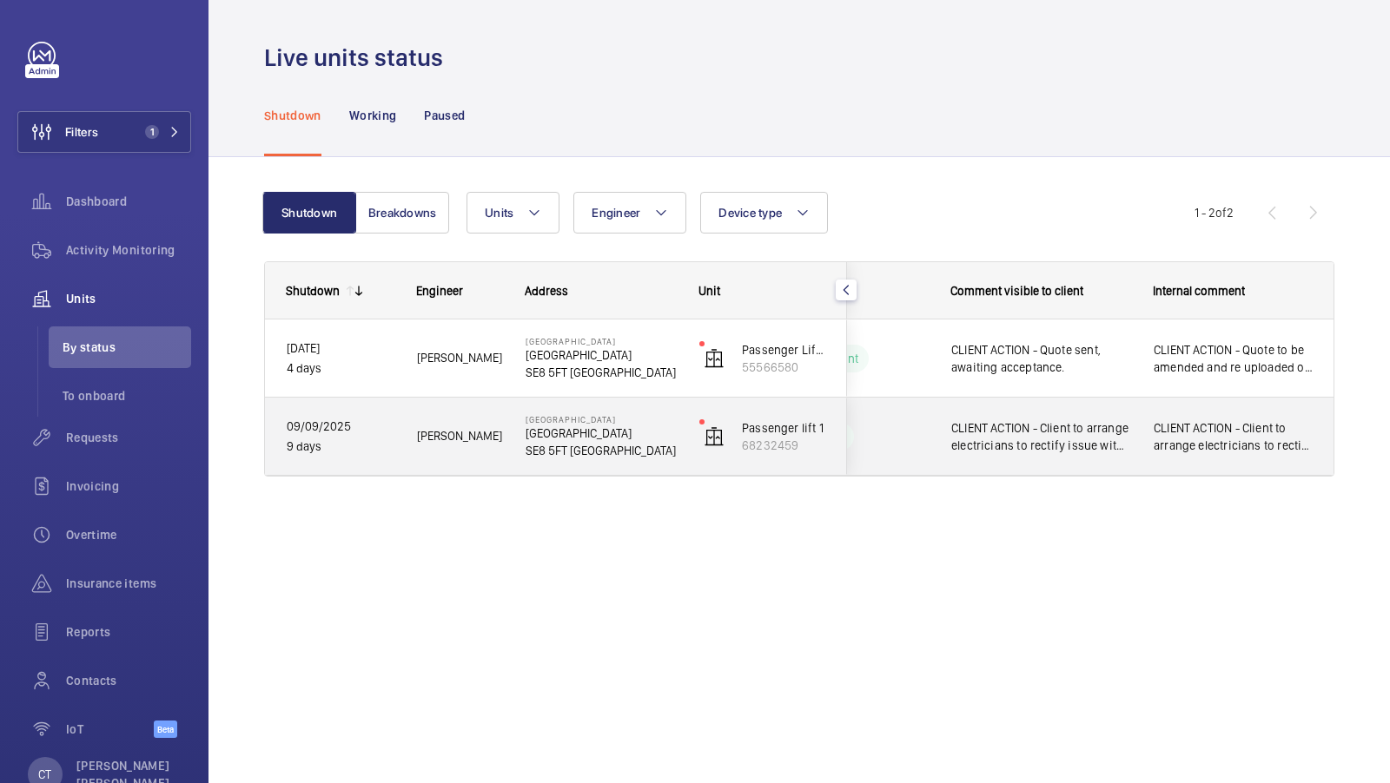
click at [1213, 441] on span "CLIENT ACTION - Client to arrange electricians to rectify issue with incoming p…" at bounding box center [1233, 437] width 159 height 35
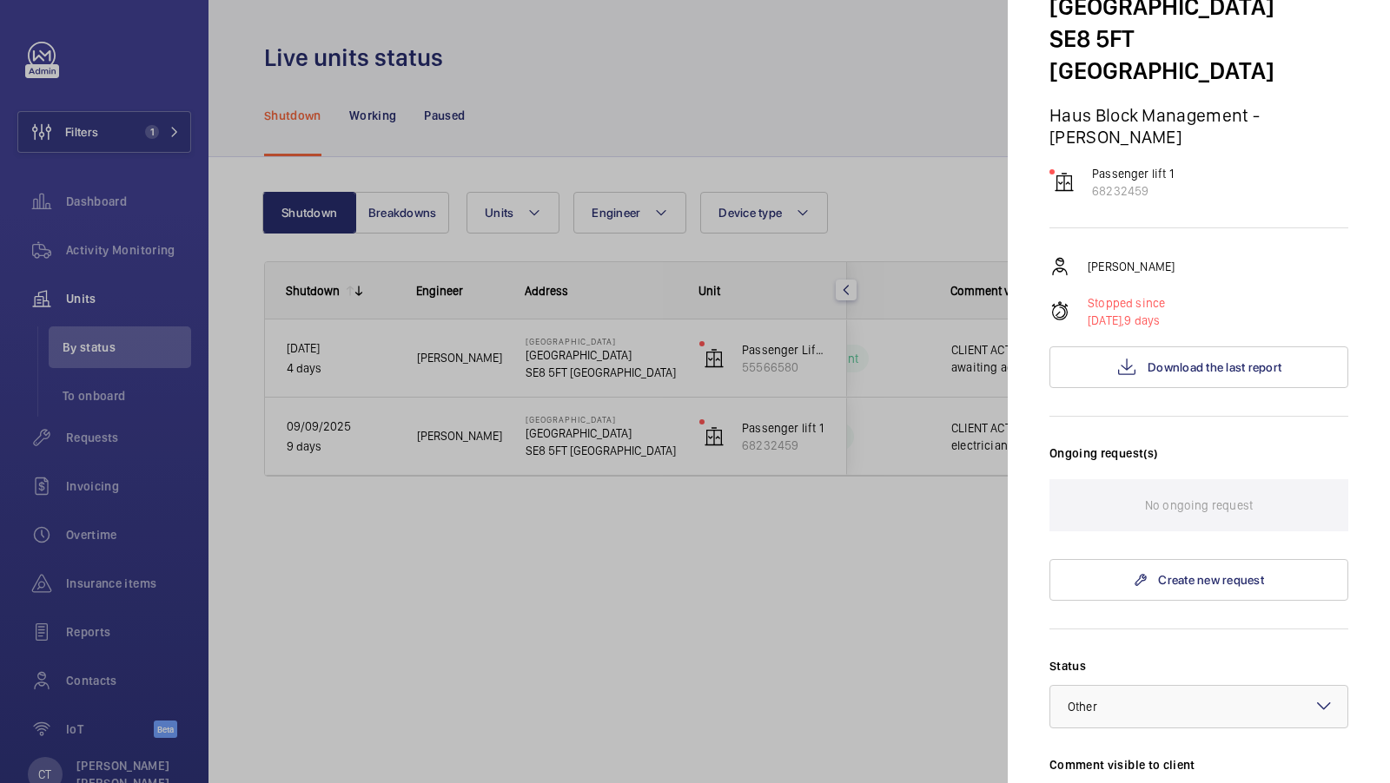
scroll to position [111, 0]
click at [968, 415] on div at bounding box center [695, 391] width 1390 height 783
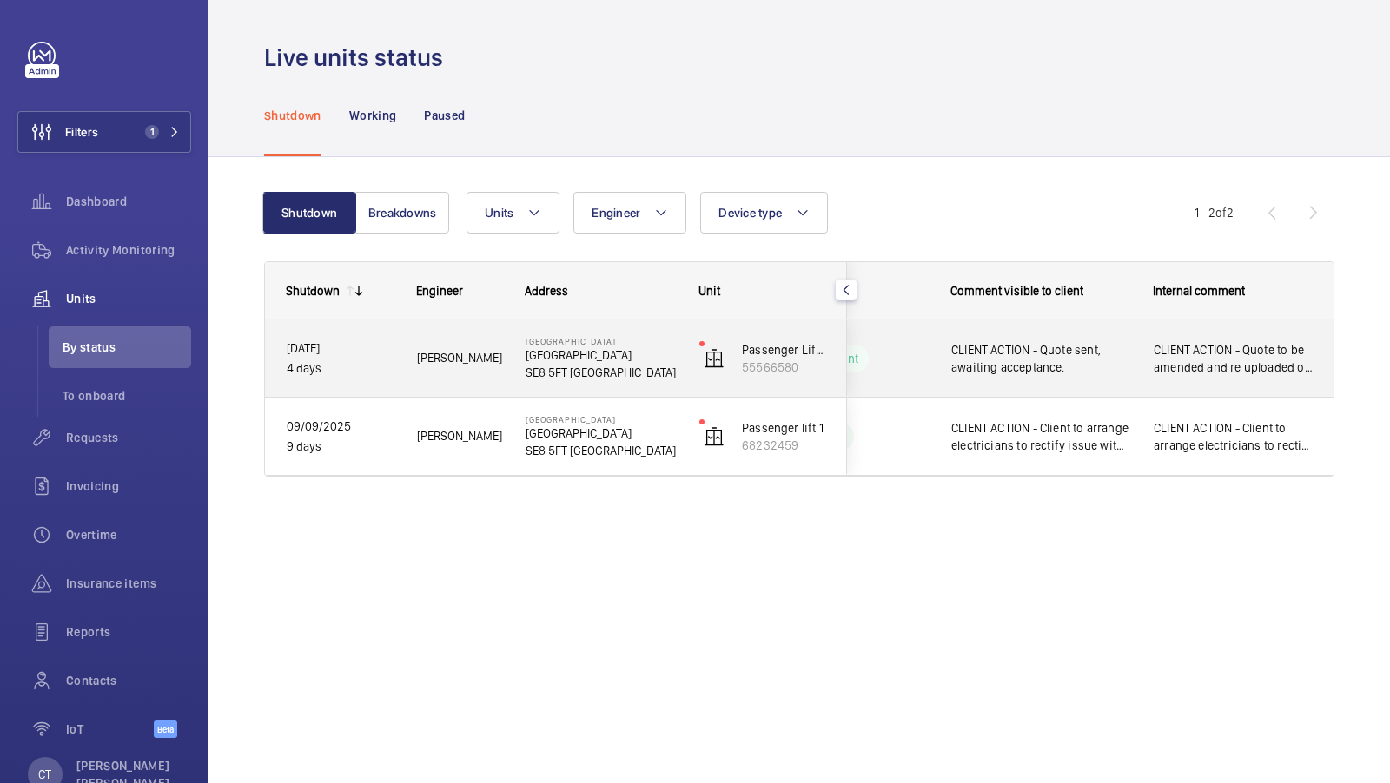
click at [1267, 367] on span "CLIENT ACTION - Quote to be amended and re uploaded on Dwellant. Quote sent, aw…" at bounding box center [1233, 358] width 159 height 35
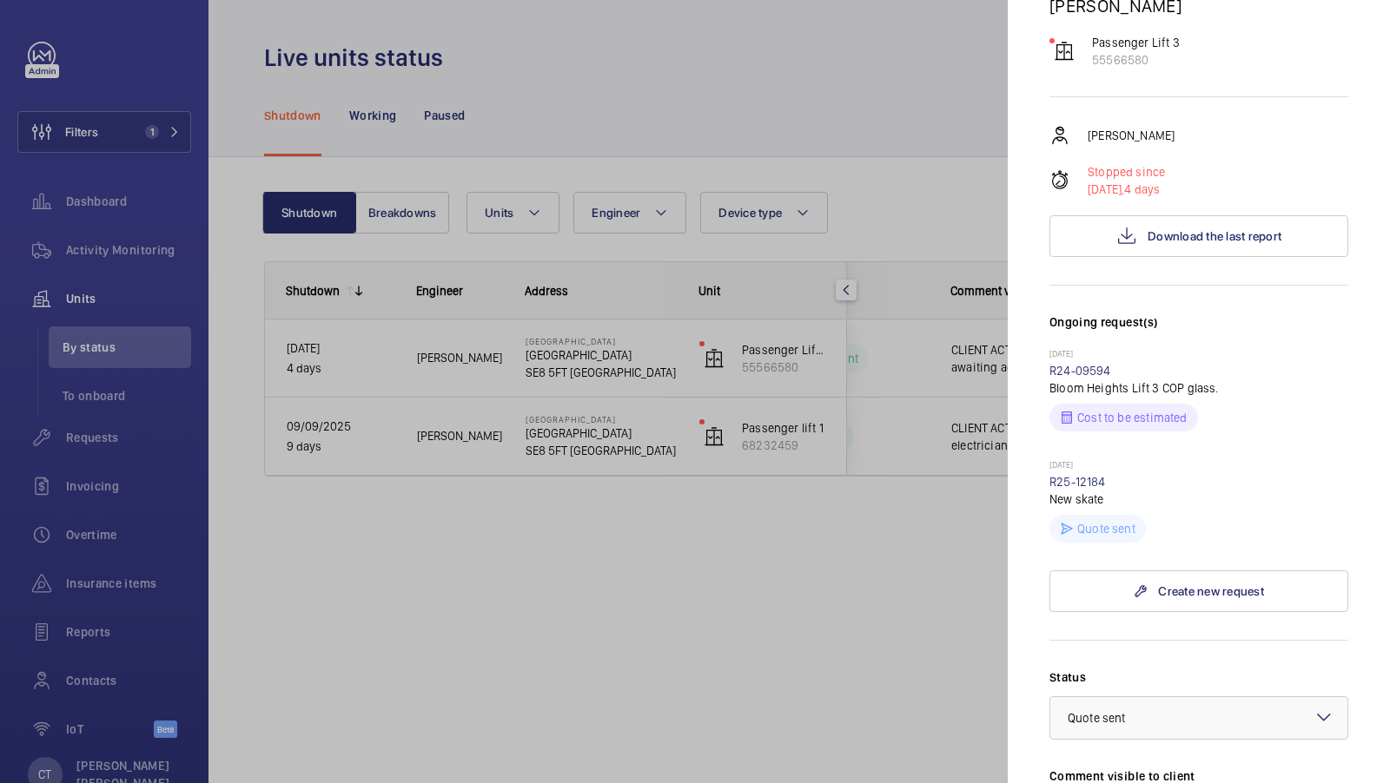
scroll to position [605, 0]
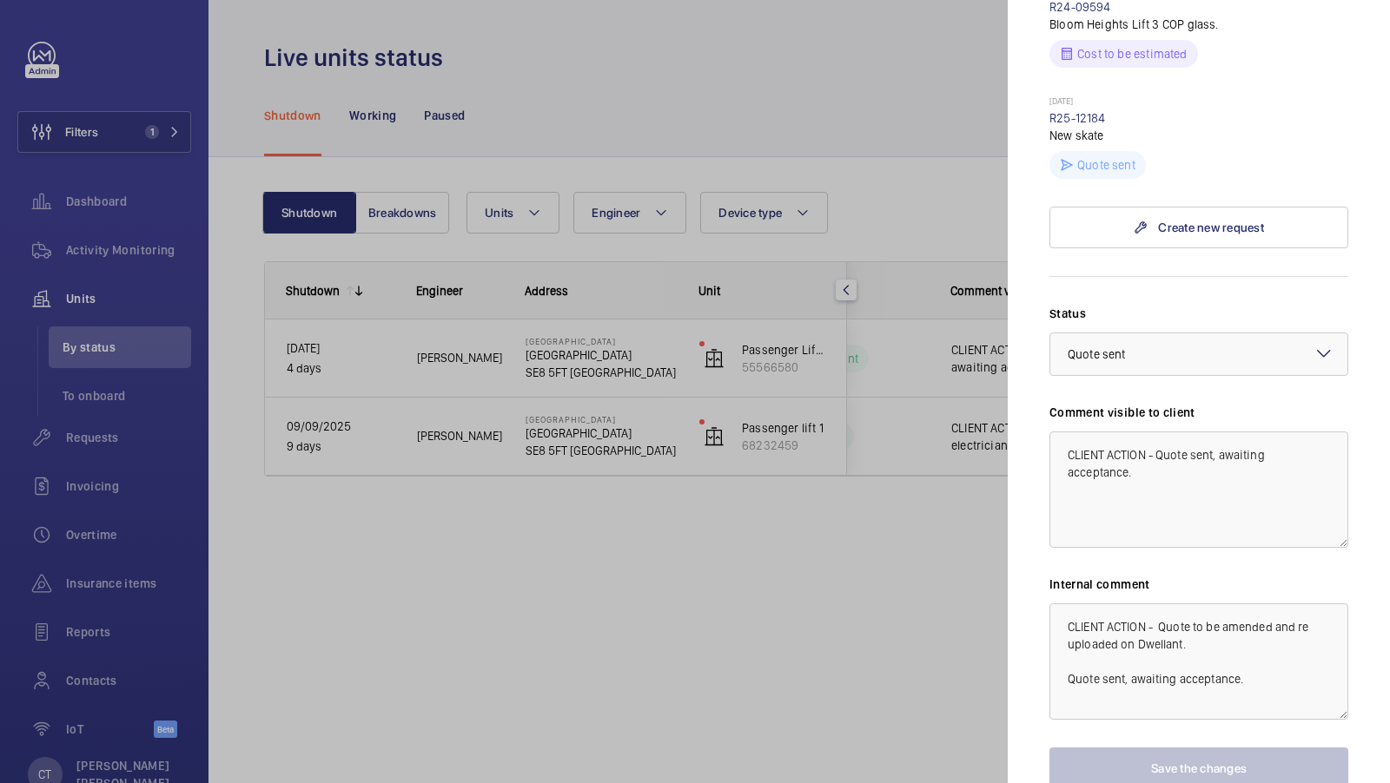
click at [902, 439] on div at bounding box center [695, 391] width 1390 height 783
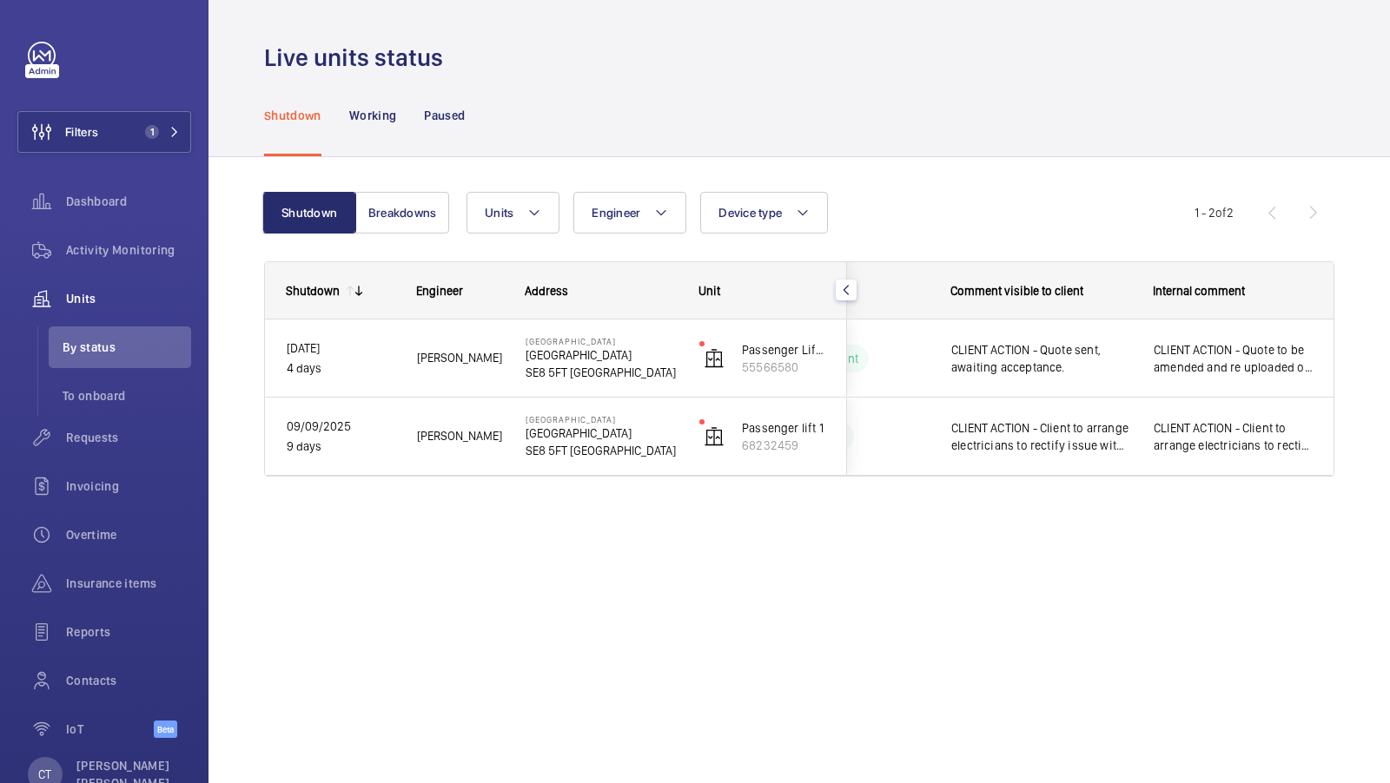
scroll to position [0, 0]
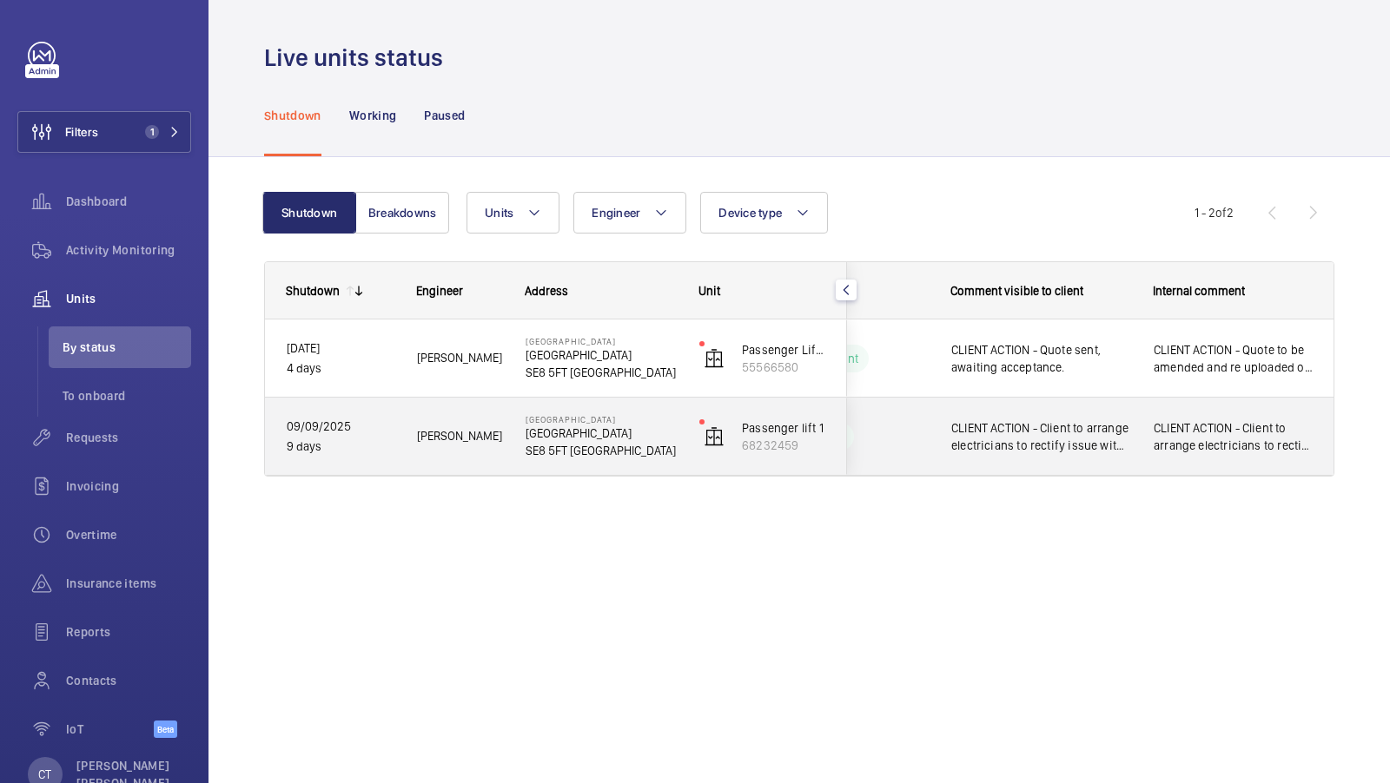
click at [1216, 423] on span "CLIENT ACTION - Client to arrange electricians to rectify issue with incoming p…" at bounding box center [1233, 437] width 159 height 35
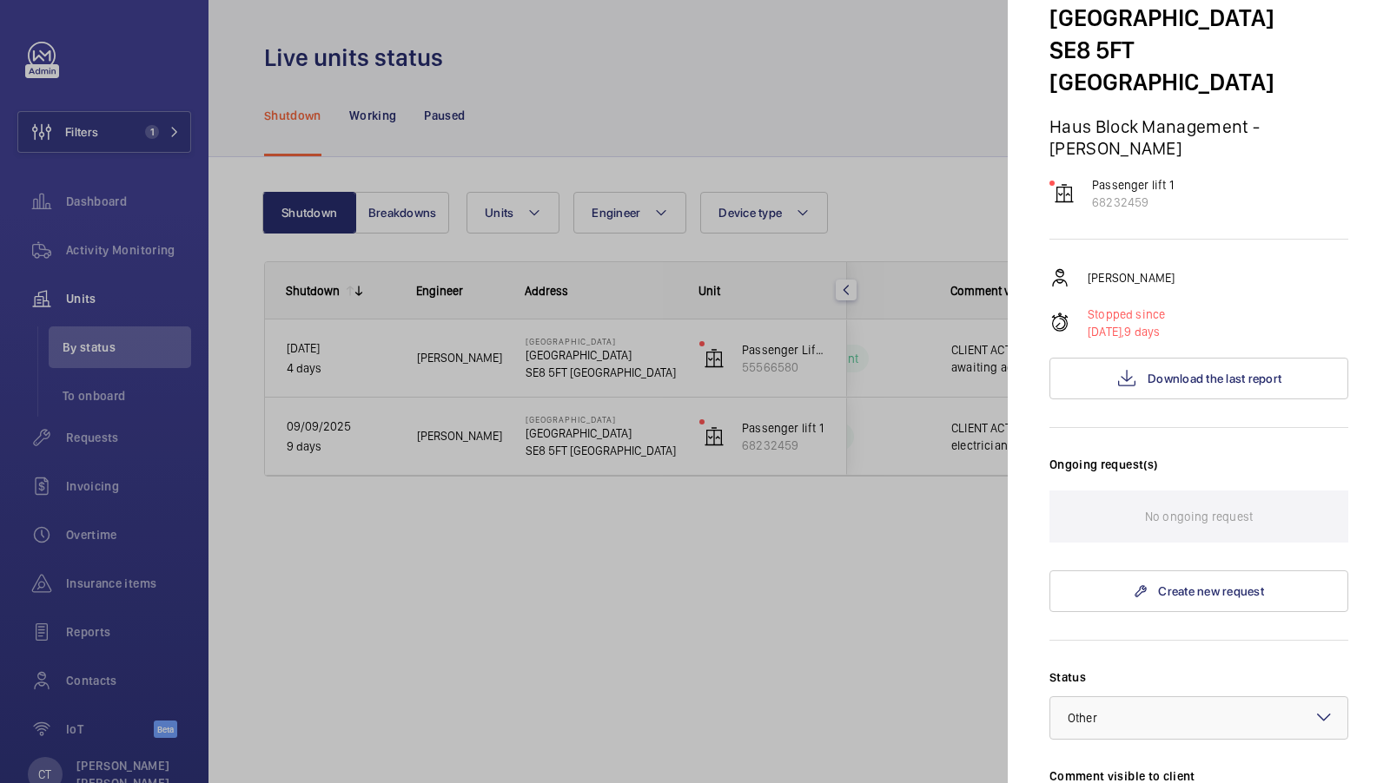
scroll to position [208, 0]
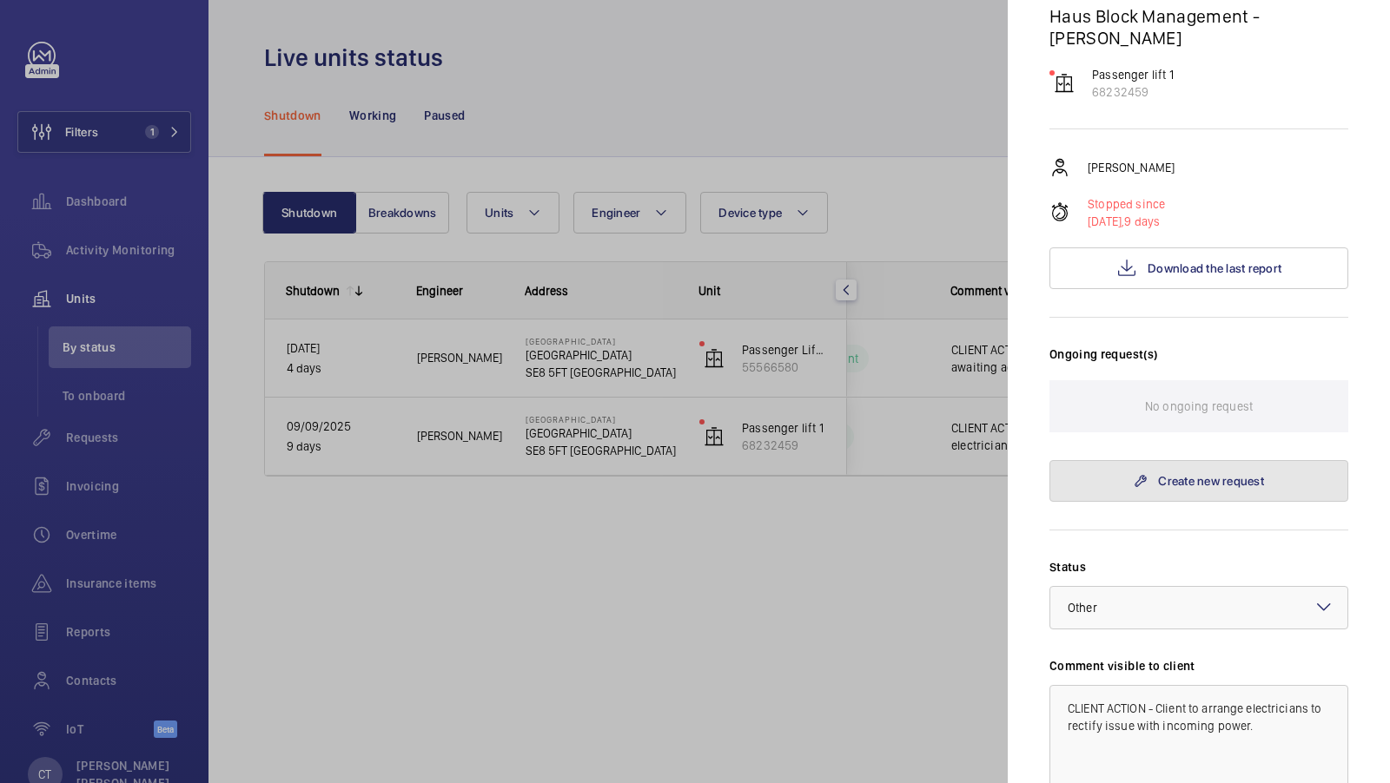
click at [1174, 460] on link "Create new request" at bounding box center [1198, 481] width 299 height 42
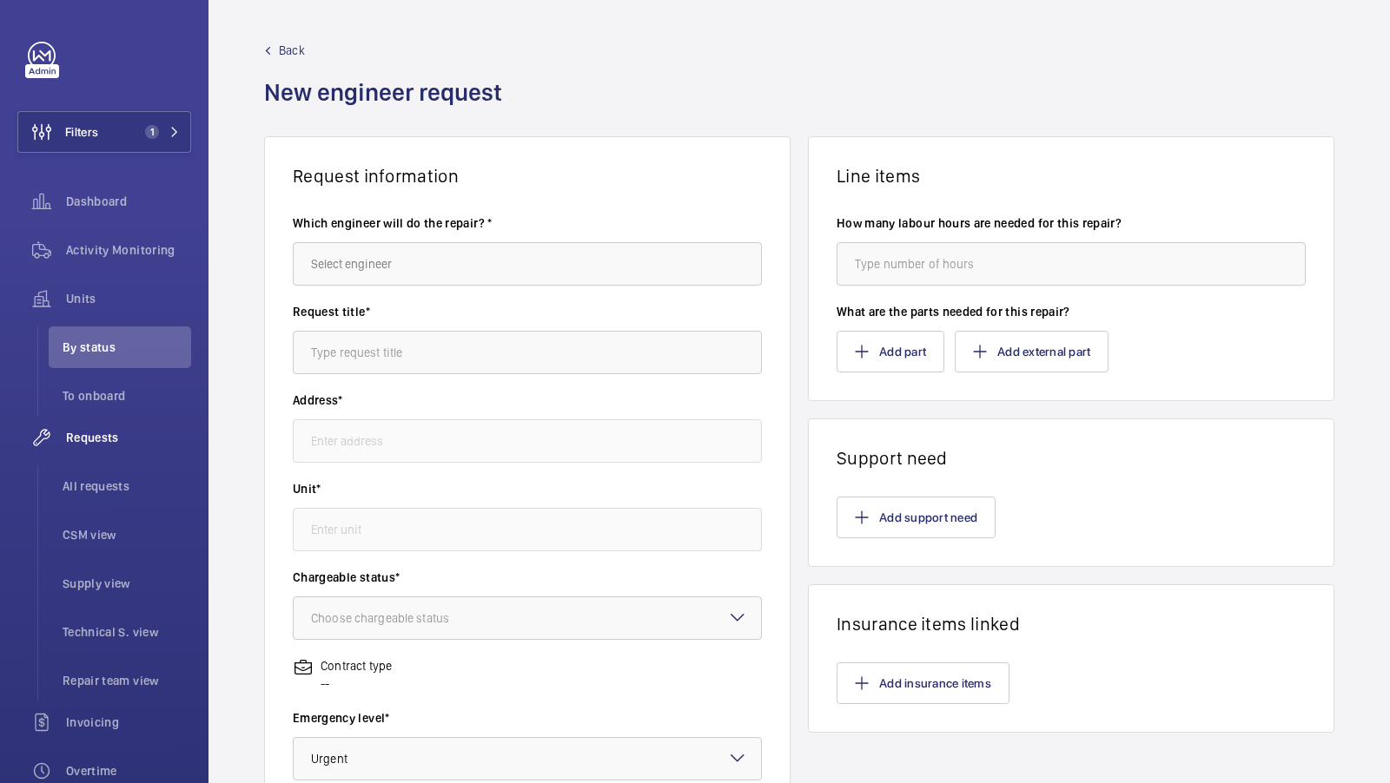
type input "[GEOGRAPHIC_DATA][STREET_ADDRESS]"
type input "68232459 - Passenger lift 1"
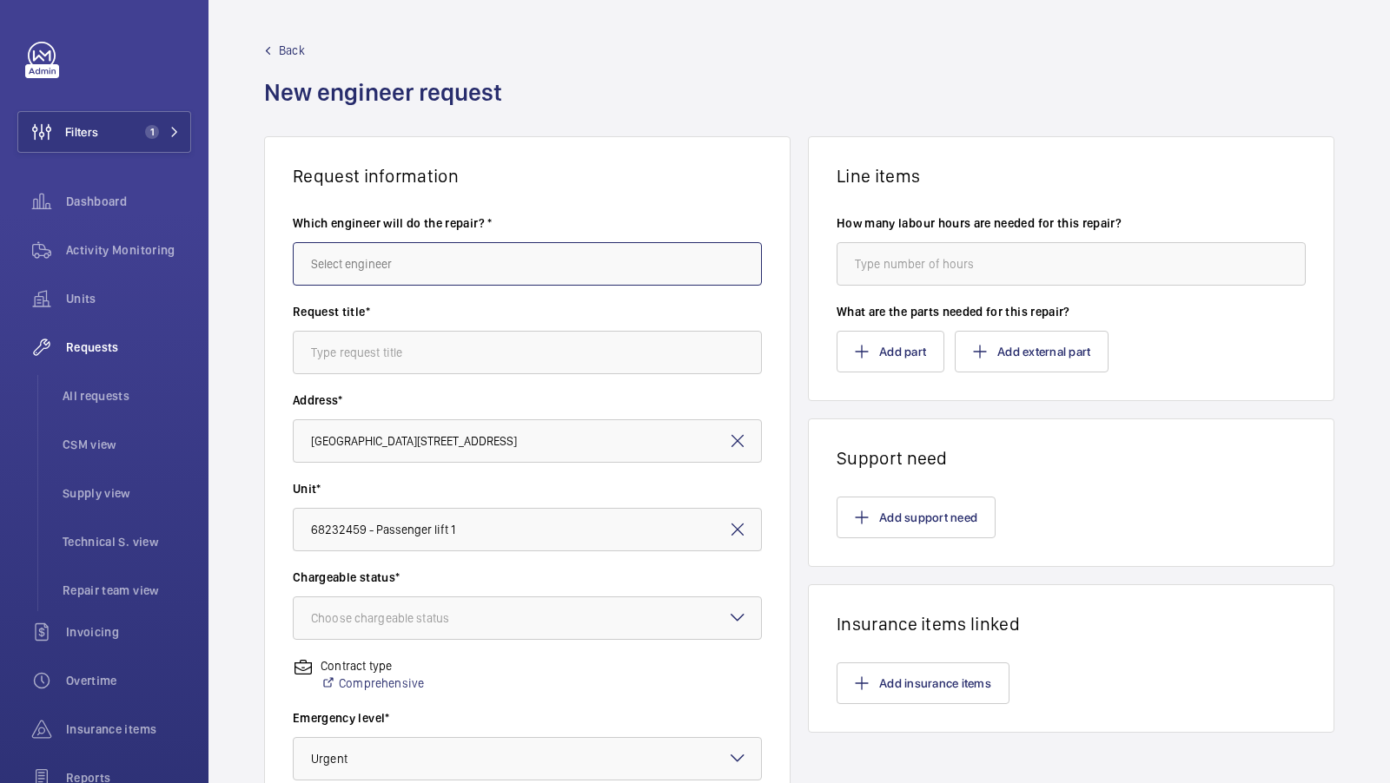
click at [365, 254] on input "text" at bounding box center [527, 263] width 469 height 43
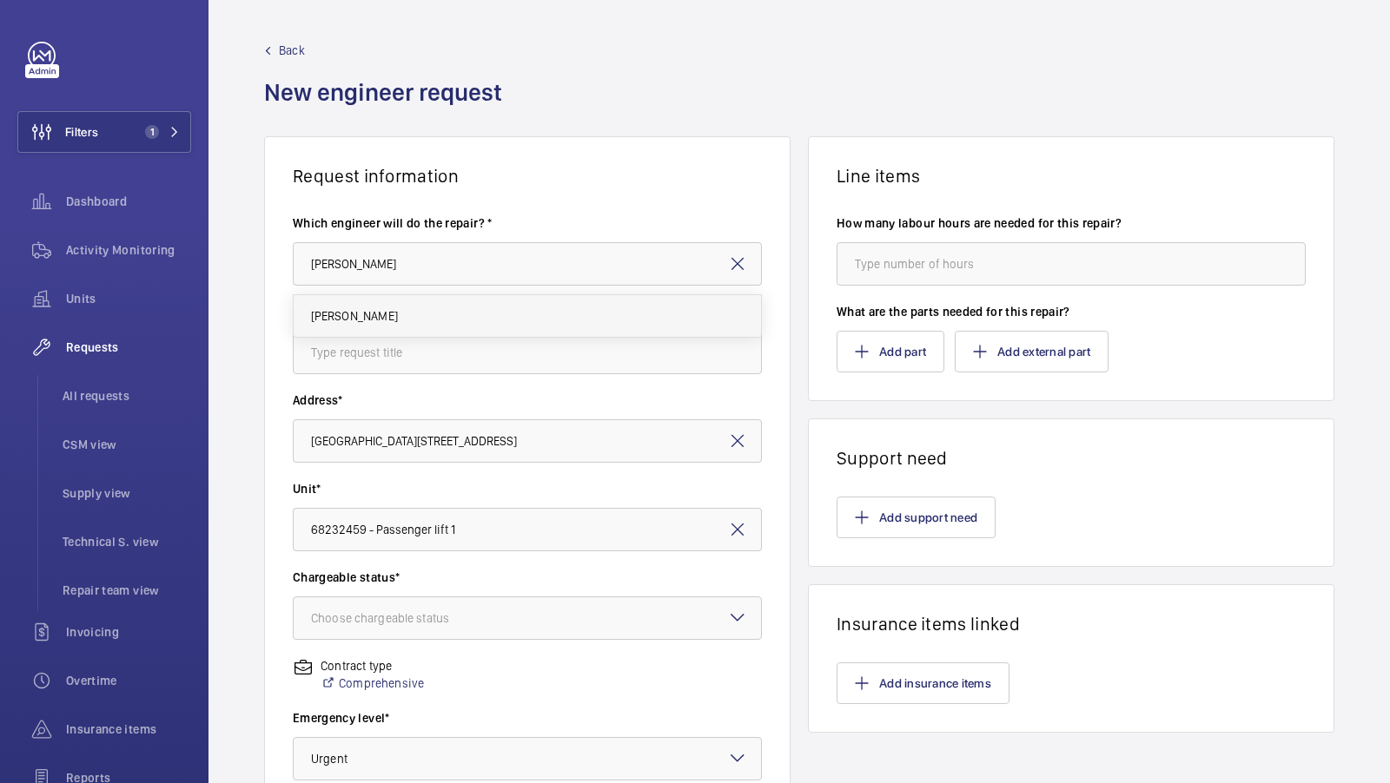
click at [379, 305] on mat-option "[PERSON_NAME]" at bounding box center [528, 316] width 468 height 42
type input "[PERSON_NAME]"
click at [367, 359] on input "text" at bounding box center [527, 352] width 469 height 43
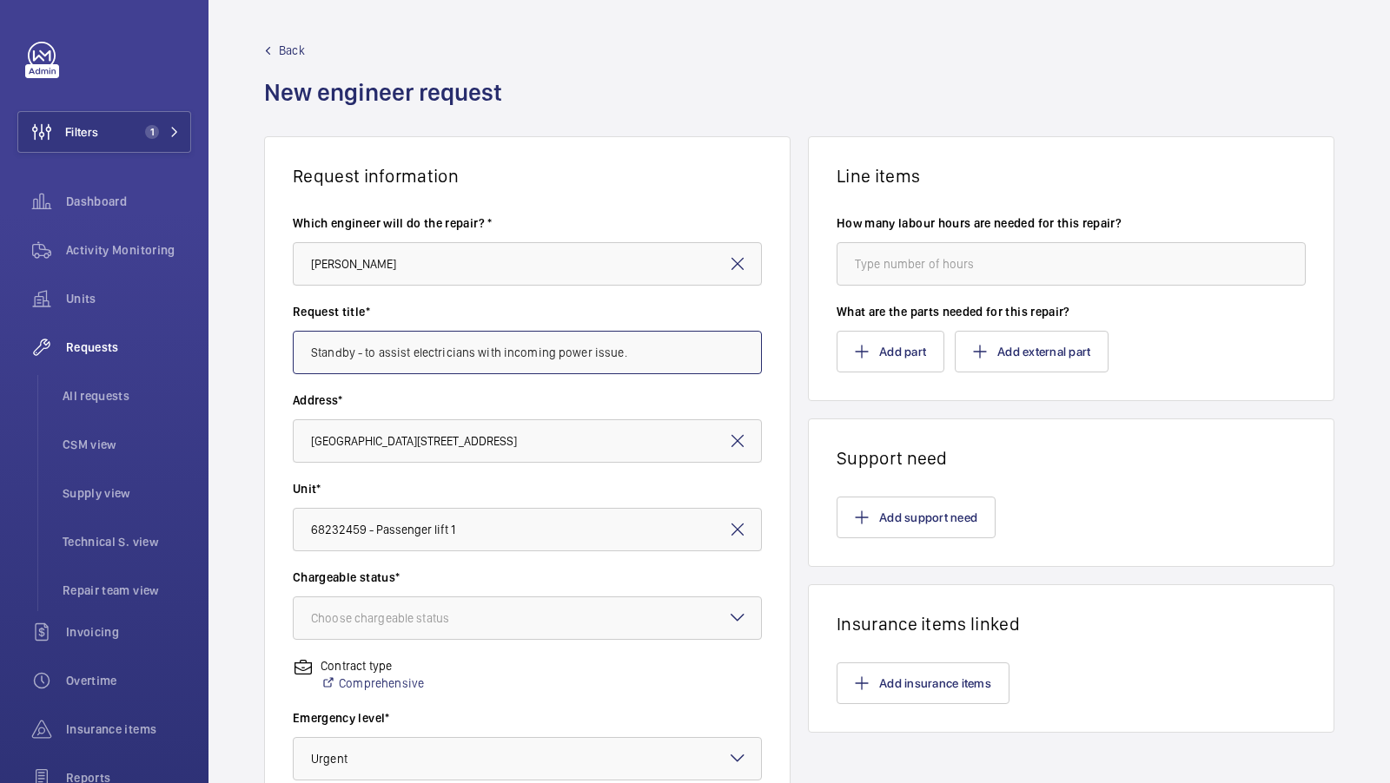
scroll to position [5, 0]
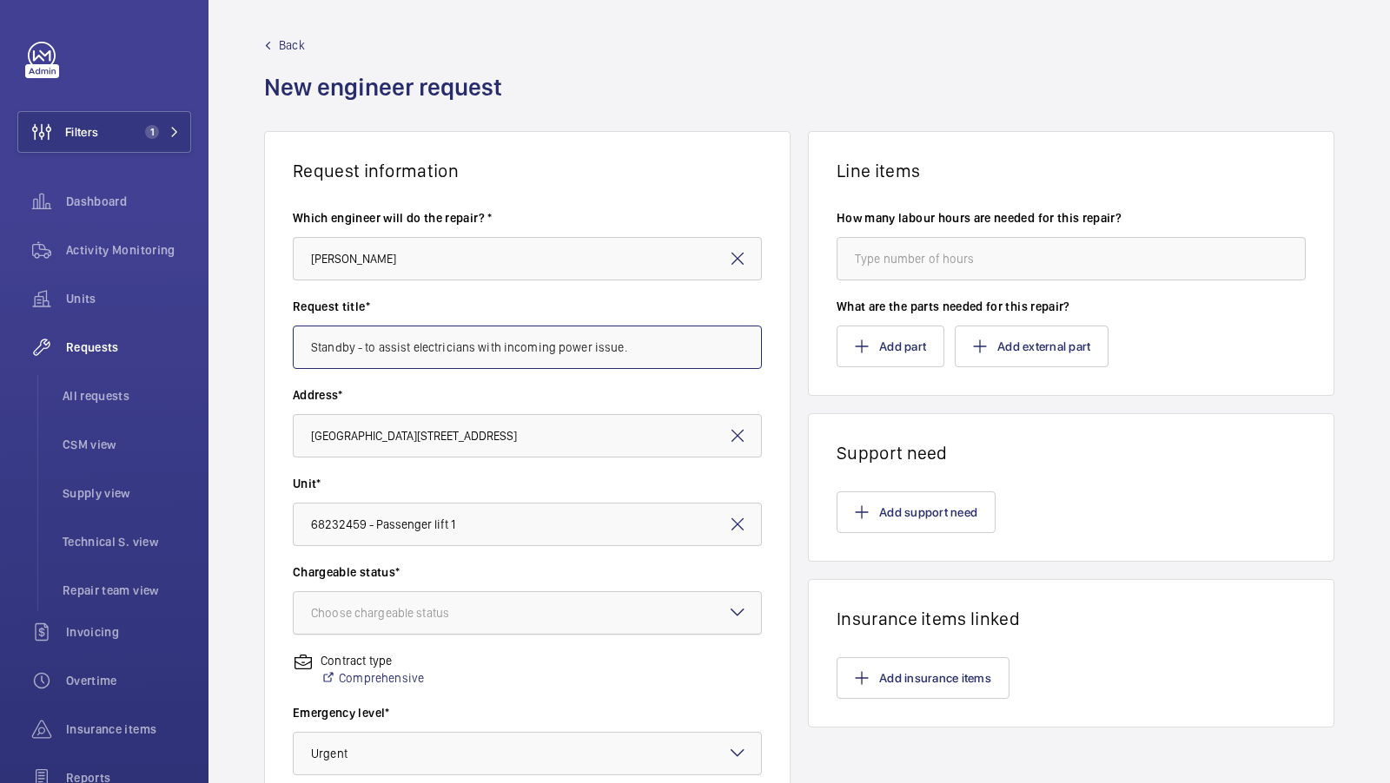
click at [489, 611] on div "Choose chargeable status" at bounding box center [402, 613] width 182 height 17
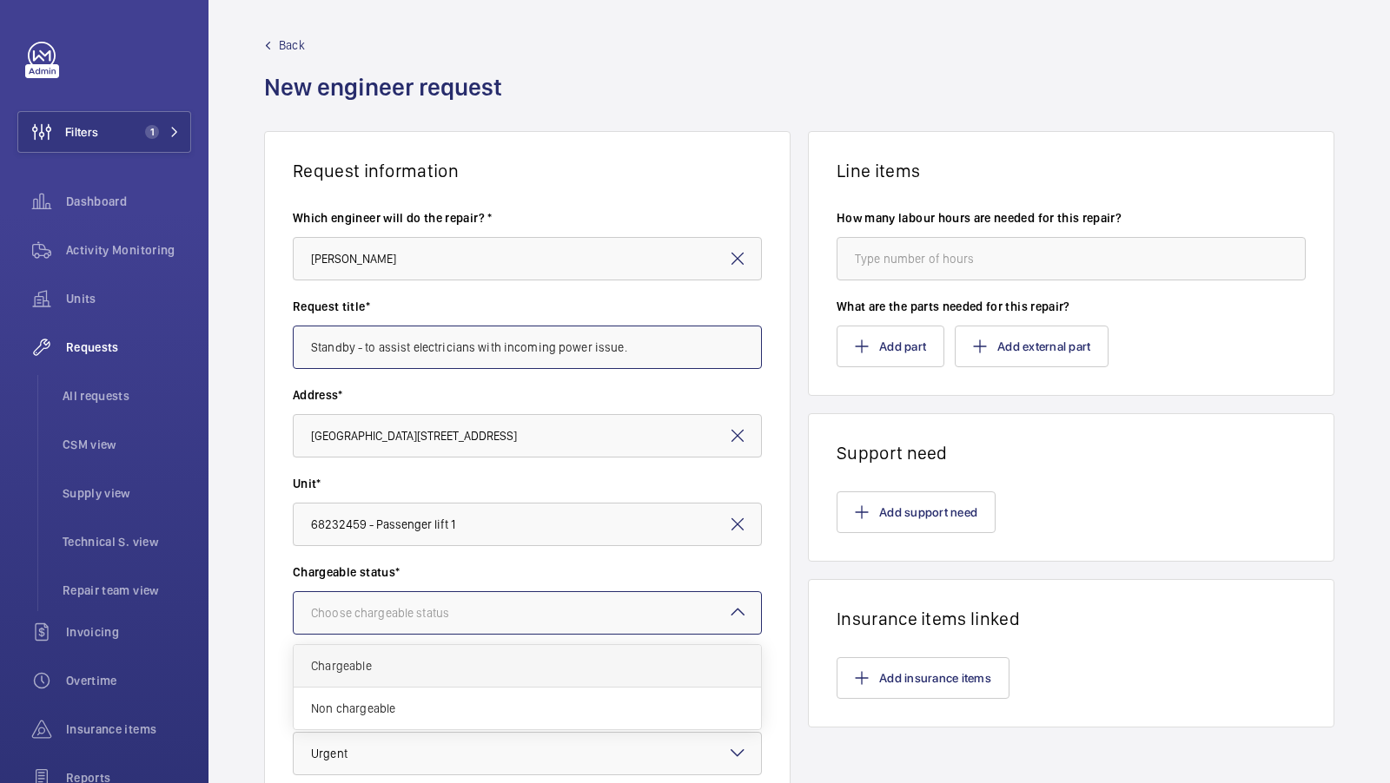
click at [375, 658] on span "Chargeable" at bounding box center [527, 666] width 433 height 17
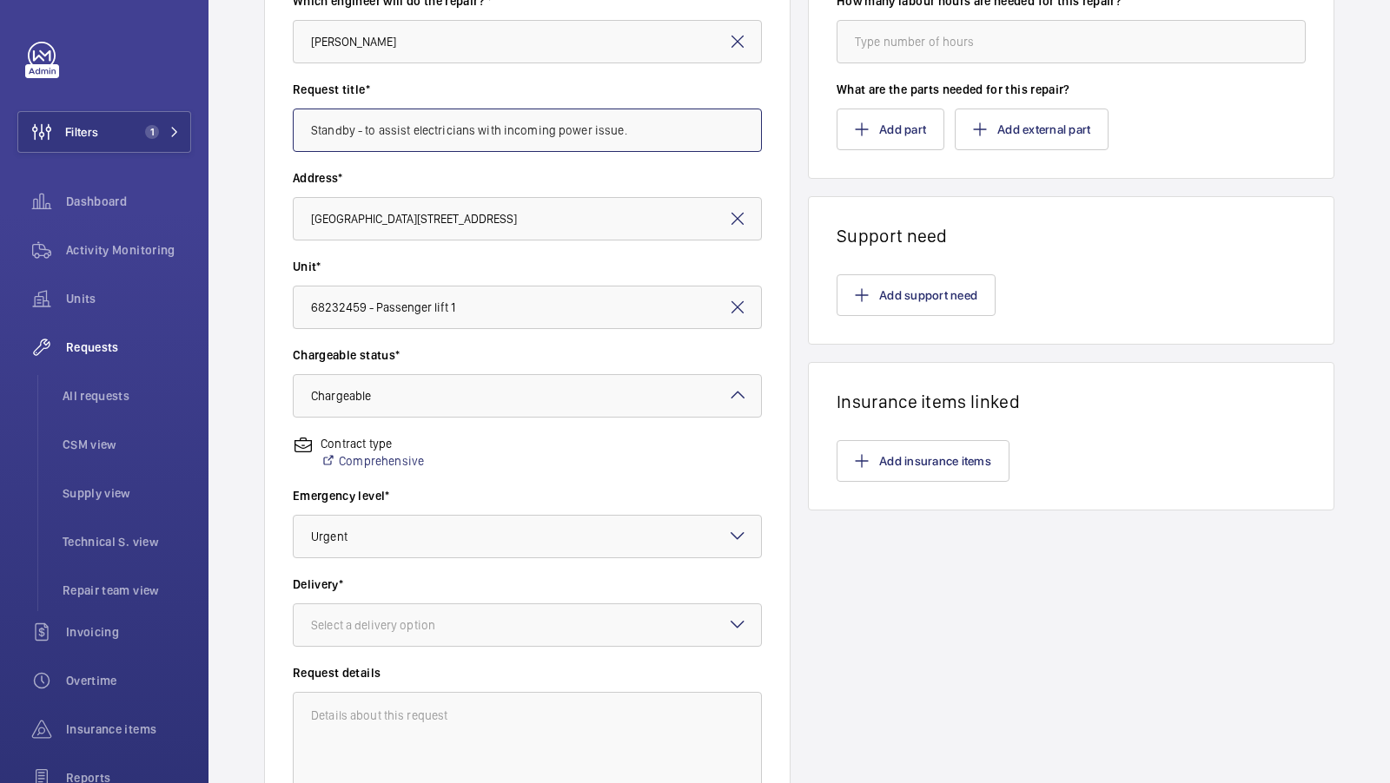
scroll to position [220, 0]
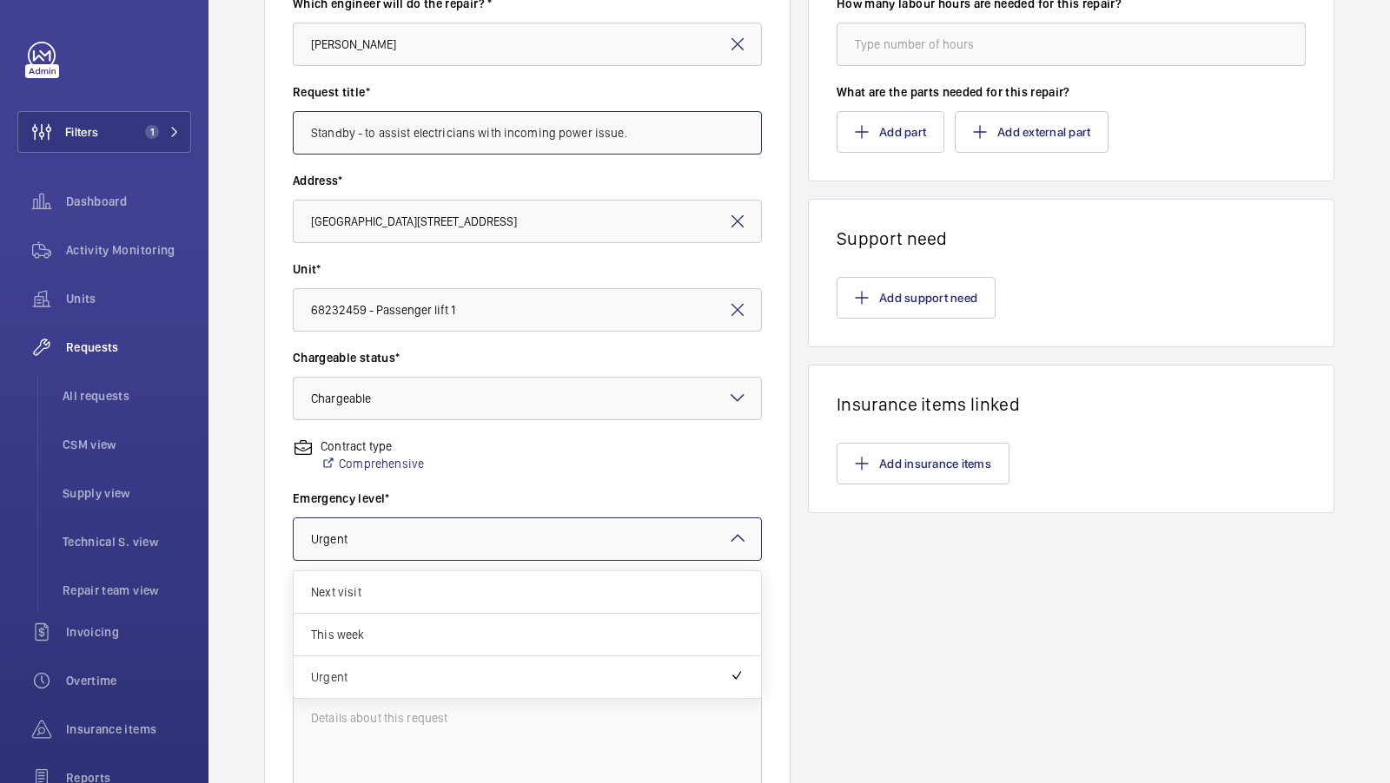
click at [459, 552] on div at bounding box center [527, 540] width 467 height 42
type input "Standby - to assist electricians with incoming power issue."
click at [585, 460] on div "Contract type Comprehensive" at bounding box center [527, 464] width 469 height 52
click at [466, 614] on div at bounding box center [527, 628] width 467 height 42
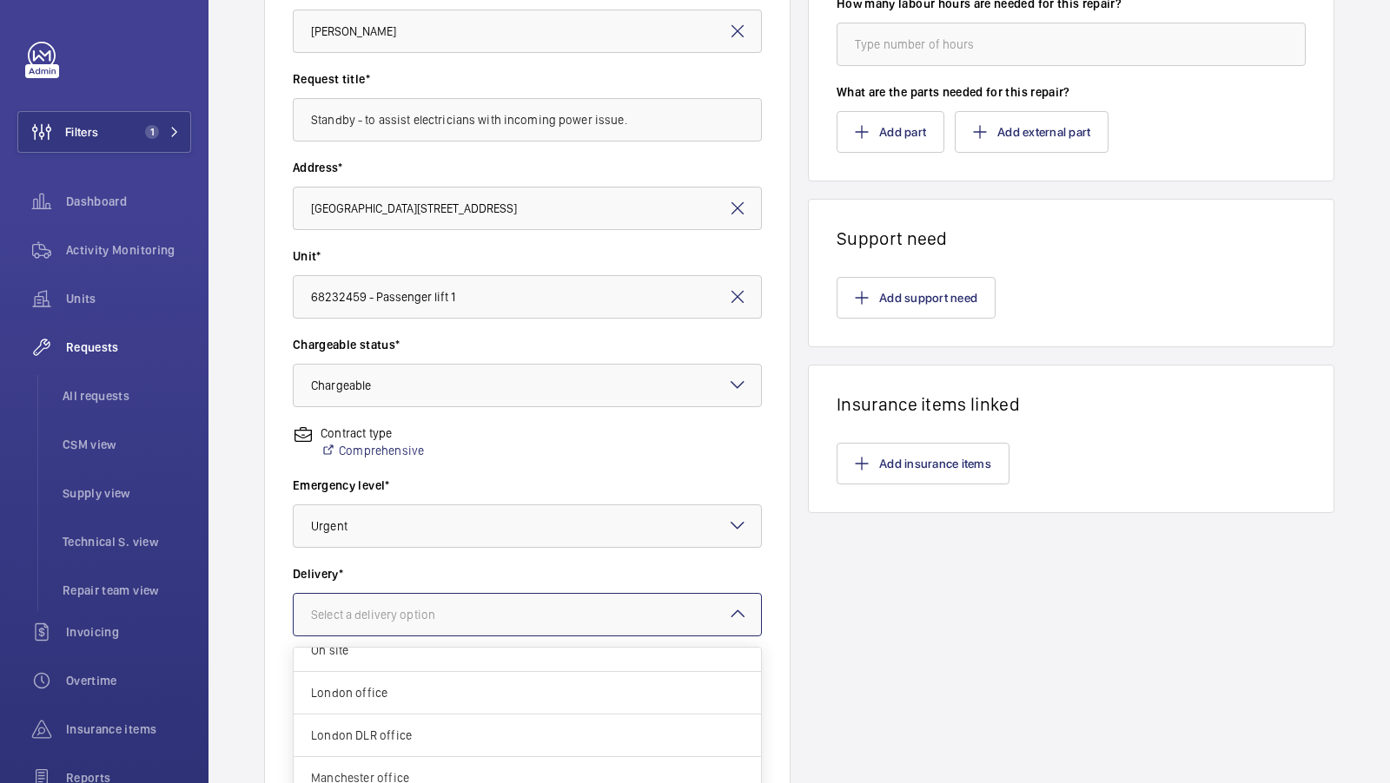
scroll to position [400, 0]
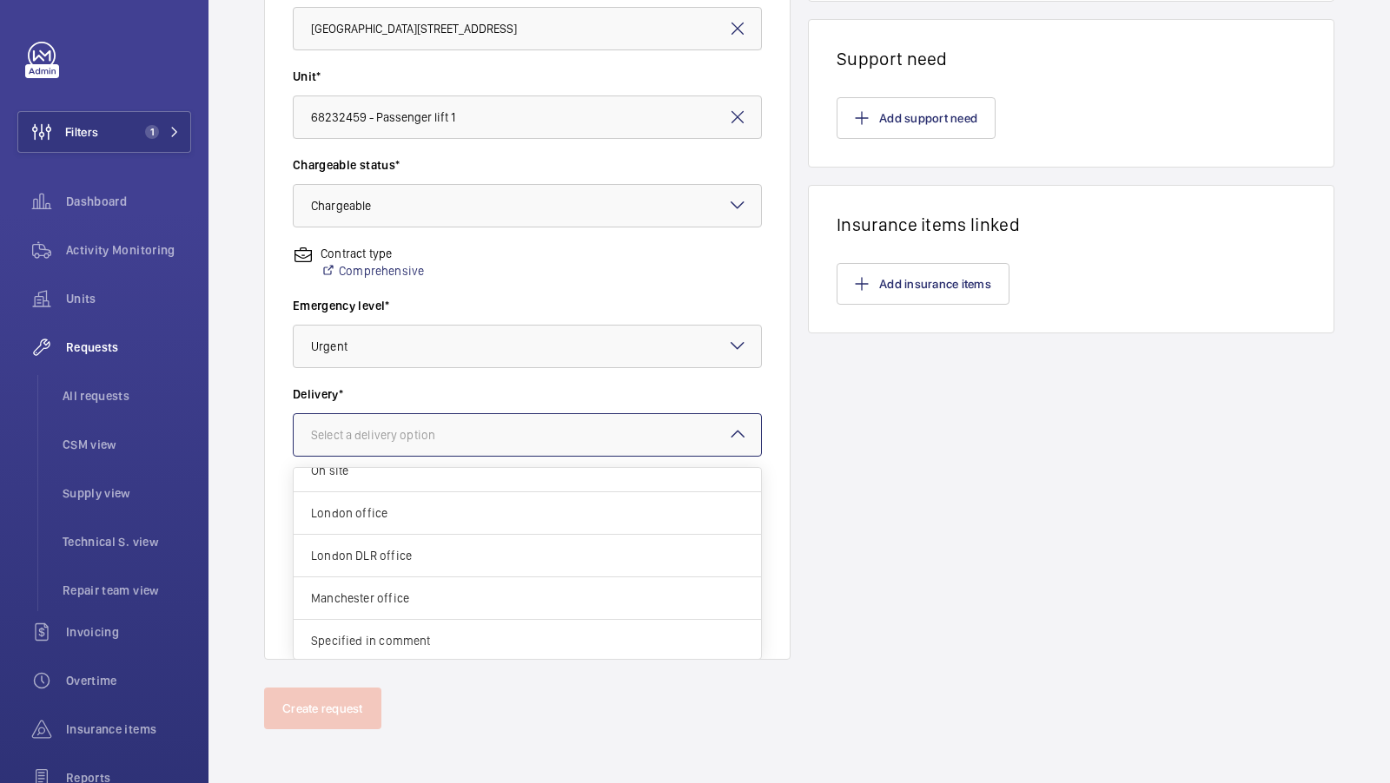
click at [500, 636] on span "Specified in comment" at bounding box center [527, 640] width 433 height 17
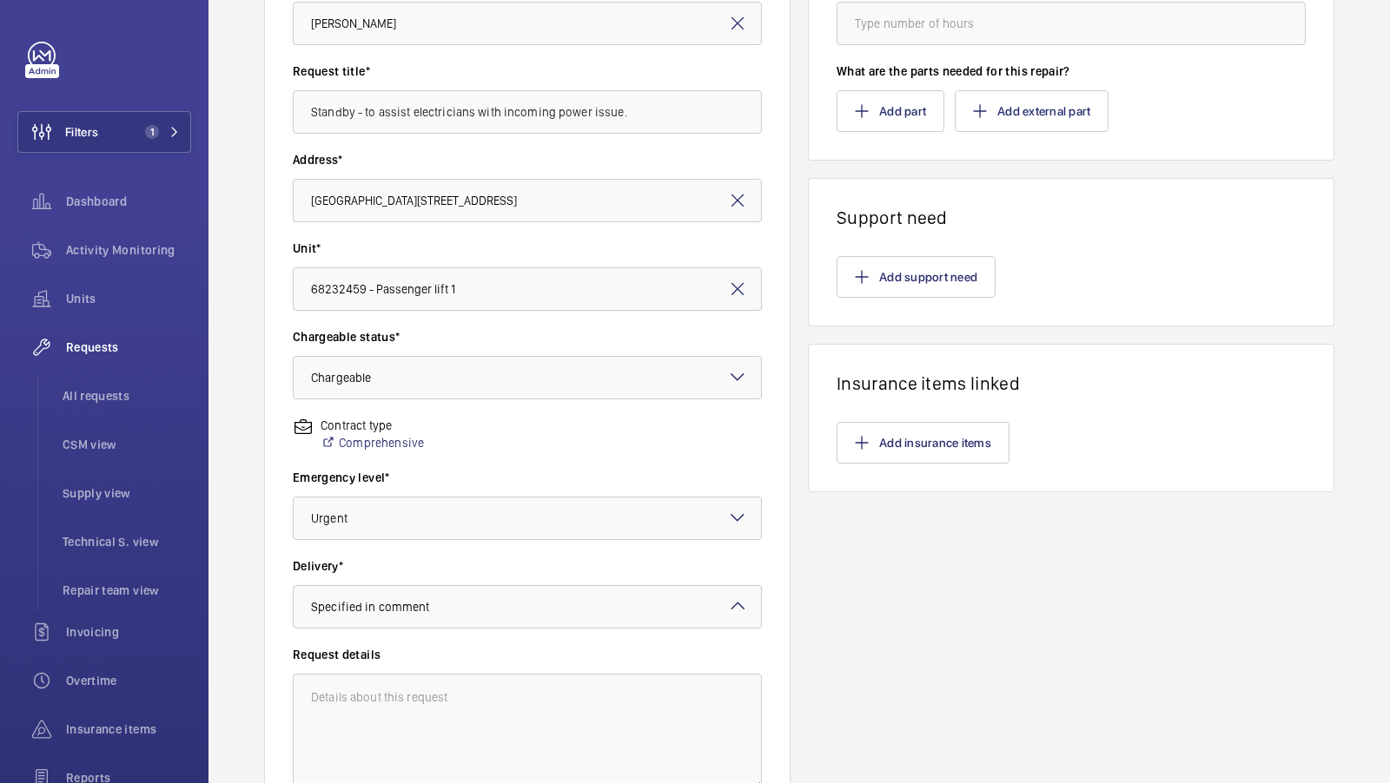
scroll to position [101, 0]
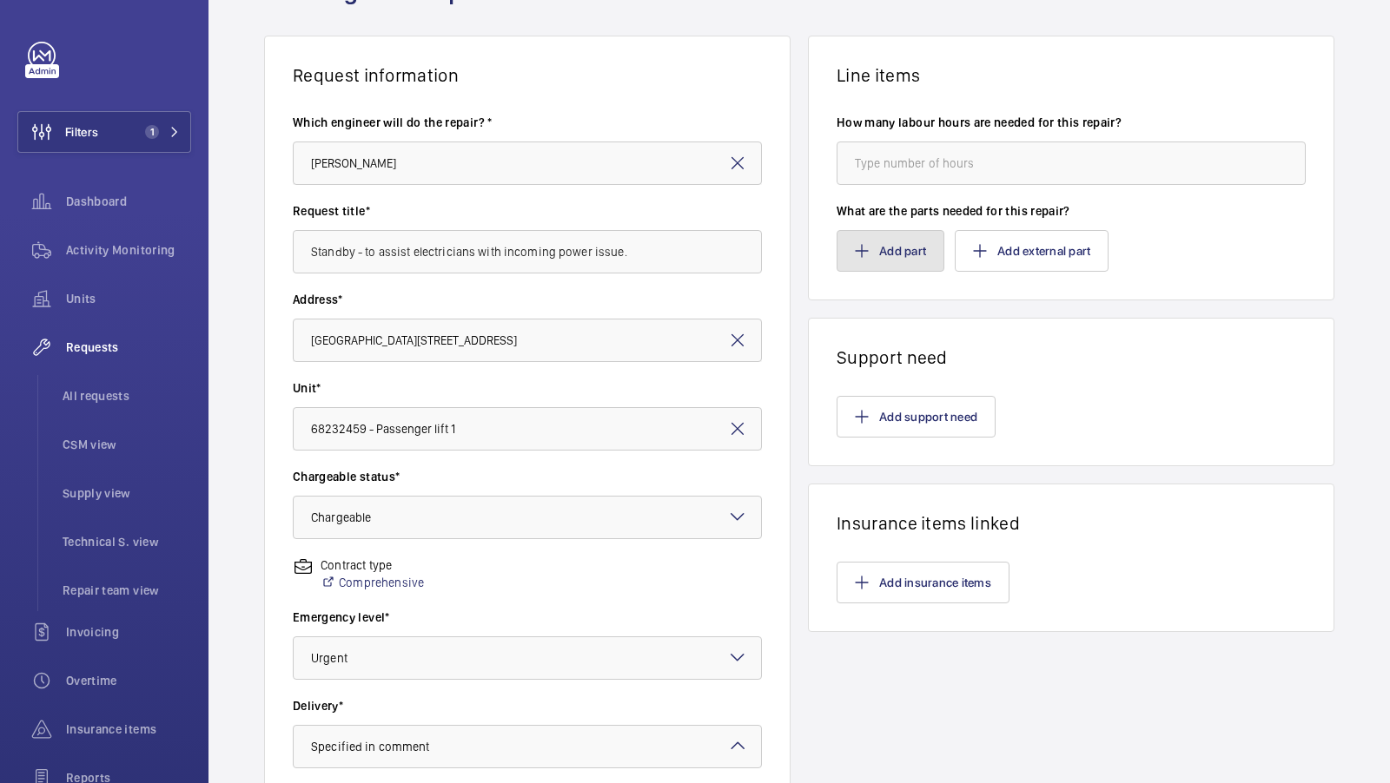
click at [871, 255] on button "Add part" at bounding box center [890, 251] width 108 height 42
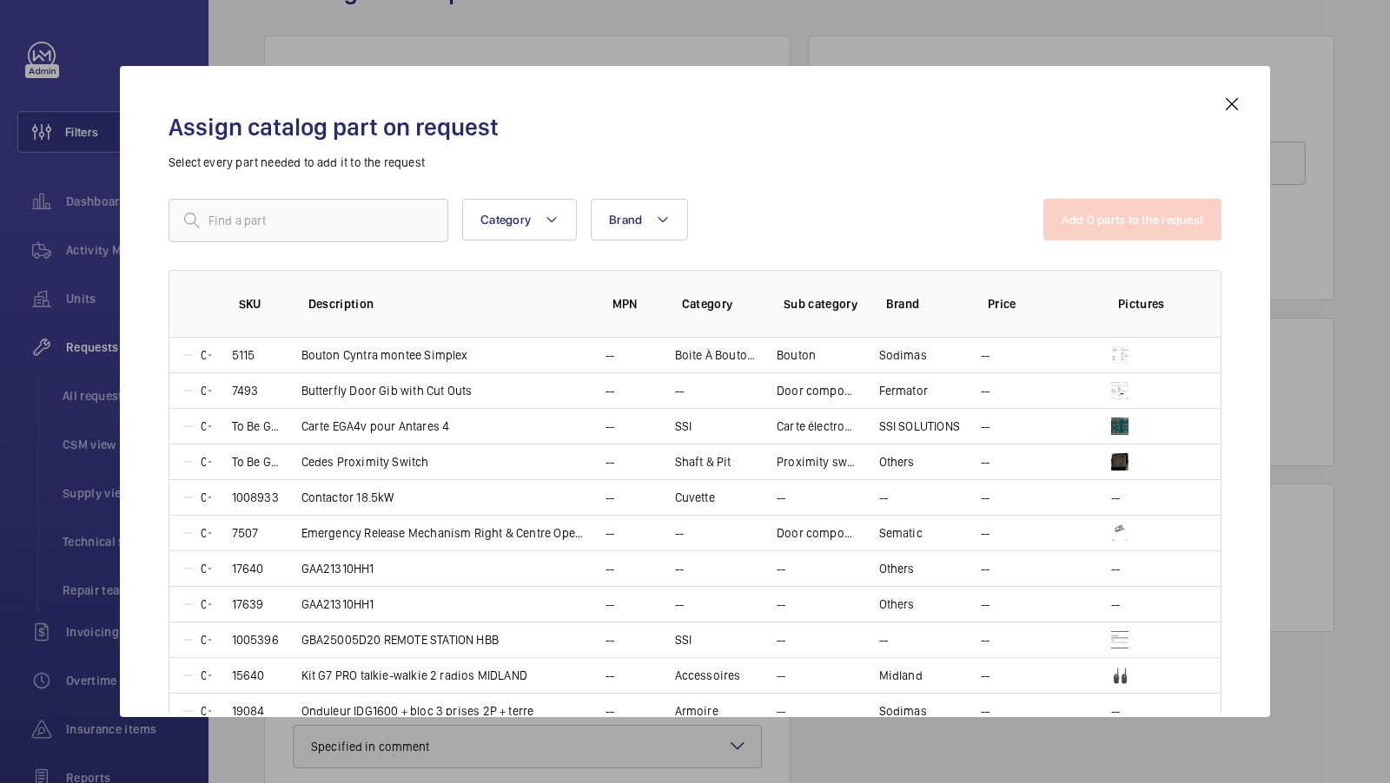
click at [1230, 106] on mat-icon at bounding box center [1231, 104] width 21 height 21
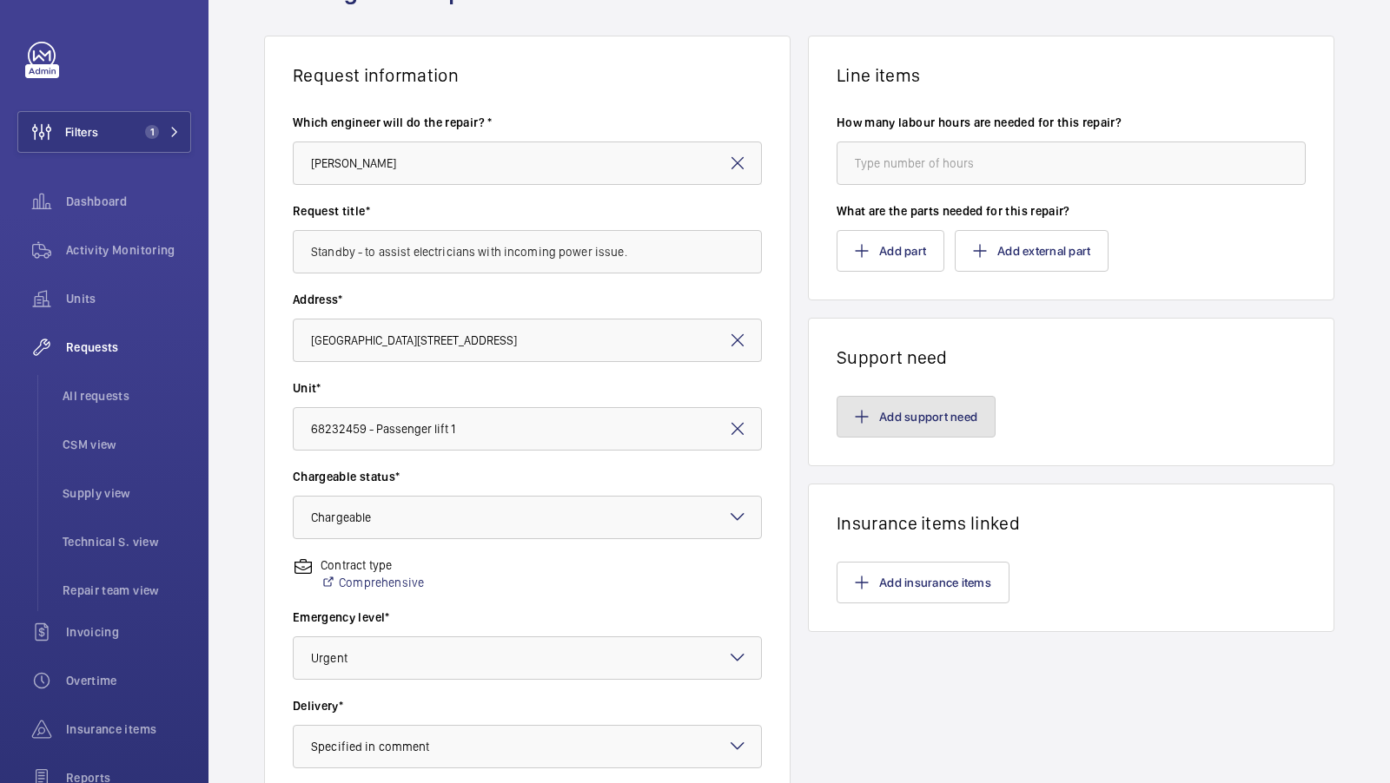
click at [929, 429] on button "Add support need" at bounding box center [915, 417] width 159 height 42
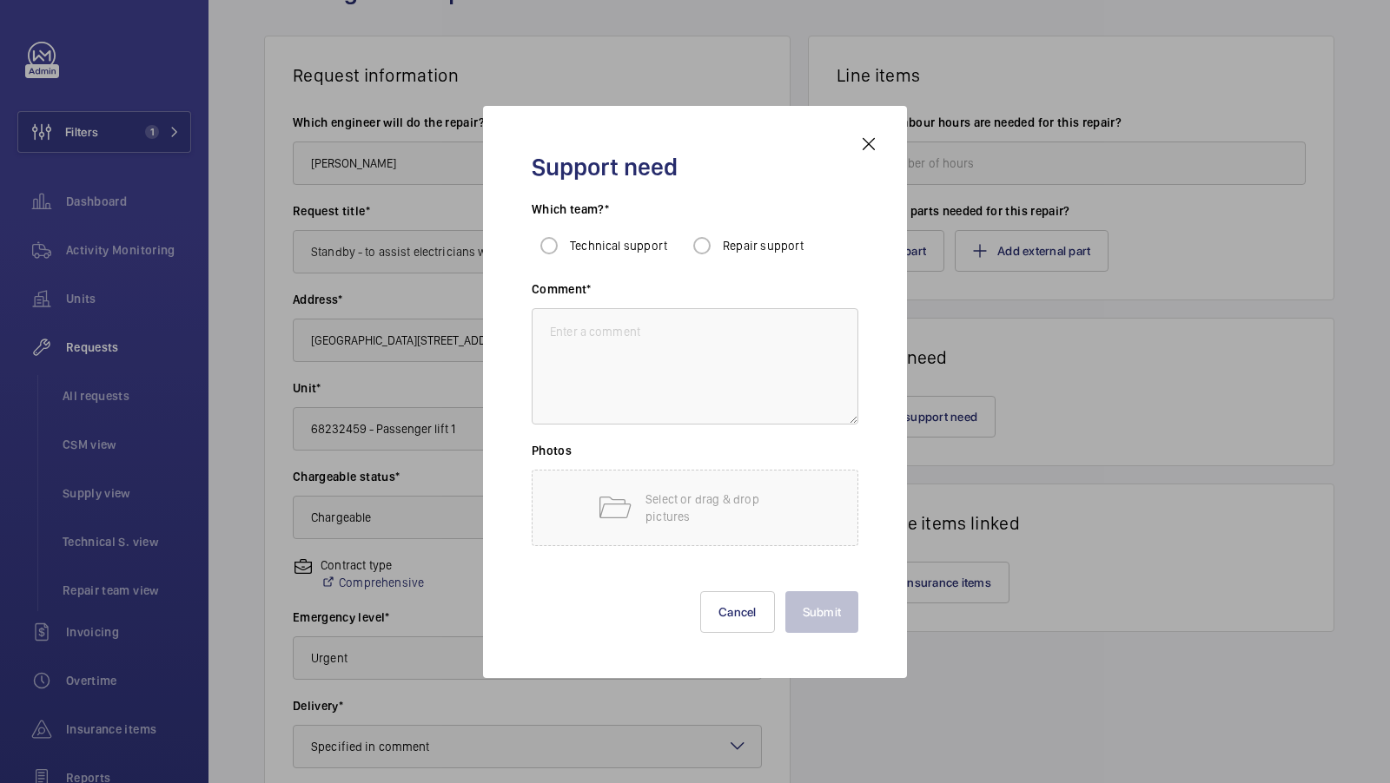
click at [740, 243] on span "Repair support" at bounding box center [764, 246] width 82 height 14
click at [719, 243] on input "Repair support" at bounding box center [701, 245] width 35 height 35
radio input "true"
click at [631, 354] on textarea at bounding box center [695, 366] width 327 height 116
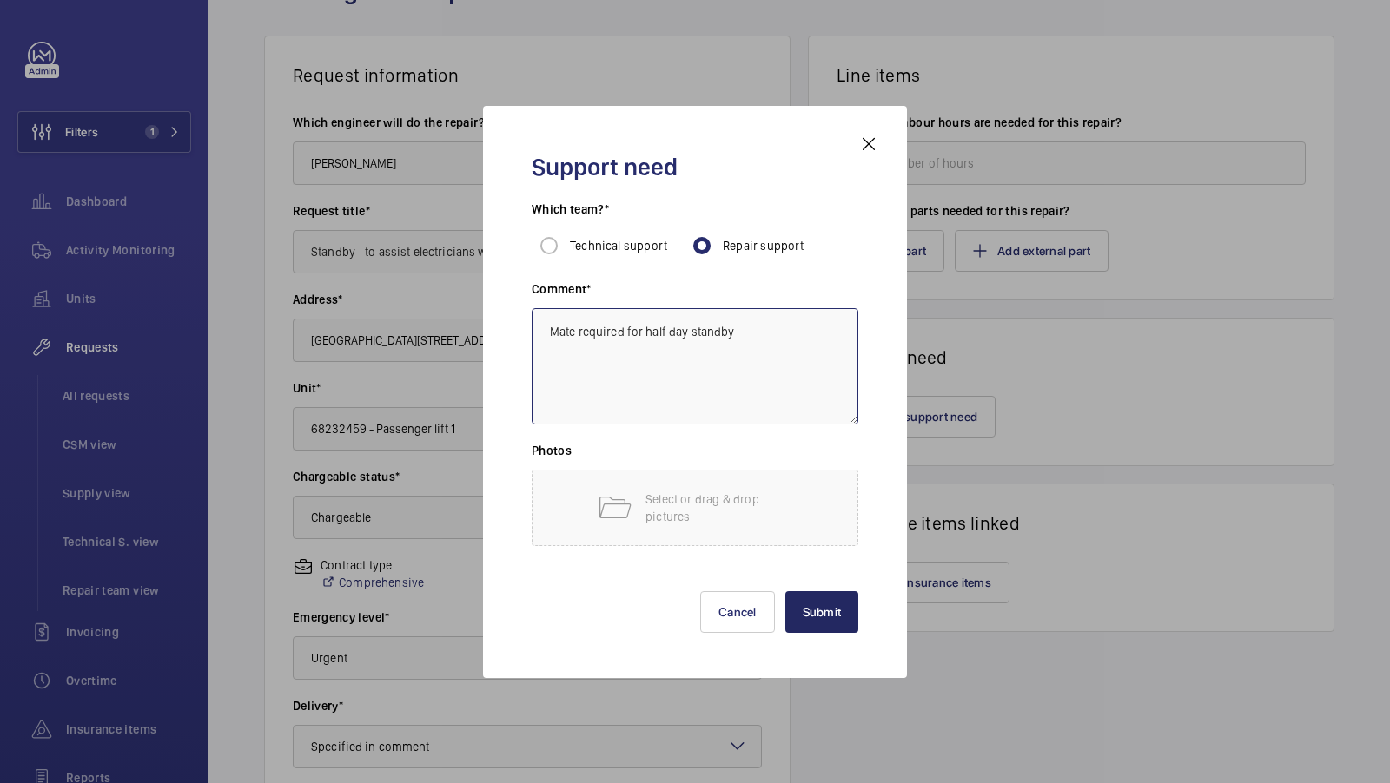
type textarea "Mate required for half day standby"
click at [831, 605] on button "Submit" at bounding box center [822, 613] width 74 height 42
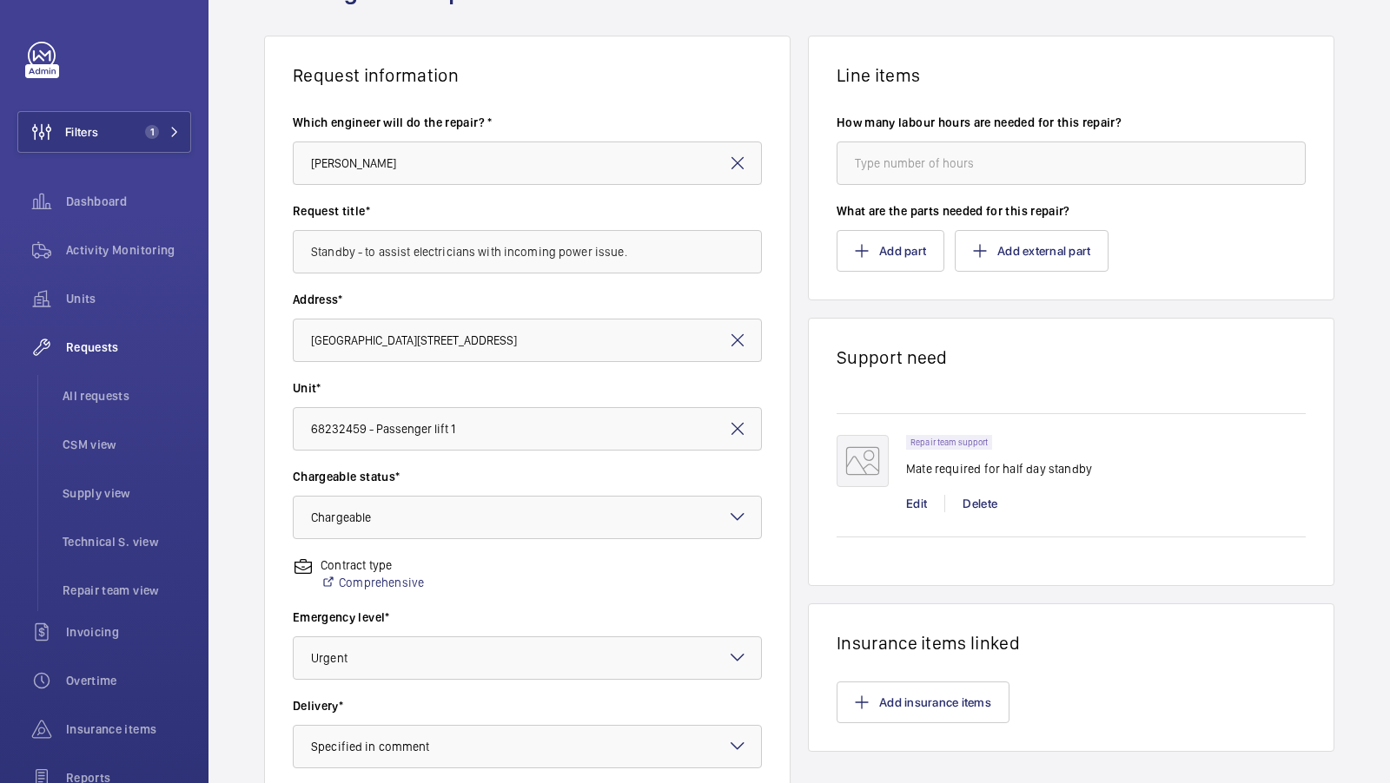
scroll to position [400, 0]
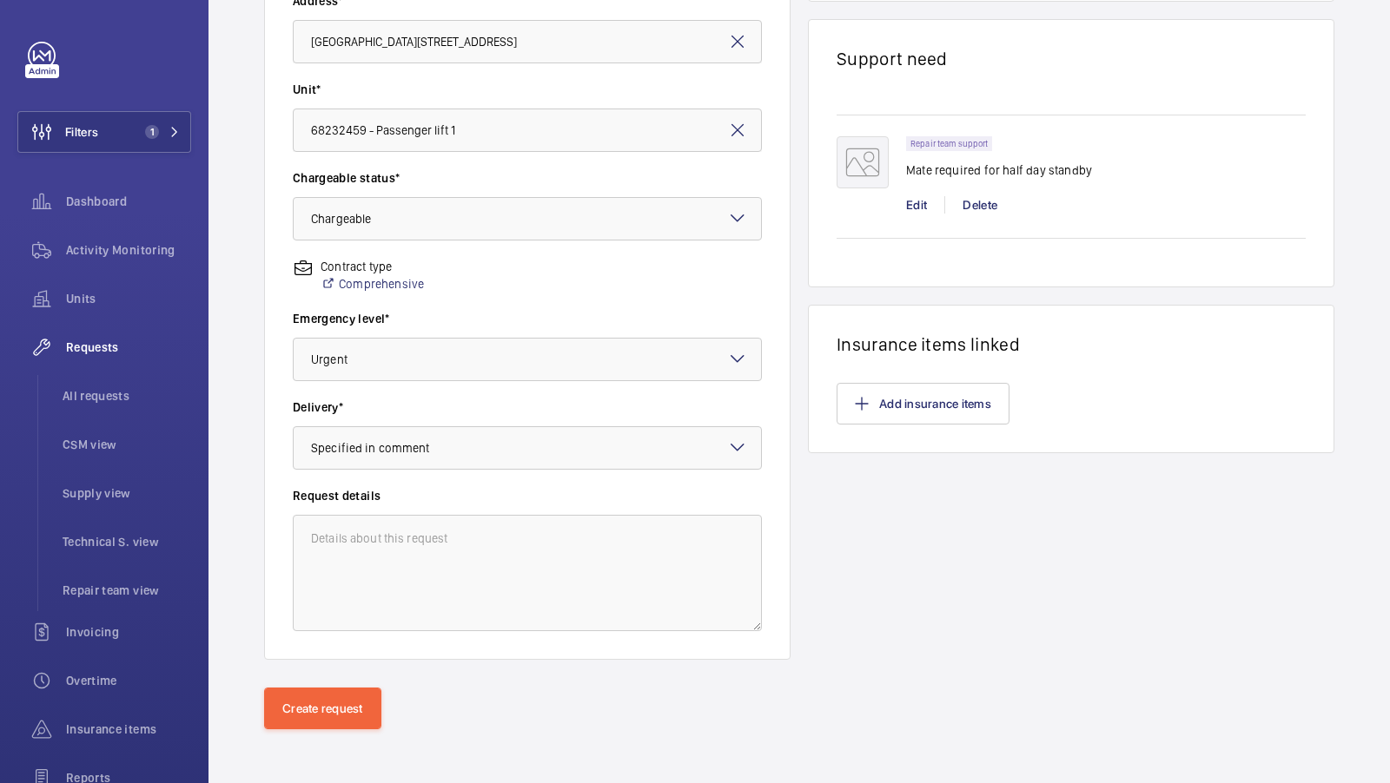
click at [318, 675] on div "Request information Which engineer will do the repair? * [PERSON_NAME] Request …" at bounding box center [798, 212] width 1181 height 951
click at [329, 704] on button "Create request" at bounding box center [322, 709] width 117 height 42
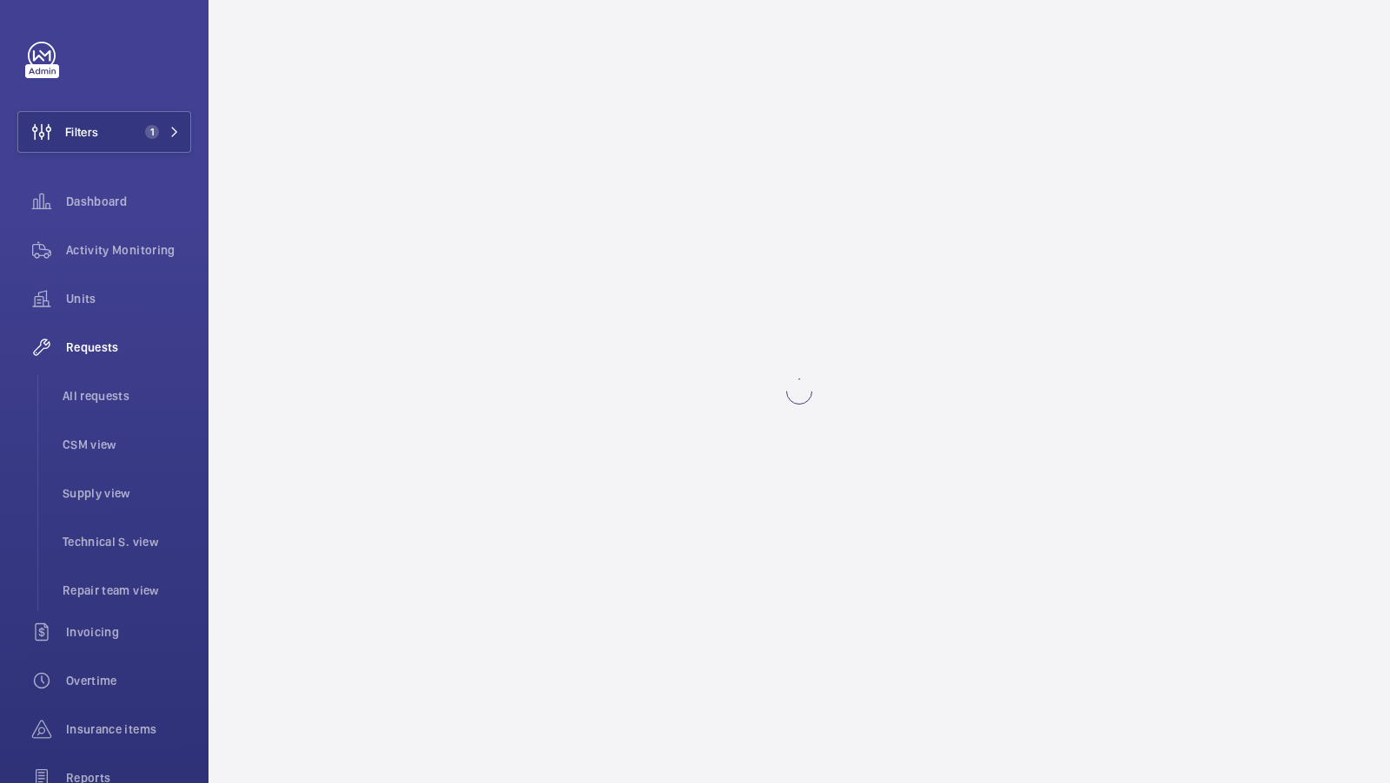
scroll to position [0, 0]
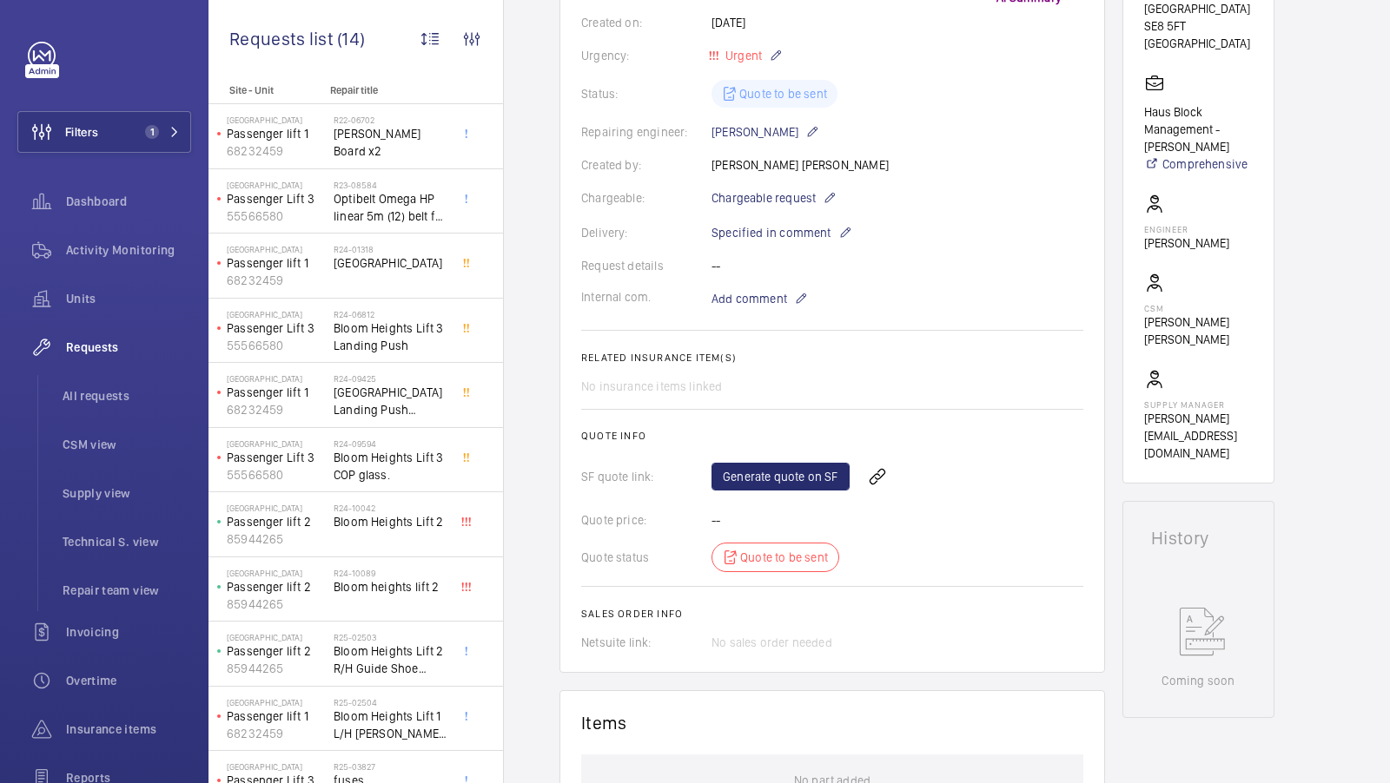
scroll to position [366, 0]
click at [772, 479] on link "Generate quote on SF" at bounding box center [780, 476] width 138 height 28
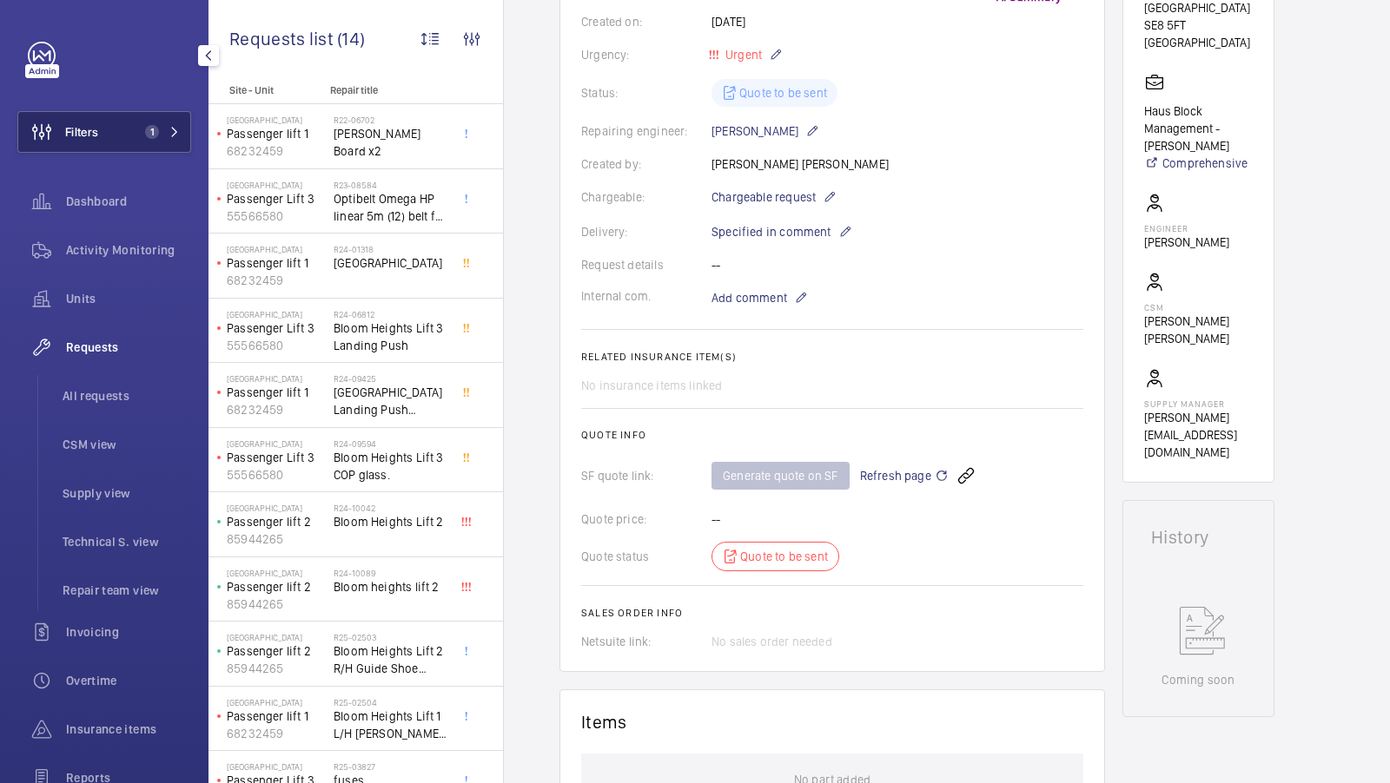
click at [132, 129] on button "Filters 1" at bounding box center [104, 132] width 174 height 42
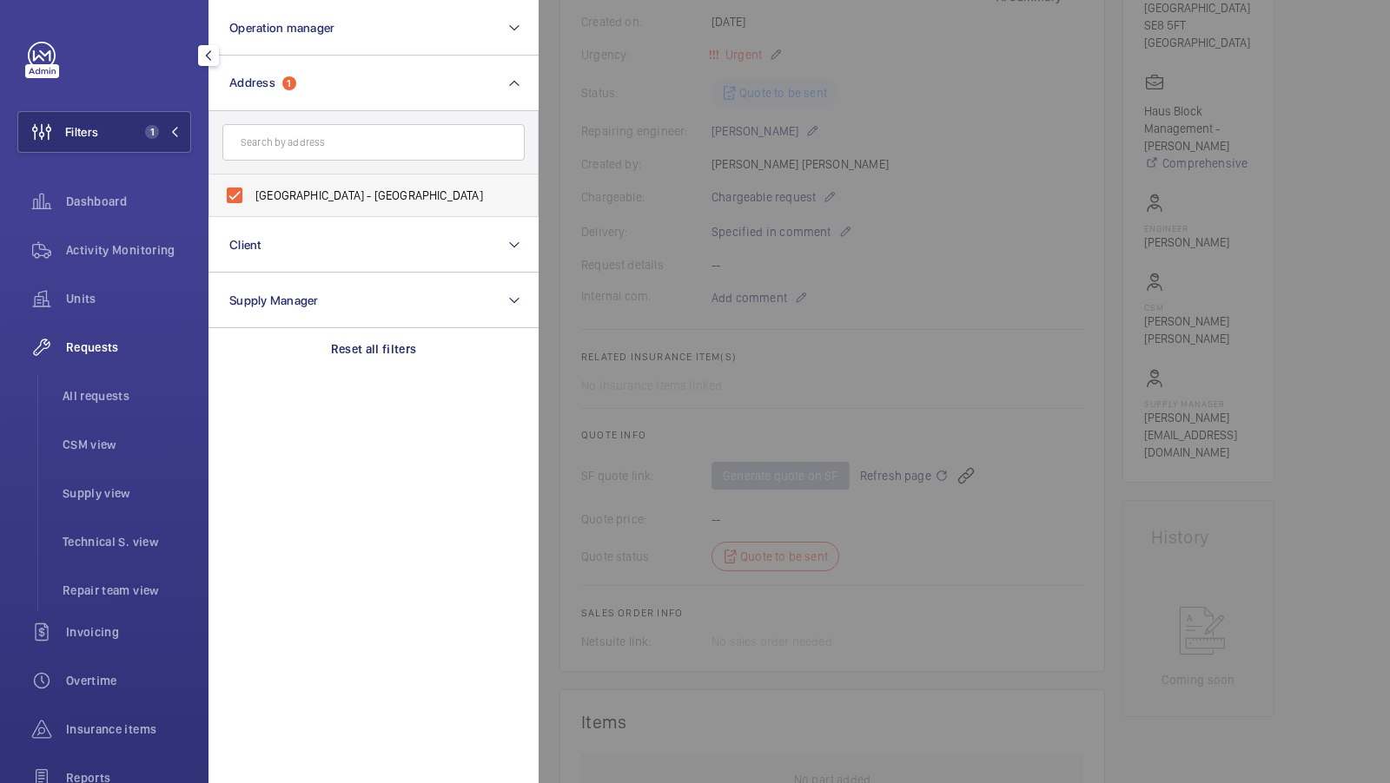
click at [305, 202] on span "[GEOGRAPHIC_DATA] - [GEOGRAPHIC_DATA]" at bounding box center [374, 195] width 239 height 17
click at [252, 202] on input "[GEOGRAPHIC_DATA] - [GEOGRAPHIC_DATA]" at bounding box center [234, 195] width 35 height 35
checkbox input "false"
click at [305, 134] on input "text" at bounding box center [373, 142] width 302 height 36
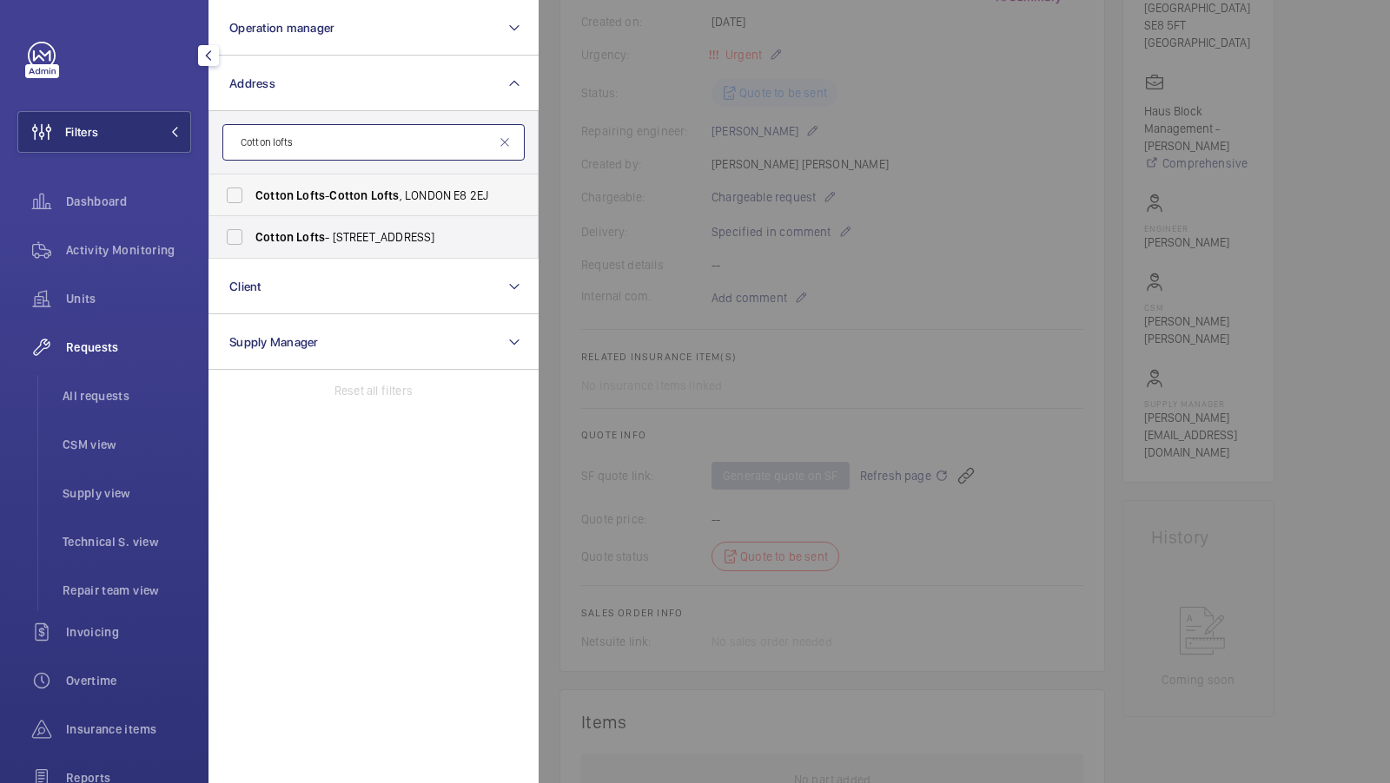
type input "Cotton lofts"
click at [297, 196] on span "Lofts" at bounding box center [310, 195] width 29 height 14
click at [252, 196] on input "Cotton Lofts - Cotton Lofts , [GEOGRAPHIC_DATA]" at bounding box center [234, 195] width 35 height 35
checkbox input "true"
click at [136, 130] on button "Filters 1" at bounding box center [104, 132] width 174 height 42
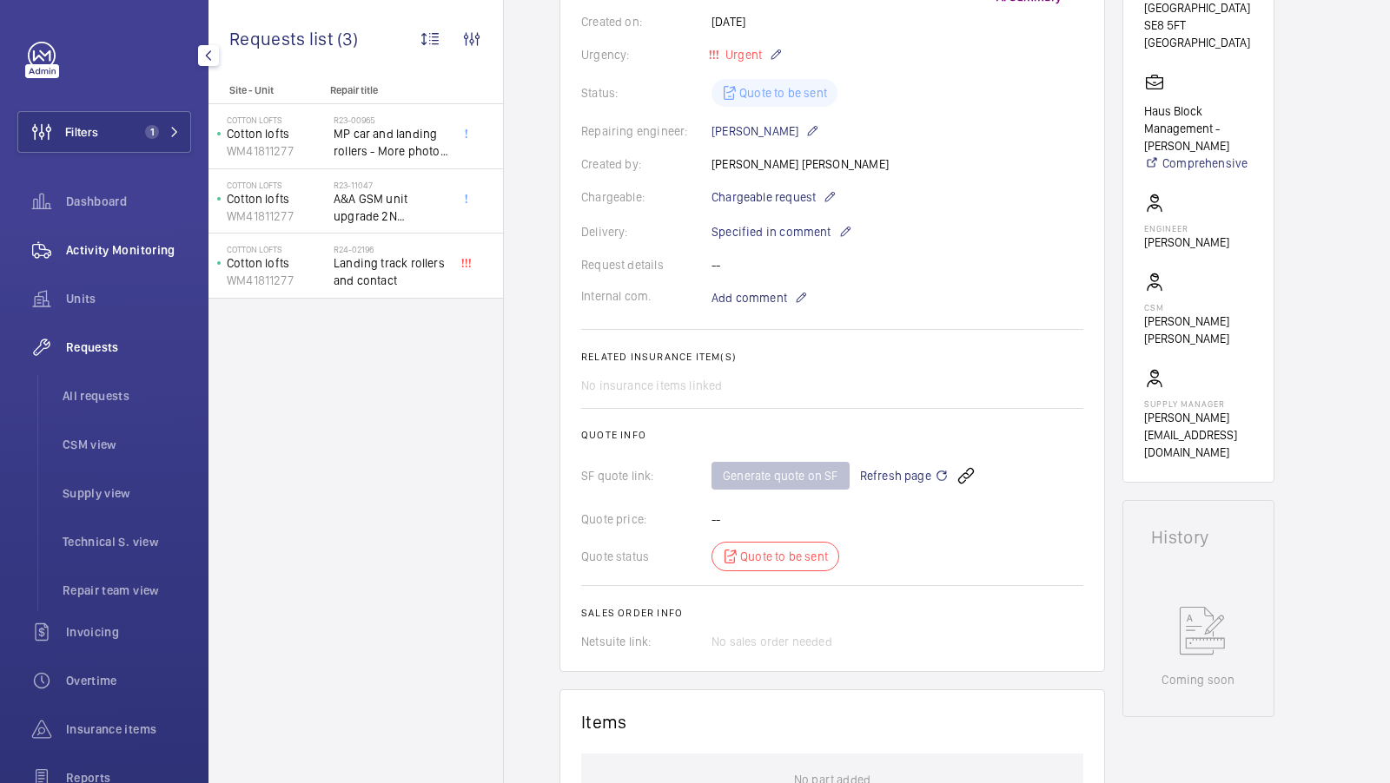
click at [137, 255] on span "Activity Monitoring" at bounding box center [128, 249] width 125 height 17
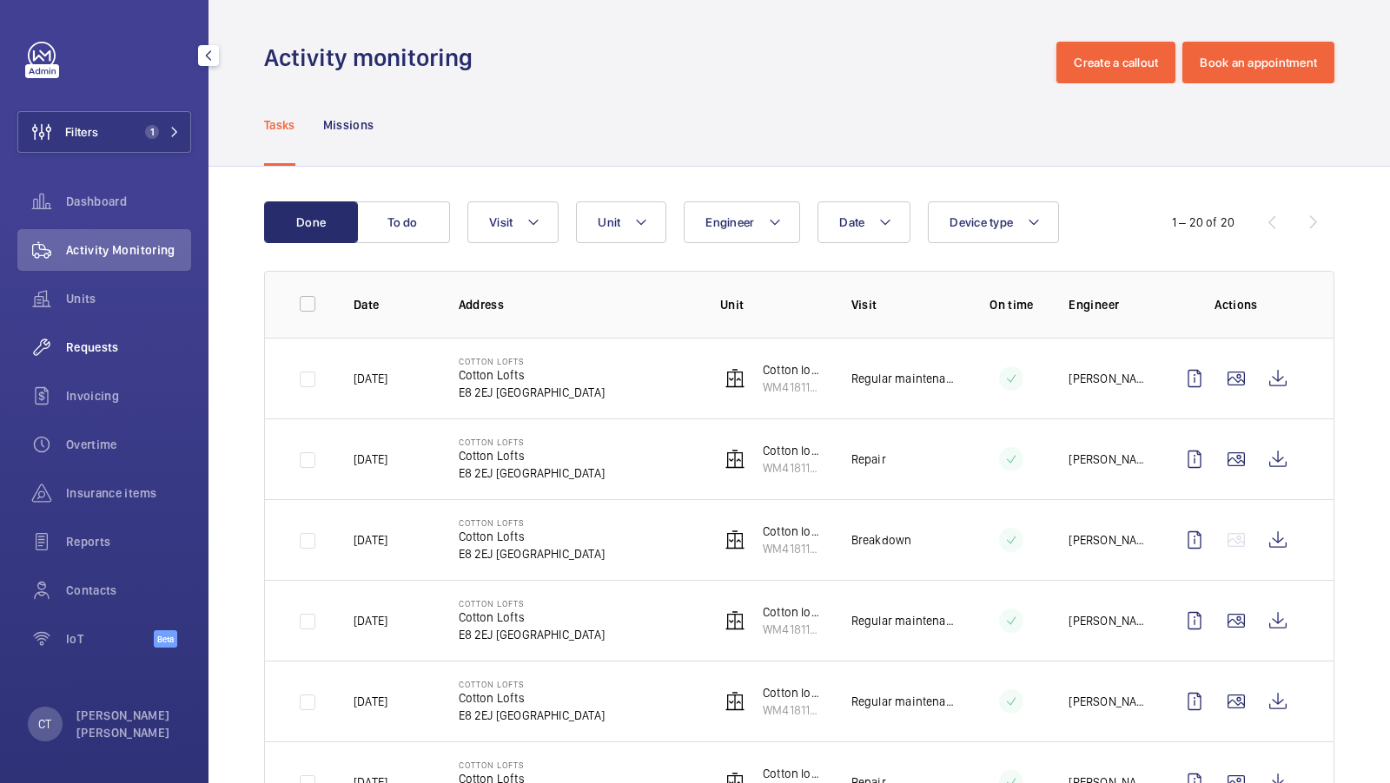
click at [107, 352] on span "Requests" at bounding box center [128, 347] width 125 height 17
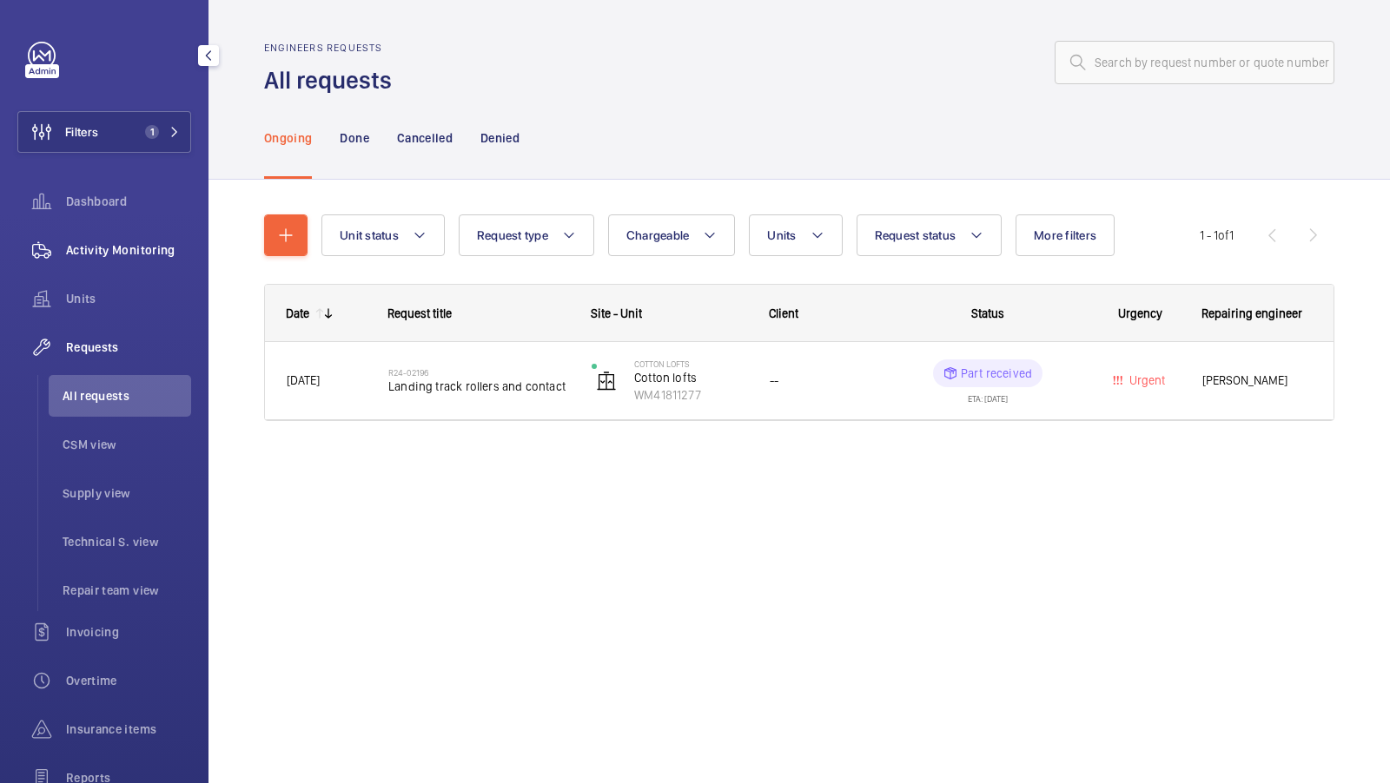
click at [120, 245] on span "Activity Monitoring" at bounding box center [128, 249] width 125 height 17
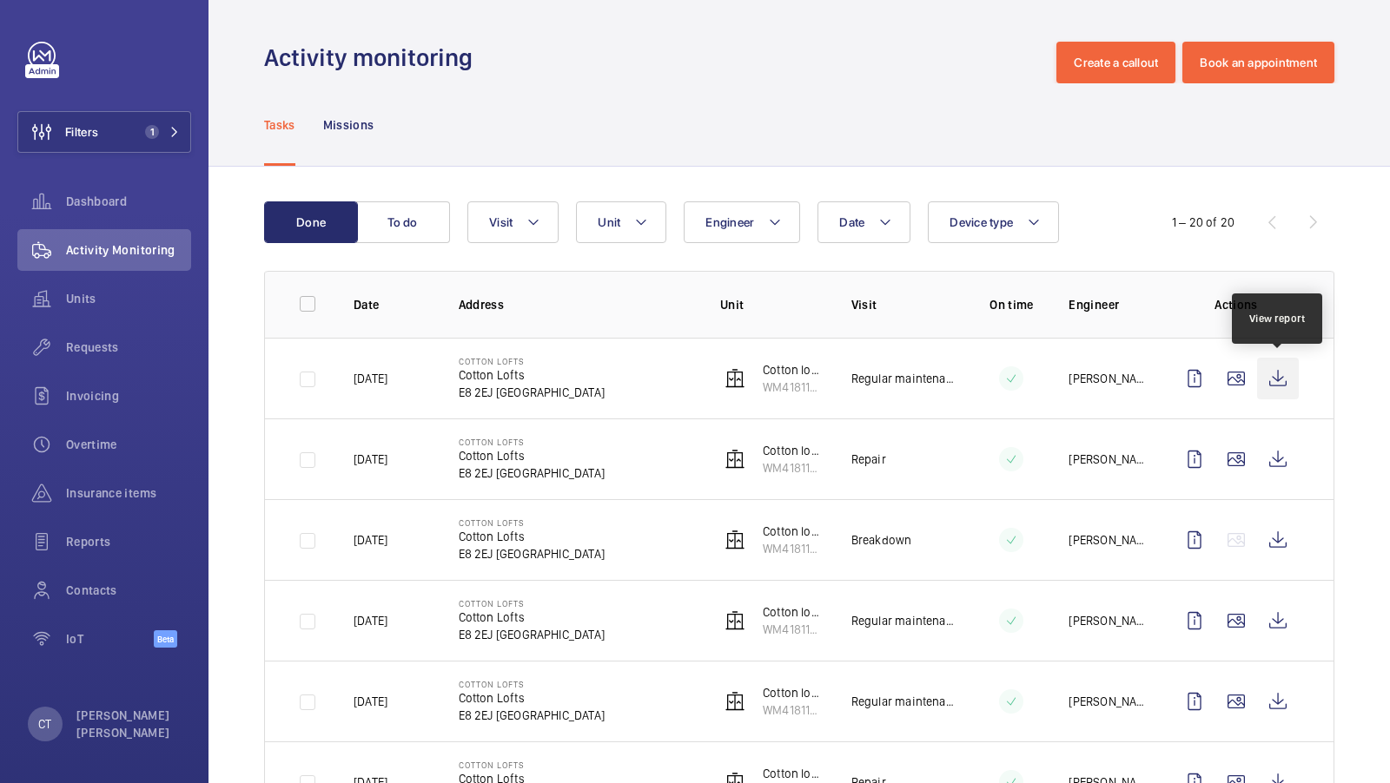
click at [1277, 381] on wm-front-icon-button at bounding box center [1278, 379] width 42 height 42
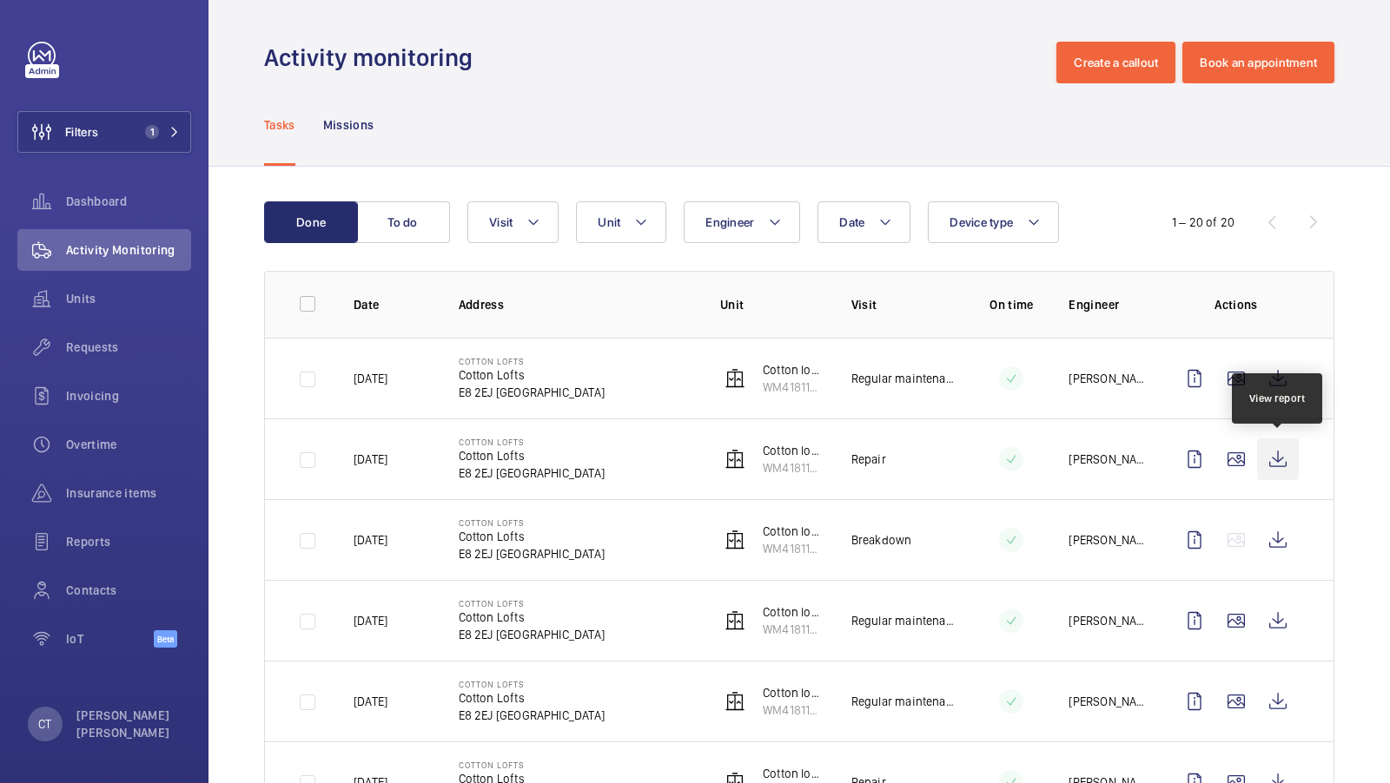
click at [1276, 457] on wm-front-icon-button at bounding box center [1278, 460] width 42 height 42
click at [617, 216] on span "Unit" at bounding box center [609, 222] width 23 height 14
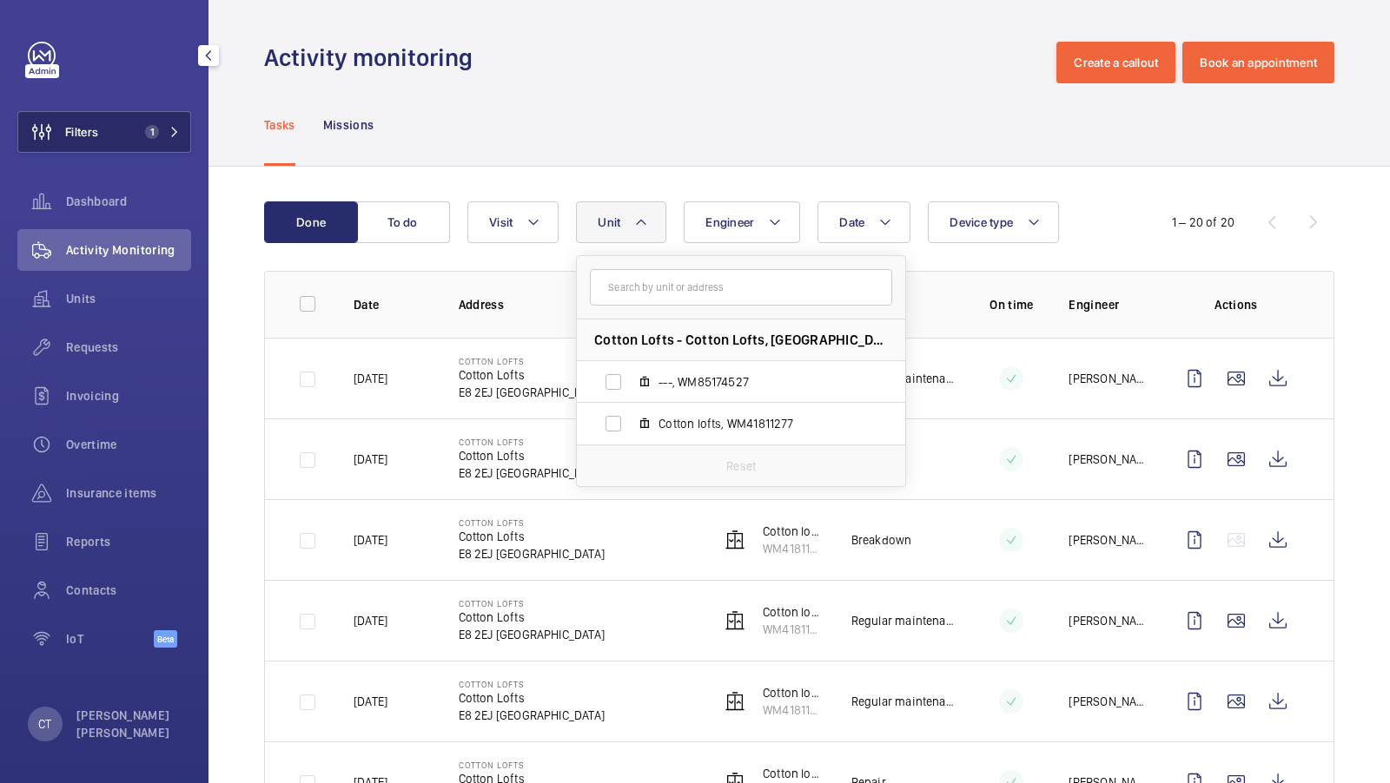
click at [142, 133] on span "1" at bounding box center [148, 132] width 21 height 14
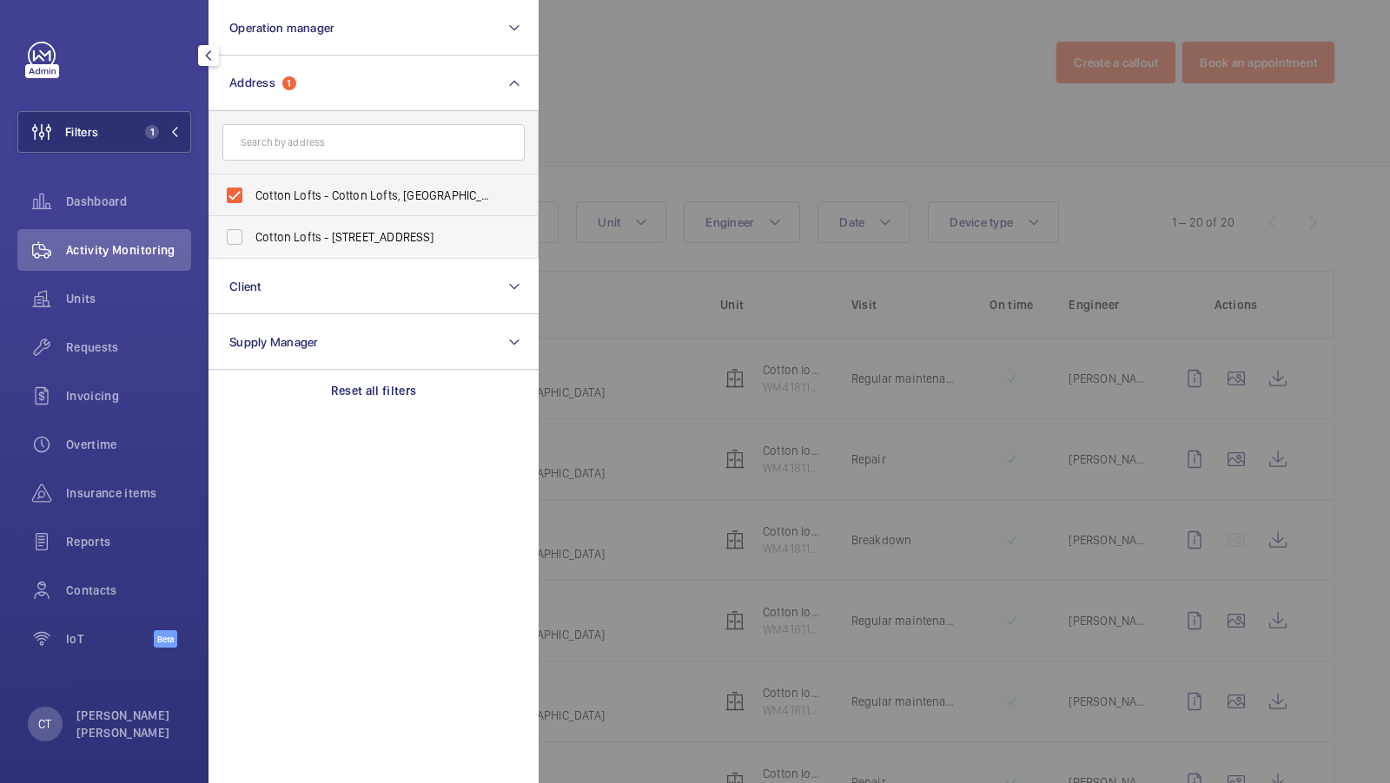
click at [294, 242] on span "Cotton Lofts - [STREET_ADDRESS]" at bounding box center [374, 236] width 239 height 17
click at [252, 242] on input "Cotton Lofts - [STREET_ADDRESS]" at bounding box center [234, 237] width 35 height 35
checkbox input "true"
click at [136, 121] on button "Filters 2" at bounding box center [104, 132] width 174 height 42
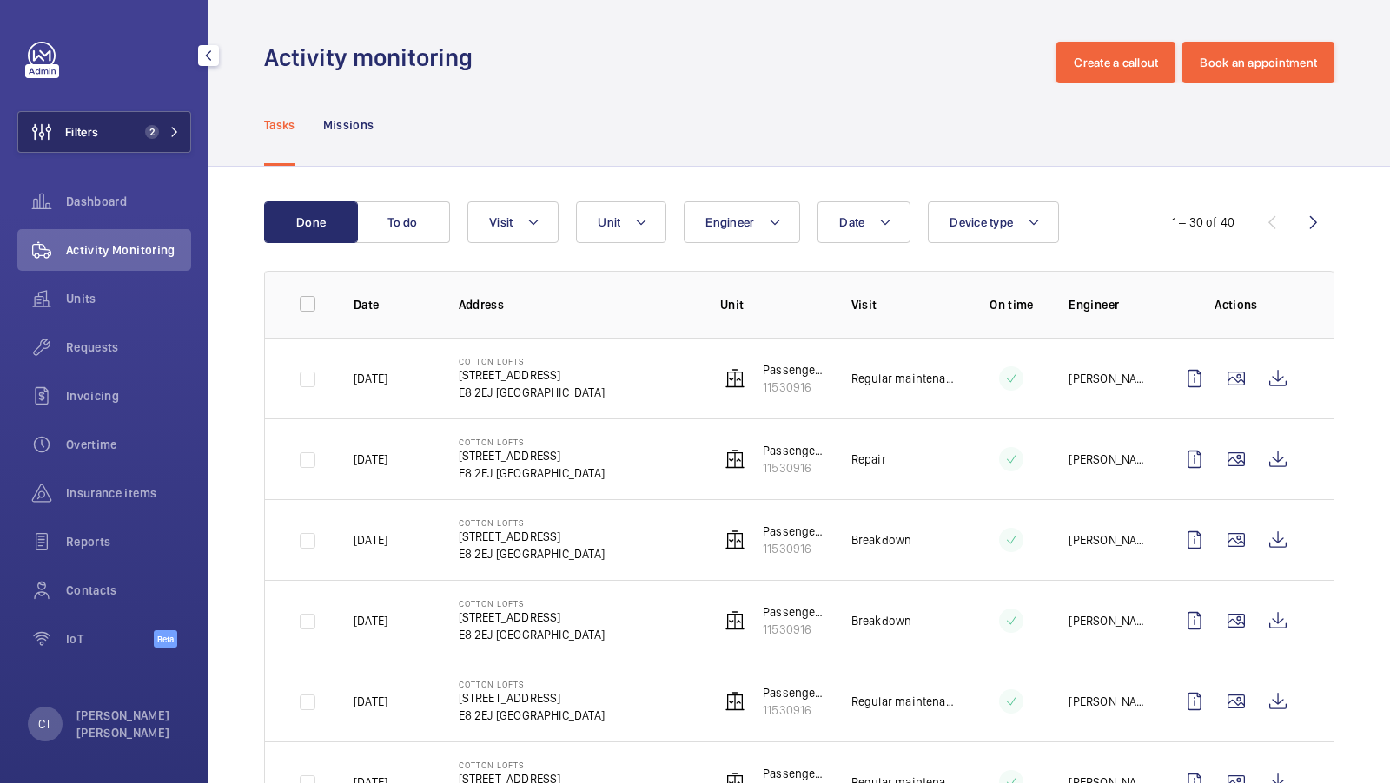
click at [172, 128] on mat-icon at bounding box center [174, 132] width 10 height 10
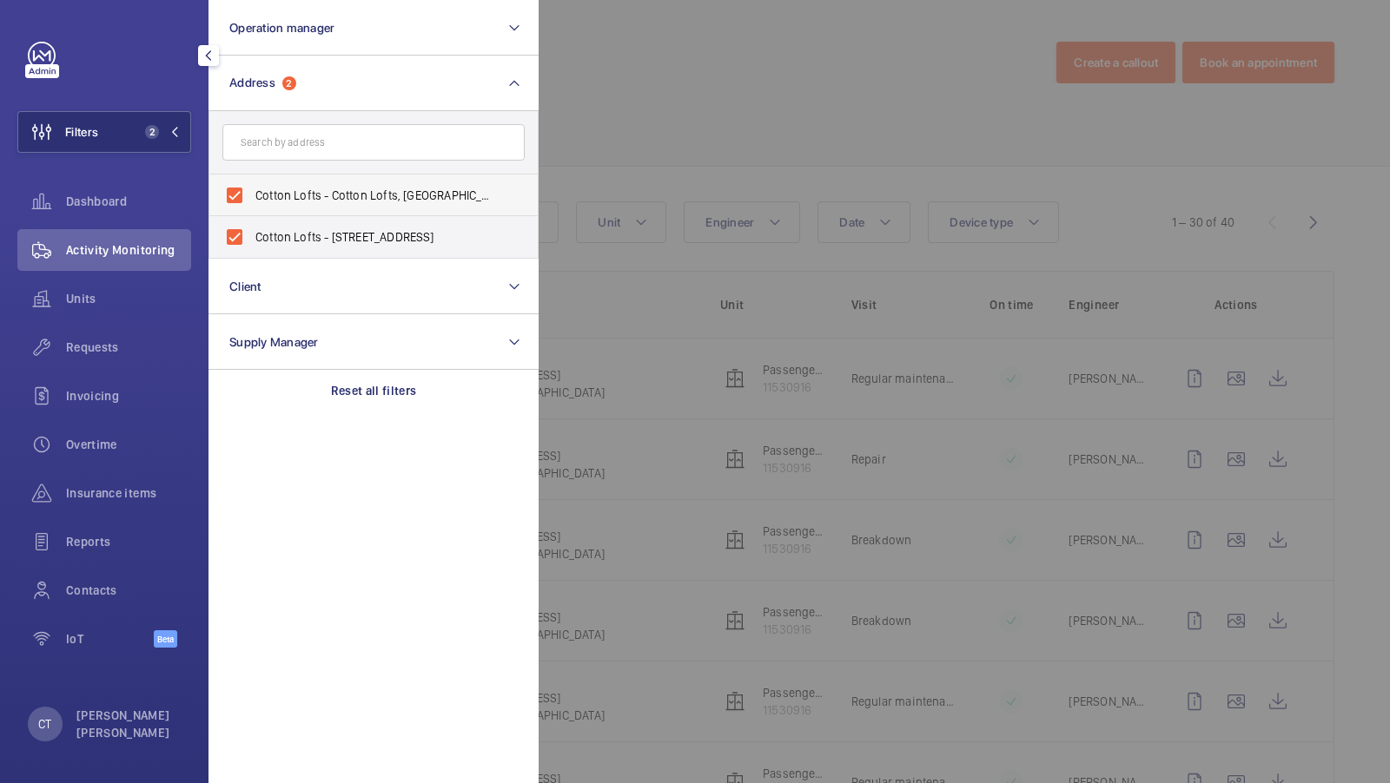
click at [330, 195] on span "Cotton Lofts - Cotton Lofts, [GEOGRAPHIC_DATA]" at bounding box center [374, 195] width 239 height 17
click at [252, 195] on input "Cotton Lofts - Cotton Lofts, [GEOGRAPHIC_DATA]" at bounding box center [234, 195] width 35 height 35
checkbox input "false"
click at [757, 168] on div at bounding box center [1234, 391] width 1390 height 783
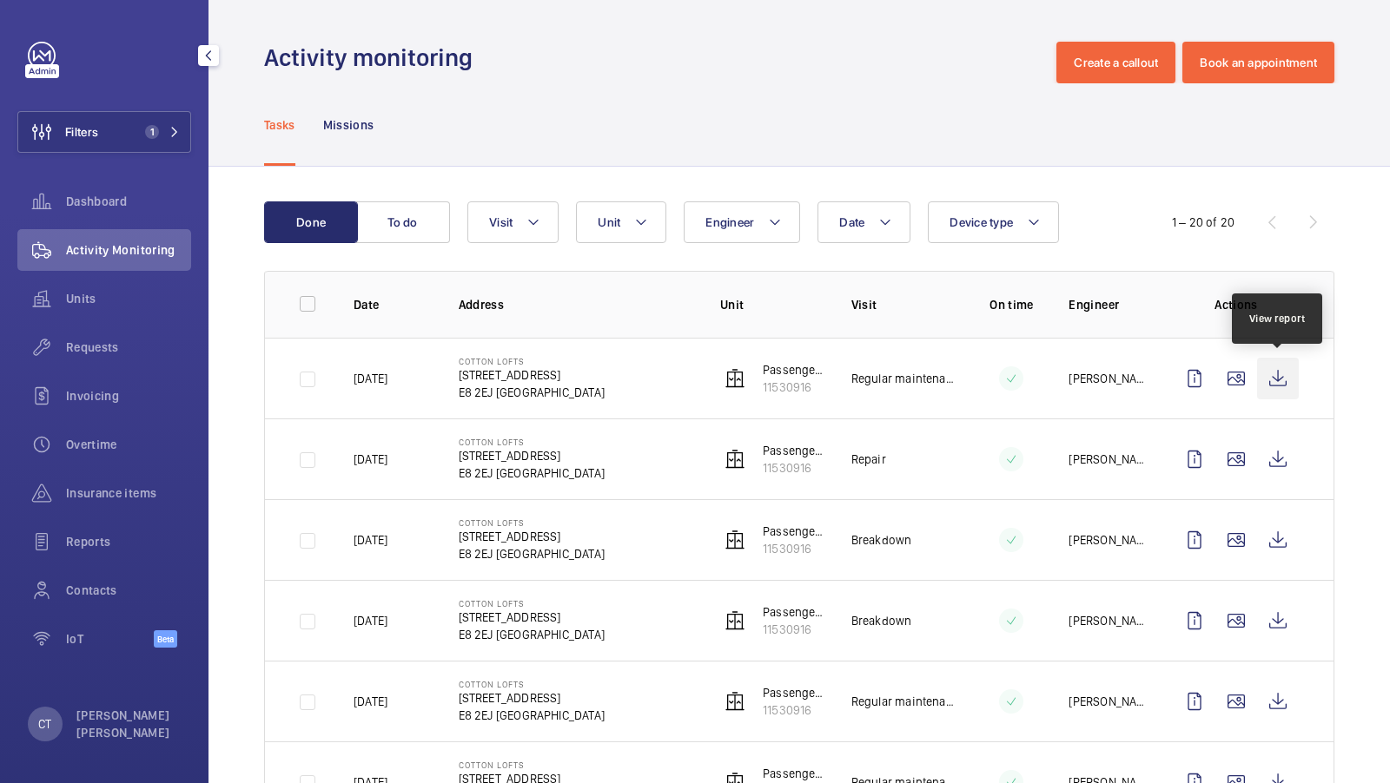
click at [1266, 374] on wm-front-icon-button at bounding box center [1278, 379] width 42 height 42
drag, startPoint x: 91, startPoint y: 336, endPoint x: 167, endPoint y: 340, distance: 75.7
click at [91, 336] on div "Requests" at bounding box center [104, 348] width 174 height 42
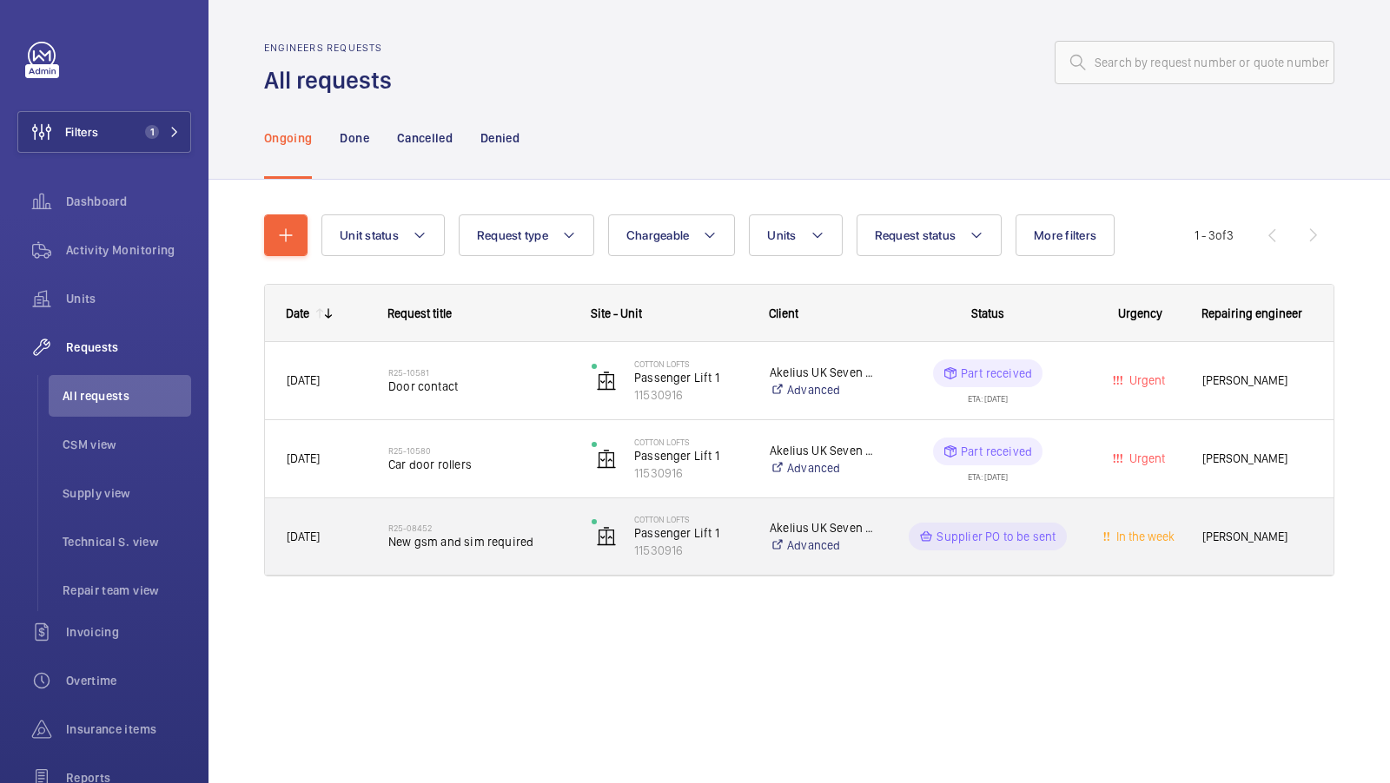
click at [509, 531] on h2 "R25-08452" at bounding box center [478, 528] width 181 height 10
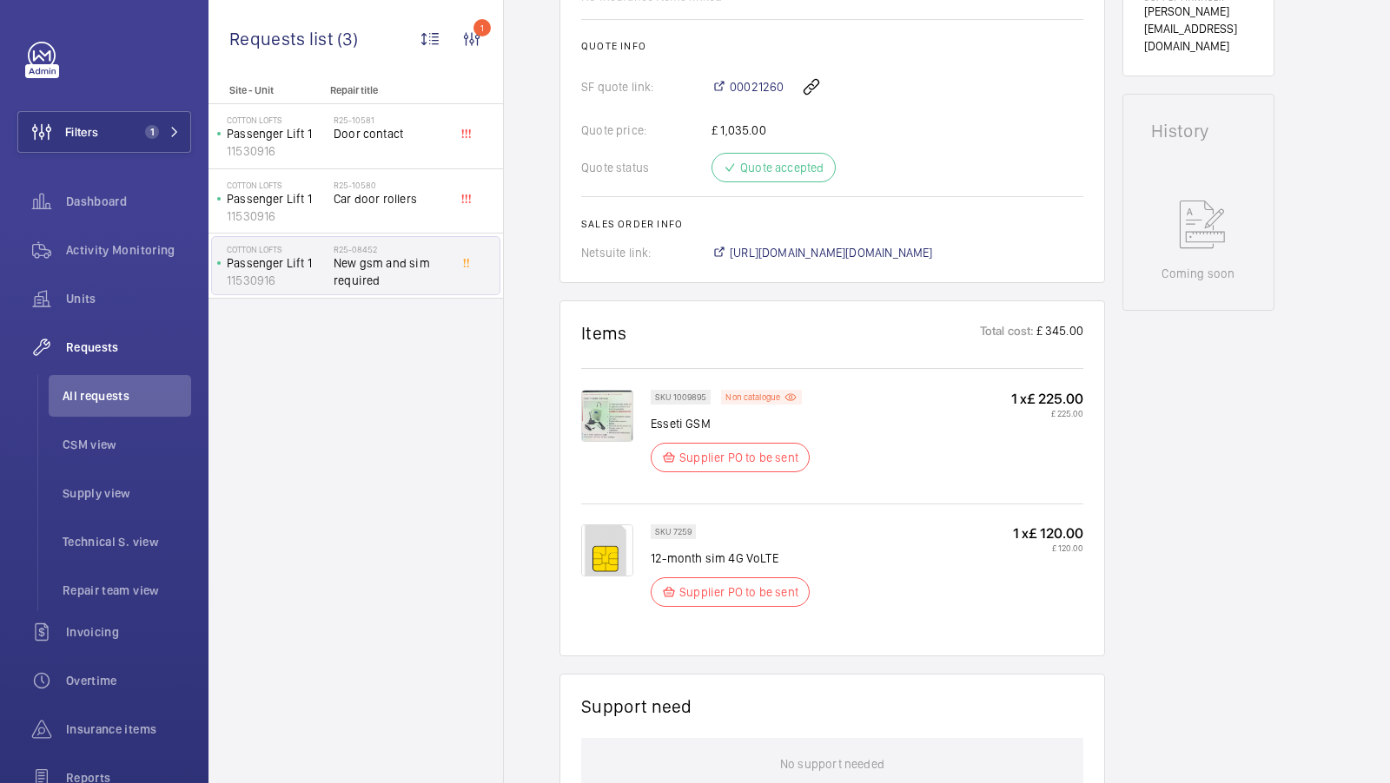
scroll to position [719, 0]
